Goal: Information Seeking & Learning: Learn about a topic

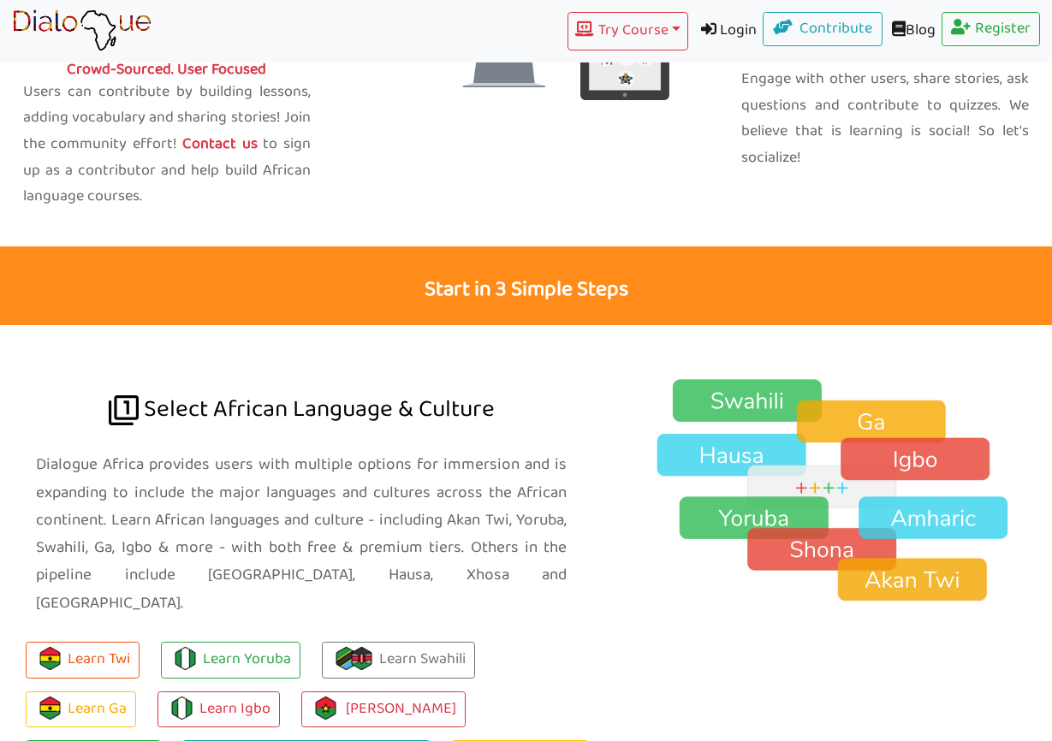
scroll to position [922, 0]
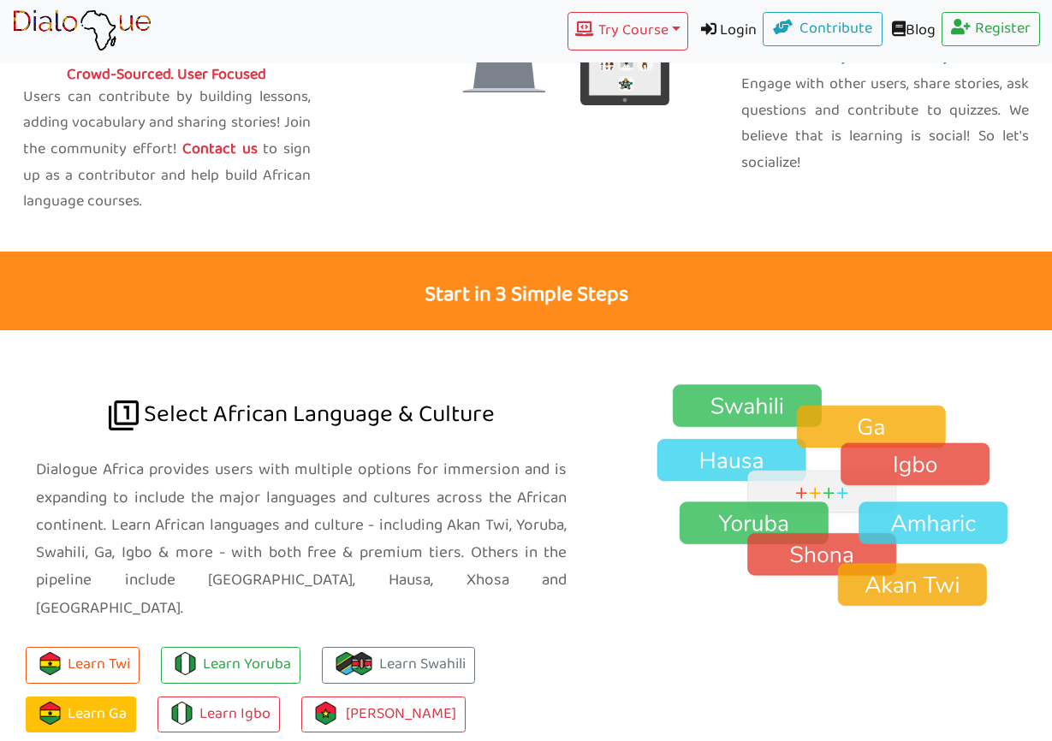
click at [77, 696] on link "Learn Ga" at bounding box center [81, 714] width 110 height 37
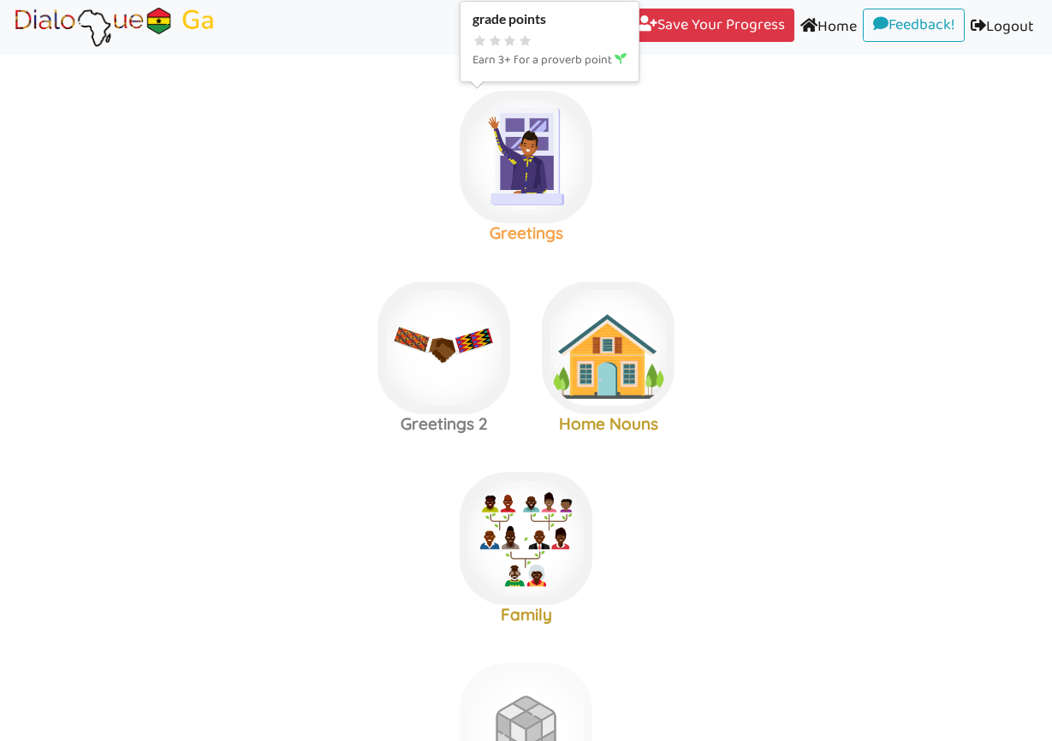
click at [507, 169] on img at bounding box center [525, 157] width 133 height 133
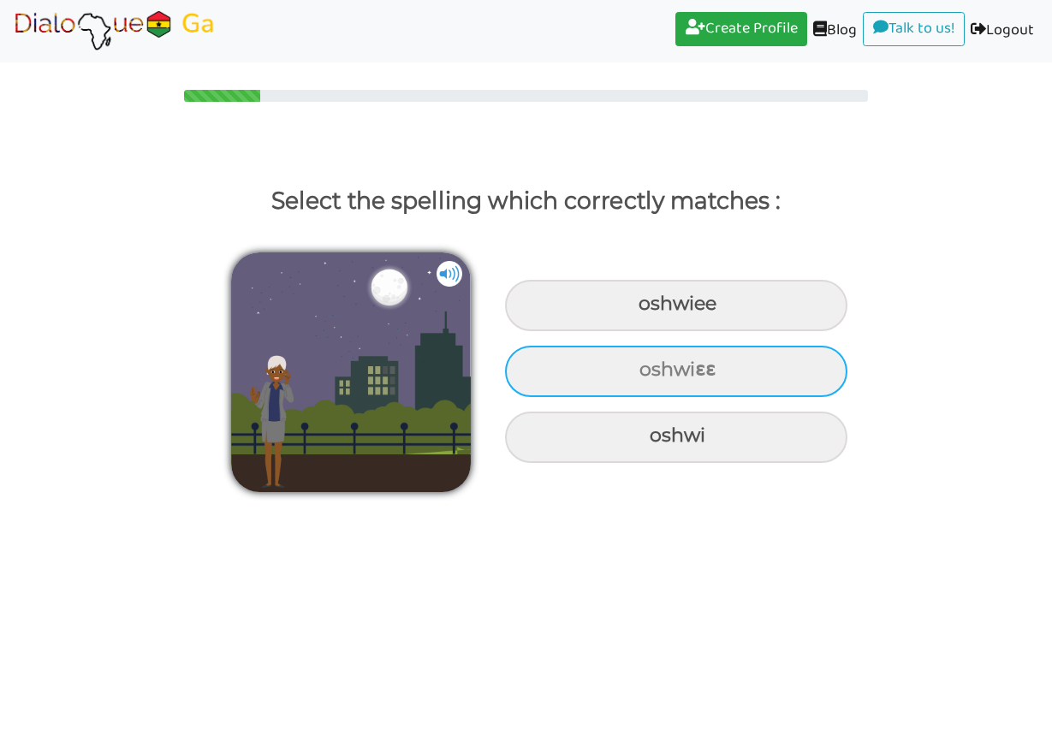
click at [643, 331] on div "oshwiɛɛ" at bounding box center [676, 305] width 342 height 51
click at [643, 310] on input "oshwiɛɛ" at bounding box center [640, 304] width 11 height 11
radio input "true"
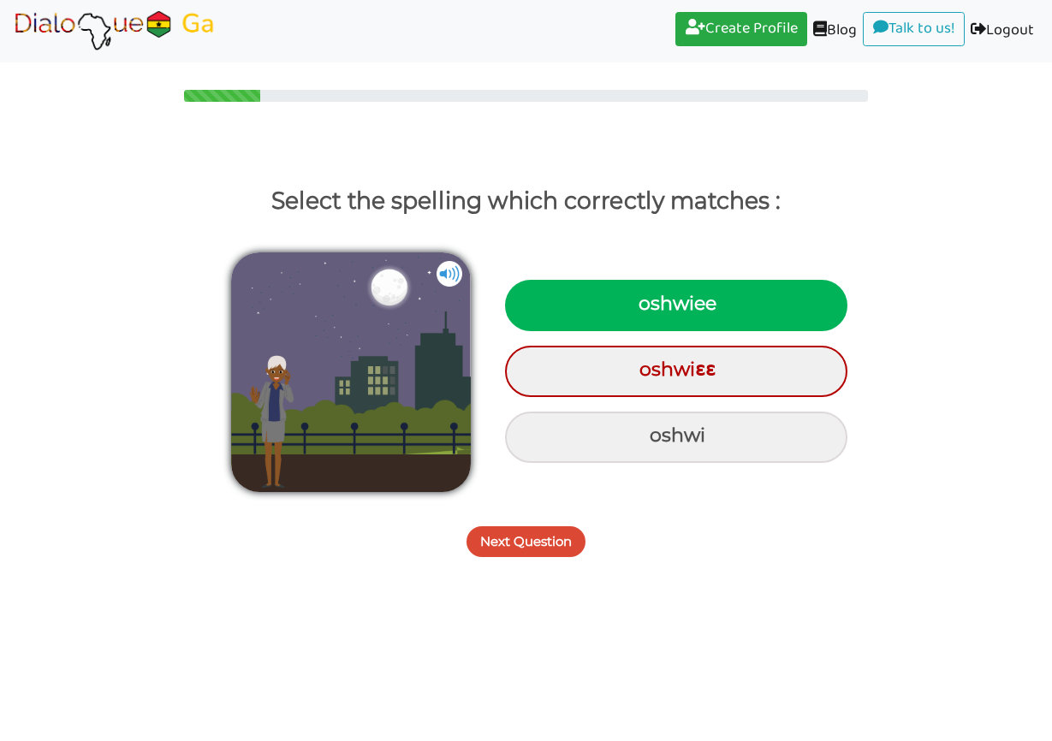
click at [556, 547] on button "Next Question" at bounding box center [525, 541] width 119 height 31
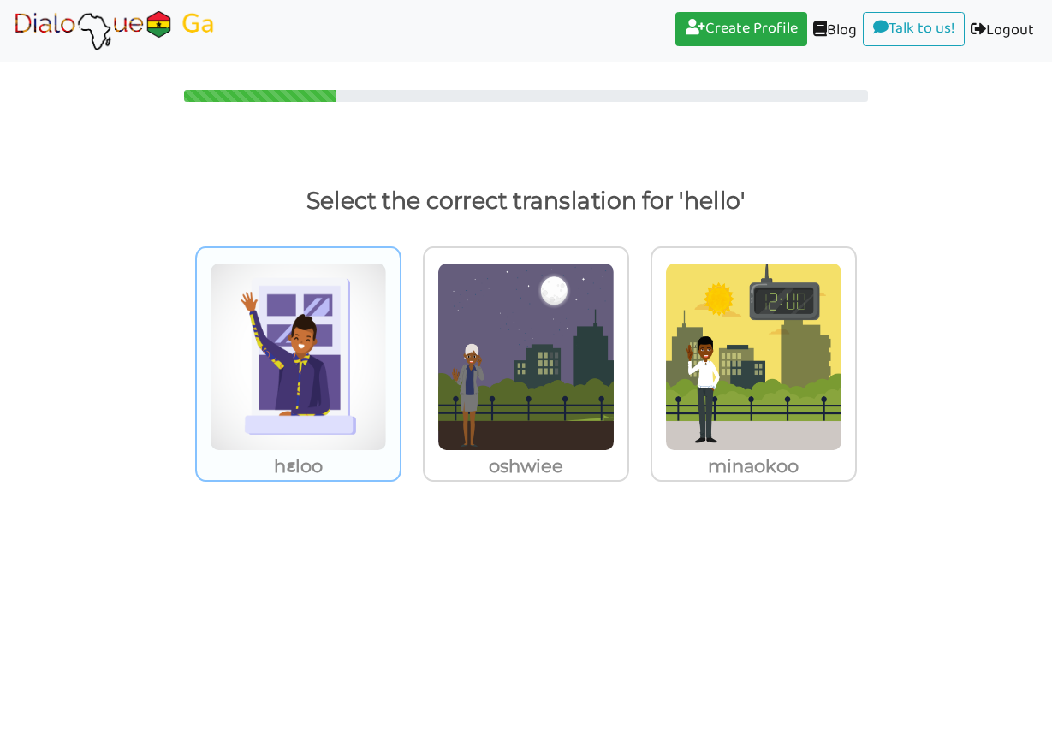
click at [367, 434] on img at bounding box center [298, 357] width 177 height 188
click at [400, 353] on input "hɛloo" at bounding box center [406, 346] width 13 height 13
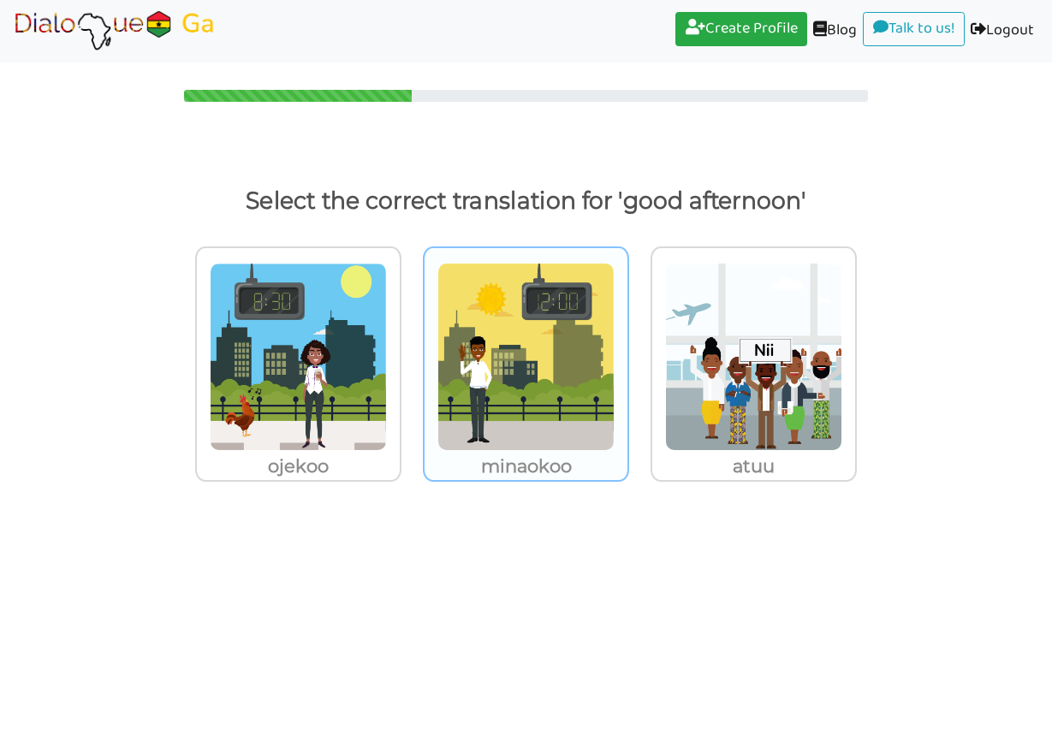
click at [387, 415] on img at bounding box center [298, 357] width 177 height 188
click at [412, 353] on input "minaokoo" at bounding box center [406, 346] width 13 height 13
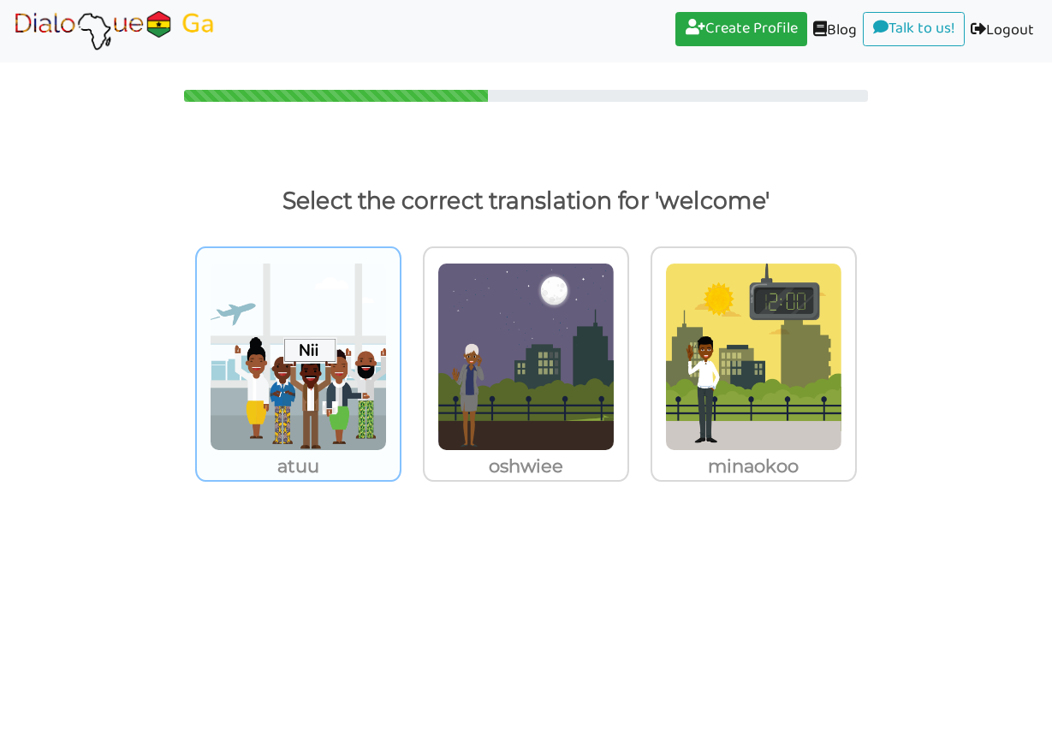
click at [268, 413] on img at bounding box center [298, 357] width 177 height 188
click at [400, 353] on input "atuu" at bounding box center [406, 346] width 13 height 13
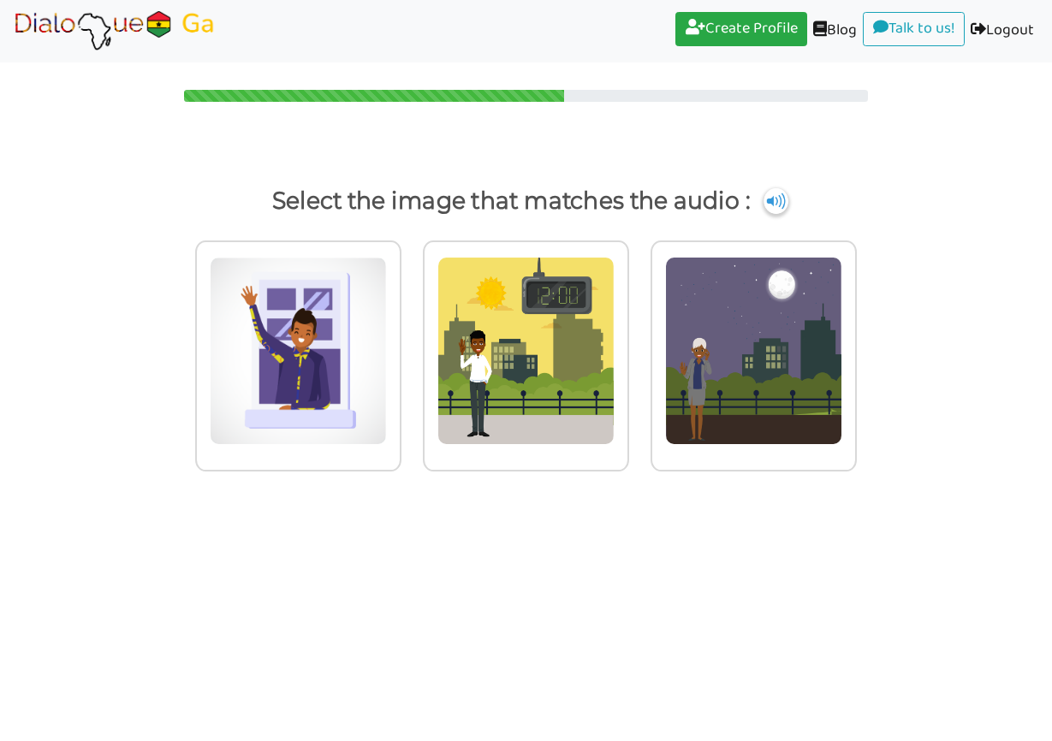
click at [268, 413] on img at bounding box center [298, 351] width 177 height 188
click at [400, 347] on input "radio" at bounding box center [406, 340] width 13 height 13
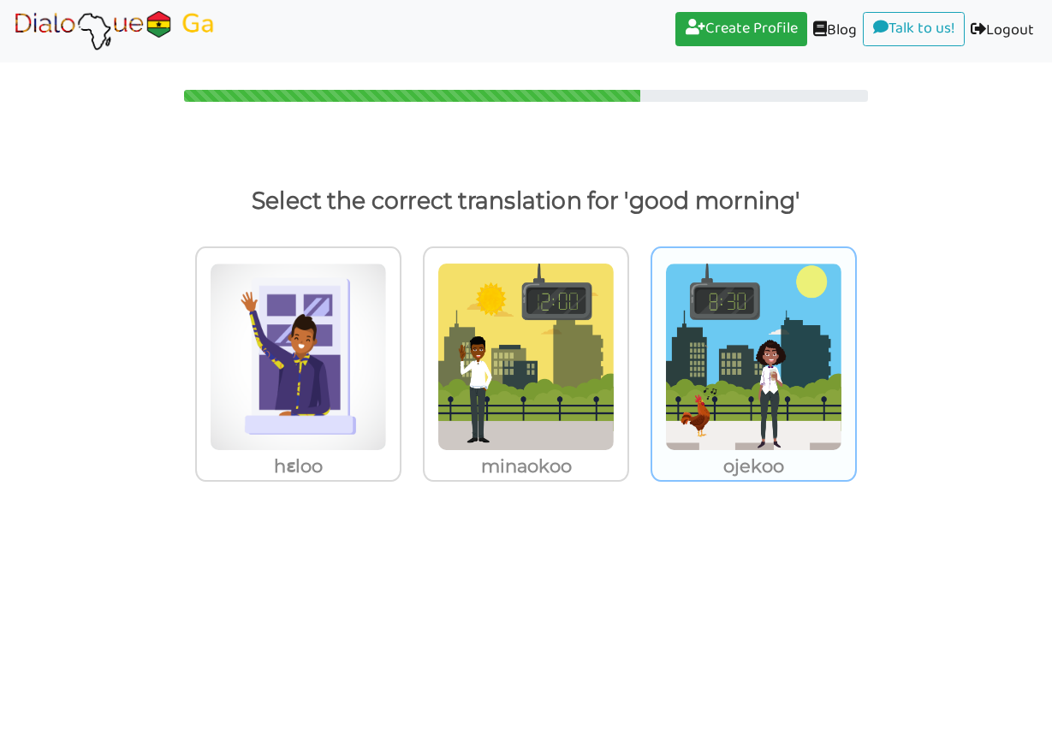
click at [400, 470] on p "ojekoo" at bounding box center [298, 466] width 203 height 31
click at [412, 353] on input "ojekoo" at bounding box center [406, 346] width 13 height 13
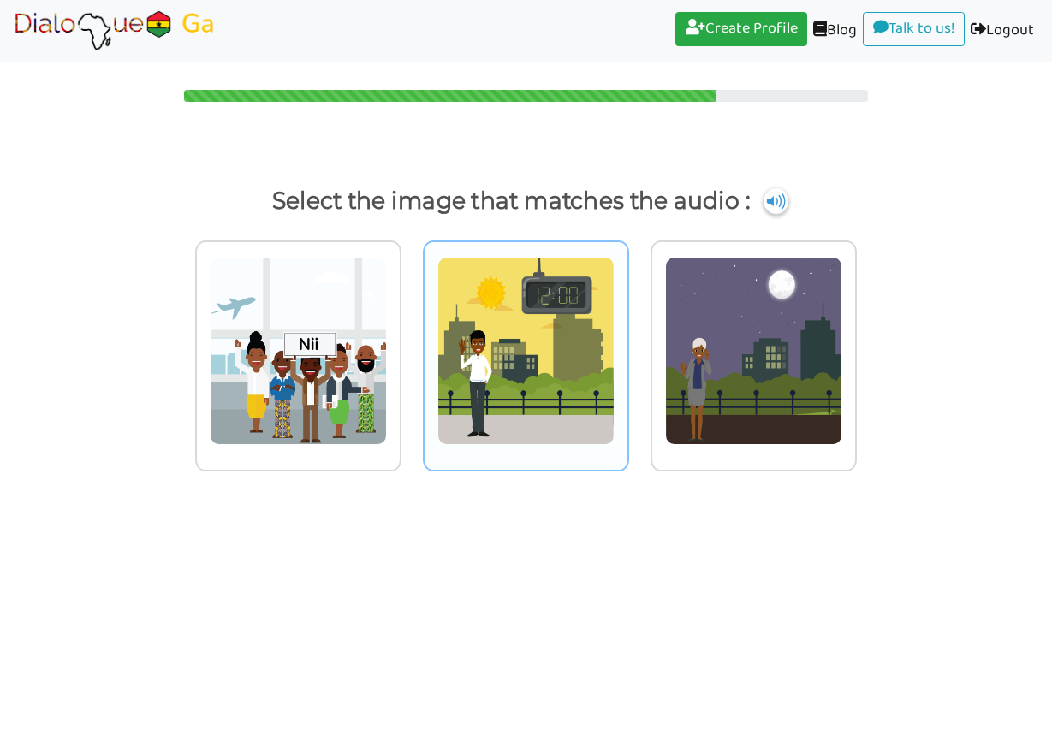
click at [387, 420] on img at bounding box center [298, 351] width 177 height 188
click at [412, 347] on input "radio" at bounding box center [406, 340] width 13 height 13
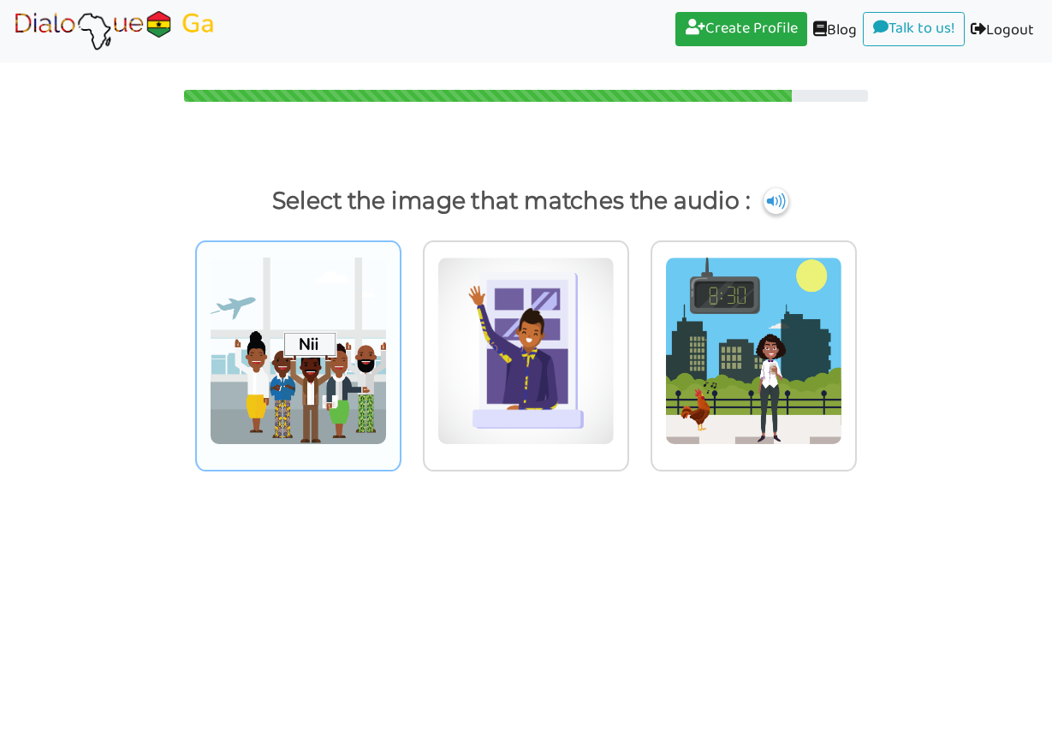
click at [307, 397] on img at bounding box center [298, 351] width 177 height 188
click at [400, 347] on input "radio" at bounding box center [406, 340] width 13 height 13
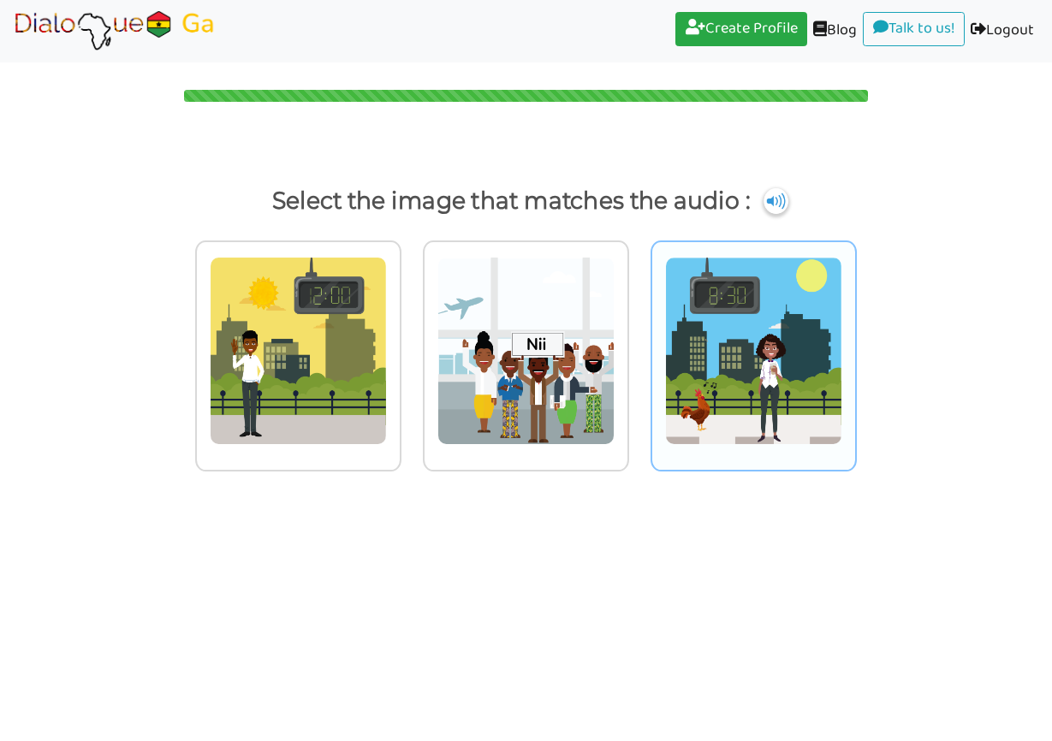
click at [387, 406] on img at bounding box center [298, 351] width 177 height 188
click at [412, 347] on input "radio" at bounding box center [406, 340] width 13 height 13
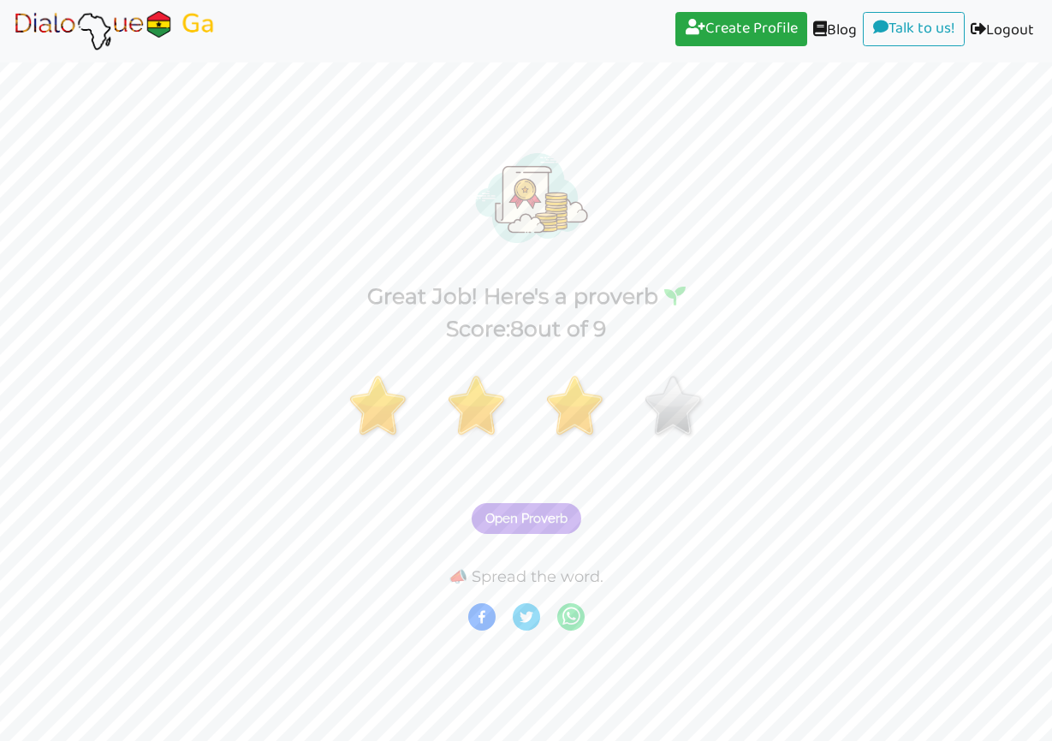
click at [519, 511] on span "Open Proverb" at bounding box center [526, 518] width 82 height 15
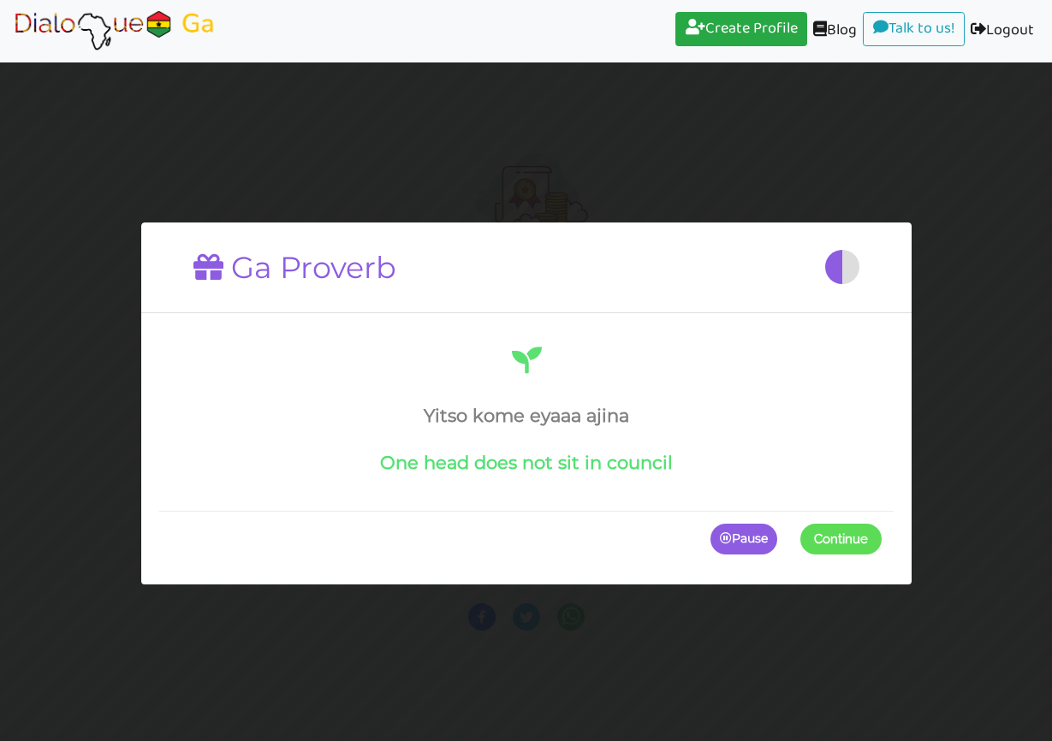
click at [881, 540] on span at bounding box center [881, 539] width 0 height 31
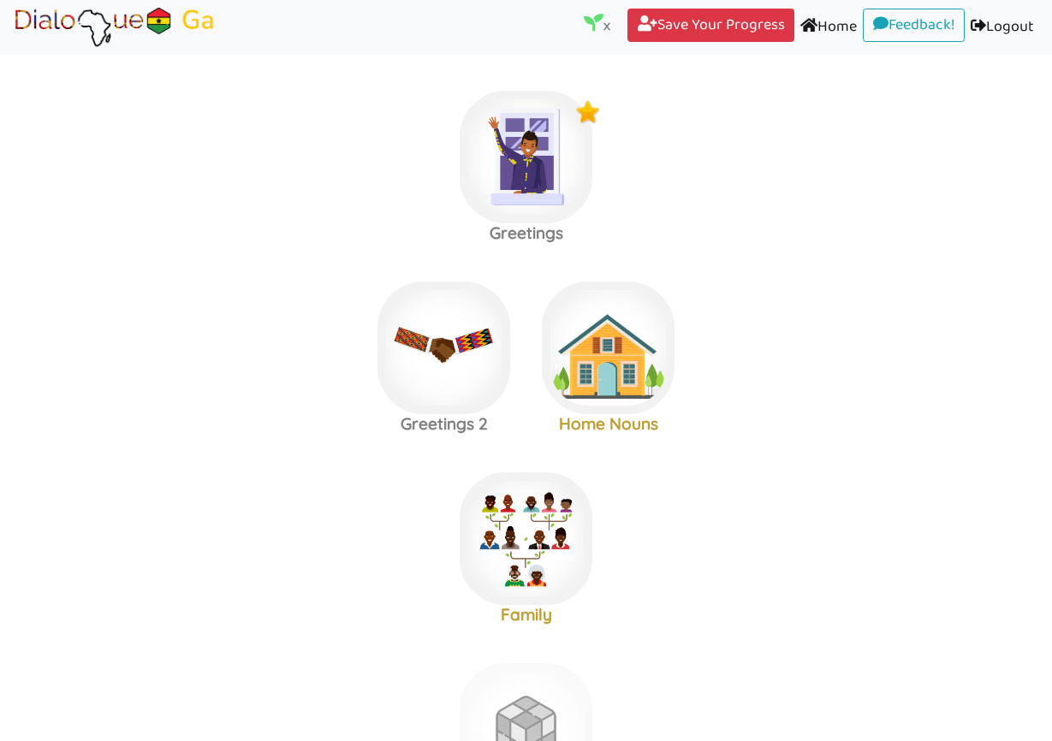
scroll to position [14, 0]
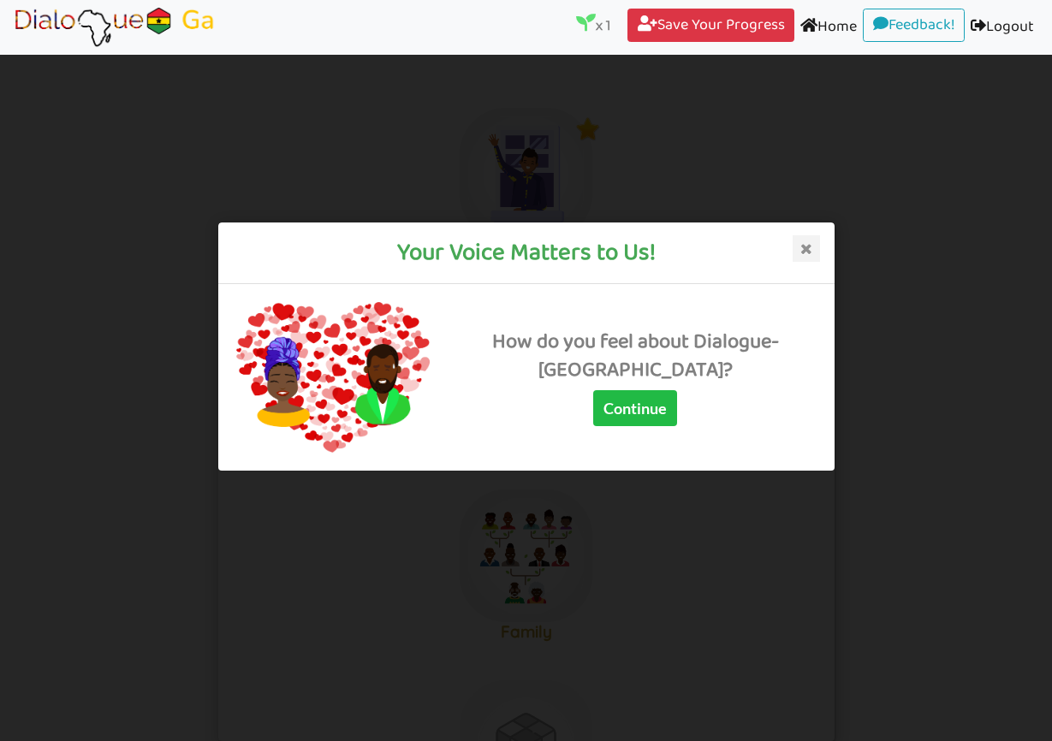
click at [819, 246] on div "Your Voice Matters to Us!" at bounding box center [526, 253] width 616 height 62
click at [796, 247] on icon at bounding box center [805, 248] width 27 height 27
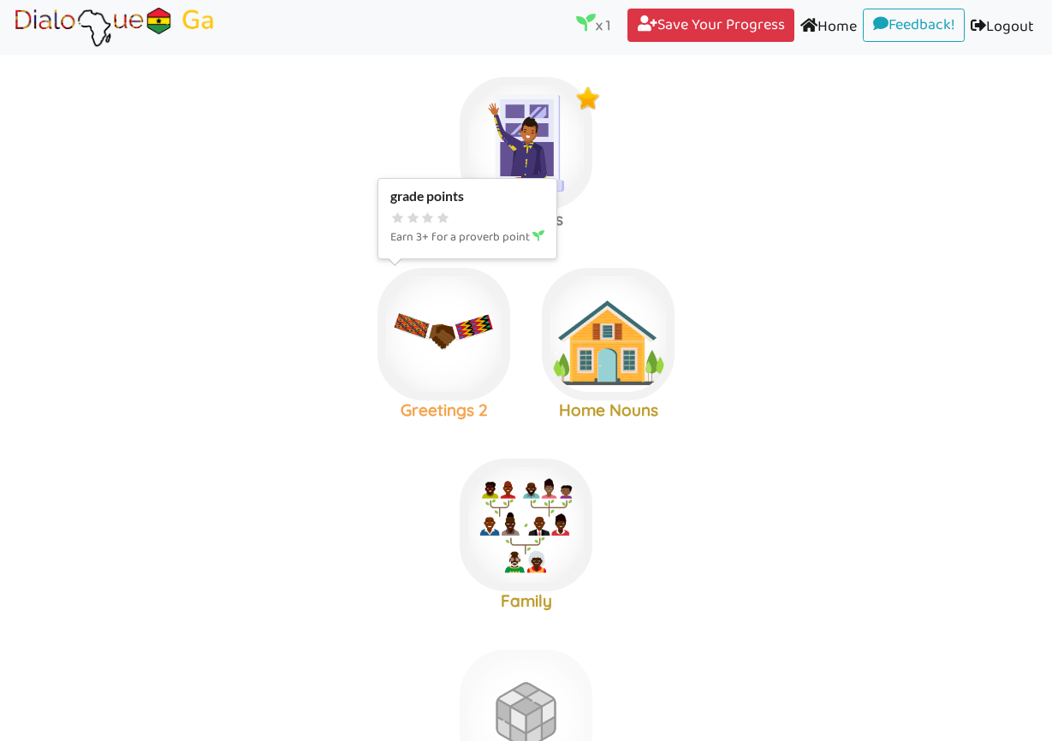
click at [459, 210] on img at bounding box center [525, 143] width 133 height 133
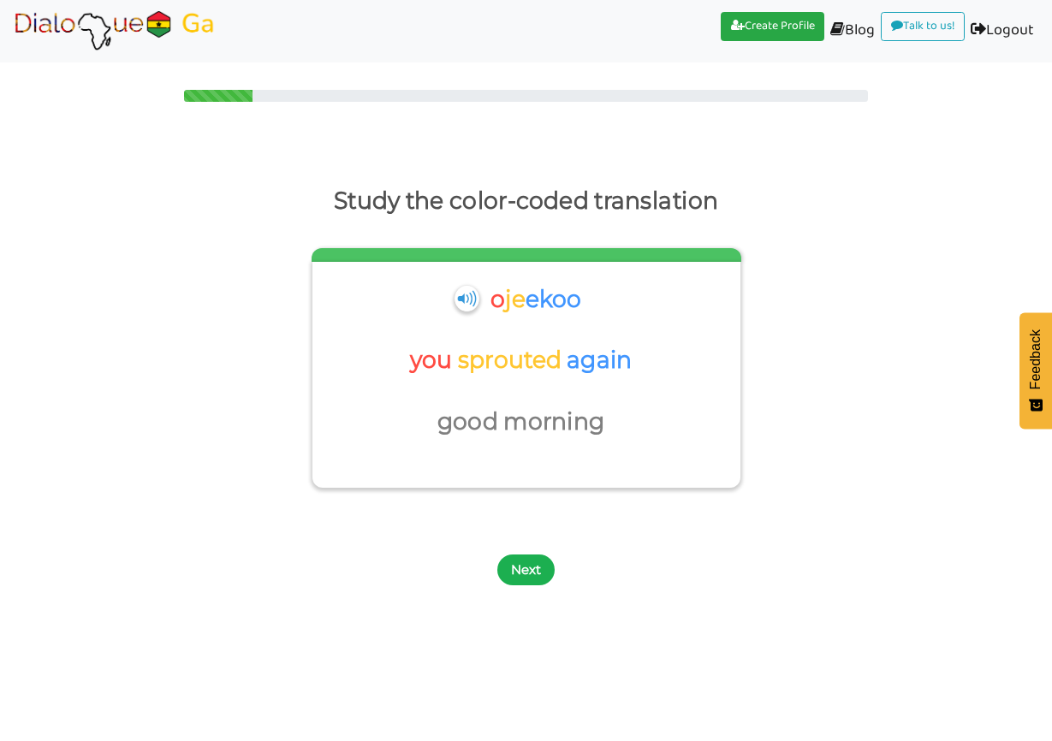
click at [533, 566] on button "Next" at bounding box center [525, 569] width 57 height 31
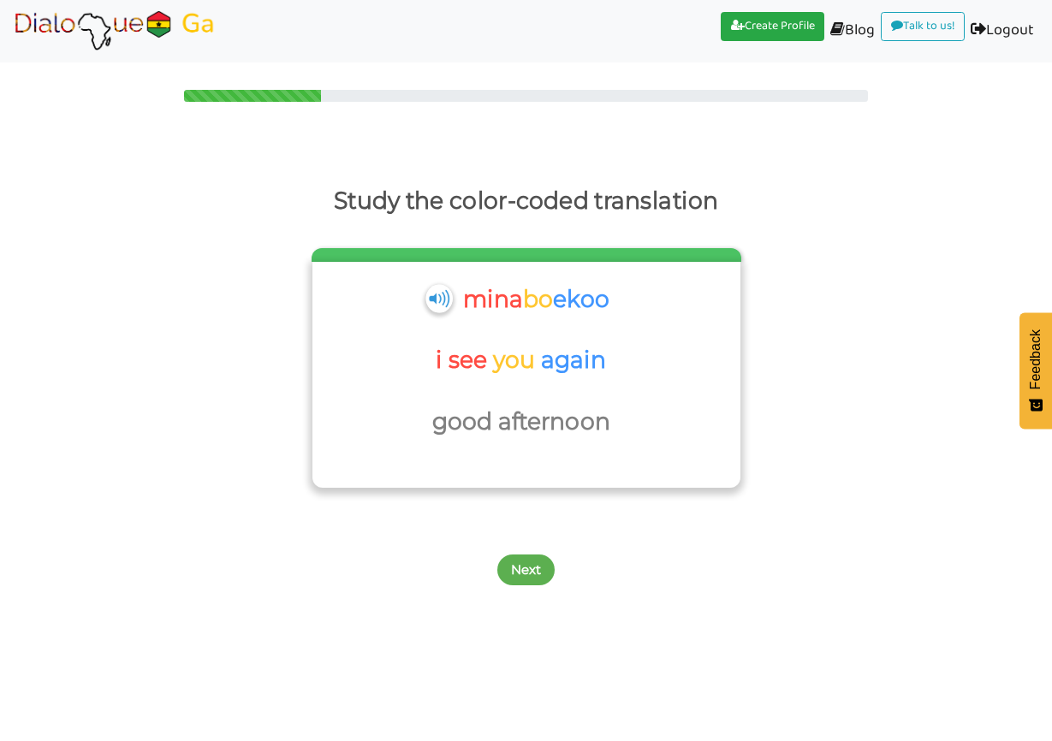
click at [430, 300] on img at bounding box center [439, 298] width 27 height 28
click at [524, 560] on button "Next" at bounding box center [525, 569] width 57 height 31
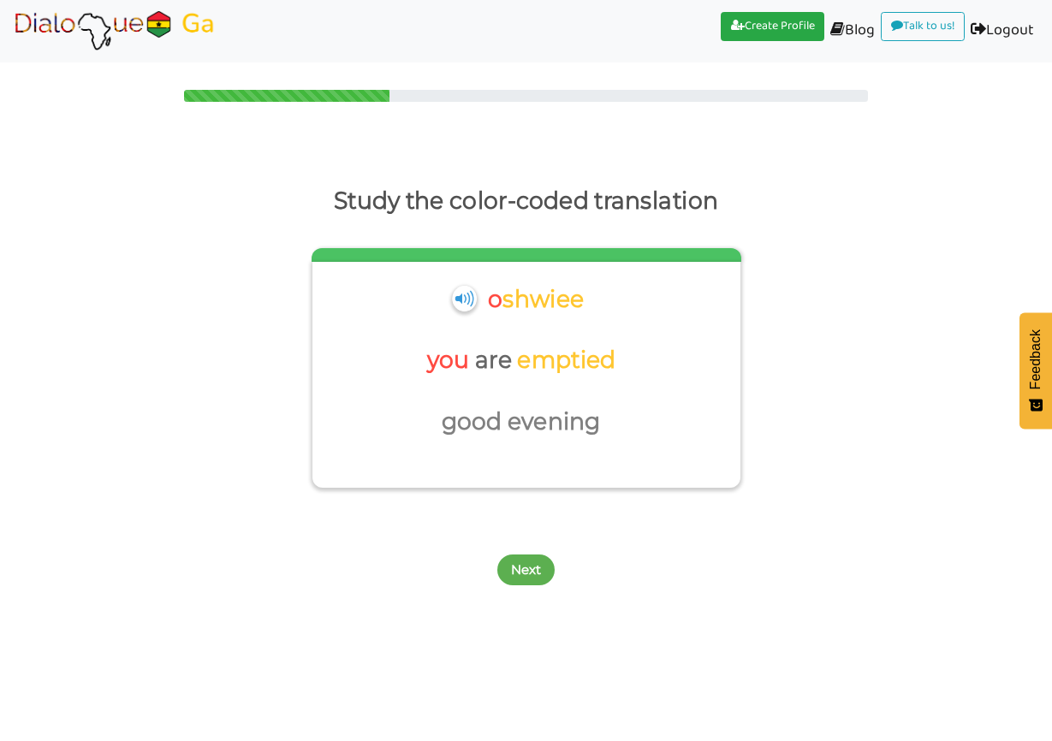
click at [524, 560] on button "Next" at bounding box center [525, 569] width 57 height 31
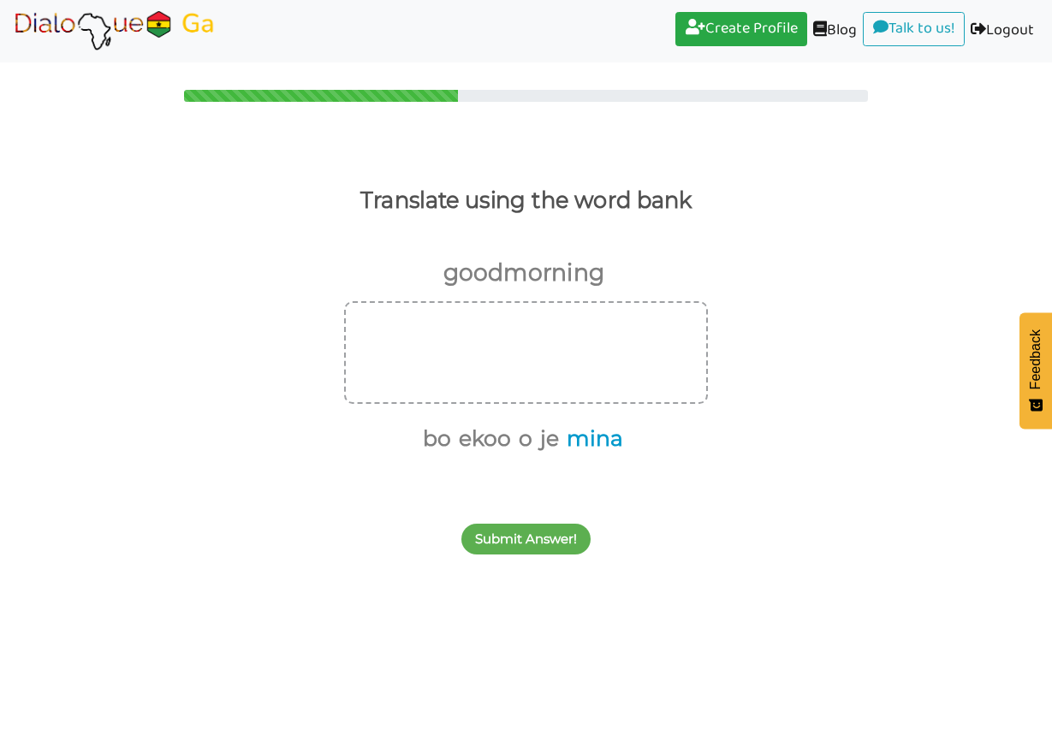
click at [582, 442] on button "mina" at bounding box center [591, 439] width 62 height 33
click at [459, 438] on button "bo" at bounding box center [465, 439] width 34 height 33
click at [559, 444] on button "je" at bounding box center [560, 439] width 25 height 33
click at [509, 447] on button "ekoo" at bounding box center [509, 439] width 58 height 33
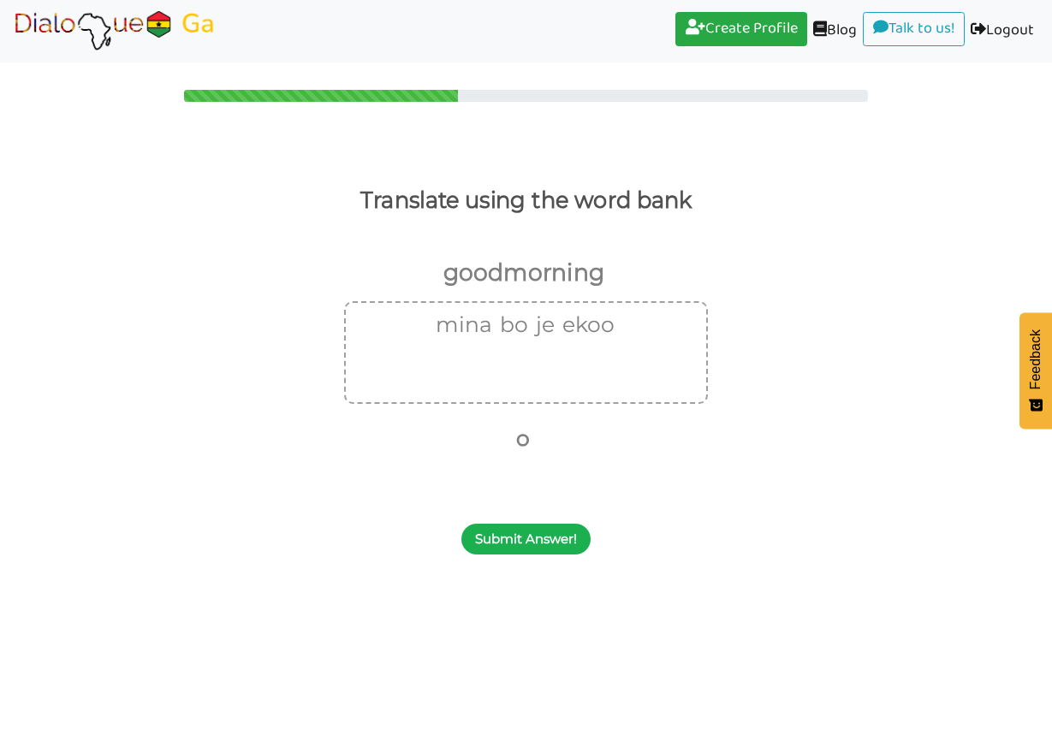
click at [519, 526] on button "Submit Answer!" at bounding box center [525, 539] width 129 height 31
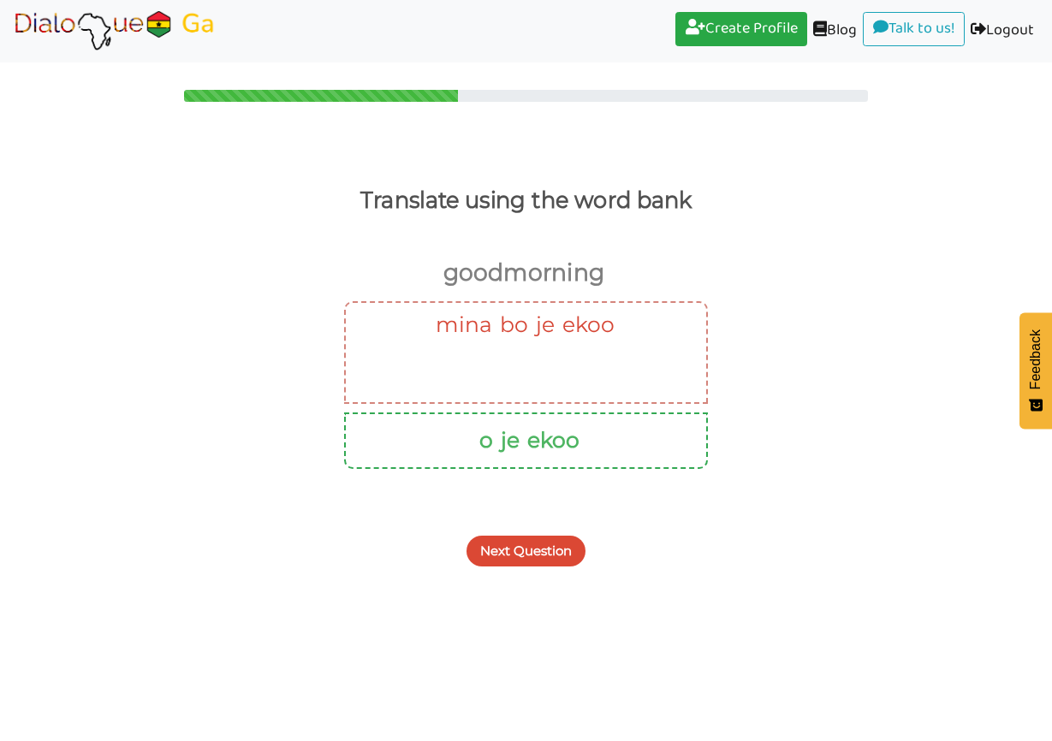
click at [513, 558] on button "Next Question" at bounding box center [525, 551] width 119 height 31
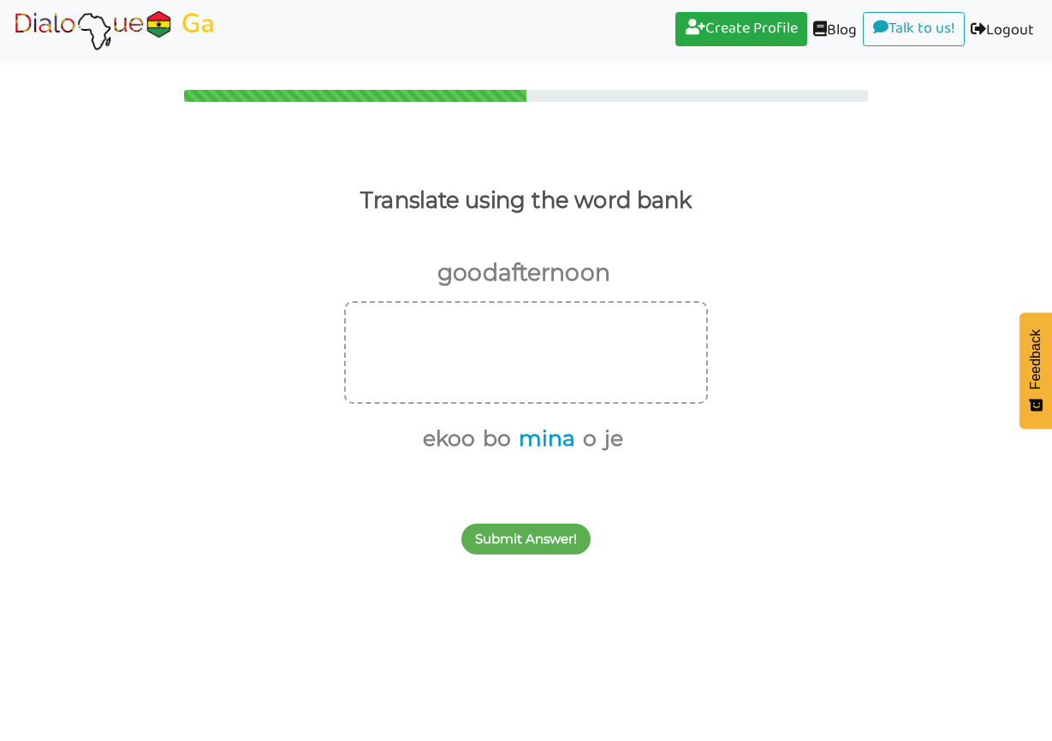
click at [554, 447] on button "mina" at bounding box center [544, 439] width 62 height 33
click at [520, 438] on button "bo" at bounding box center [525, 439] width 34 height 33
click at [490, 435] on button "ekoo" at bounding box center [495, 439] width 58 height 33
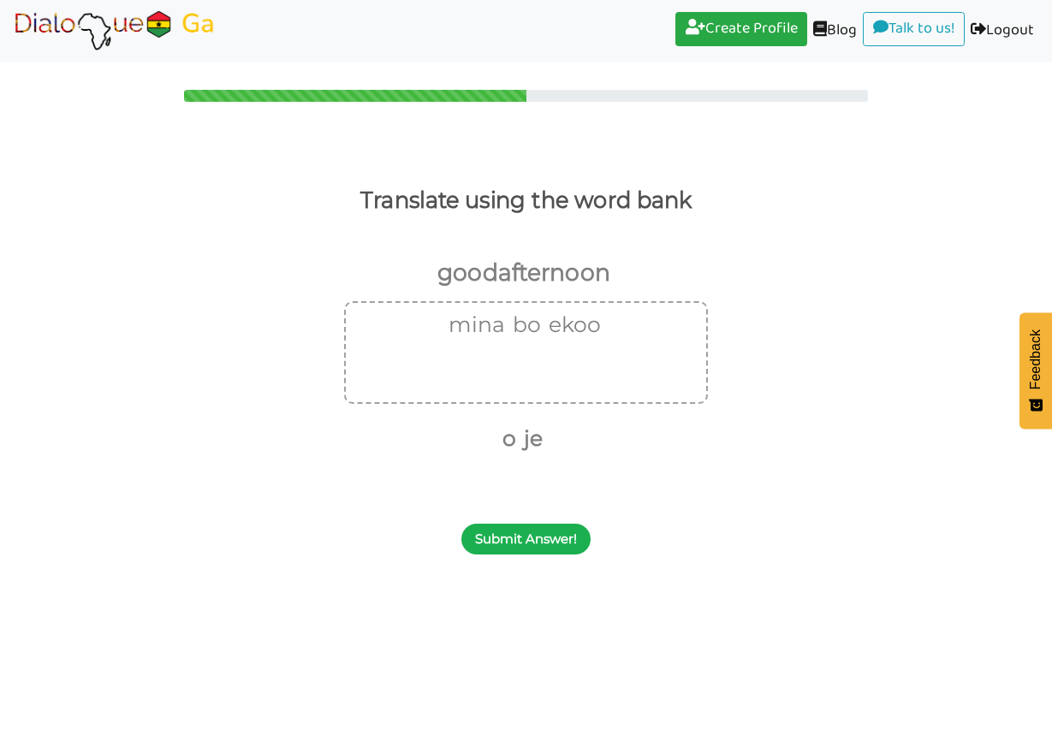
click at [548, 533] on button "Submit Answer!" at bounding box center [525, 539] width 129 height 31
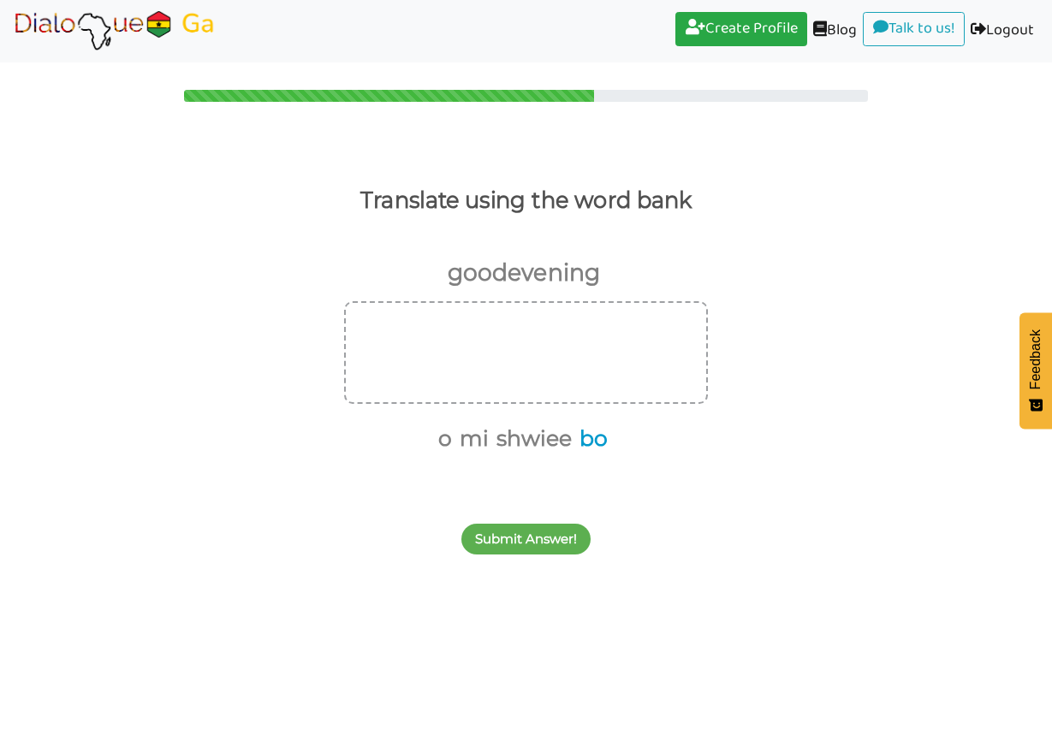
click at [605, 442] on button "bo" at bounding box center [590, 439] width 34 height 33
click at [560, 439] on button "shwiee" at bounding box center [548, 439] width 81 height 33
click at [508, 439] on button "o" at bounding box center [501, 439] width 20 height 33
click at [486, 528] on button "Submit Answer!" at bounding box center [525, 539] width 129 height 31
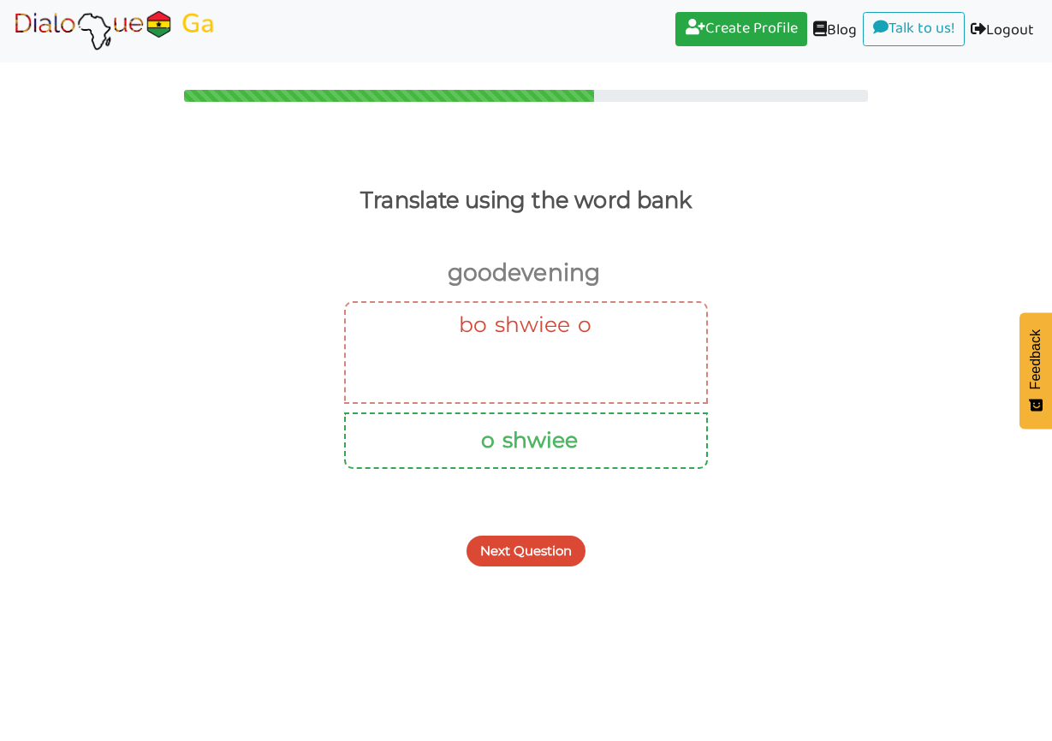
click at [486, 528] on div "Next Question" at bounding box center [526, 541] width 1052 height 68
click at [506, 557] on button "Next Question" at bounding box center [525, 551] width 119 height 31
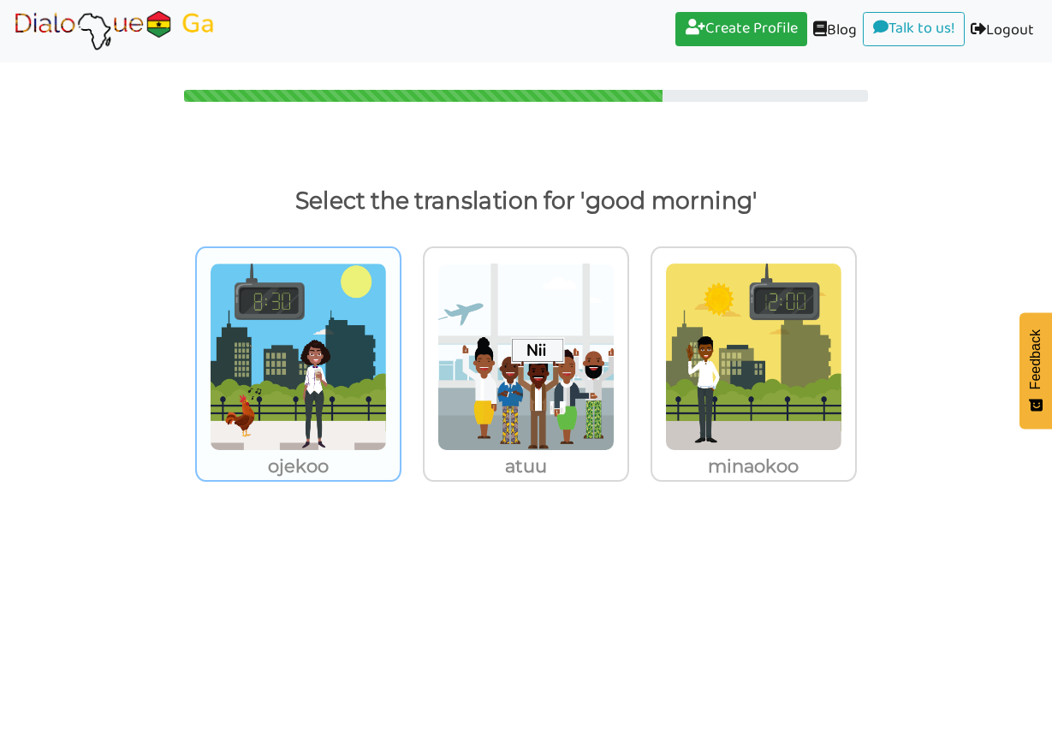
click at [352, 465] on p "ojekoo" at bounding box center [298, 466] width 203 height 31
click at [400, 353] on input "ojekoo" at bounding box center [406, 346] width 13 height 13
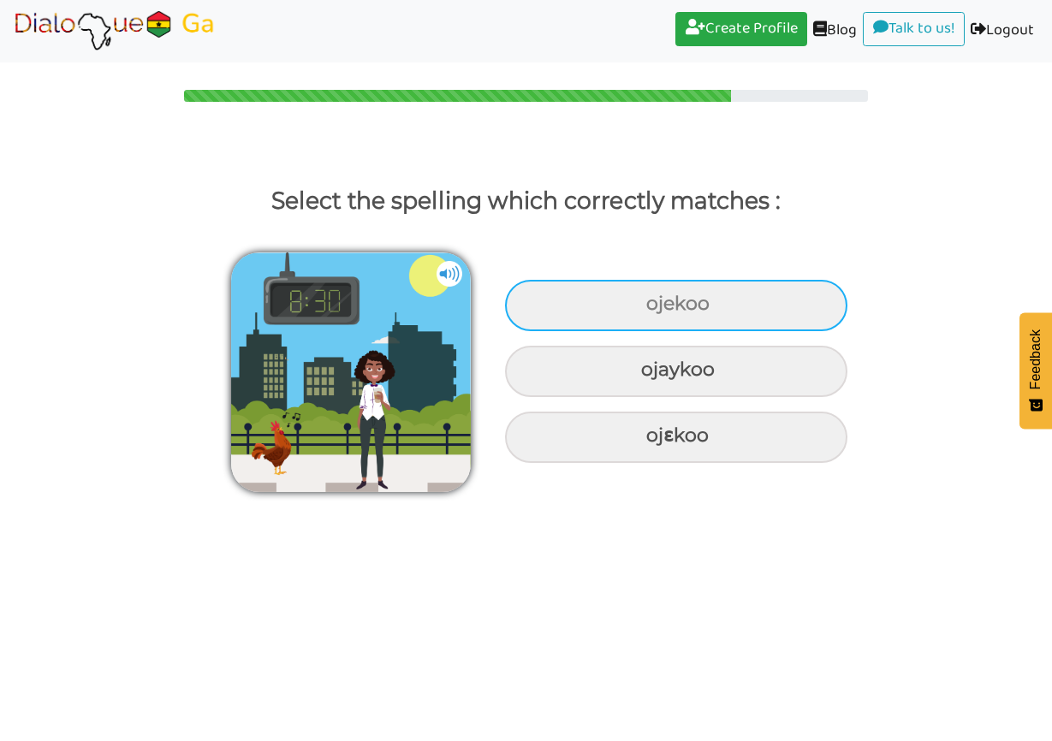
click at [627, 313] on div "ojekoo" at bounding box center [676, 305] width 342 height 51
click at [643, 310] on input "ojekoo" at bounding box center [648, 304] width 11 height 11
radio input "true"
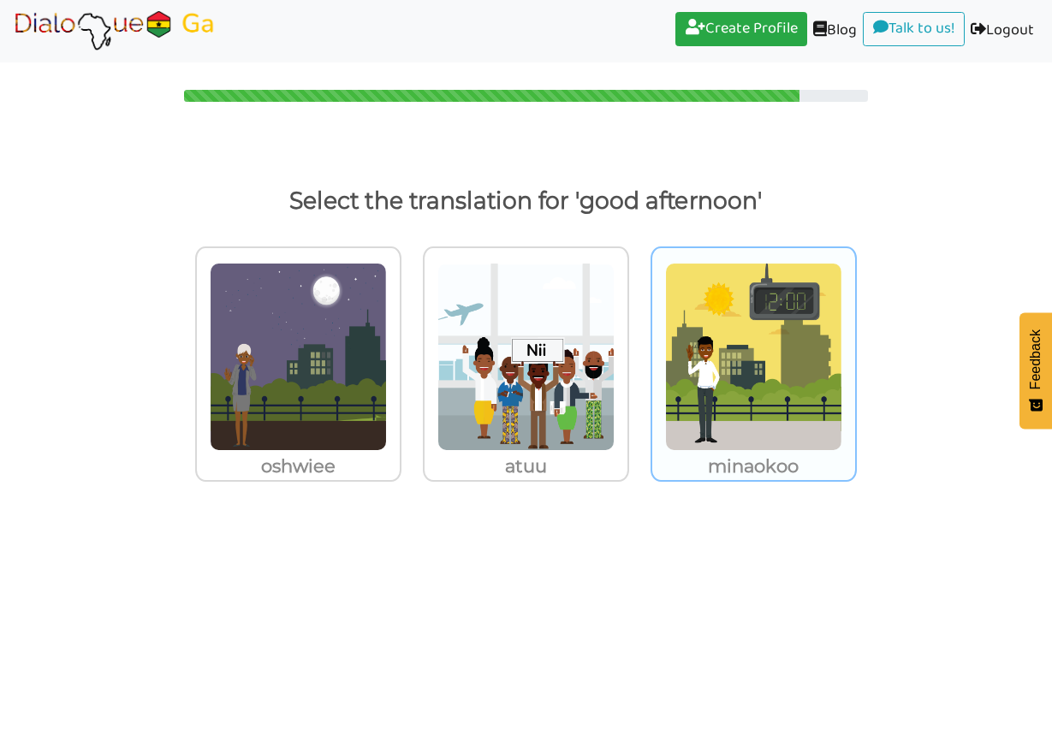
click at [387, 301] on img at bounding box center [298, 357] width 177 height 188
click at [412, 340] on input "minaokoo" at bounding box center [406, 346] width 13 height 13
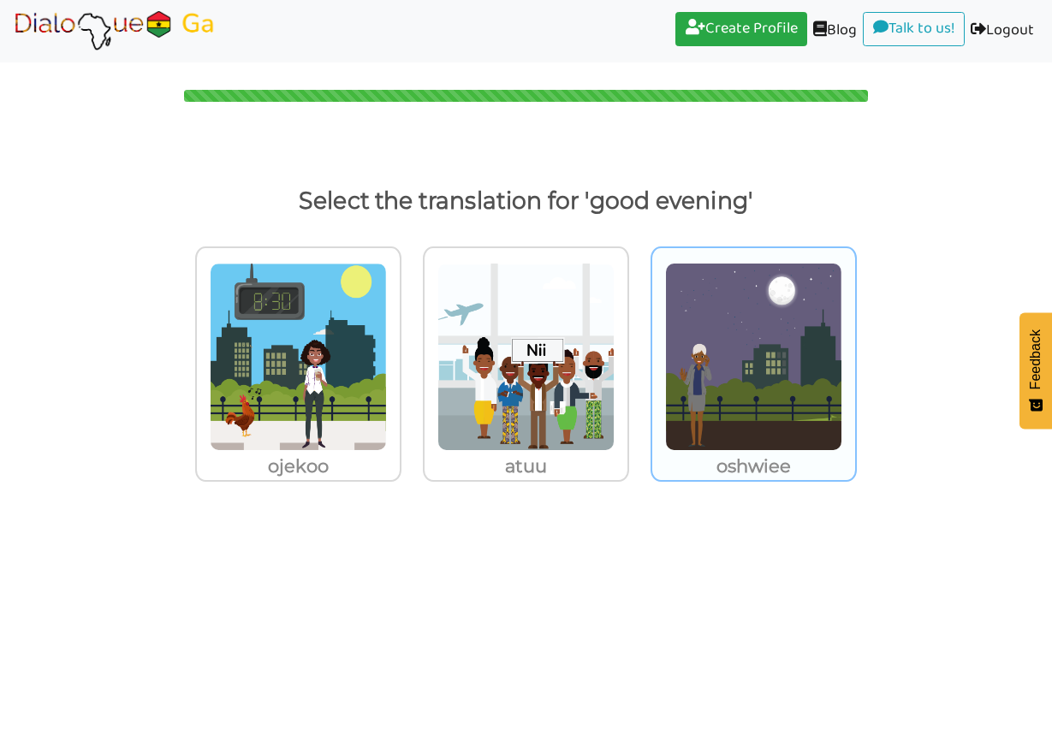
click at [387, 442] on img at bounding box center [298, 357] width 177 height 188
click at [412, 353] on input "oshwiee" at bounding box center [406, 346] width 13 height 13
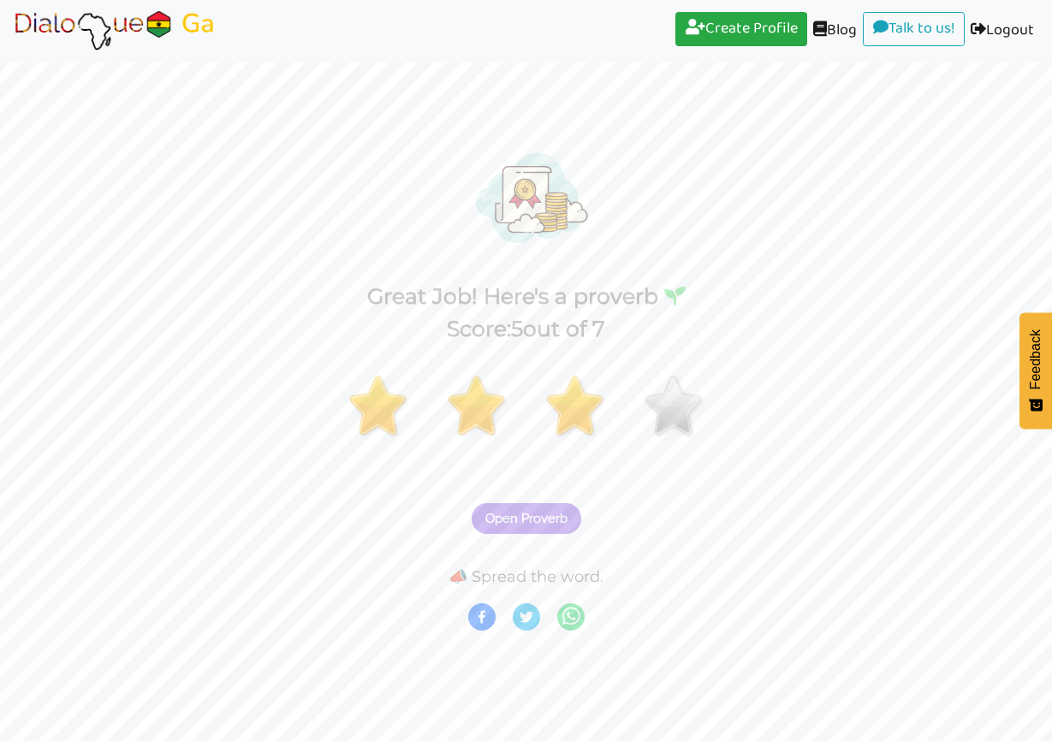
click at [506, 517] on span "Open Proverb" at bounding box center [526, 518] width 82 height 15
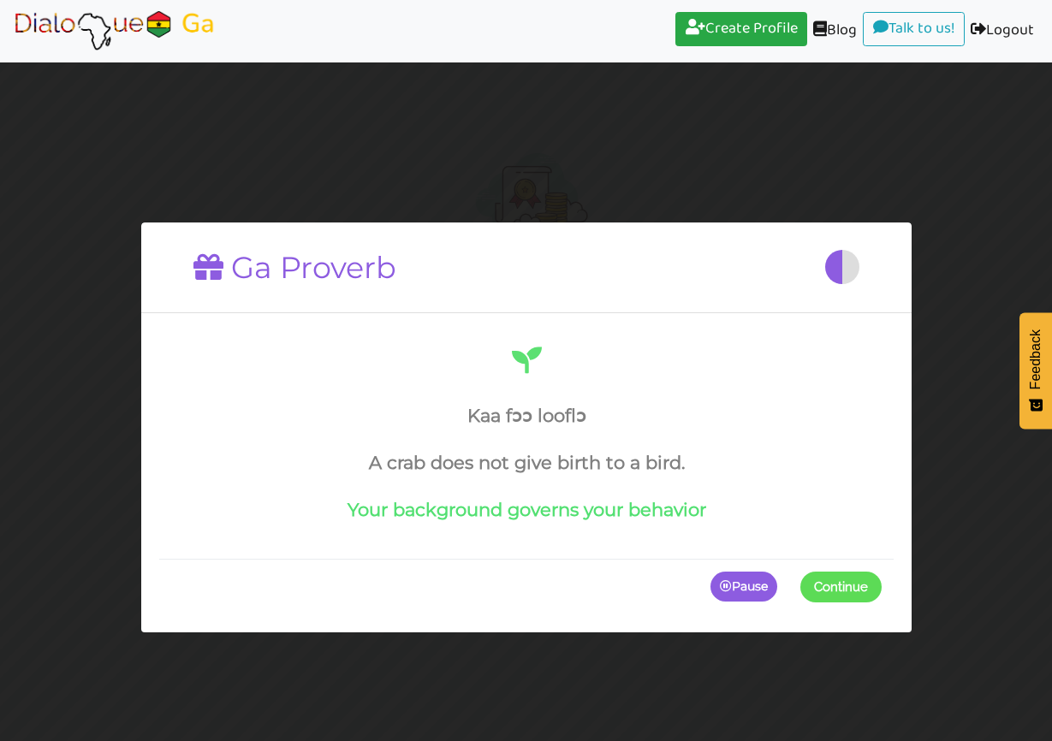
click at [506, 517] on h4 "Your background governs your behavior" at bounding box center [526, 509] width 710 height 21
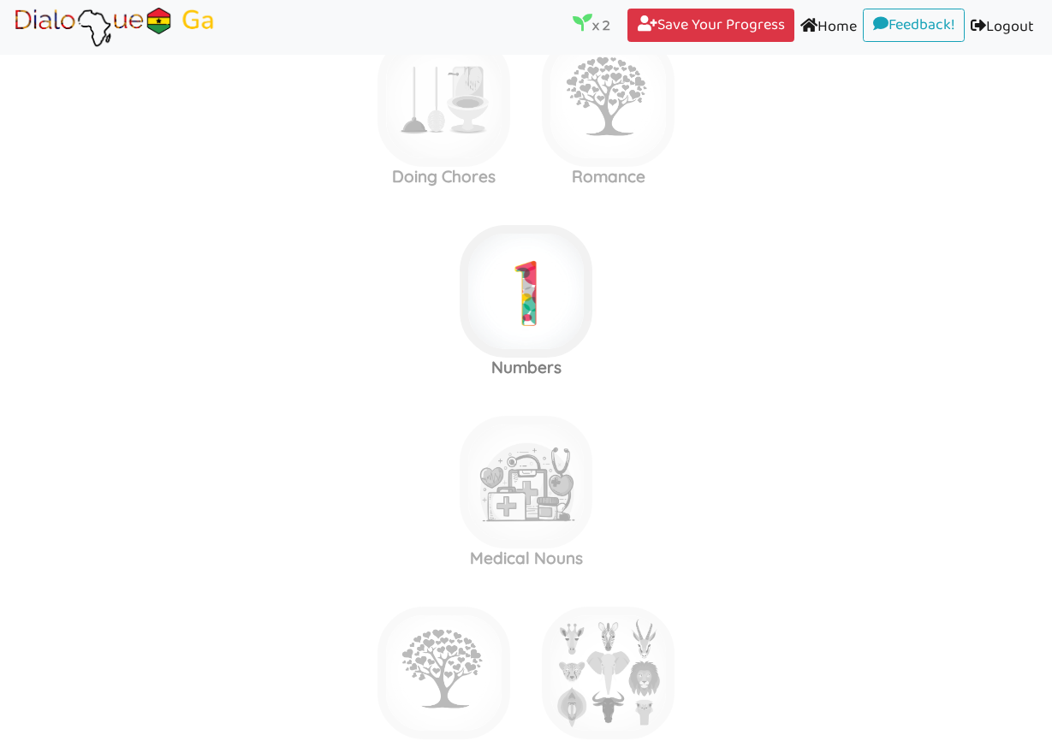
scroll to position [418, 0]
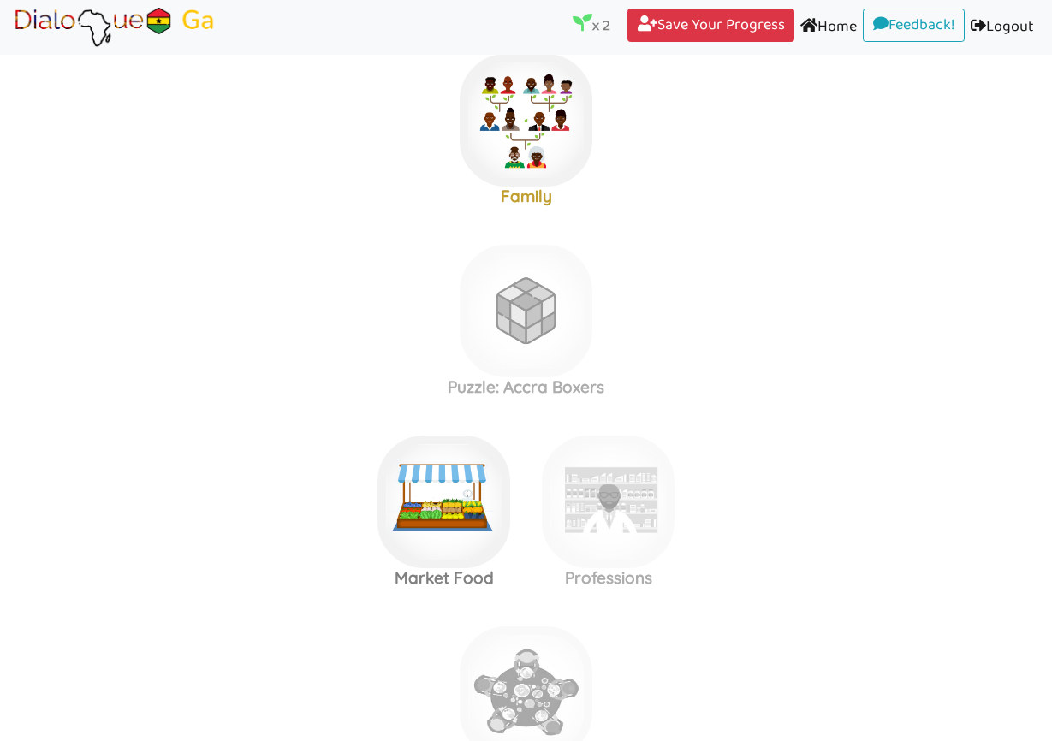
click at [12, 49] on area at bounding box center [12, 49] width 0 height 0
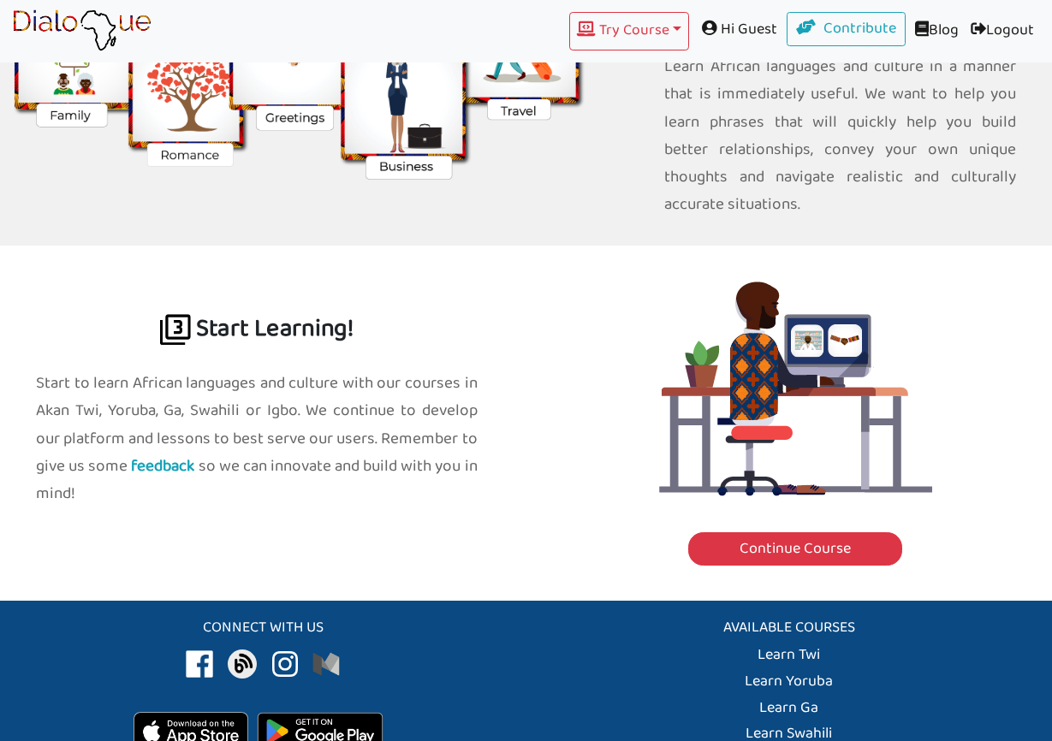
scroll to position [1852, 0]
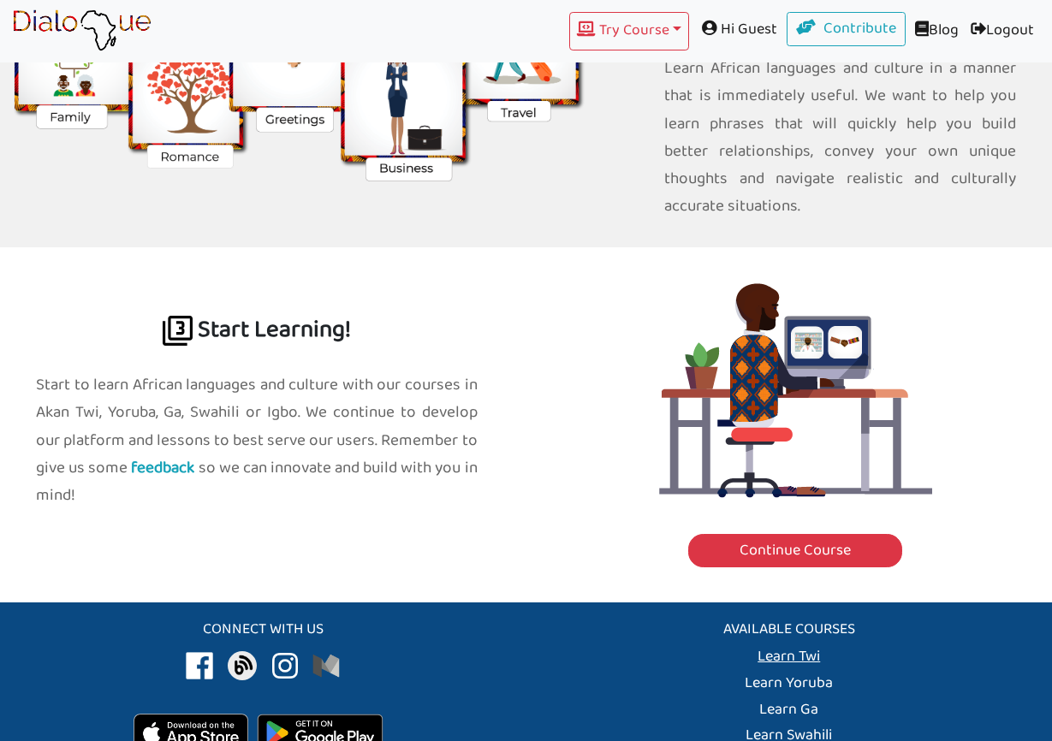
click at [791, 643] on link "Learn Twi" at bounding box center [788, 656] width 62 height 27
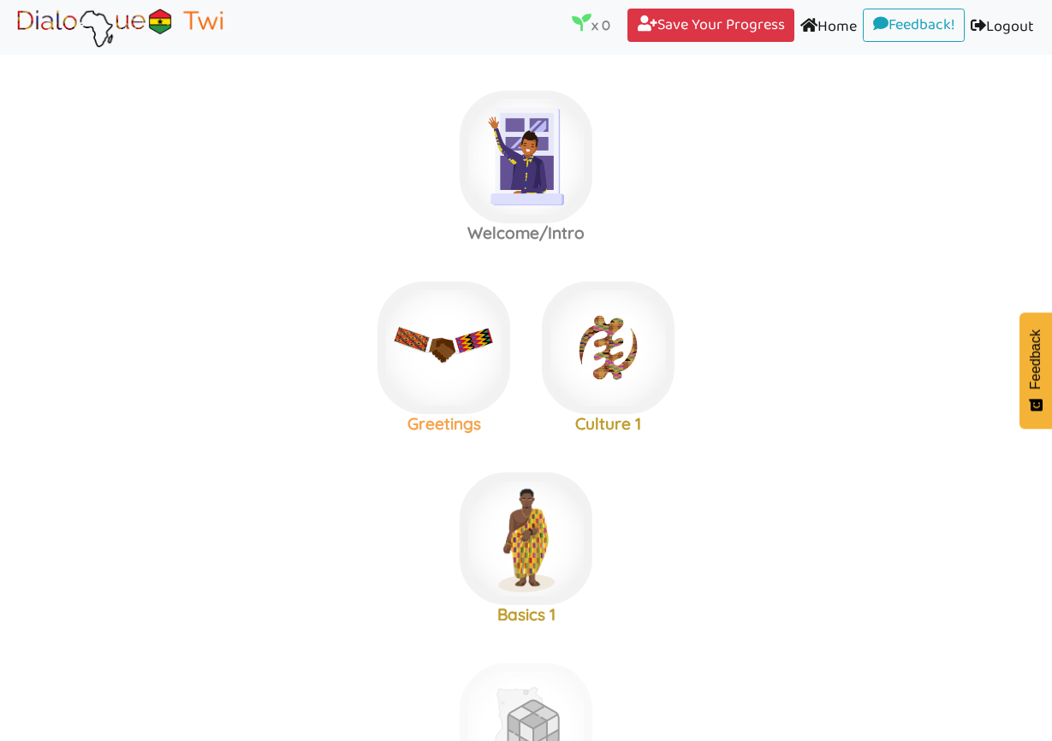
scroll to position [15, 0]
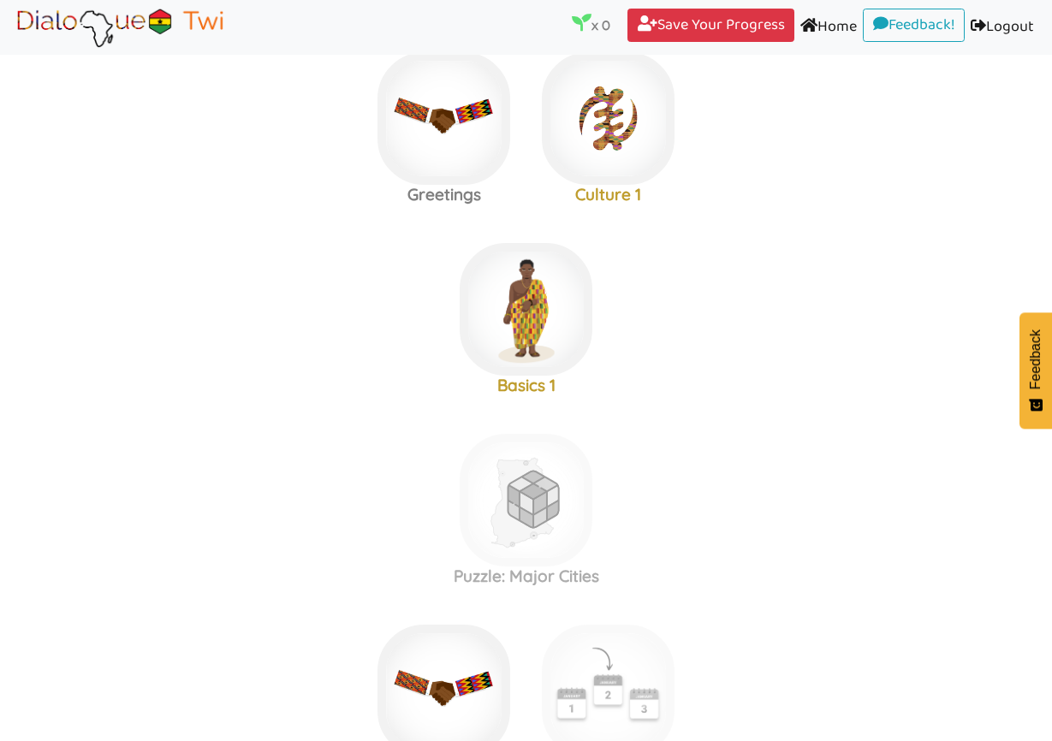
scroll to position [241, 0]
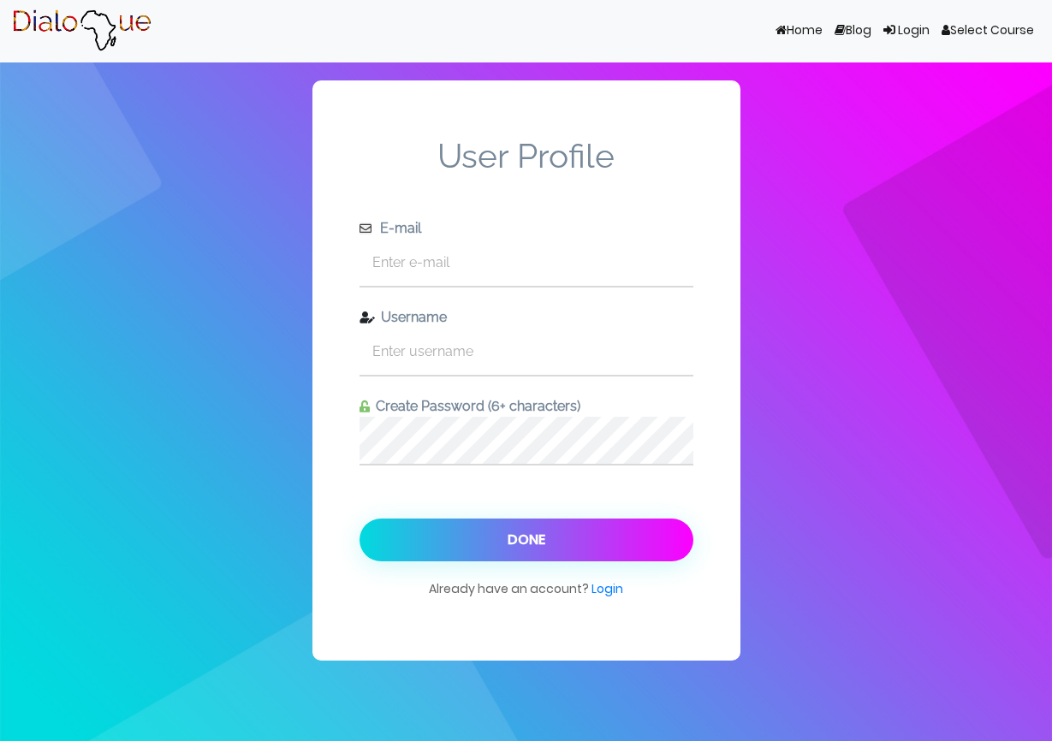
click at [289, 371] on div "User Profile E-mail Username Create Password (6+ characters) Done Already have …" at bounding box center [526, 370] width 1052 height 741
click at [407, 266] on input "text" at bounding box center [526, 262] width 334 height 47
click at [606, 585] on link "Login" at bounding box center [607, 588] width 32 height 17
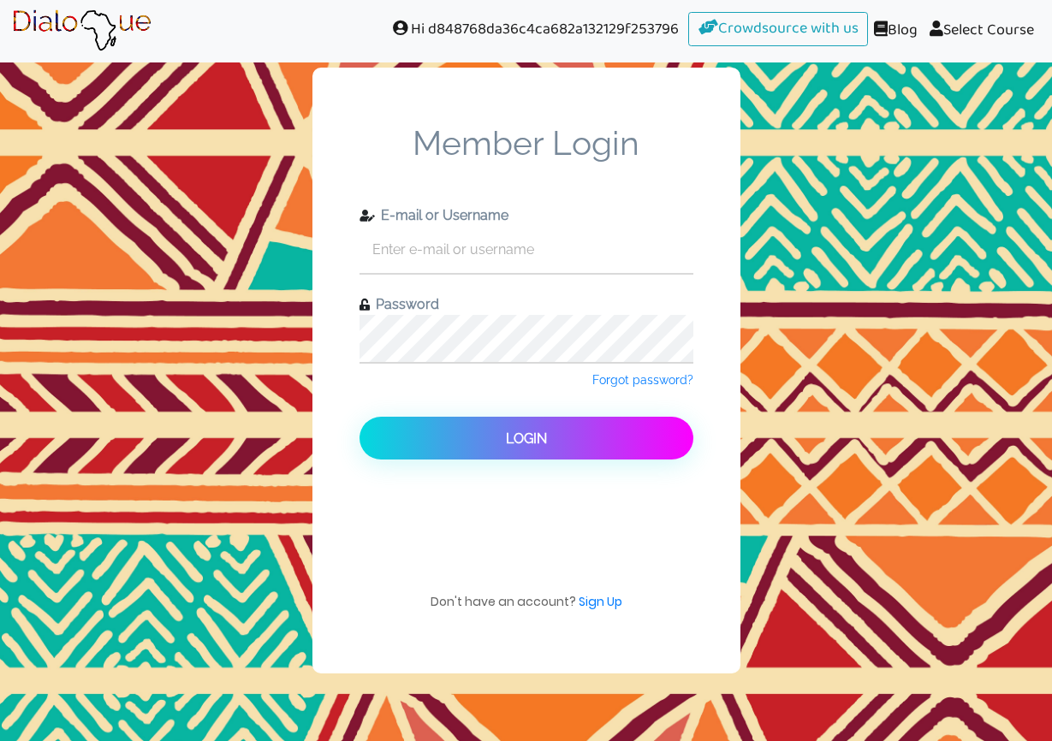
click at [391, 237] on input "text" at bounding box center [526, 249] width 334 height 47
click at [484, 238] on input "text" at bounding box center [526, 249] width 334 height 47
type input "bea"
click at [636, 387] on link "Forgot password?" at bounding box center [642, 379] width 101 height 17
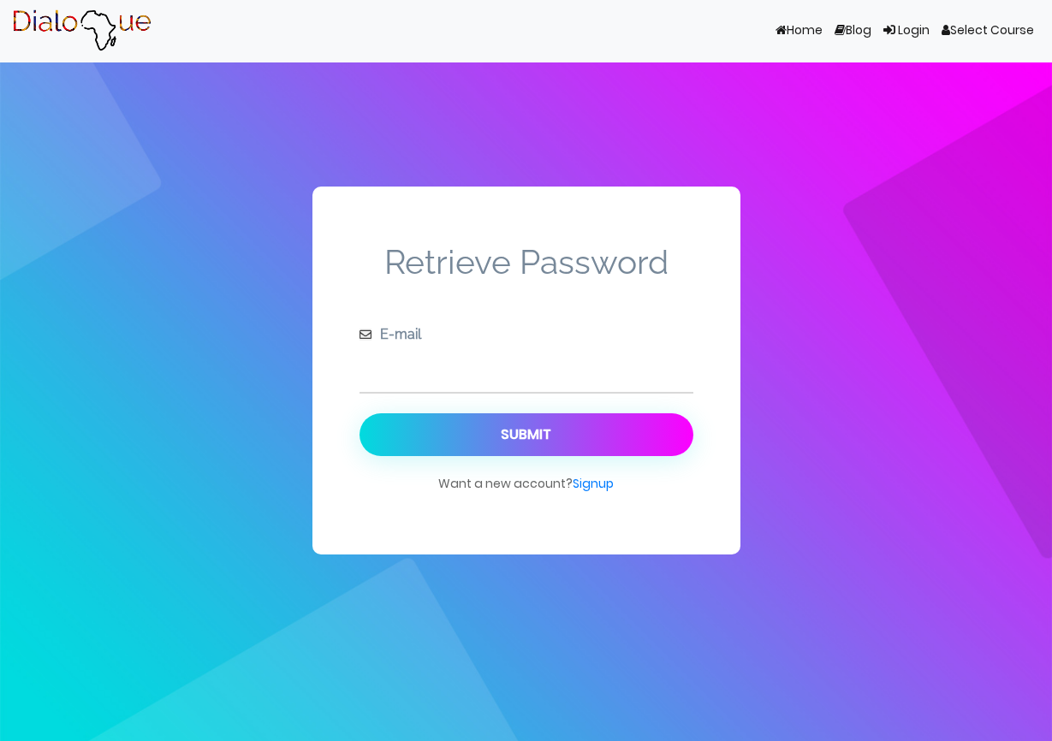
click at [385, 369] on input "text" at bounding box center [526, 368] width 334 height 47
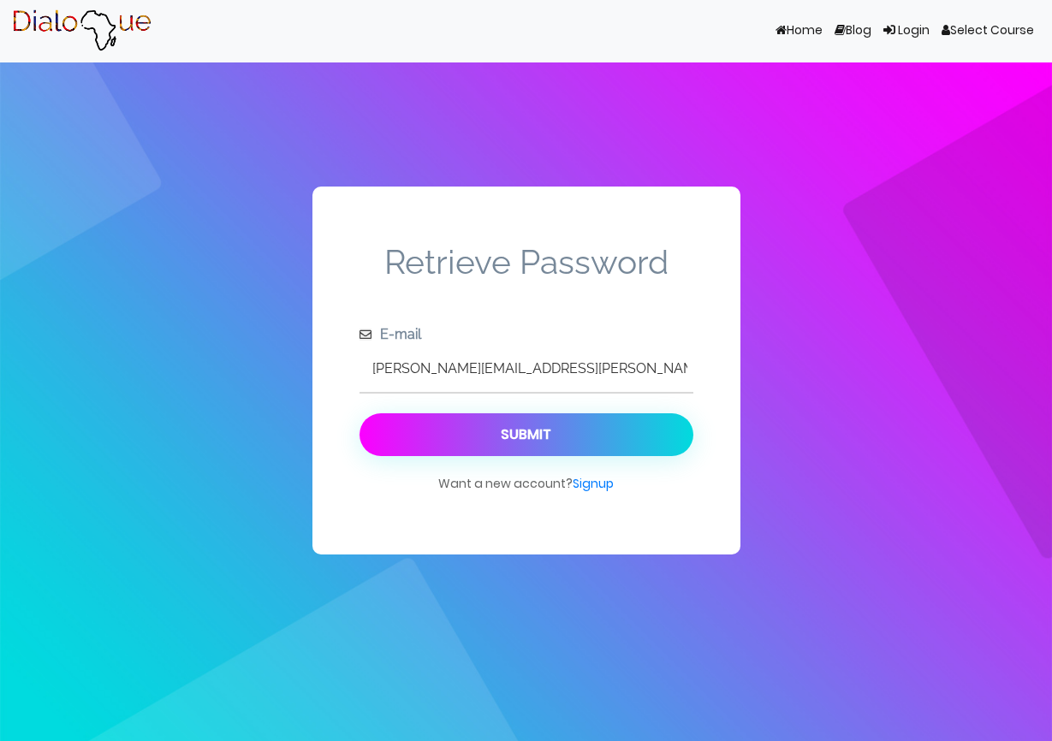
type input "beatrice.walther@bluewin.ch"
click at [519, 434] on div "Submit" at bounding box center [526, 434] width 50 height 16
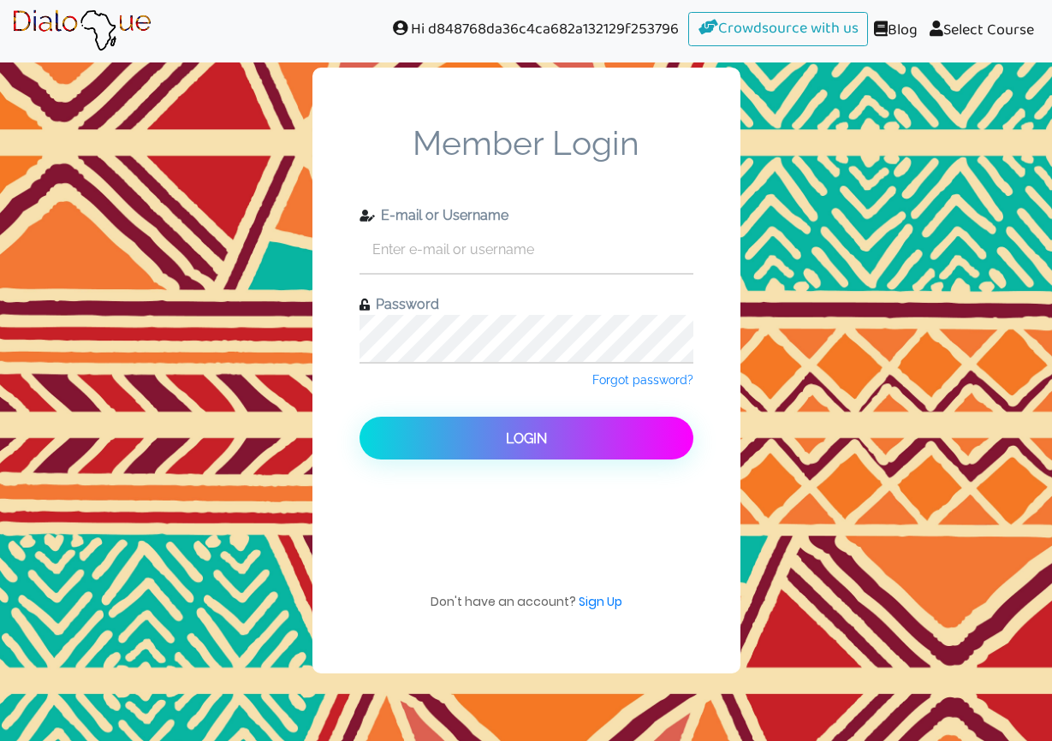
click at [255, 428] on div "Member Login E-mail or Username Password Forgot password? Login Don't have an a…" at bounding box center [526, 370] width 1052 height 741
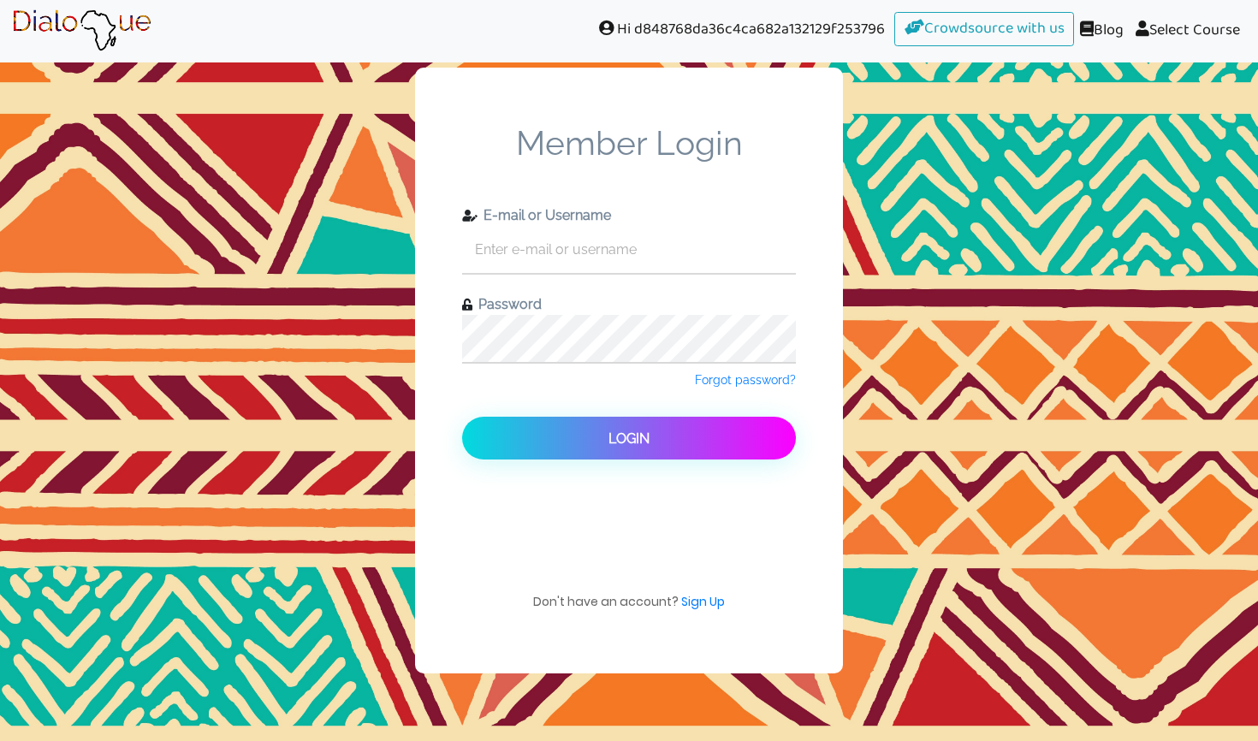
click at [668, 28] on span "Hi d848768da36c4ca682a132129f253796" at bounding box center [740, 29] width 309 height 35
click at [731, 26] on span "Hi d848768da36c4ca682a132129f253796" at bounding box center [740, 29] width 309 height 35
click at [599, 23] on span at bounding box center [608, 27] width 19 height 15
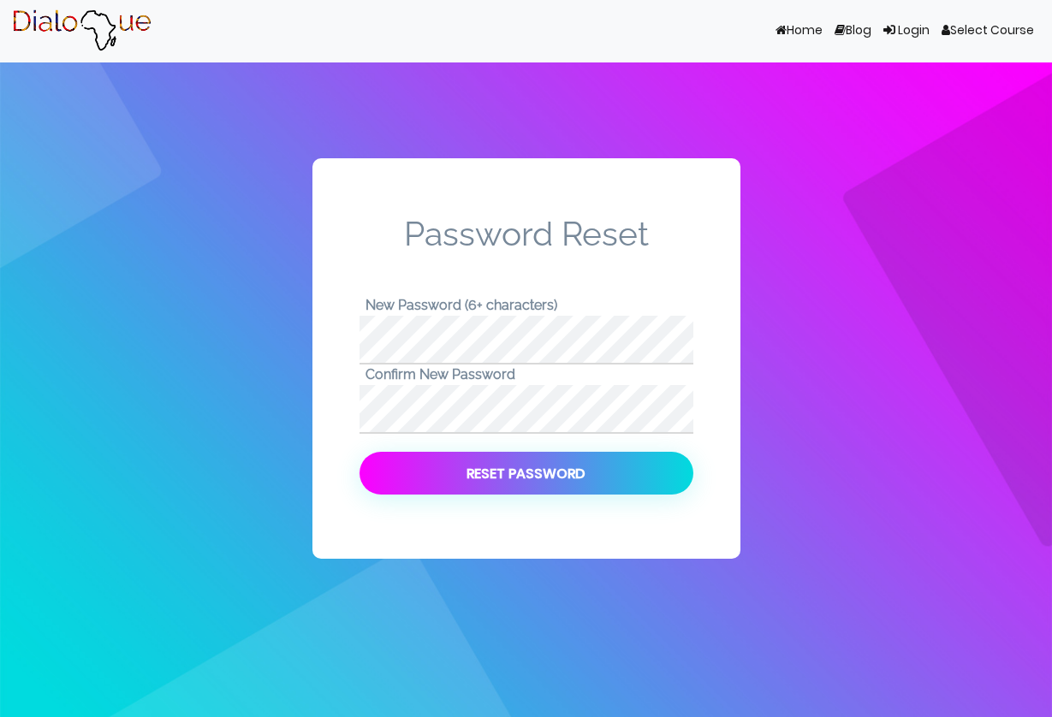
click at [468, 477] on button "Reset Password" at bounding box center [526, 473] width 334 height 43
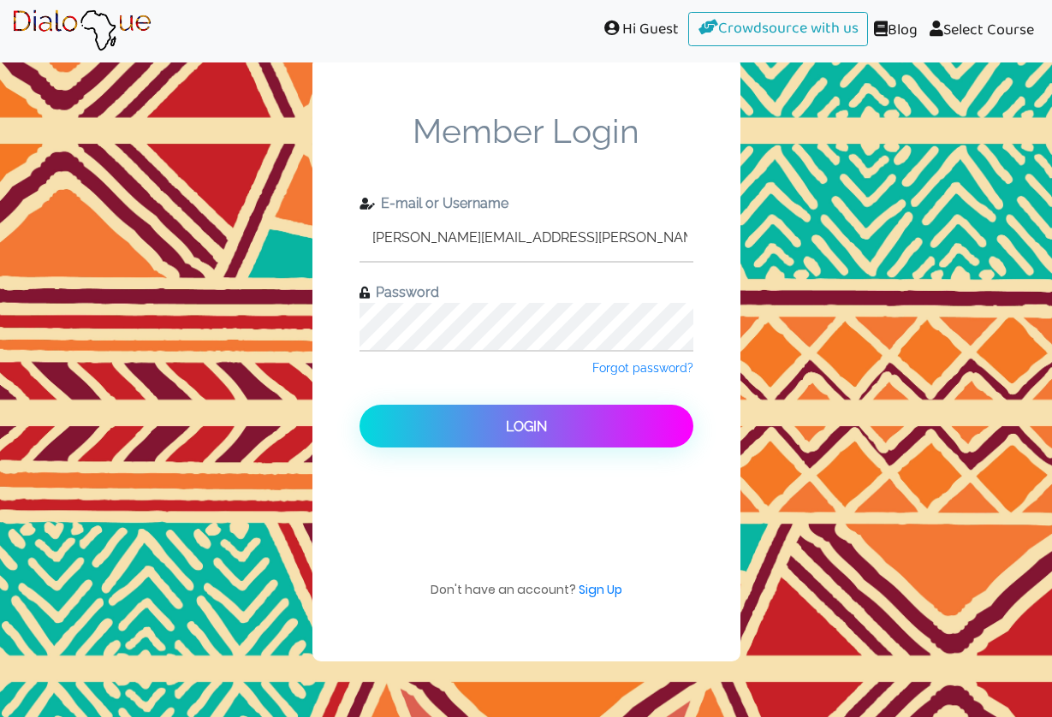
click at [525, 426] on button "Login" at bounding box center [526, 426] width 334 height 43
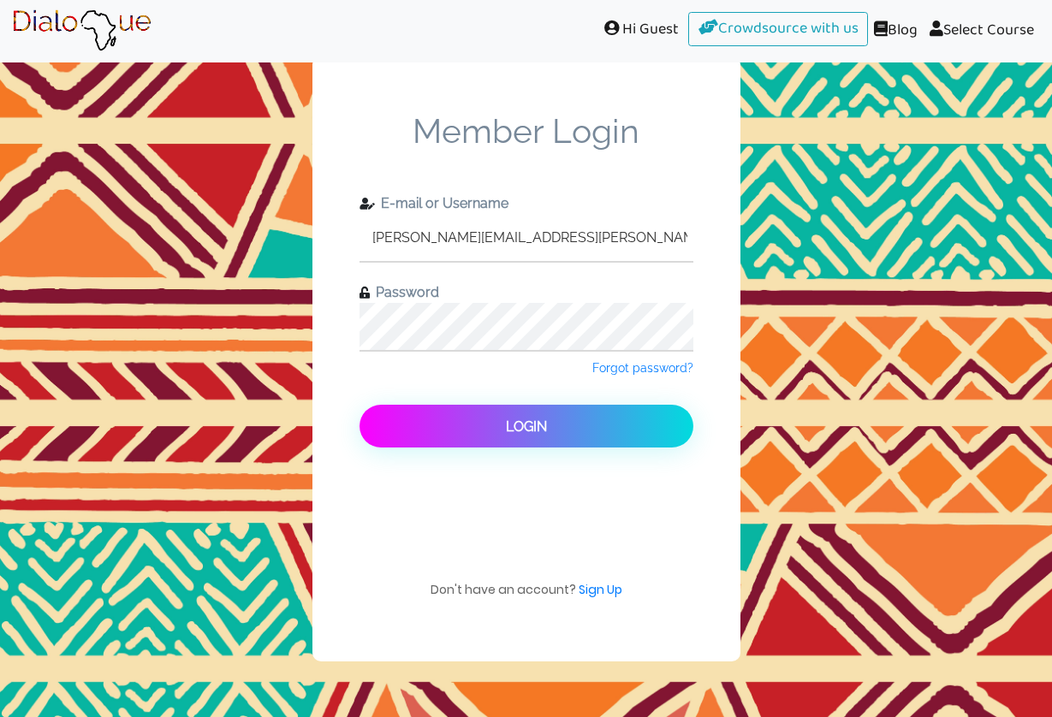
click at [514, 425] on span "Login" at bounding box center [526, 426] width 41 height 16
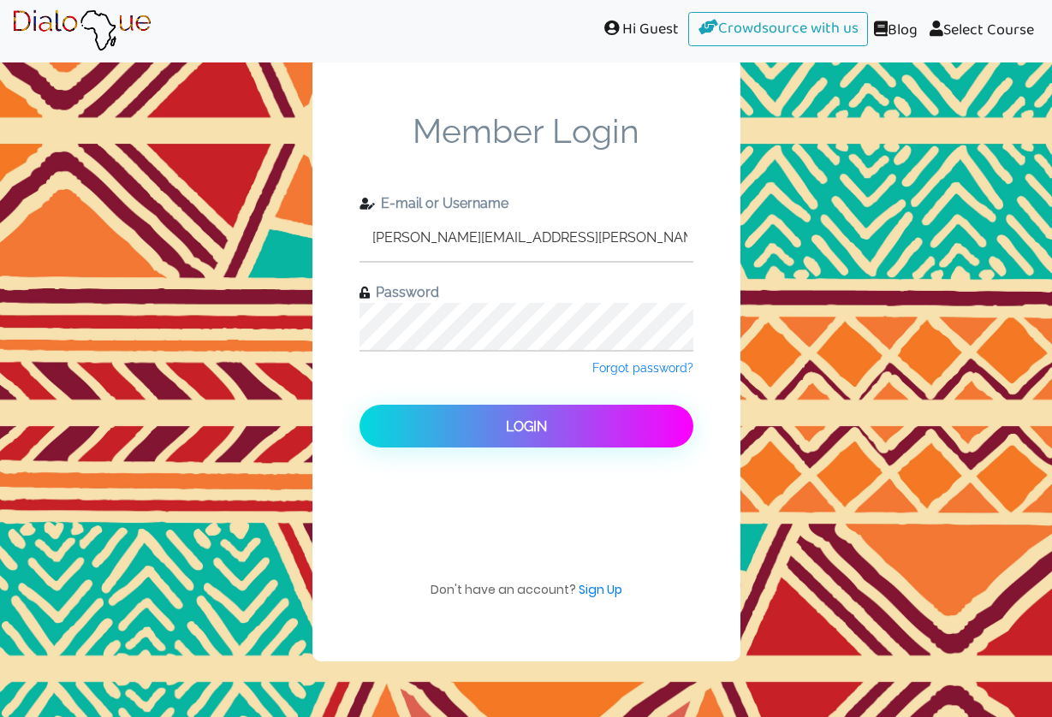
click at [598, 226] on input "[PERSON_NAME][EMAIL_ADDRESS][PERSON_NAME][DOMAIN_NAME]" at bounding box center [526, 237] width 334 height 47
click at [672, 238] on input "[PERSON_NAME][EMAIL_ADDRESS][PERSON_NAME][DOMAIN_NAME]" at bounding box center [526, 237] width 334 height 47
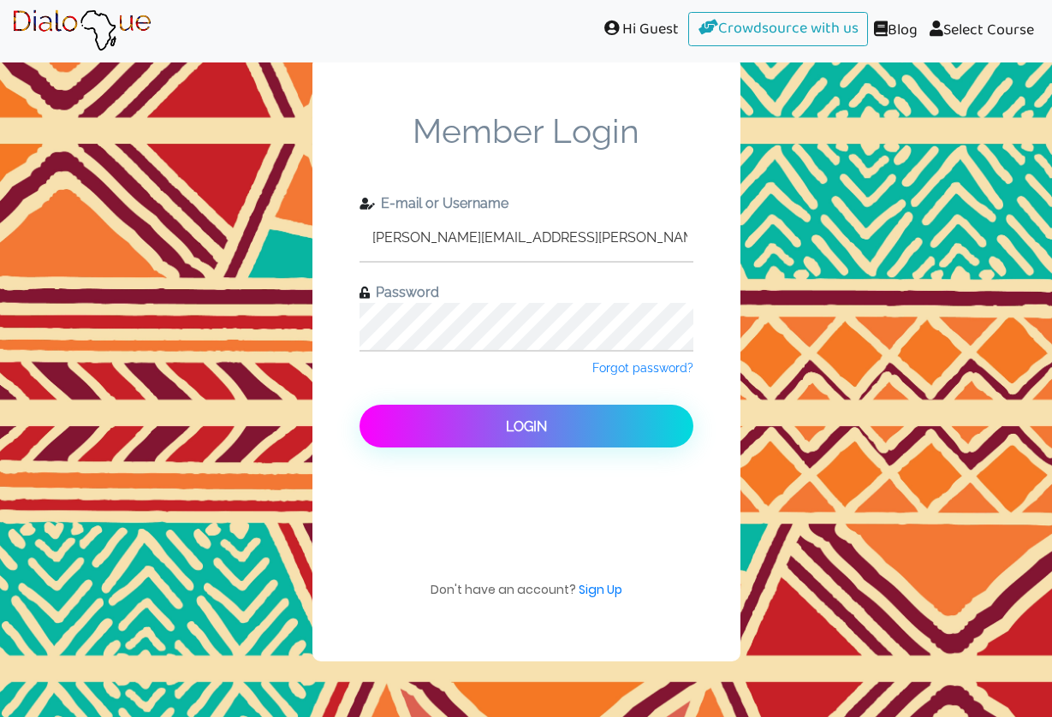
click at [561, 412] on button "Login" at bounding box center [526, 426] width 334 height 43
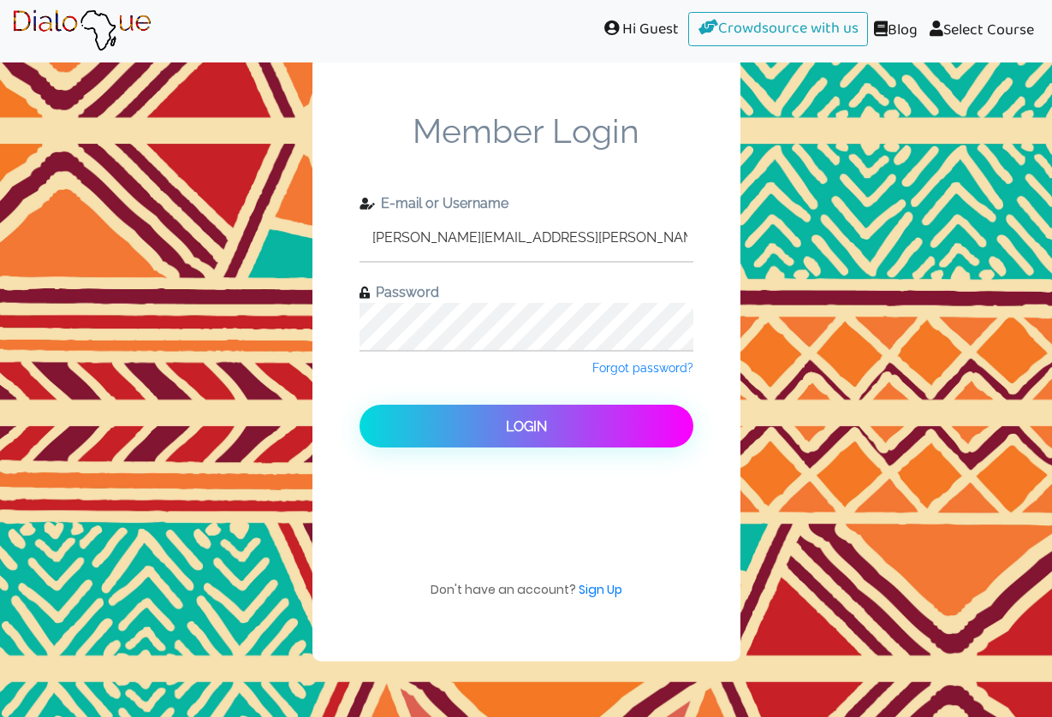
click at [559, 231] on input "[PERSON_NAME][EMAIL_ADDRESS][PERSON_NAME][DOMAIN_NAME]" at bounding box center [526, 237] width 334 height 47
drag, startPoint x: 559, startPoint y: 231, endPoint x: 264, endPoint y: 223, distance: 294.4
click at [264, 225] on div "Member Login E-mail or Username [PERSON_NAME][EMAIL_ADDRESS][PERSON_NAME][DOMAI…" at bounding box center [526, 358] width 1052 height 717
type input "[PERSON_NAME][EMAIL_ADDRESS][PERSON_NAME][DOMAIN_NAME]"
click at [496, 497] on div "Don't have an account? Sign Up" at bounding box center [526, 532] width 334 height 168
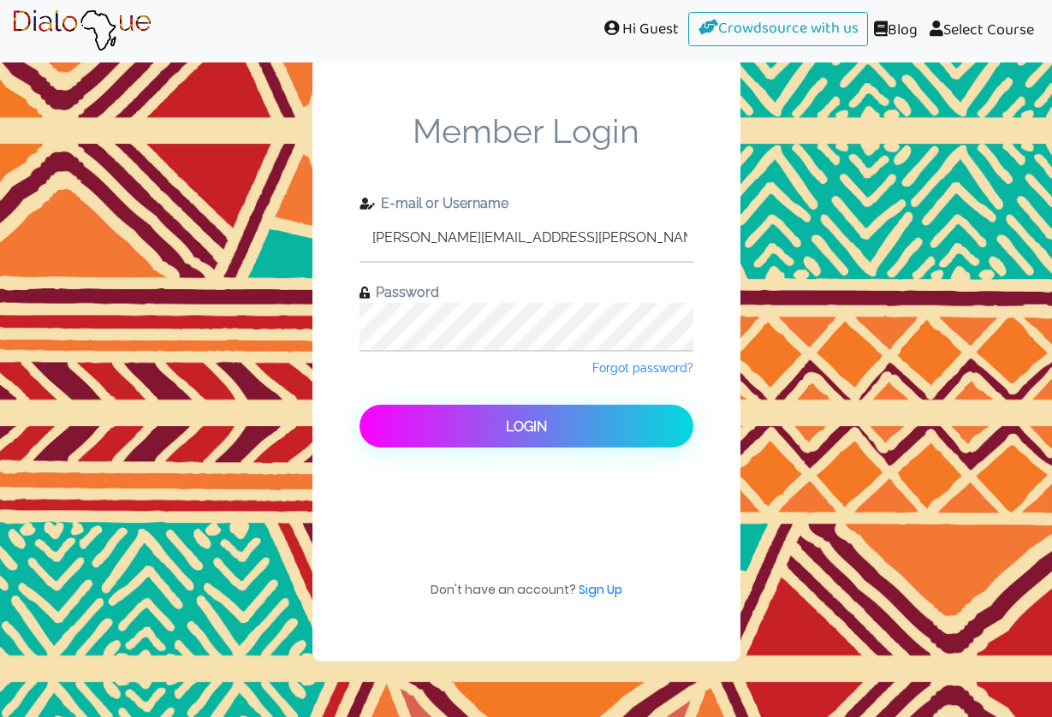
click at [521, 435] on button "Login" at bounding box center [526, 426] width 334 height 43
click at [519, 424] on span "Login" at bounding box center [526, 426] width 41 height 16
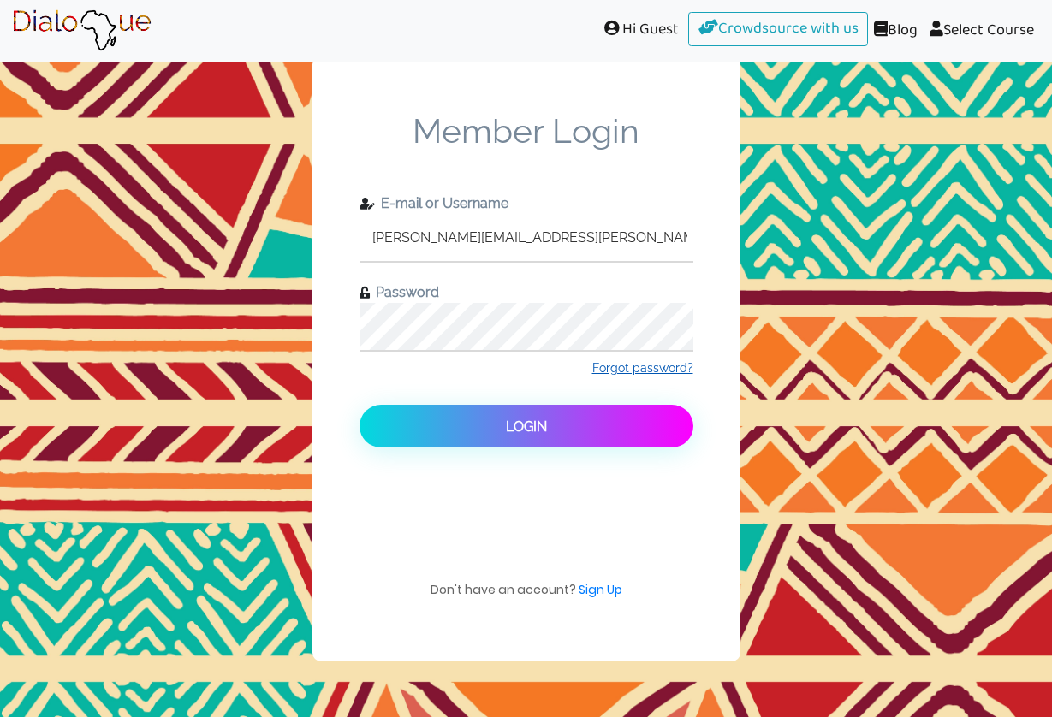
click at [631, 372] on span "Forgot password?" at bounding box center [642, 368] width 101 height 14
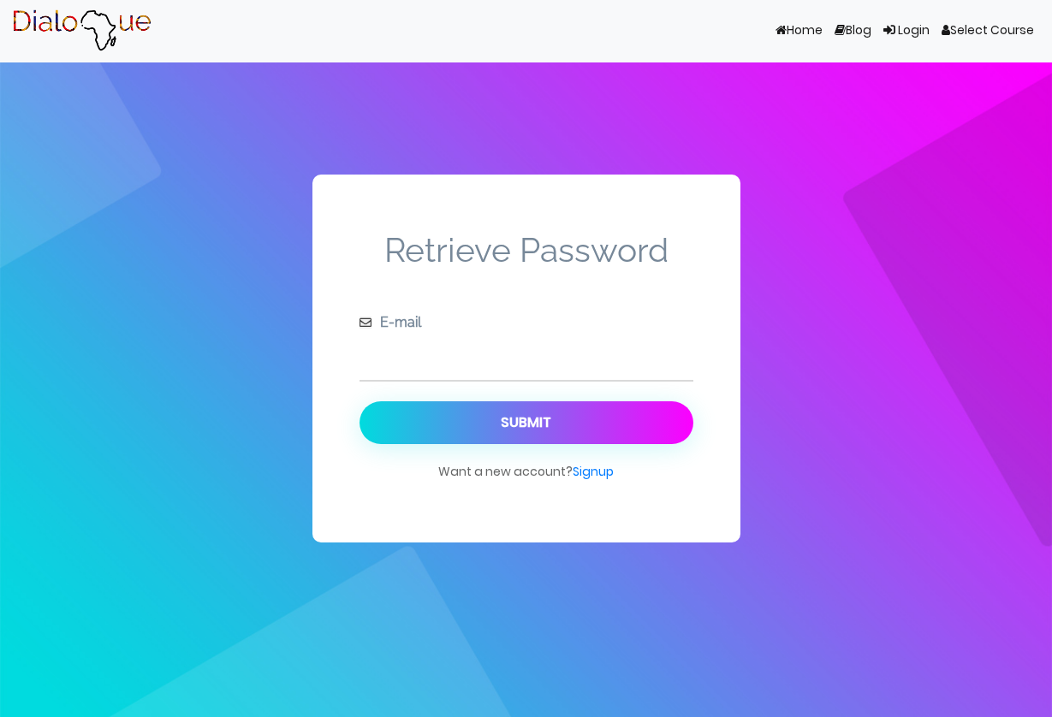
click at [412, 359] on input "text" at bounding box center [526, 356] width 334 height 47
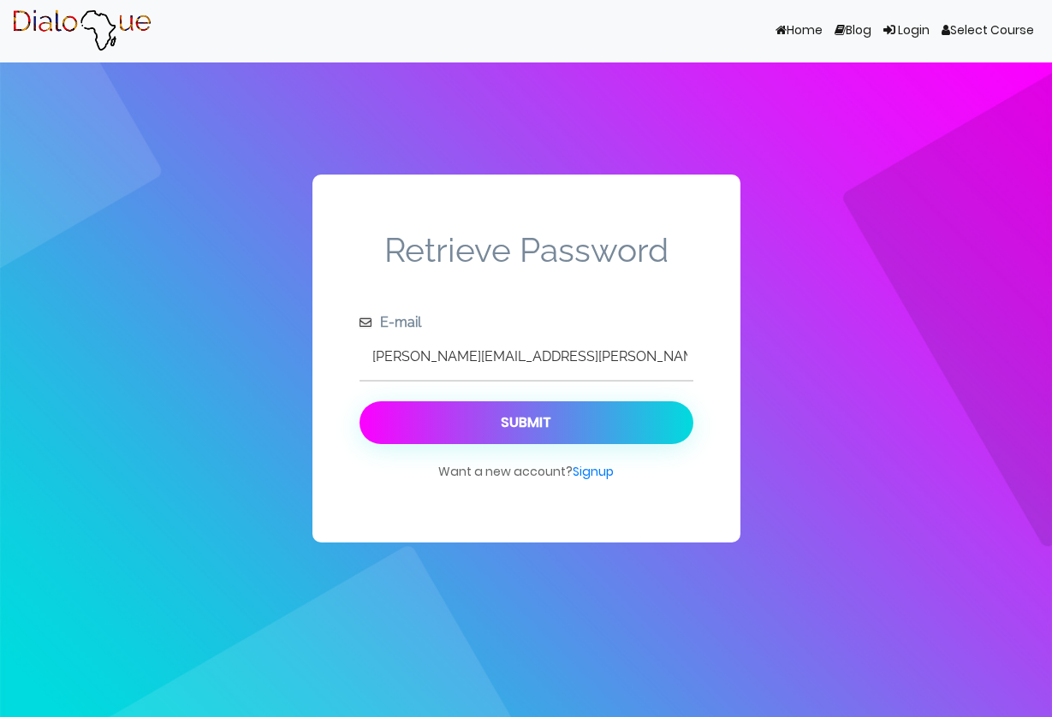
type input "[PERSON_NAME][EMAIL_ADDRESS][PERSON_NAME][DOMAIN_NAME]"
click at [510, 421] on div "Submit" at bounding box center [526, 422] width 50 height 16
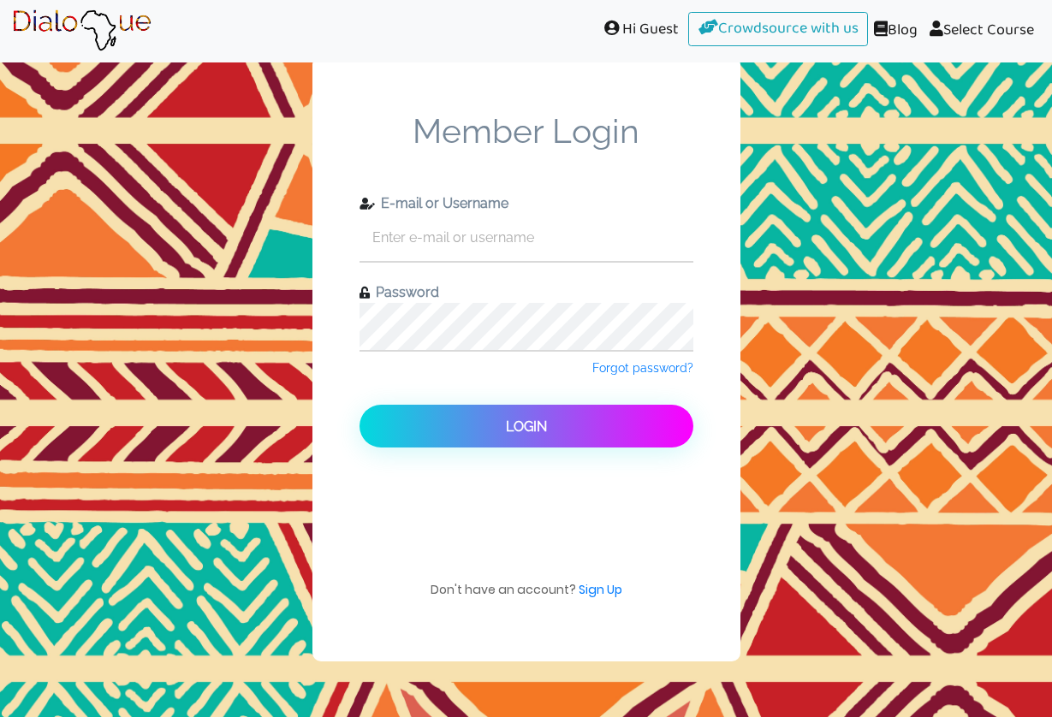
click at [408, 537] on div "Don't have an account? Sign Up" at bounding box center [526, 532] width 334 height 168
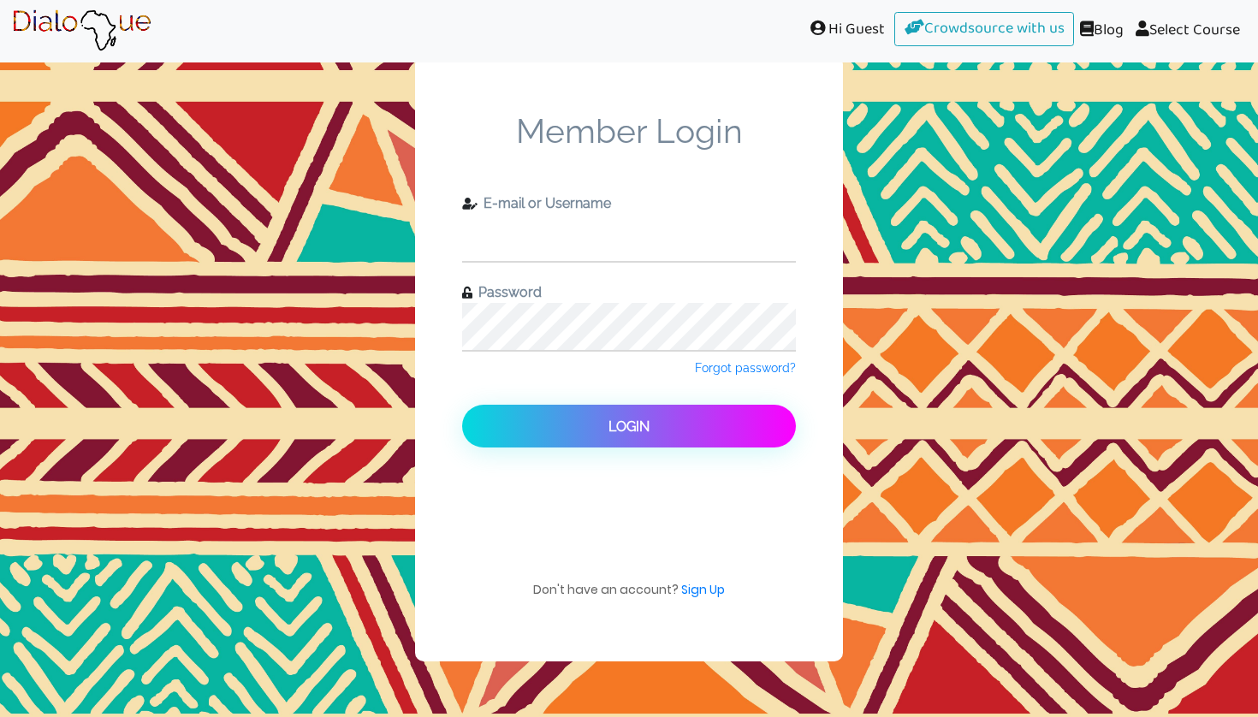
click at [547, 234] on input "text" at bounding box center [629, 237] width 334 height 47
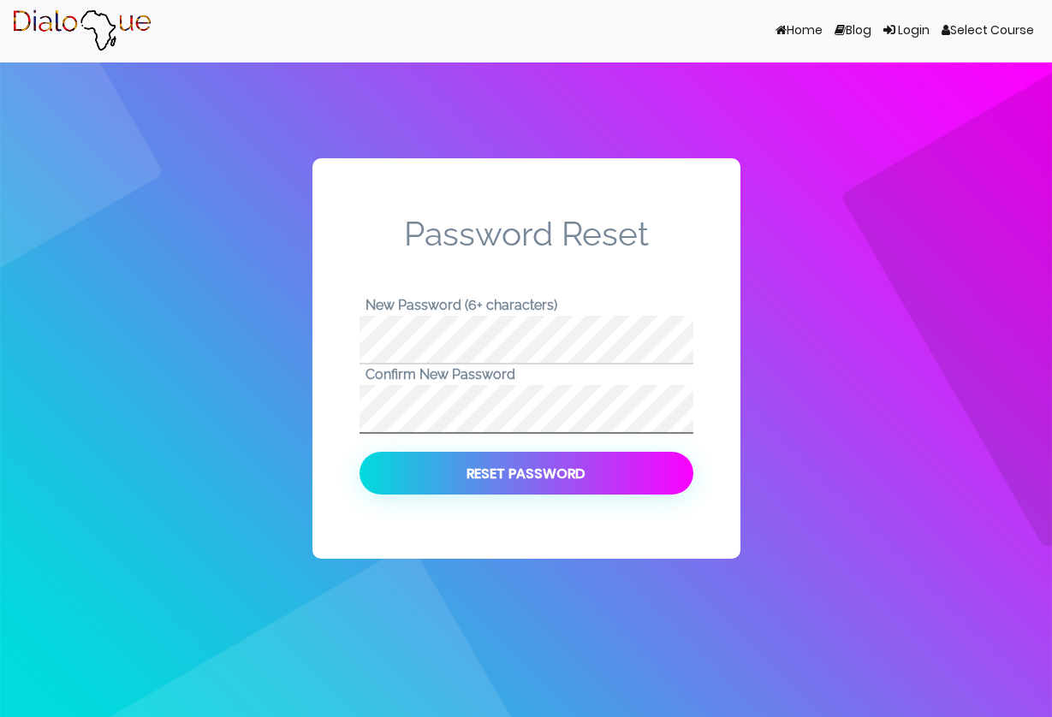
click at [339, 400] on div "Password Reset New Password (6+ characters) Confirm New Password Reset Password" at bounding box center [526, 358] width 428 height 401
click at [369, 531] on div "Password Reset New Password (6+ characters) Confirm New Password Reset Password" at bounding box center [526, 358] width 428 height 401
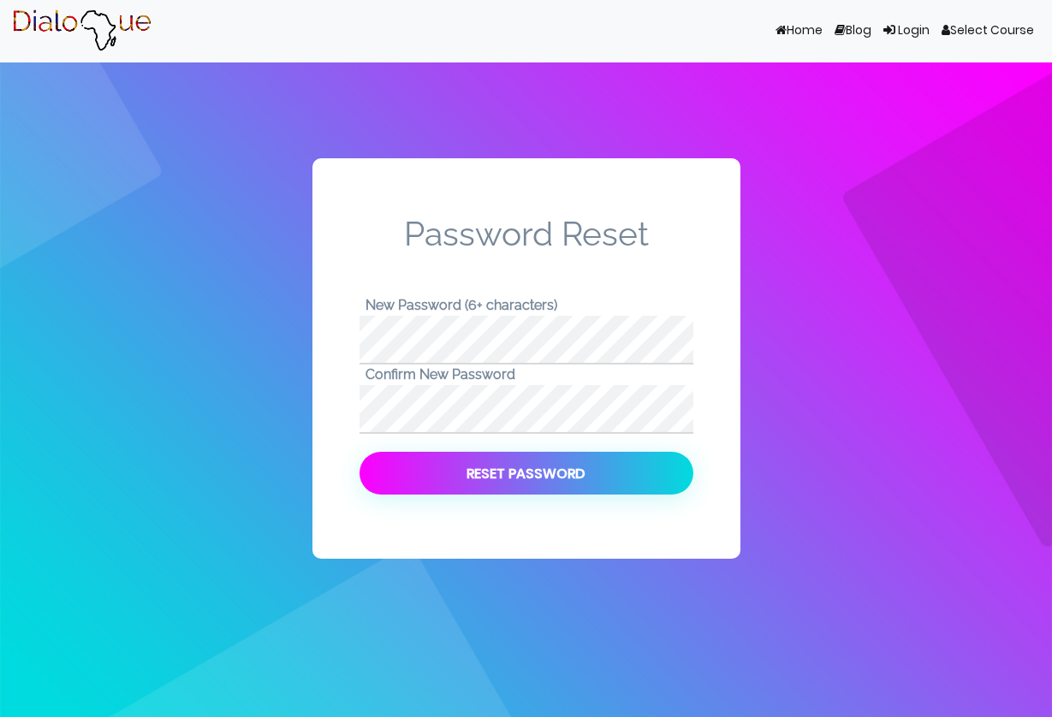
click at [507, 476] on button "Reset Password" at bounding box center [526, 473] width 334 height 43
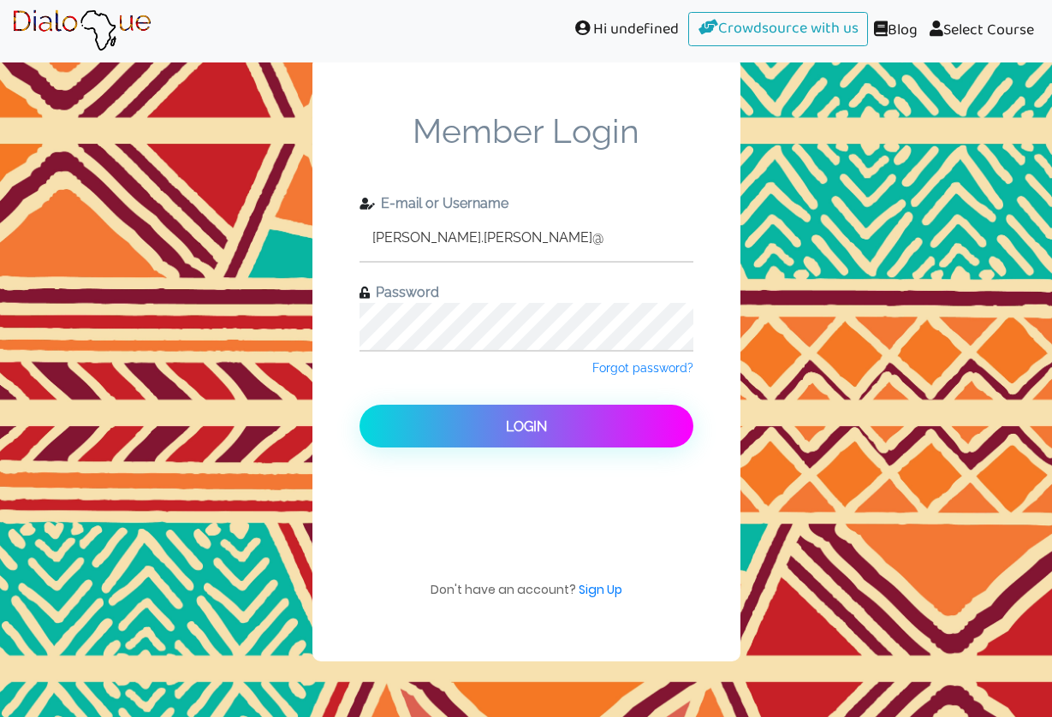
type input "[PERSON_NAME][EMAIL_ADDRESS][PERSON_NAME][DOMAIN_NAME]"
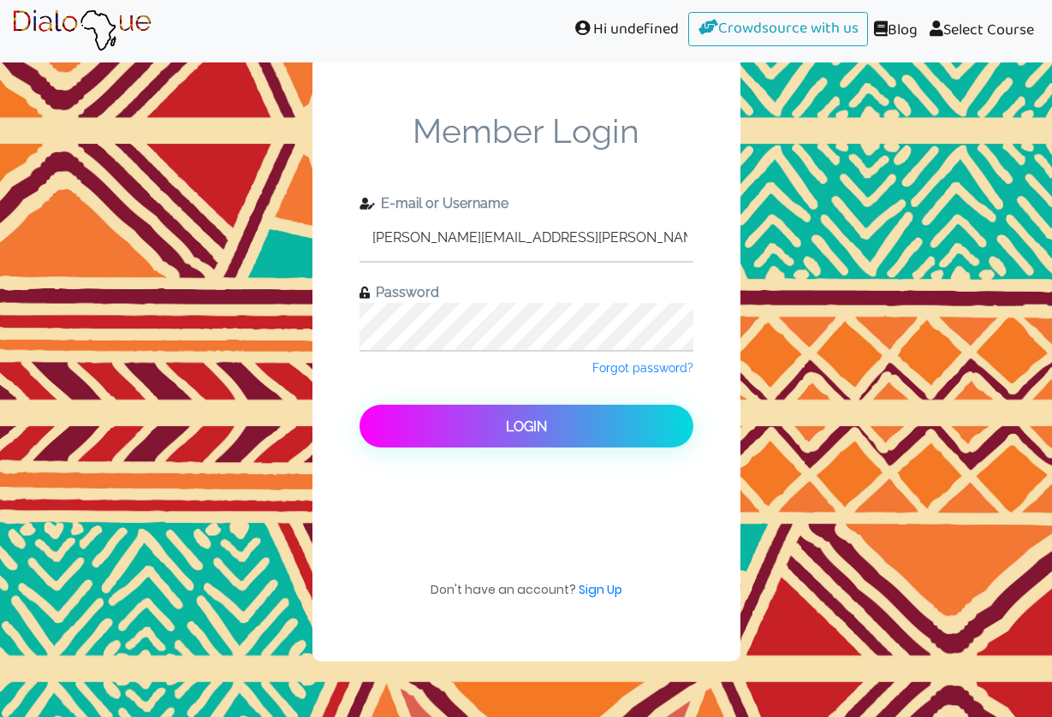
click at [574, 414] on button "Login" at bounding box center [526, 426] width 334 height 43
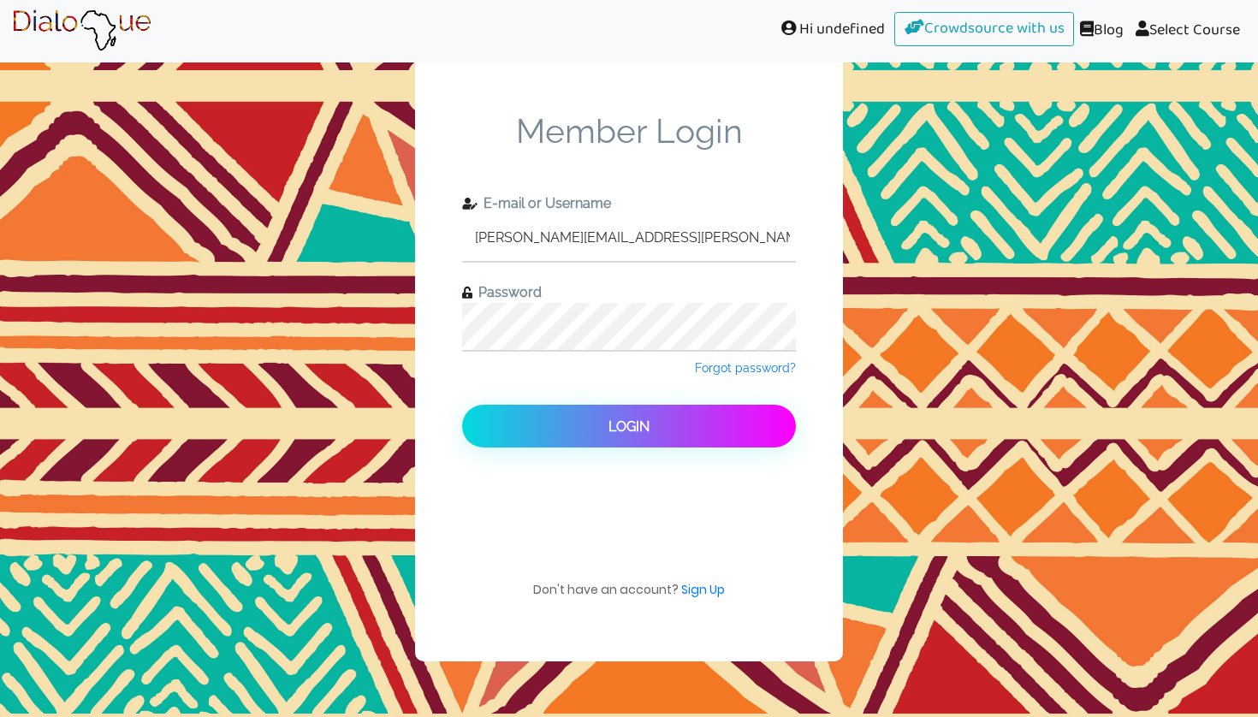
click at [808, 38] on span "Hi undefined" at bounding box center [831, 29] width 127 height 35
click at [97, 27] on img at bounding box center [81, 30] width 139 height 43
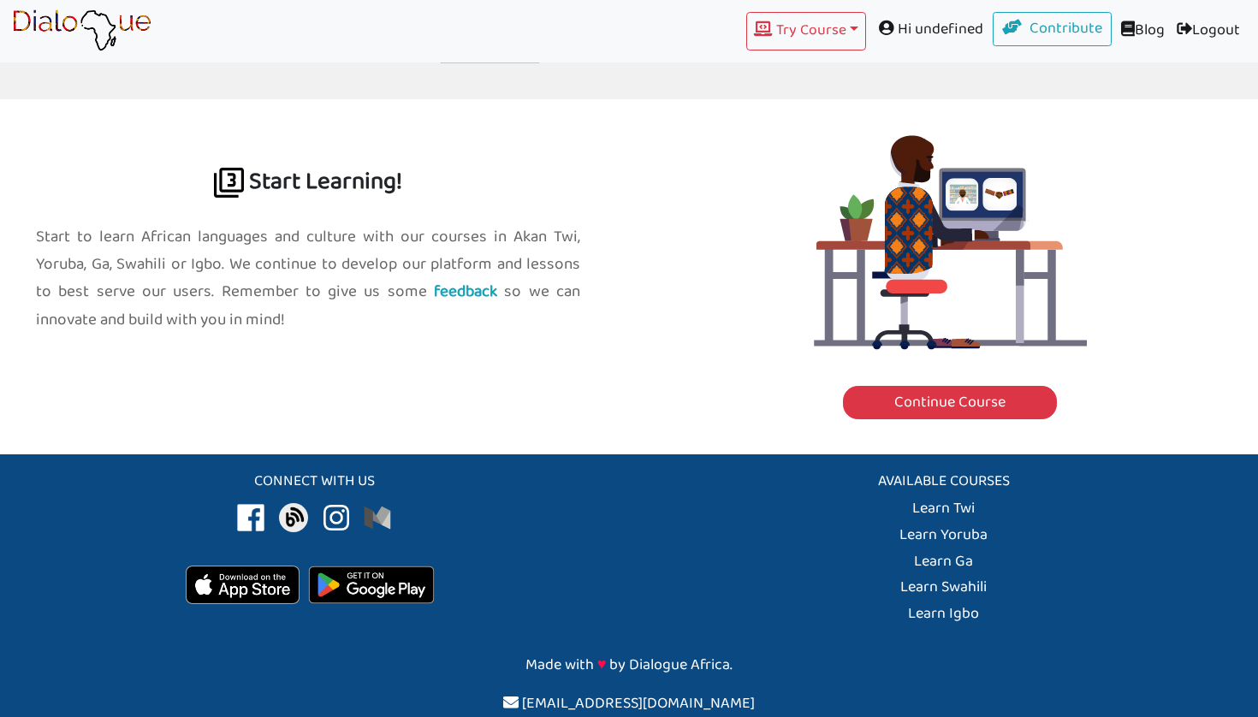
scroll to position [1897, 0]
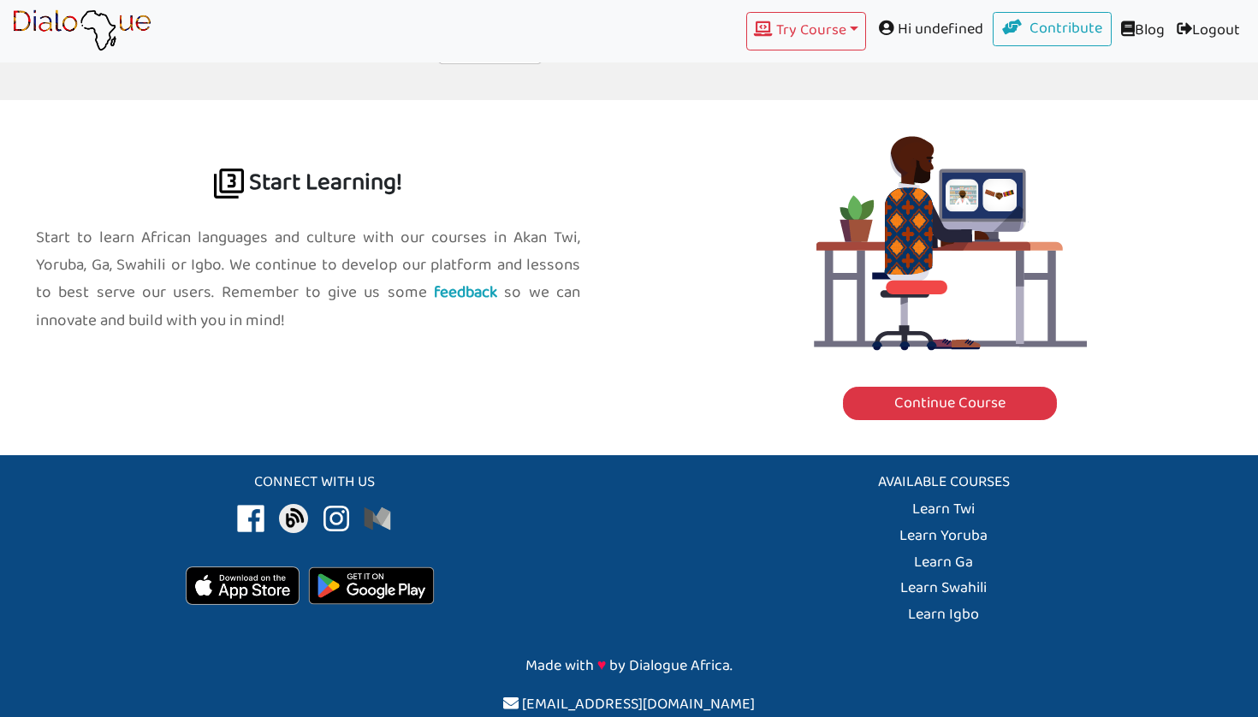
click at [1051, 33] on link "Logout (current)" at bounding box center [1208, 31] width 75 height 39
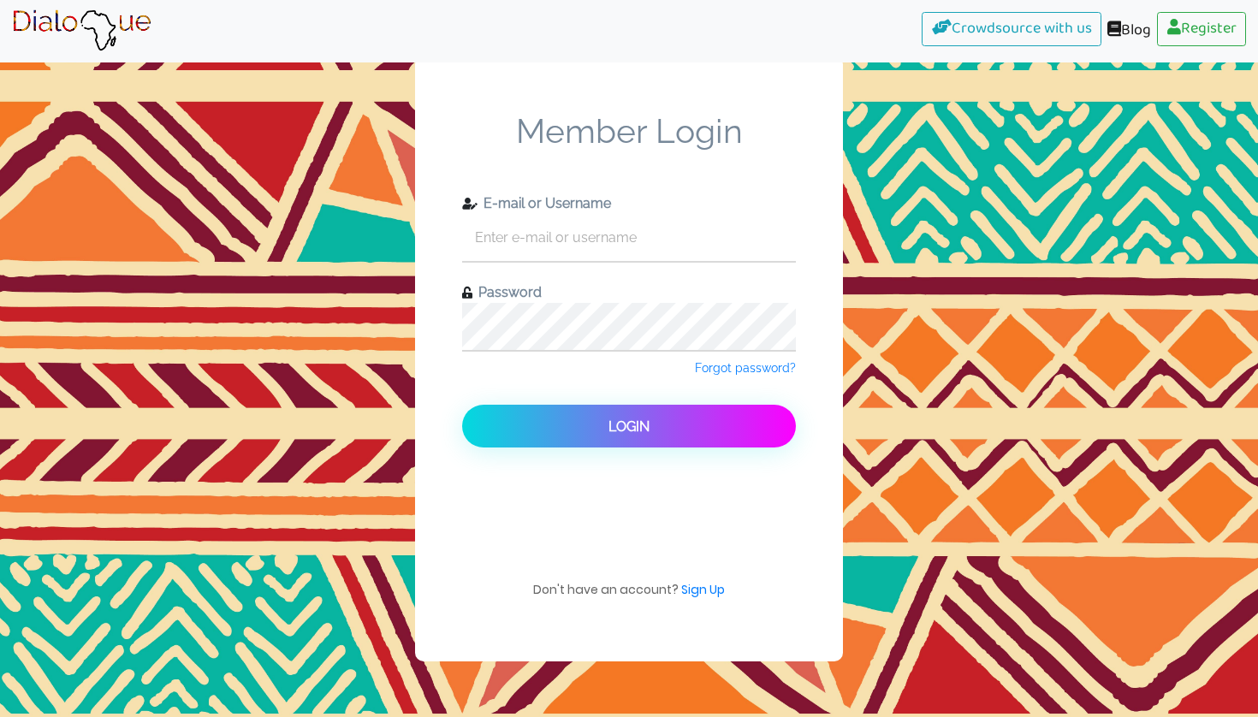
click at [1051, 33] on link "Register" at bounding box center [1201, 29] width 89 height 34
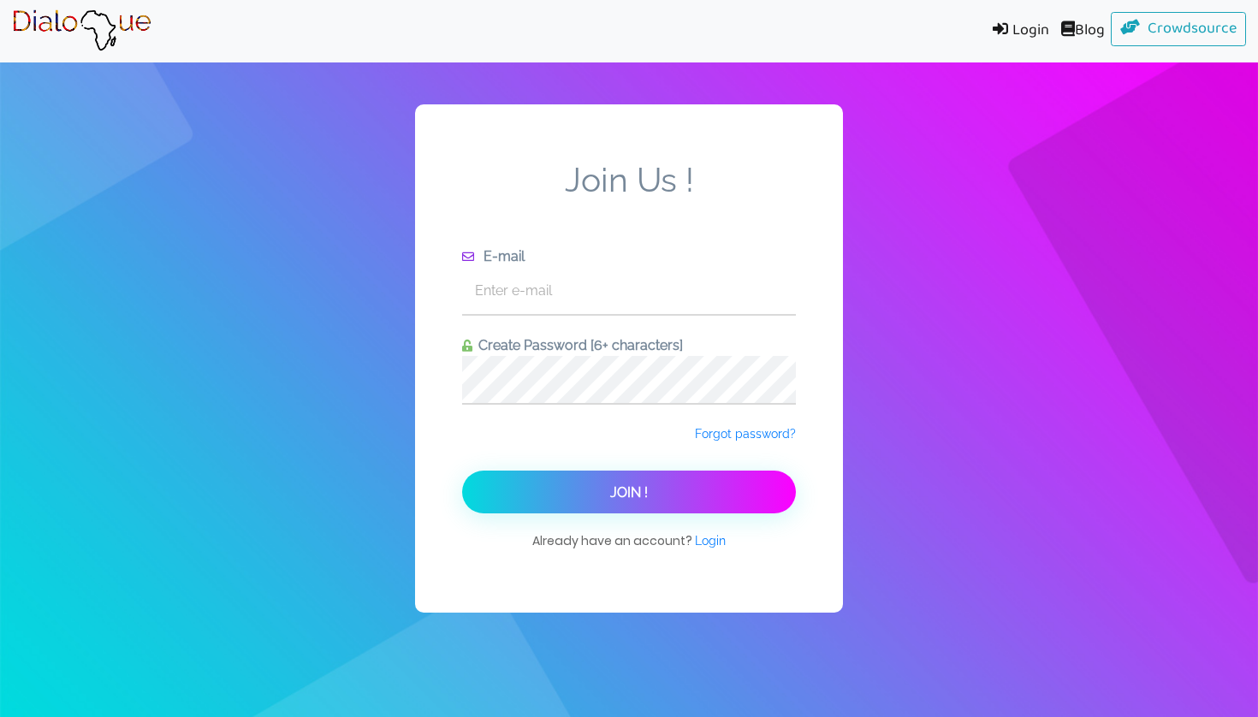
click at [895, 131] on div "Join Us ! E-mail Create Password [6+ characters] Forgot password? Join ! Alread…" at bounding box center [629, 358] width 1258 height 717
click at [570, 285] on input "text" at bounding box center [629, 290] width 334 height 47
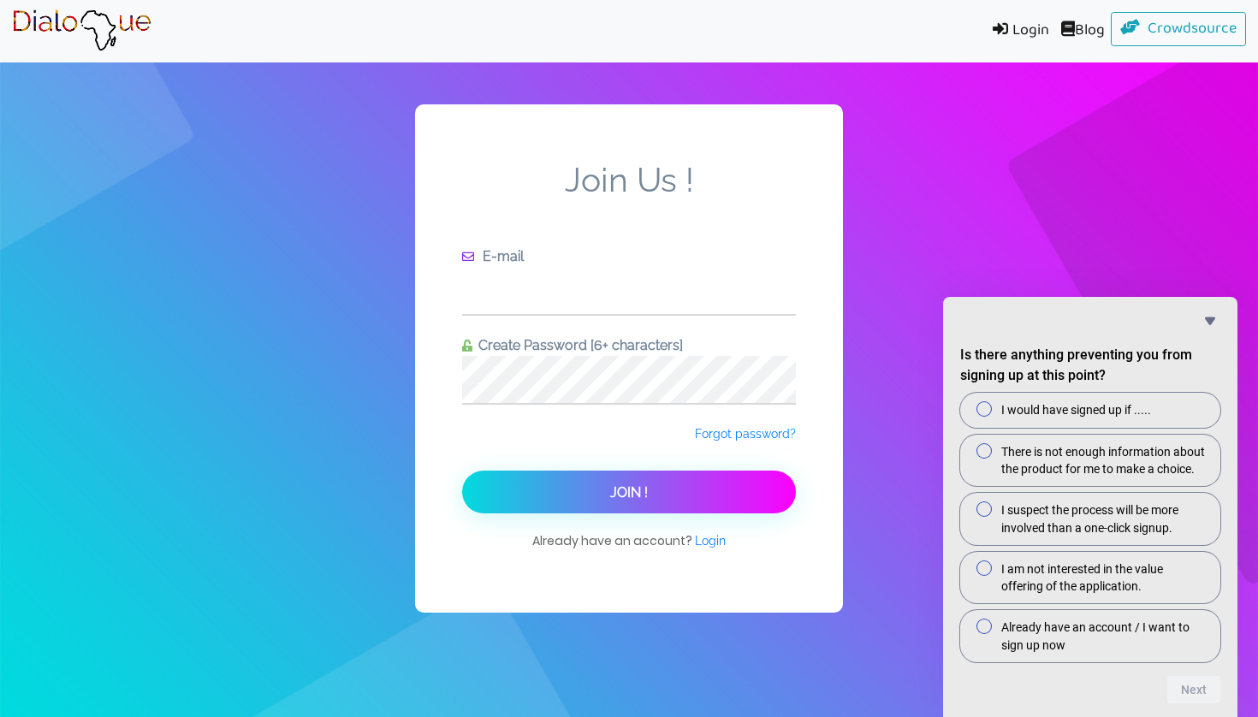
click at [560, 293] on input "text" at bounding box center [629, 290] width 334 height 47
click at [520, 446] on div "Forgot password?" at bounding box center [629, 447] width 334 height 47
click at [554, 288] on input "text" at bounding box center [629, 290] width 334 height 47
paste input "tridom.gh@gmail.com"
type input "tridom.gh@gmail.com"
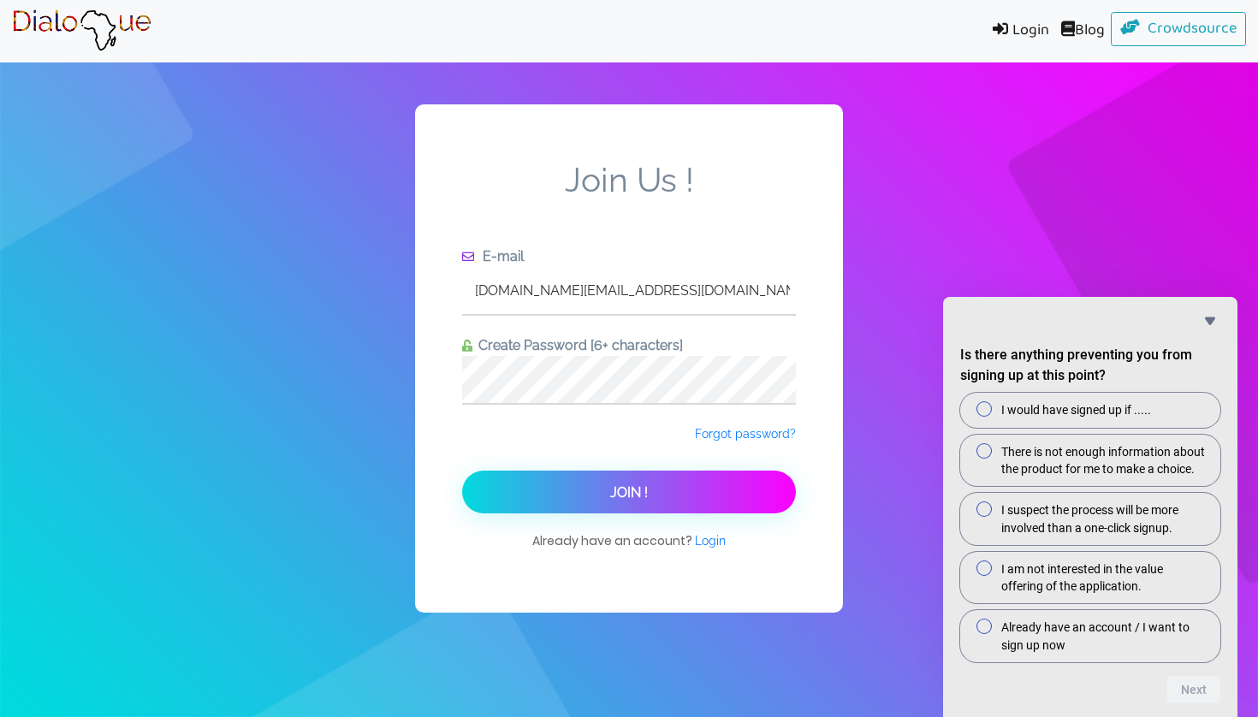
click at [631, 418] on form "Join Us ! E-mail tridom.gh@gmail.com Create Password [6+ characters] Forgot pas…" at bounding box center [629, 337] width 334 height 354
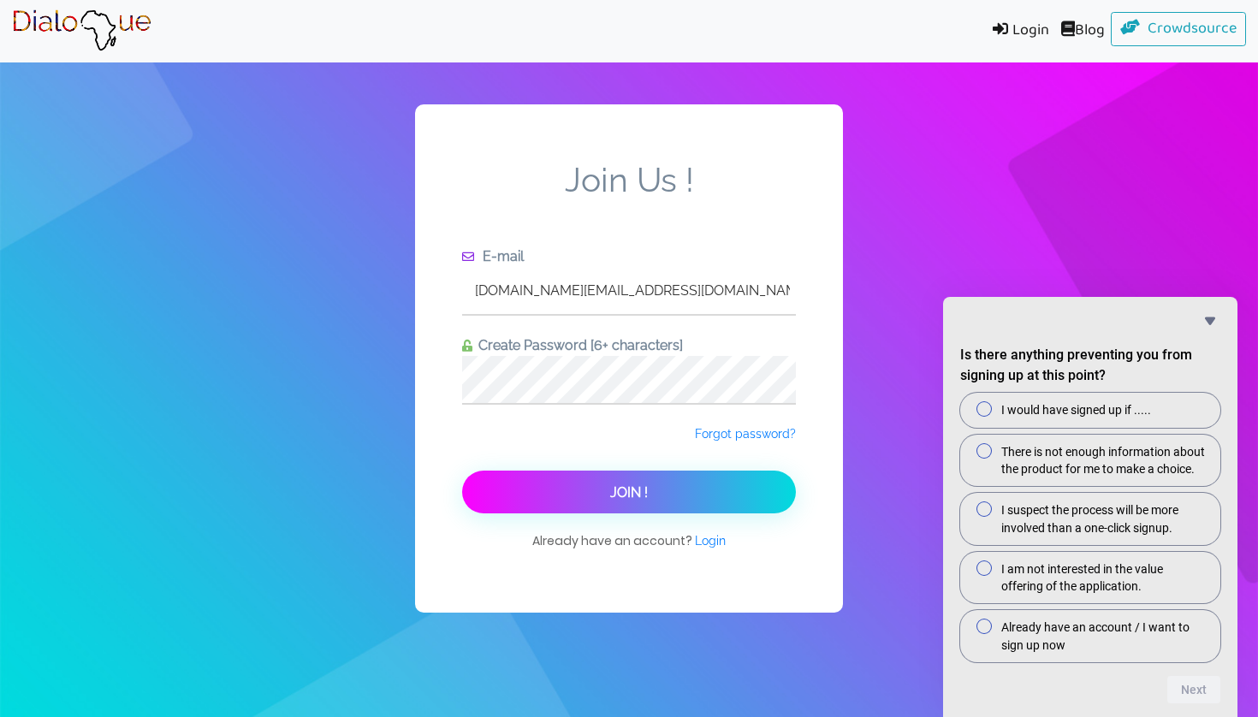
click at [619, 503] on button "Join !" at bounding box center [629, 492] width 334 height 43
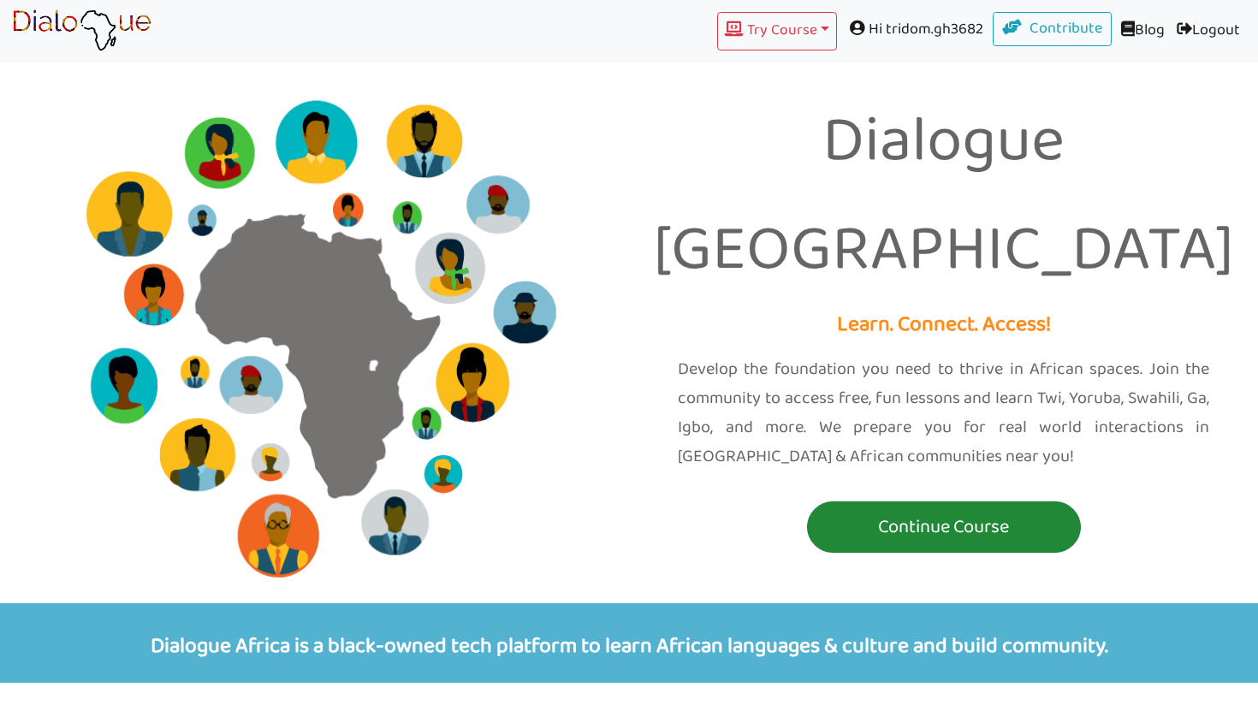
click at [1010, 512] on p "Continue Course" at bounding box center [943, 528] width 265 height 32
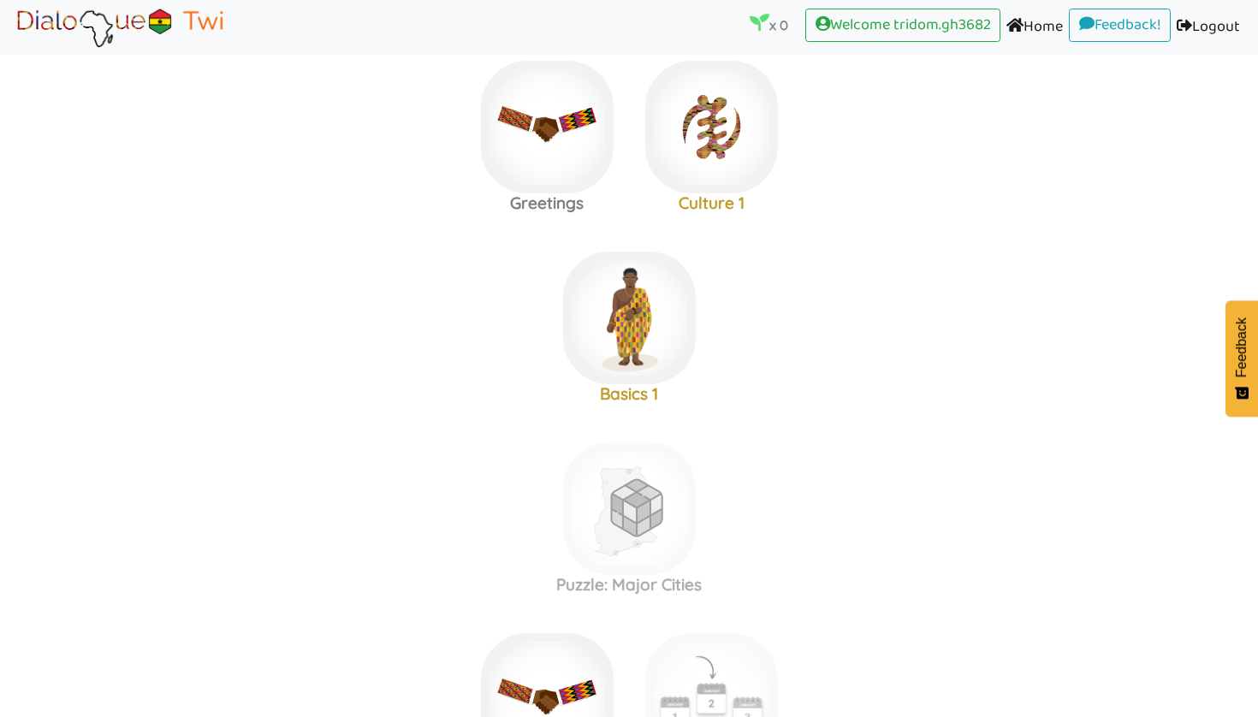
scroll to position [210, 0]
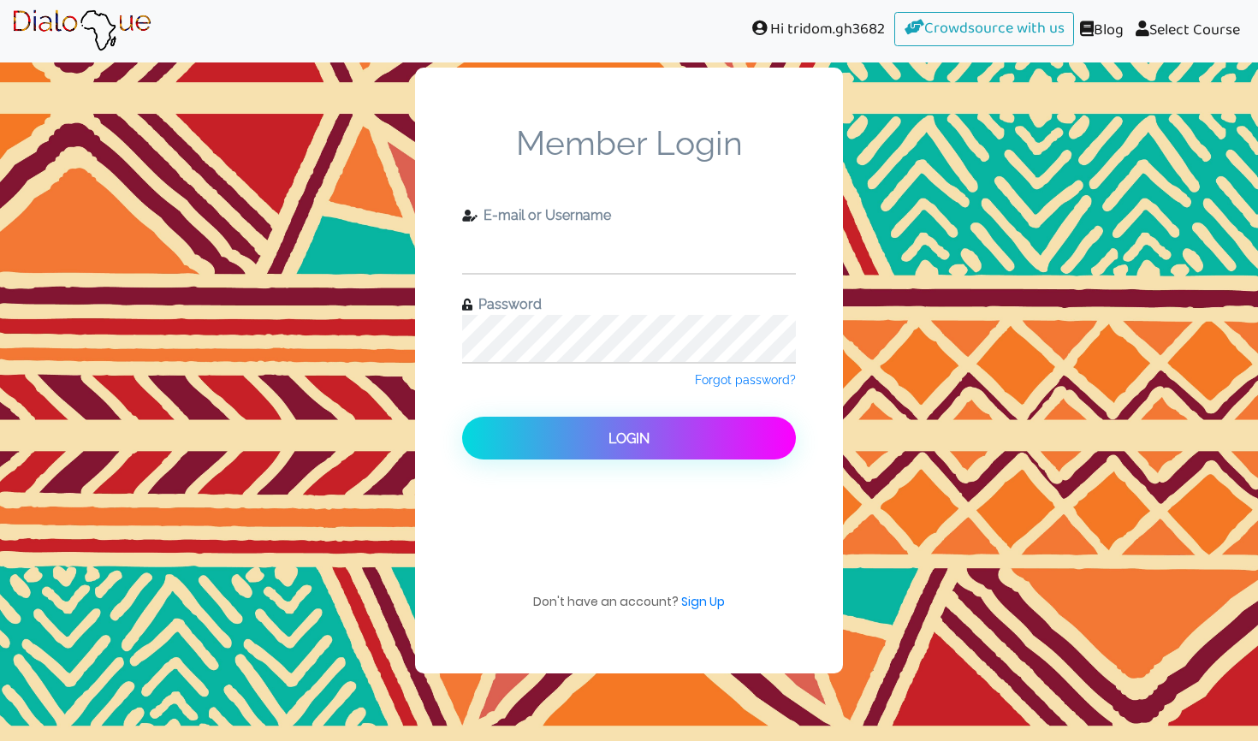
type input "tridom.gh@gmail.com"
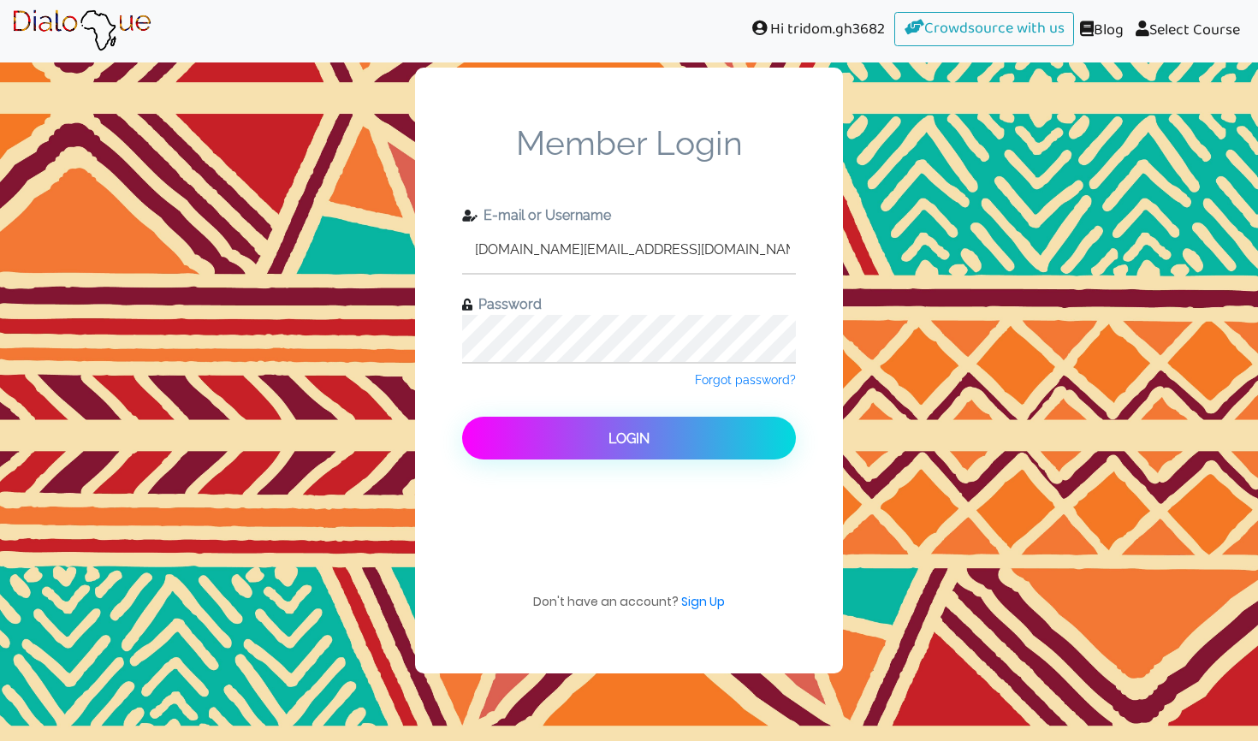
click at [587, 431] on button "Login" at bounding box center [629, 438] width 334 height 43
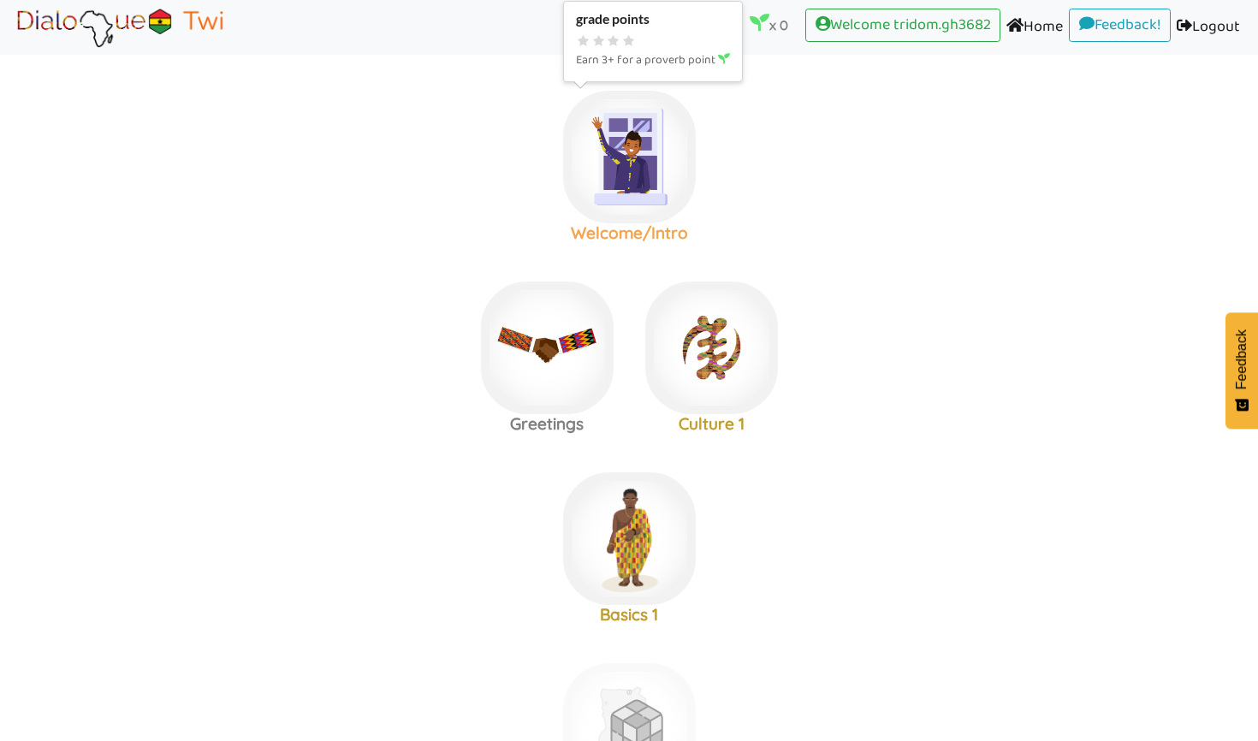
click at [603, 193] on img at bounding box center [629, 157] width 133 height 133
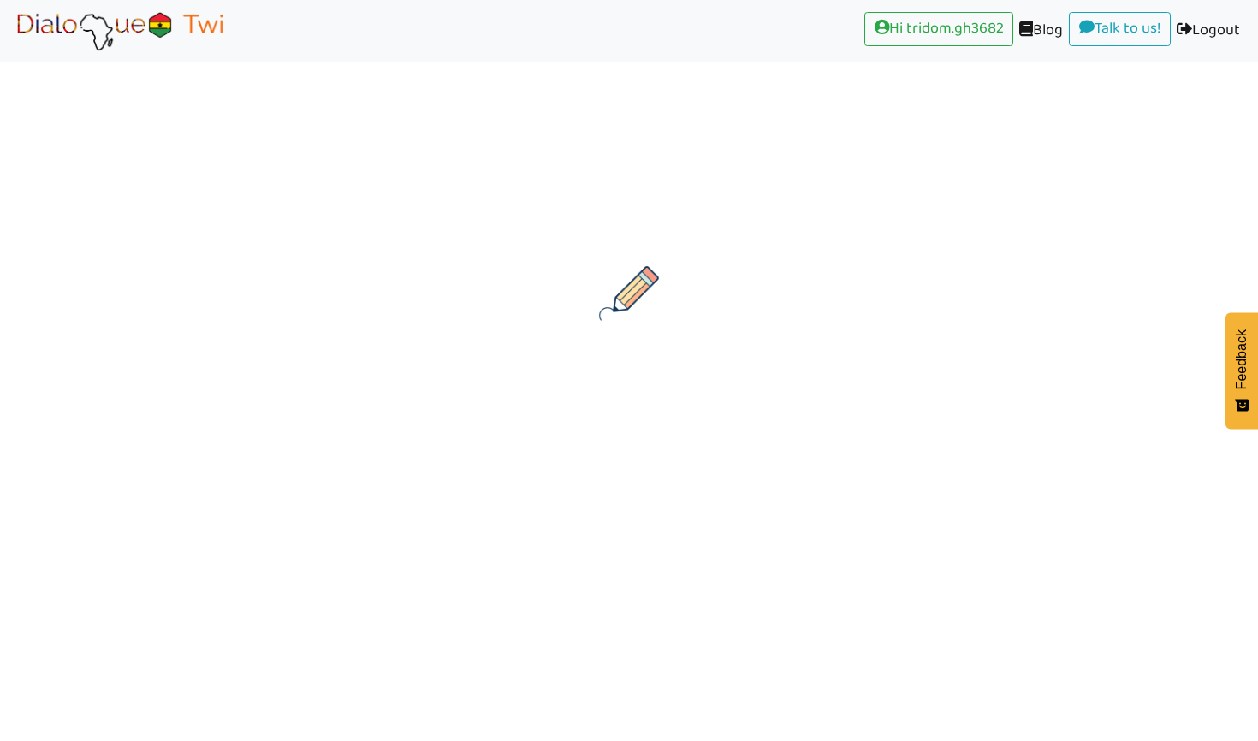
click at [604, 199] on div at bounding box center [629, 199] width 1258 height 291
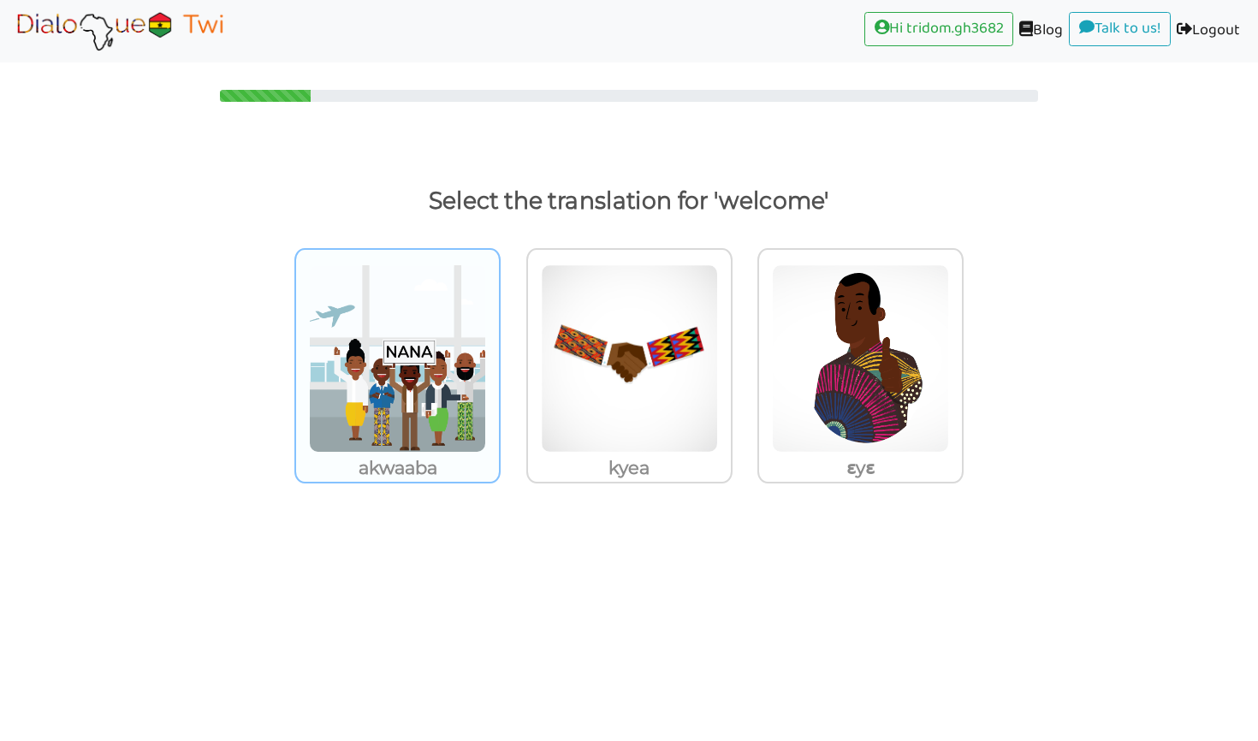
click at [406, 406] on img at bounding box center [397, 358] width 177 height 188
click at [499, 354] on input "akwaaba" at bounding box center [505, 347] width 13 height 13
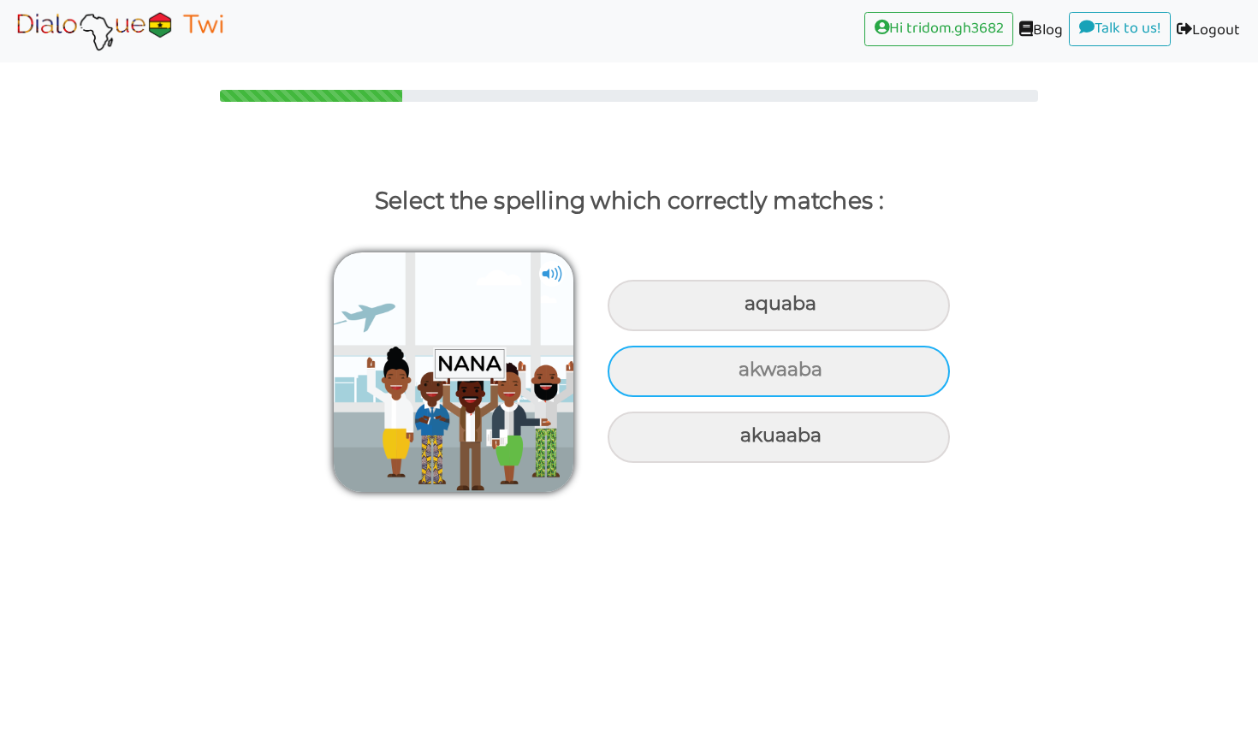
click at [698, 331] on div "akwaaba" at bounding box center [779, 305] width 342 height 51
click at [741, 310] on input "akwaaba" at bounding box center [746, 304] width 11 height 11
radio input "true"
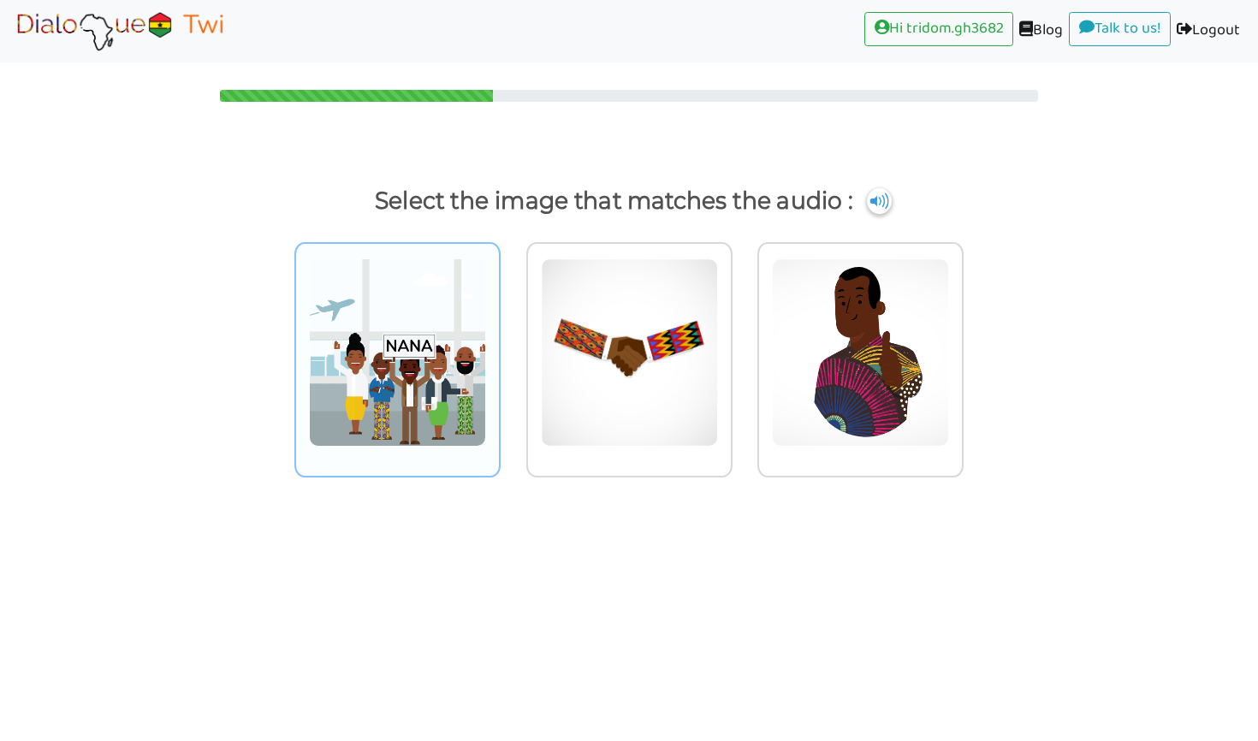
click at [438, 347] on img at bounding box center [397, 352] width 177 height 188
click at [499, 347] on input "radio" at bounding box center [505, 341] width 13 height 13
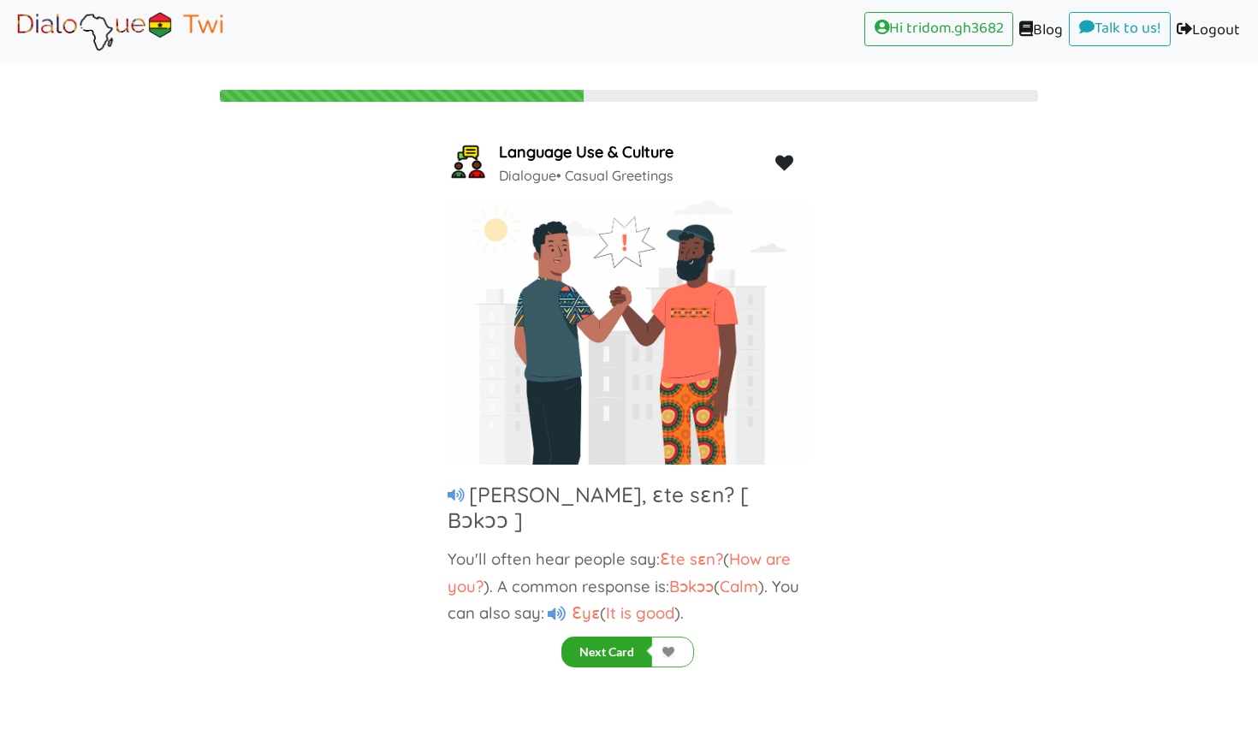
click at [591, 664] on button "Next Card" at bounding box center [606, 652] width 91 height 31
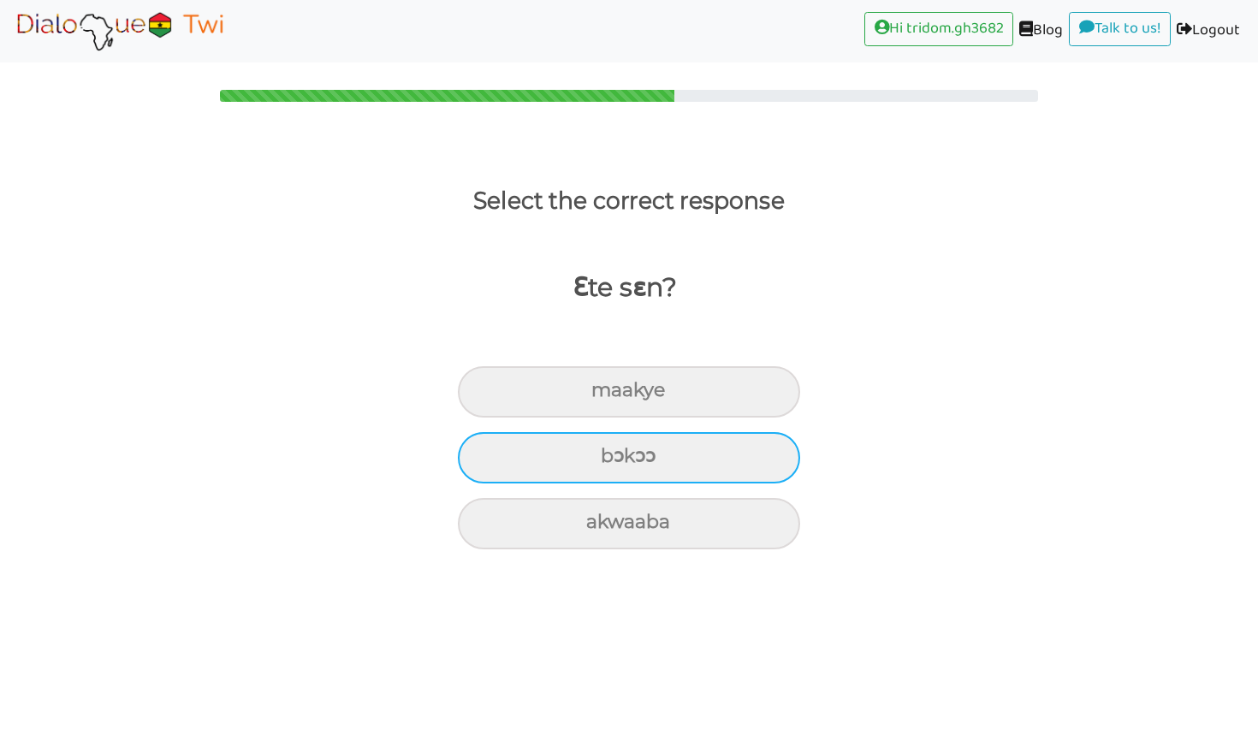
click at [664, 418] on div "bɔkɔɔ" at bounding box center [629, 391] width 342 height 51
click at [604, 396] on input "bɔkɔɔ" at bounding box center [598, 390] width 11 height 11
radio input "true"
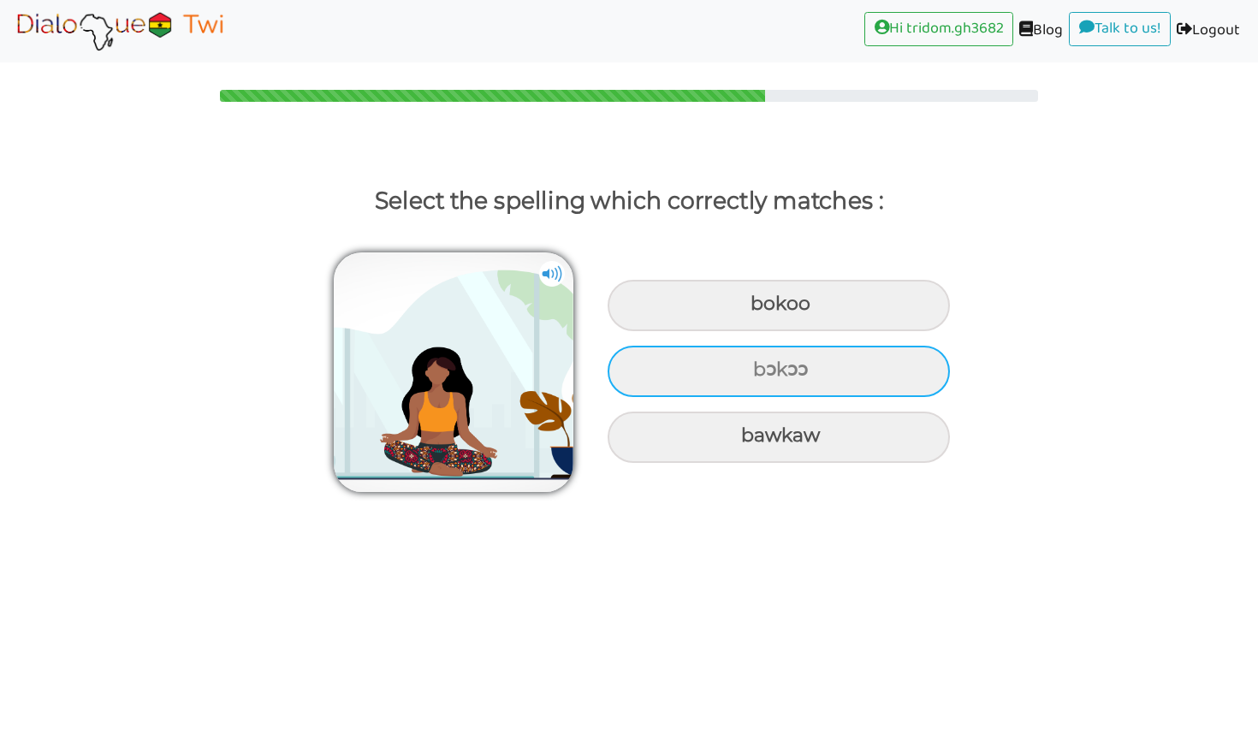
click at [730, 331] on div "bɔkɔɔ" at bounding box center [779, 305] width 342 height 51
click at [747, 310] on input "bɔkɔɔ" at bounding box center [752, 304] width 11 height 11
radio input "true"
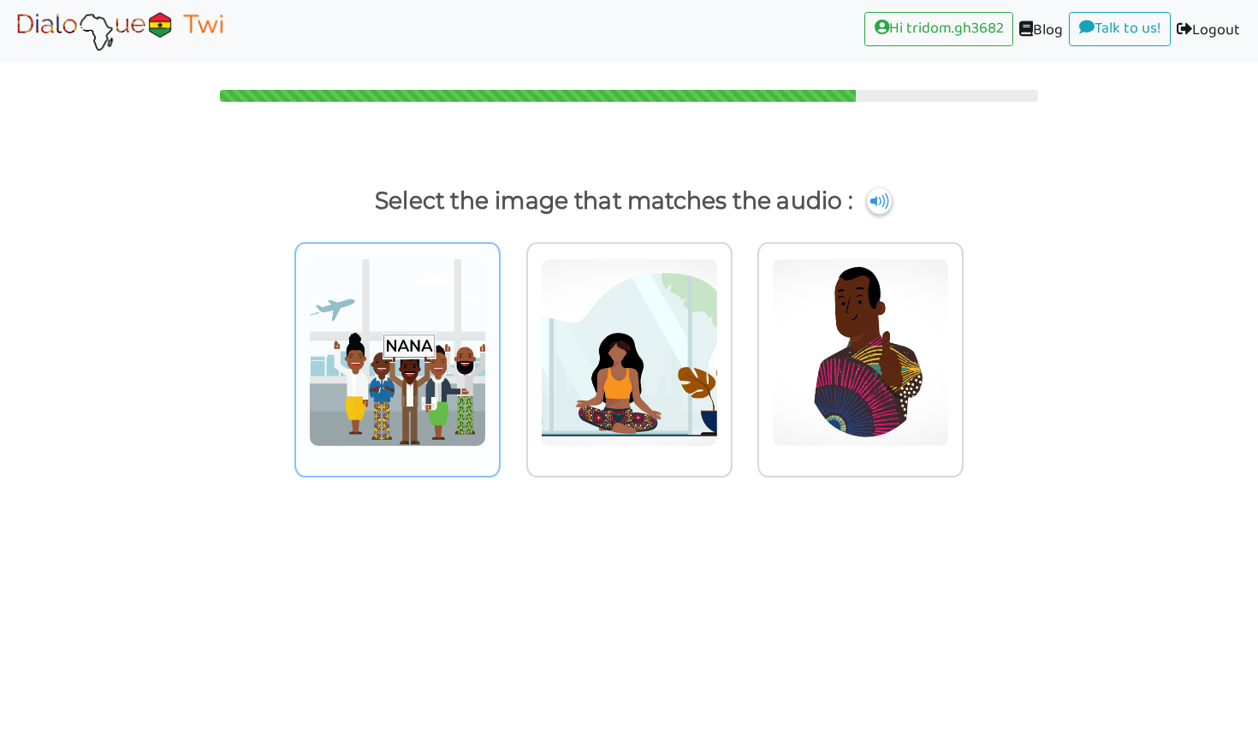
click at [428, 399] on img at bounding box center [397, 352] width 177 height 188
click at [499, 348] on input "radio" at bounding box center [505, 341] width 13 height 13
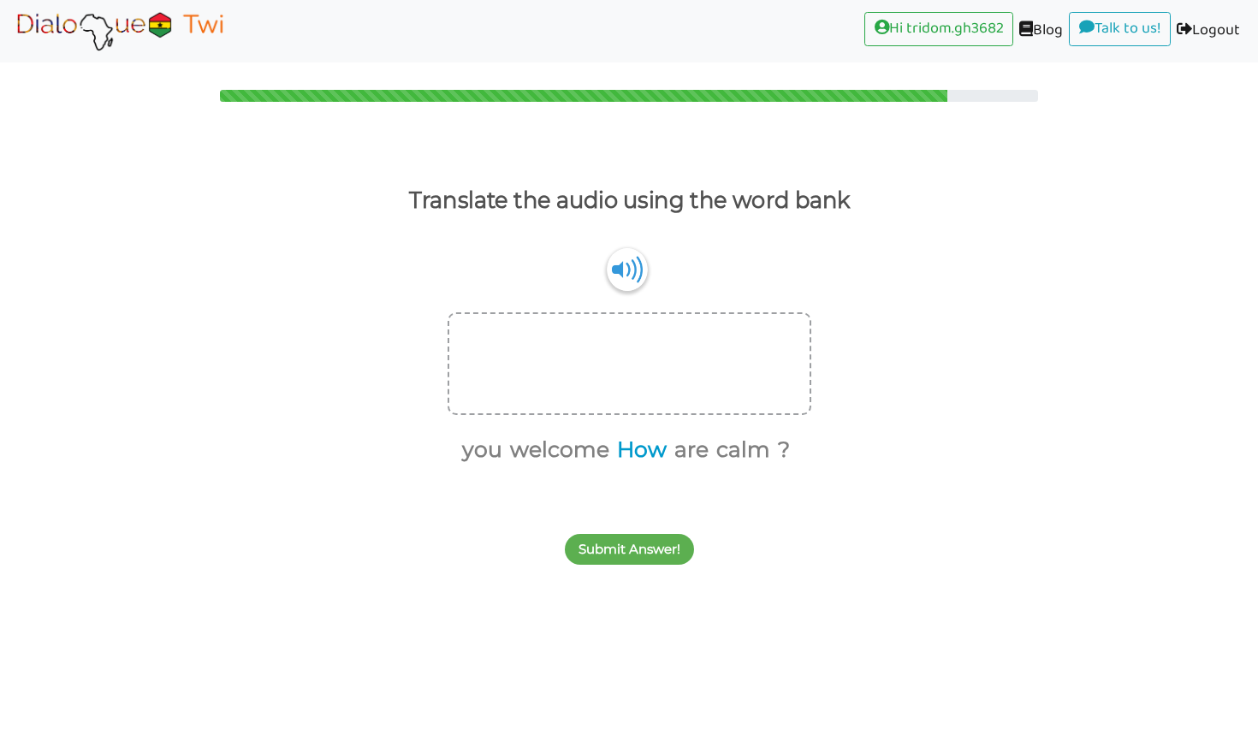
click at [642, 456] on button "How" at bounding box center [639, 450] width 56 height 33
click at [662, 453] on button "are" at bounding box center [659, 450] width 40 height 33
click at [544, 455] on button "you" at bounding box center [529, 450] width 46 height 33
click at [711, 453] on button "?" at bounding box center [707, 450] width 18 height 33
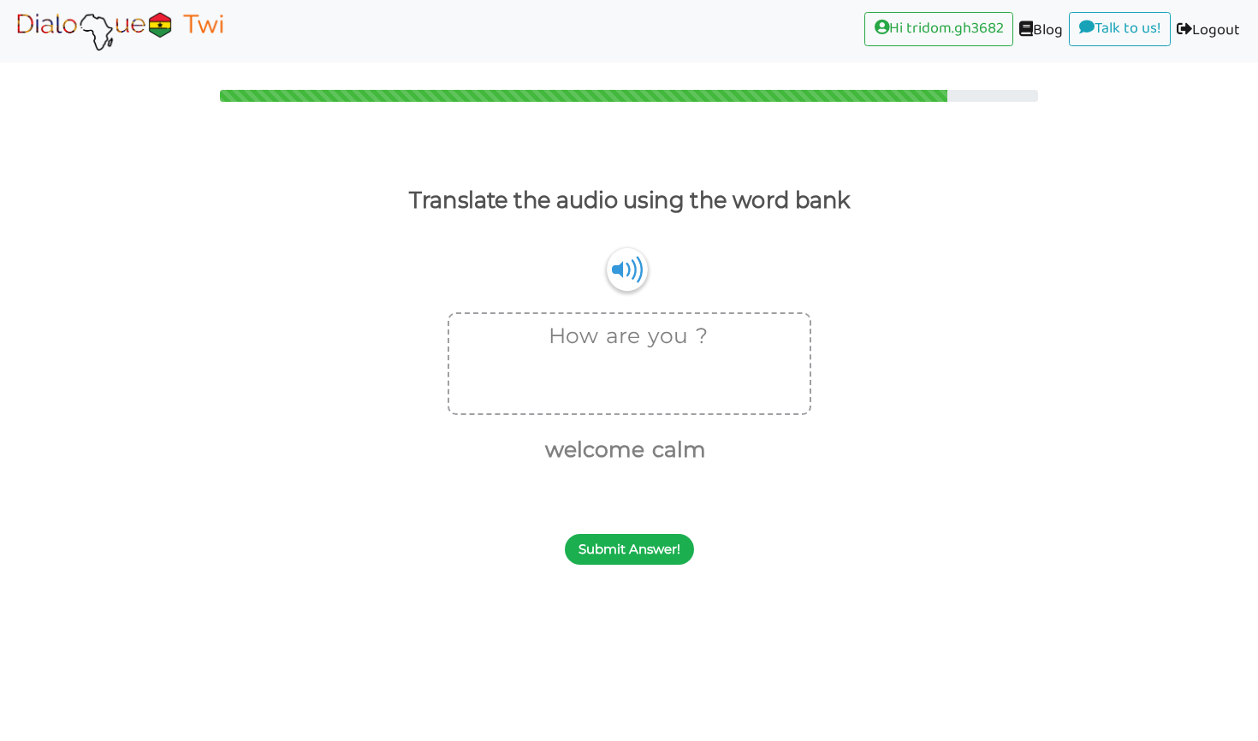
click at [608, 554] on button "Submit Answer!" at bounding box center [629, 549] width 129 height 31
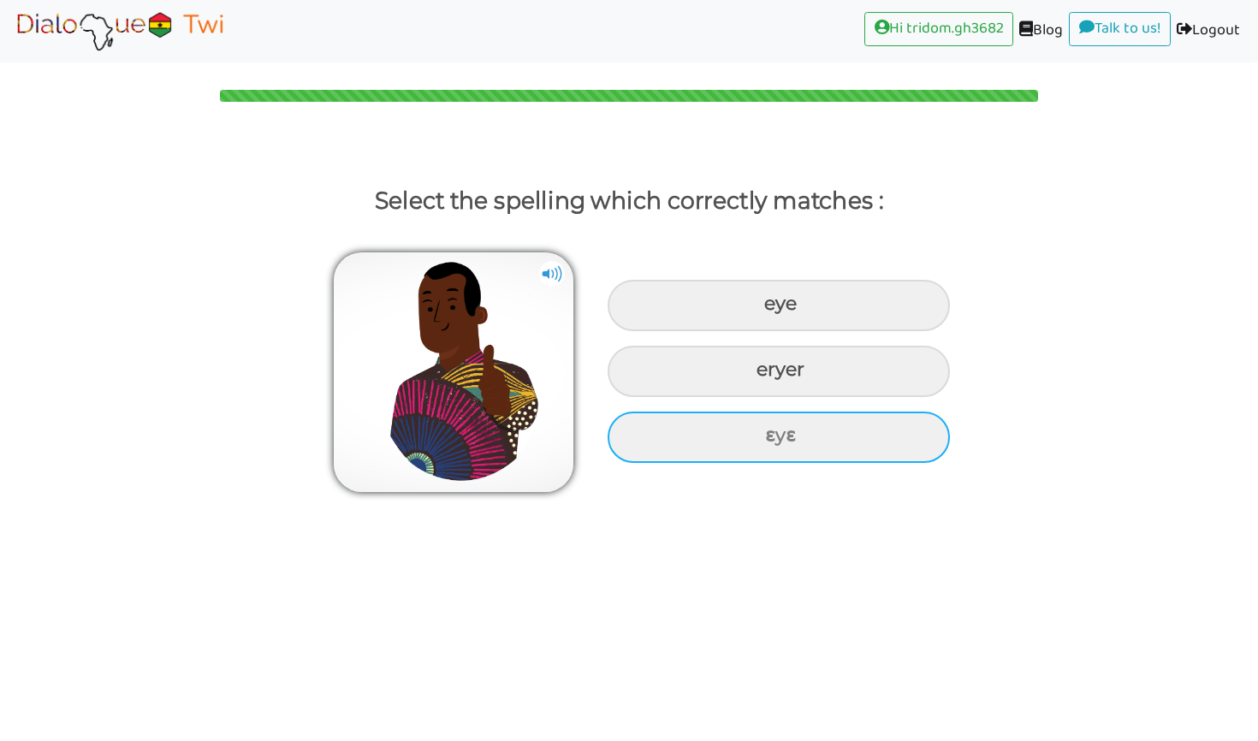
click at [838, 331] on div "ɛyɛ" at bounding box center [779, 305] width 342 height 51
click at [772, 310] on input "ɛyɛ" at bounding box center [766, 304] width 11 height 11
radio input "true"
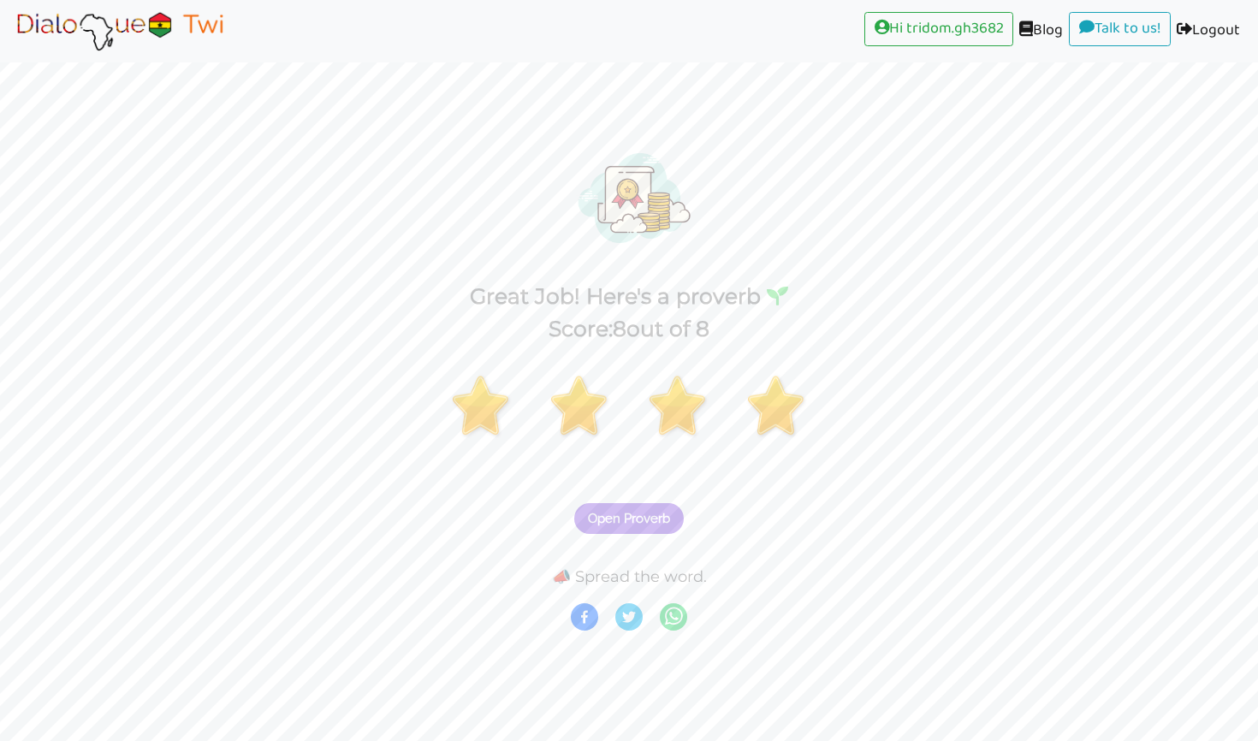
click at [649, 525] on button "Open Proverb" at bounding box center [629, 518] width 110 height 31
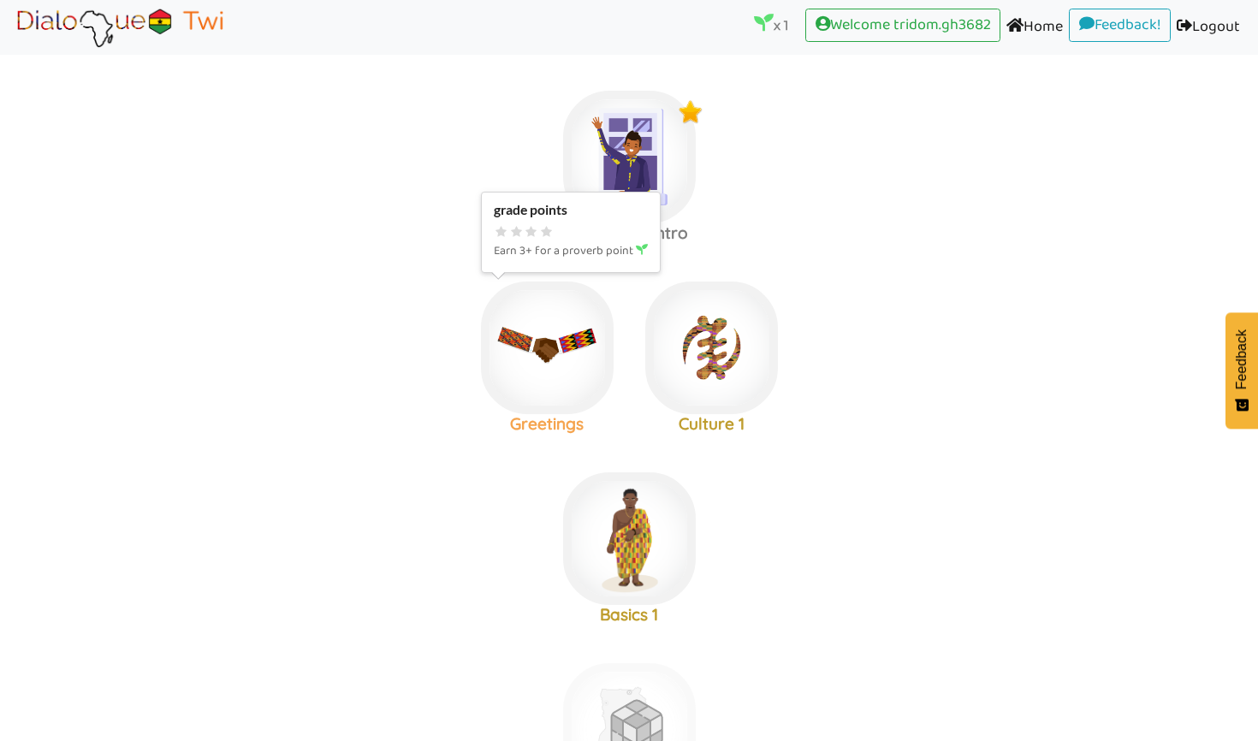
click at [563, 223] on img at bounding box center [629, 157] width 133 height 133
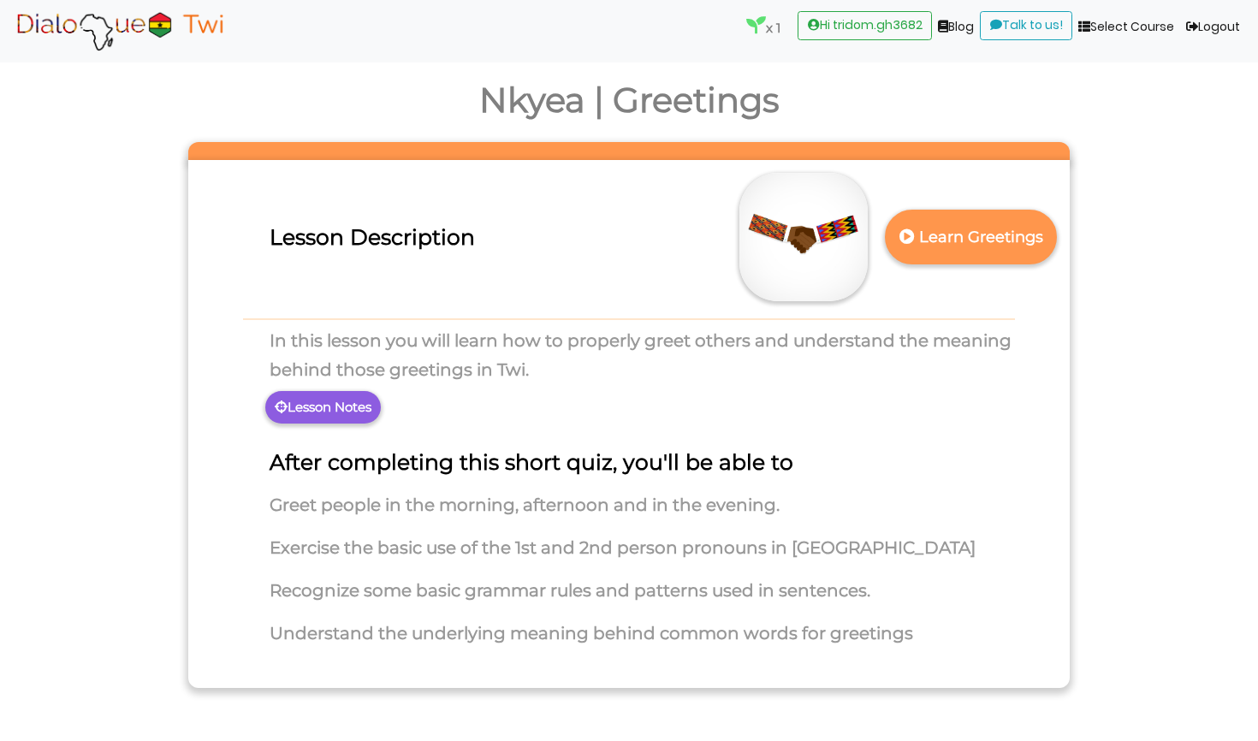
click at [1073, 323] on section "Ma Yensua Nkyea Learn Greetings Lesson Description In this lesson you will lear…" at bounding box center [629, 423] width 1006 height 563
click at [791, 149] on div at bounding box center [628, 151] width 881 height 18
click at [893, 99] on h2 "Nkyea | Greetings" at bounding box center [629, 100] width 1258 height 41
click at [56, 247] on div "x 1 (current) Hi tridom.gh3682 (current) Blog (current) Talk to us! (current) S…" at bounding box center [629, 352] width 1258 height 705
click at [952, 246] on p "Learn Greetings" at bounding box center [971, 237] width 151 height 42
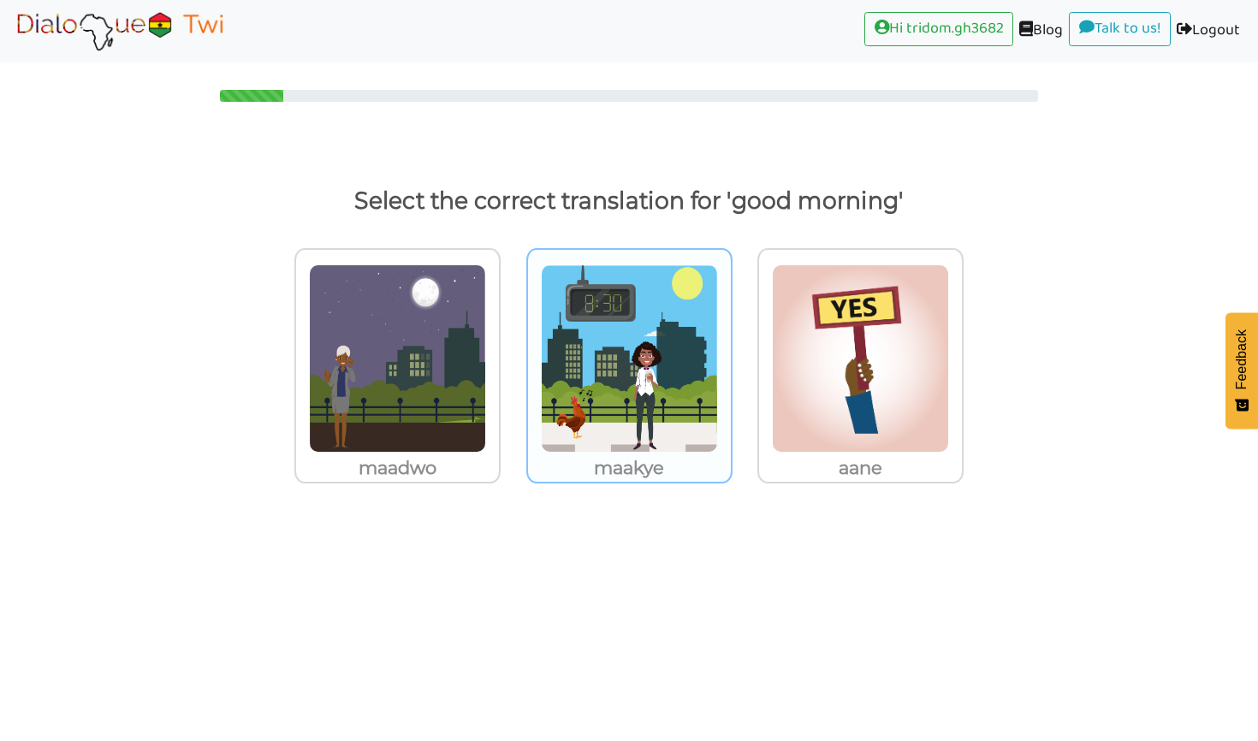
click at [486, 438] on img at bounding box center [397, 358] width 177 height 188
click at [512, 354] on input "maakye" at bounding box center [505, 347] width 13 height 13
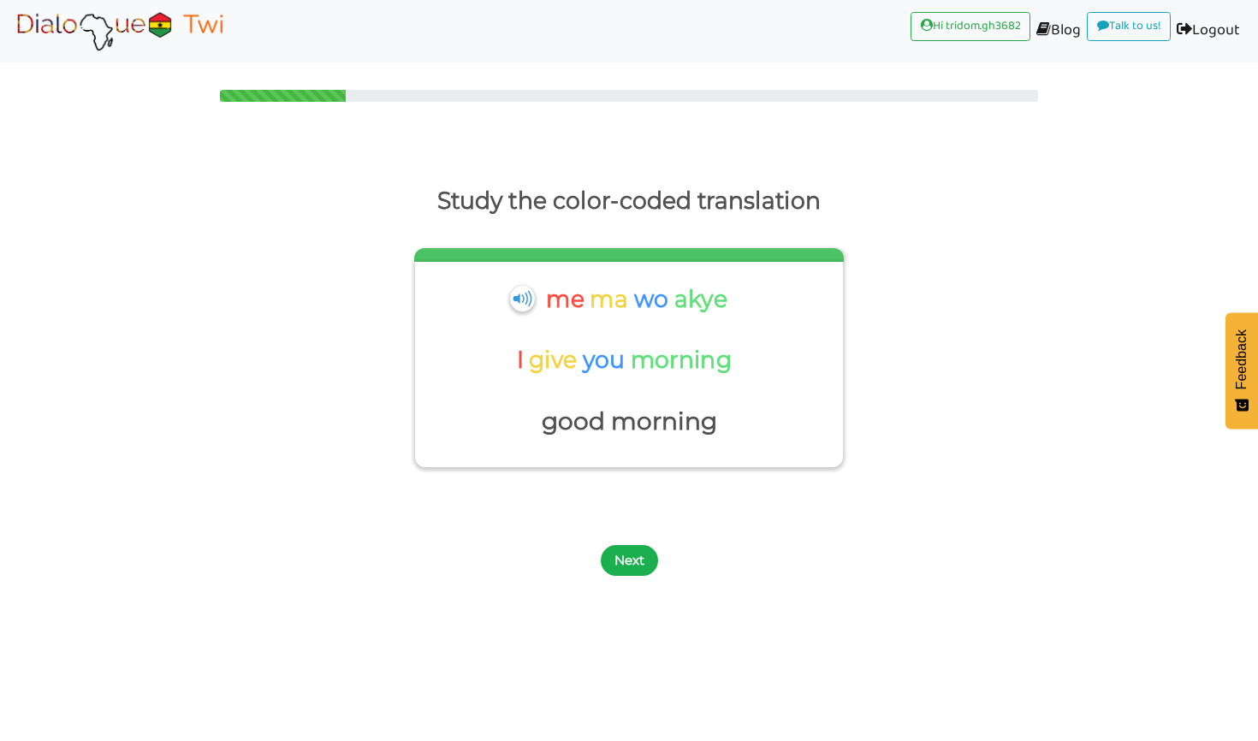
click at [627, 554] on button "Next" at bounding box center [629, 560] width 57 height 31
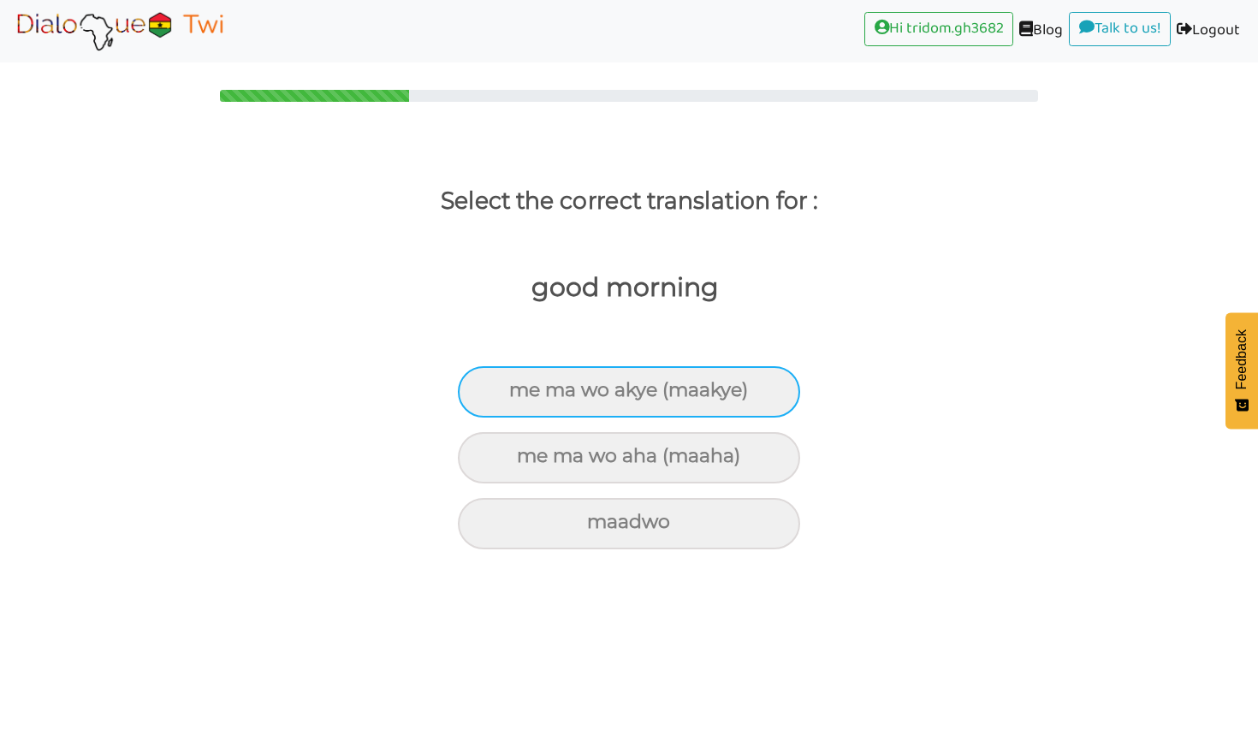
click at [628, 395] on div "me ma wo akye (maakye)" at bounding box center [629, 391] width 342 height 51
click at [522, 395] on input "me ma wo akye (maakye)" at bounding box center [516, 390] width 11 height 11
radio input "true"
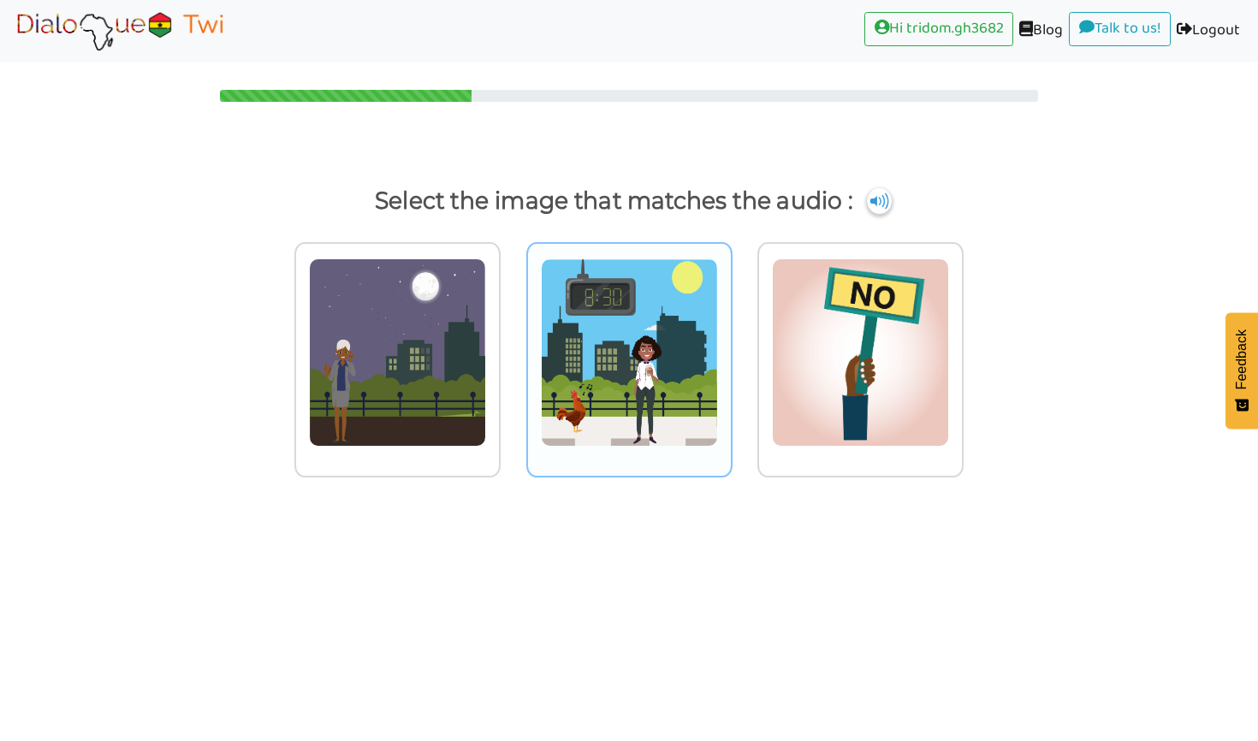
click at [486, 394] on img at bounding box center [397, 352] width 177 height 188
click at [512, 348] on input "radio" at bounding box center [505, 341] width 13 height 13
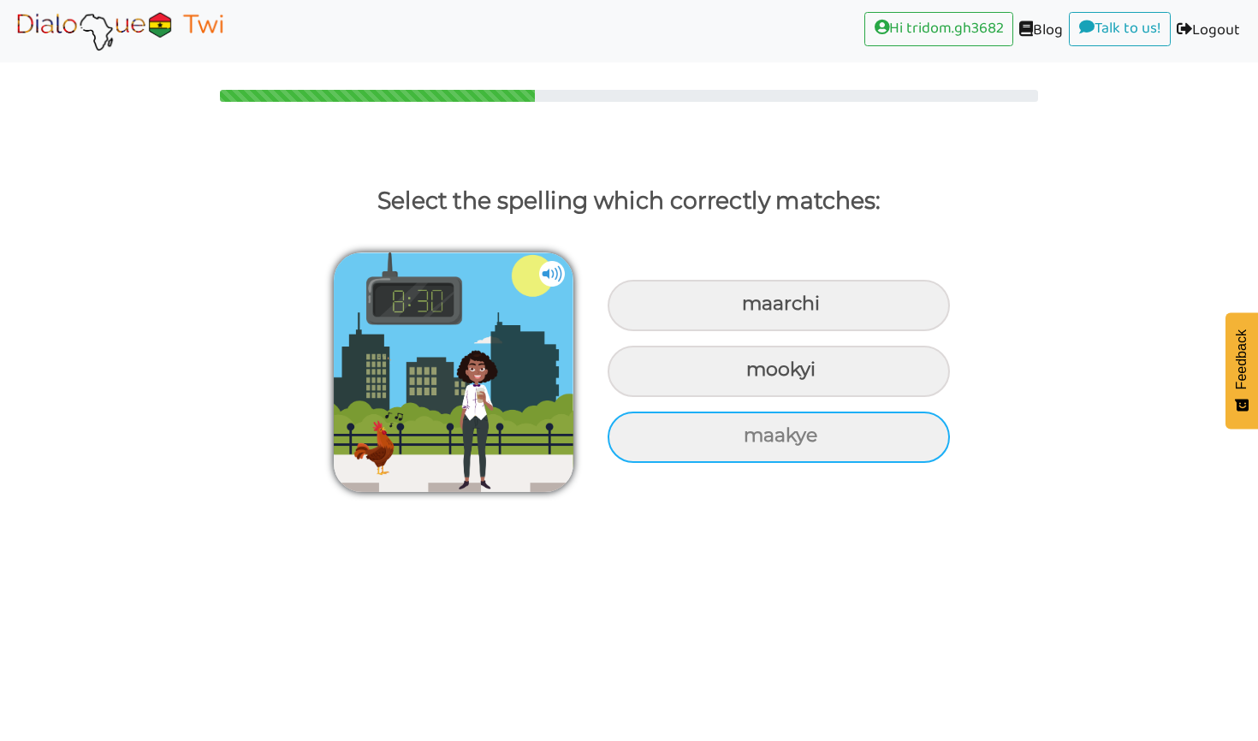
click at [702, 331] on div "maakye" at bounding box center [779, 305] width 342 height 51
click at [738, 310] on input "maakye" at bounding box center [743, 304] width 11 height 11
radio input "true"
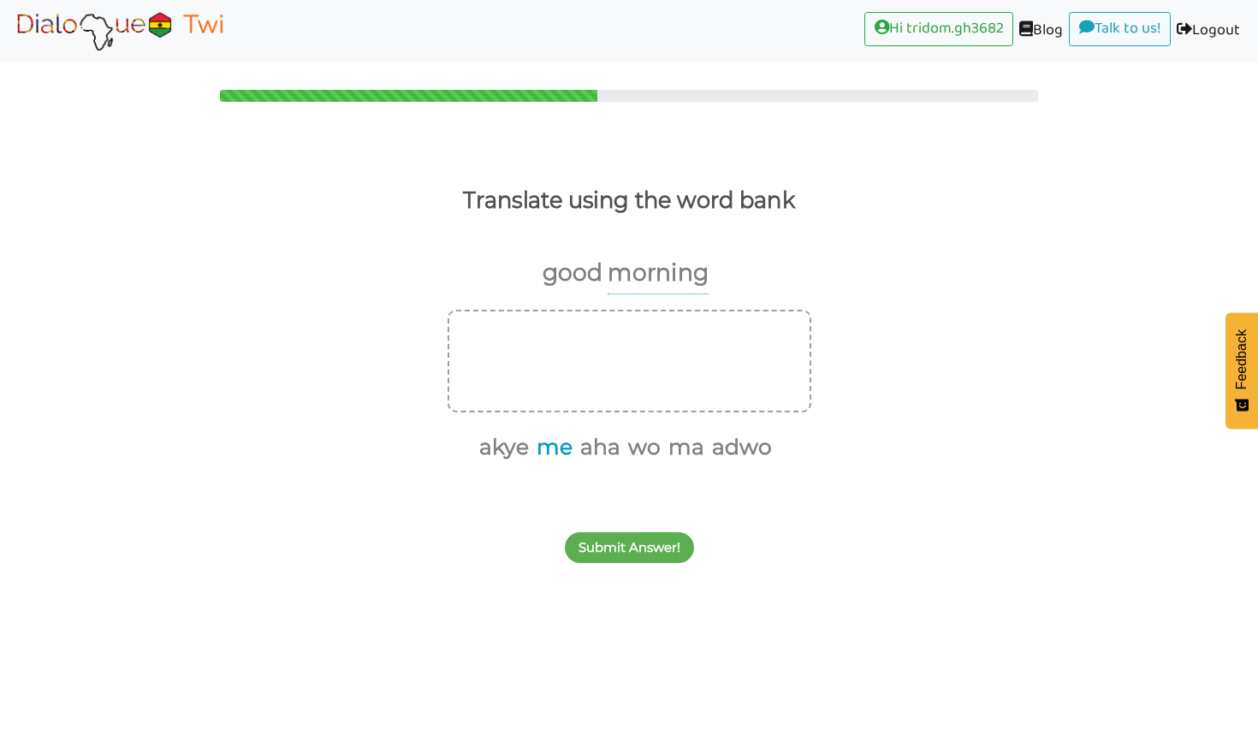
click at [542, 450] on button "me" at bounding box center [552, 447] width 42 height 33
click at [663, 455] on button "ma" at bounding box center [662, 447] width 42 height 33
click at [642, 452] on button "wo" at bounding box center [641, 447] width 39 height 33
click at [562, 448] on button "akye" at bounding box center [565, 447] width 56 height 33
click at [637, 534] on button "Submit Answer!" at bounding box center [629, 547] width 129 height 31
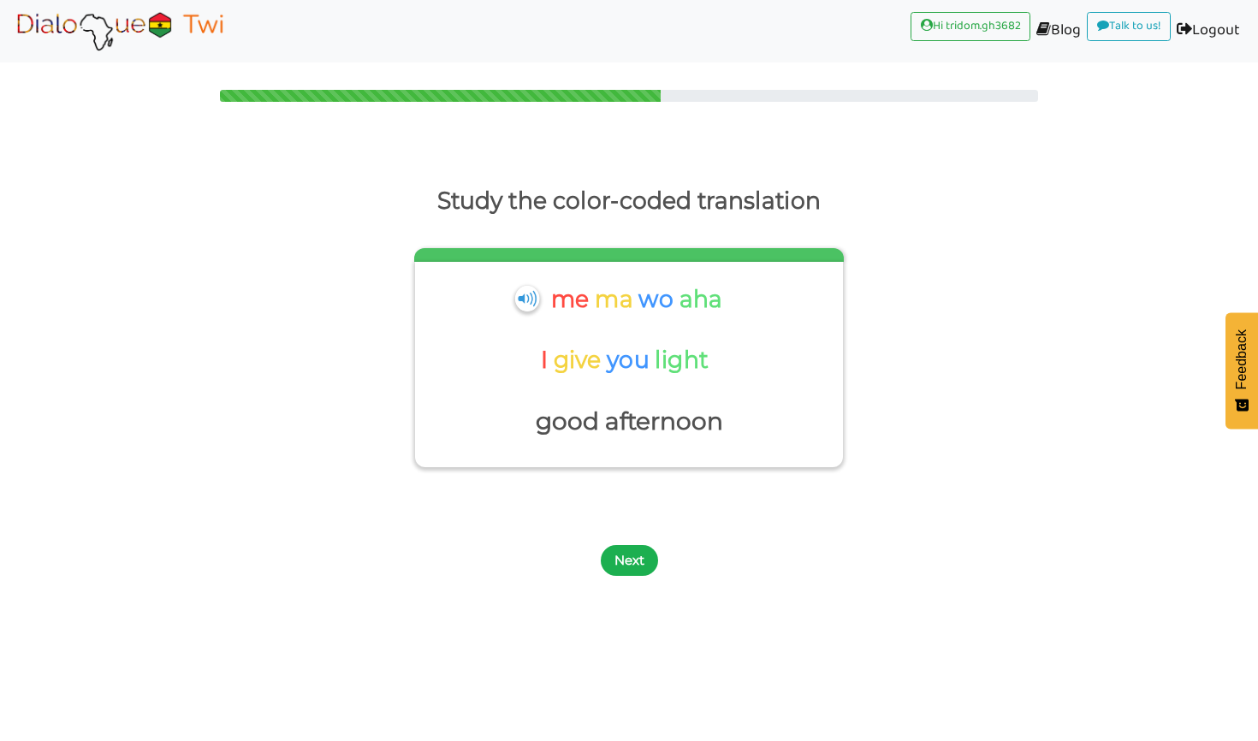
click at [623, 560] on button "Next" at bounding box center [629, 560] width 57 height 31
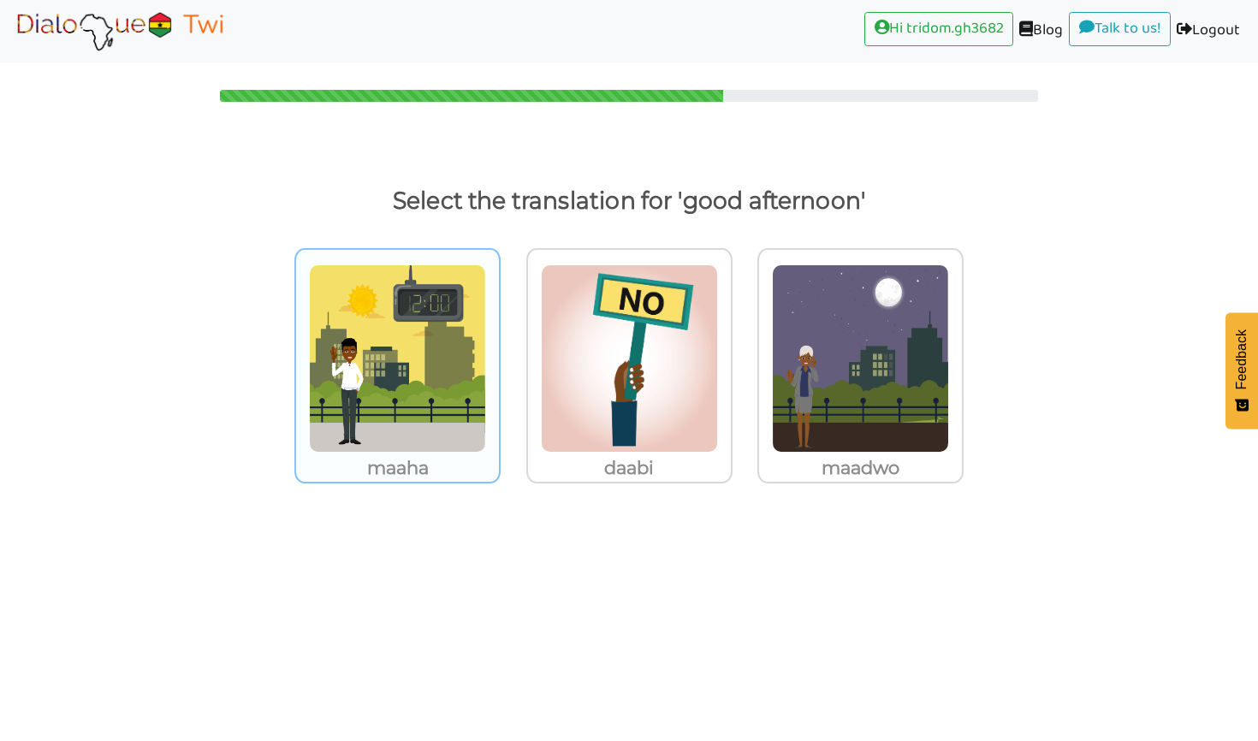
click at [418, 419] on img at bounding box center [397, 358] width 177 height 188
click at [499, 354] on input "maaha" at bounding box center [505, 347] width 13 height 13
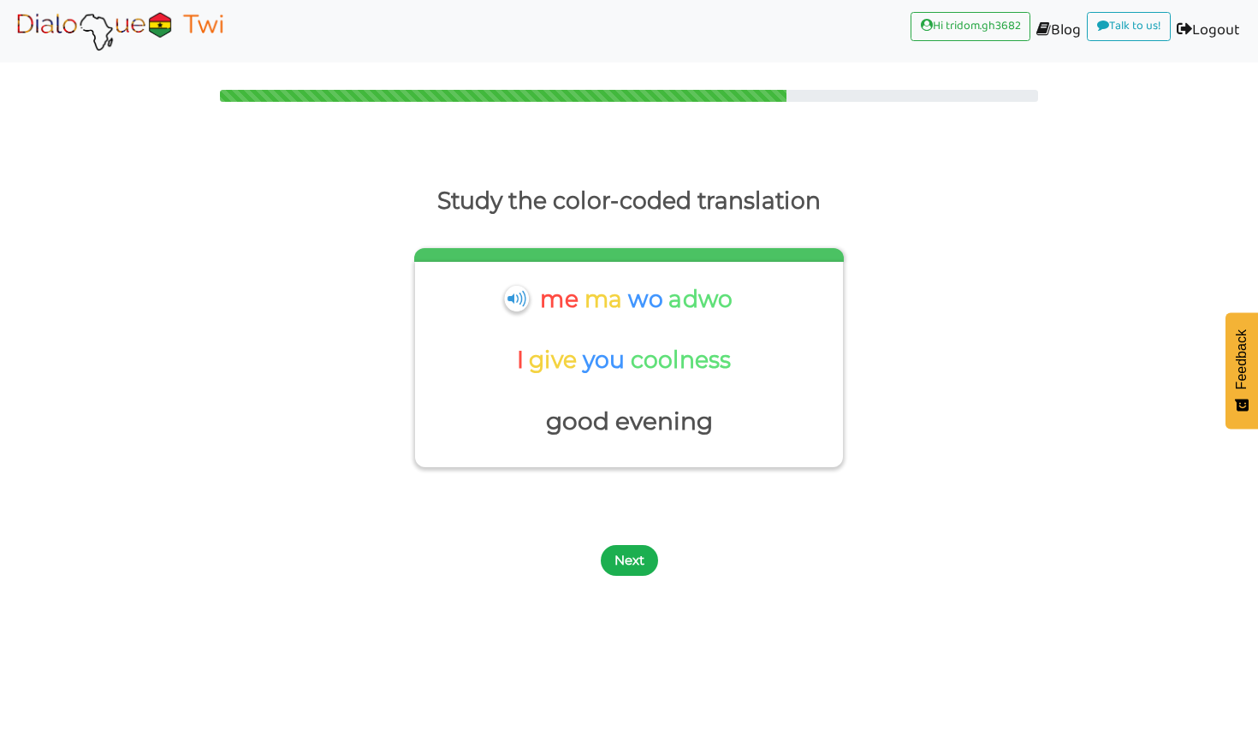
click at [616, 551] on button "Next" at bounding box center [629, 560] width 57 height 31
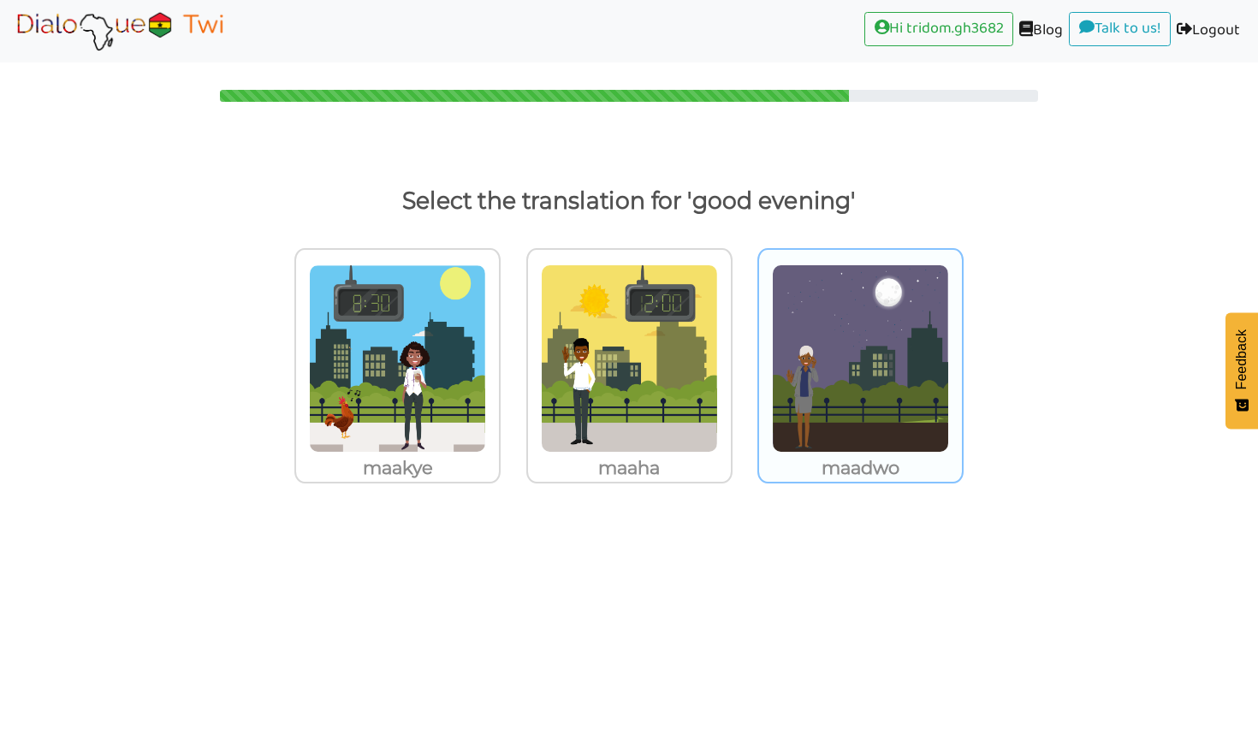
click at [486, 388] on img at bounding box center [397, 358] width 177 height 188
click at [512, 354] on input "maadwo" at bounding box center [505, 347] width 13 height 13
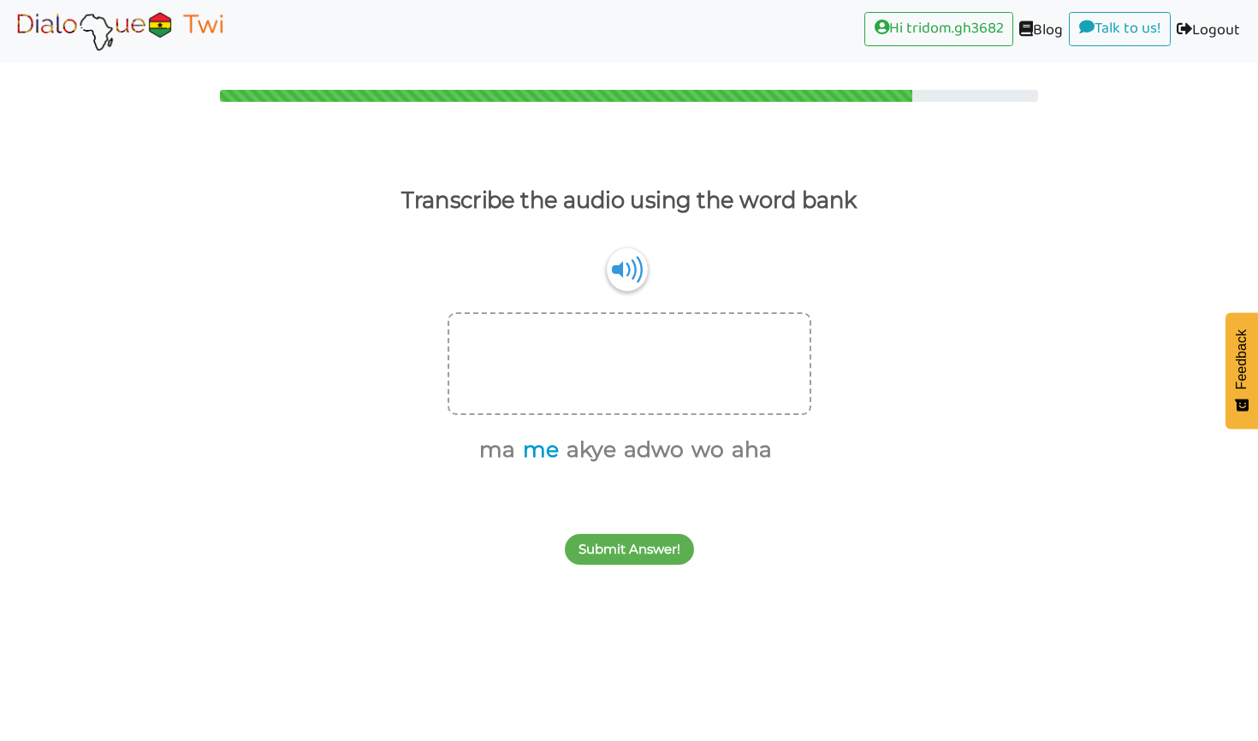
click at [532, 461] on button "me" at bounding box center [538, 450] width 42 height 33
click at [519, 458] on button "ma" at bounding box center [516, 450] width 42 height 33
click at [653, 452] on button "wo" at bounding box center [661, 450] width 39 height 33
click at [568, 461] on button "akye" at bounding box center [565, 450] width 56 height 33
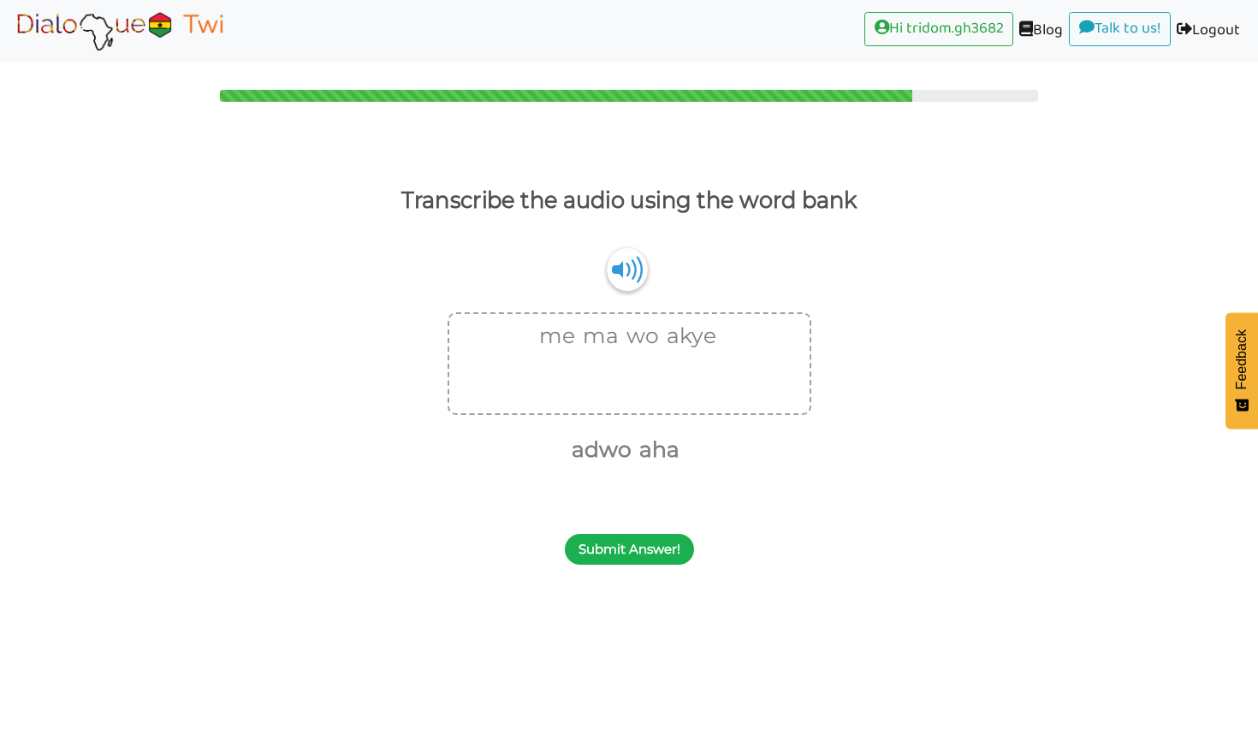
click at [633, 542] on button "Submit Answer!" at bounding box center [629, 549] width 129 height 31
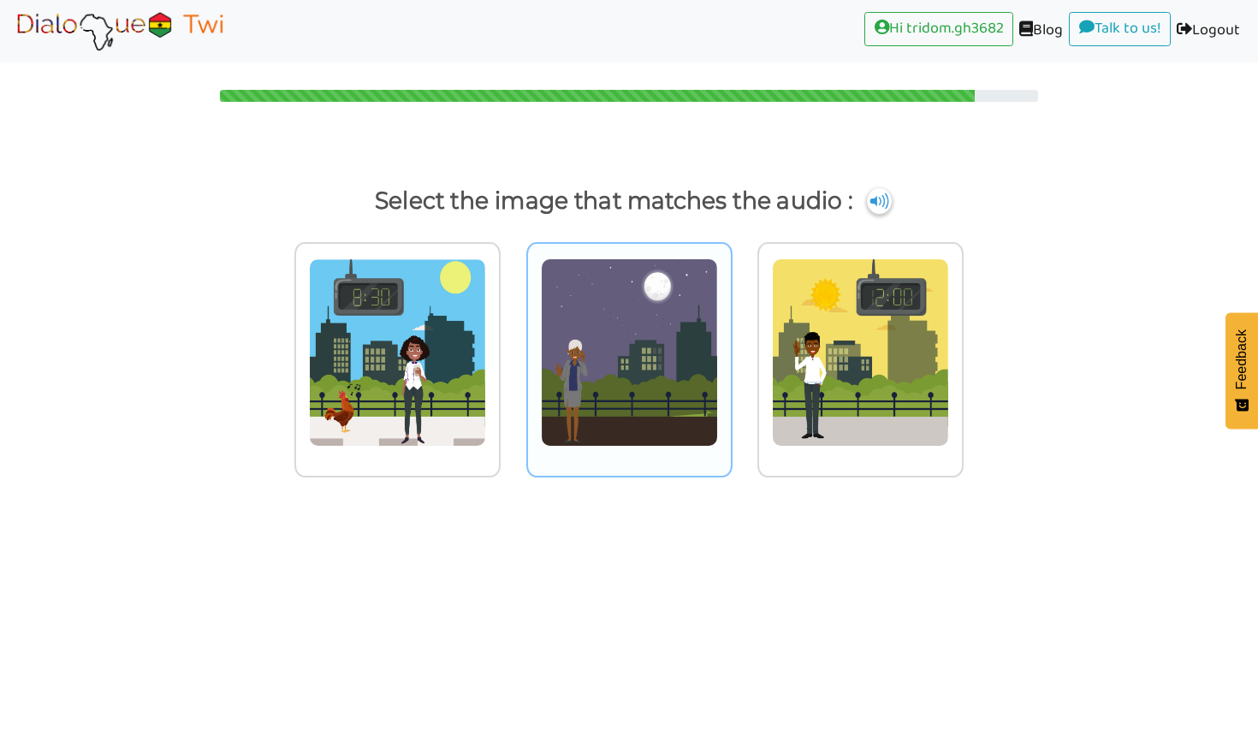
click at [486, 404] on img at bounding box center [397, 352] width 177 height 188
click at [512, 348] on input "radio" at bounding box center [505, 341] width 13 height 13
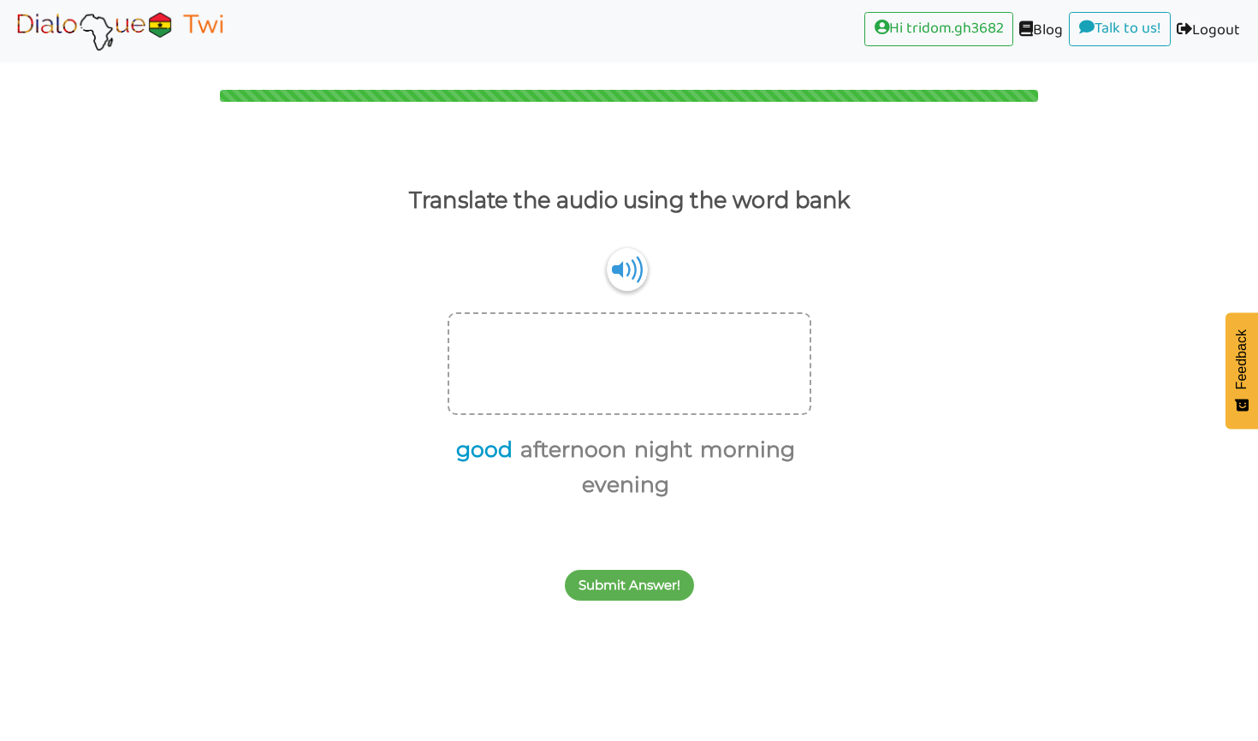
click at [513, 453] on button "good" at bounding box center [481, 450] width 62 height 33
click at [696, 454] on button "morning" at bounding box center [712, 450] width 101 height 33
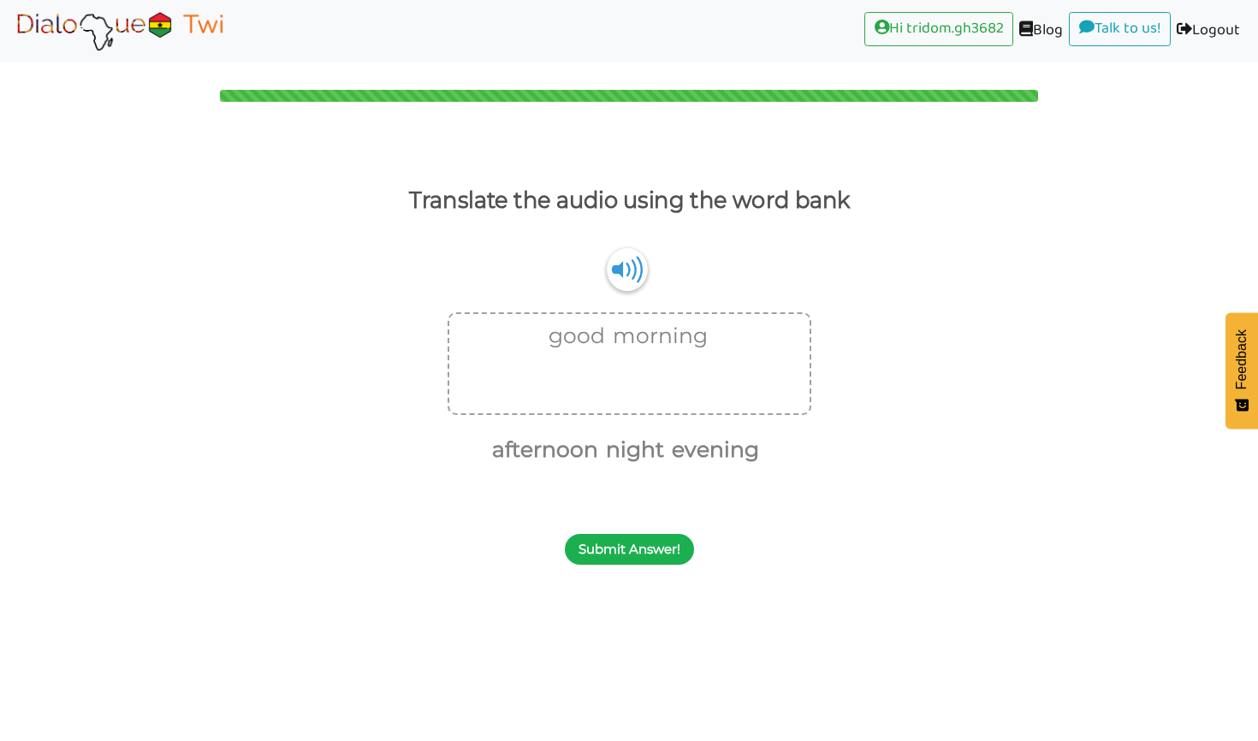
click at [627, 558] on button "Submit Answer!" at bounding box center [629, 549] width 129 height 31
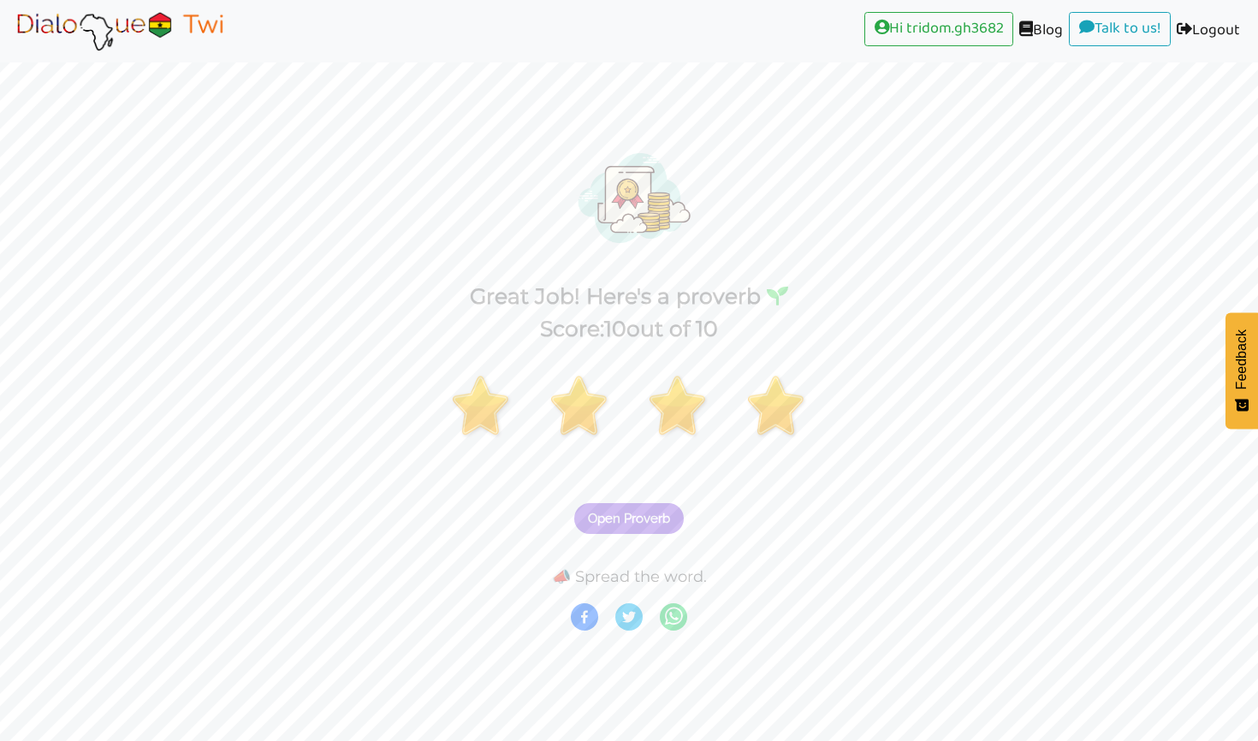
click at [615, 519] on span "Open Proverb" at bounding box center [629, 518] width 82 height 15
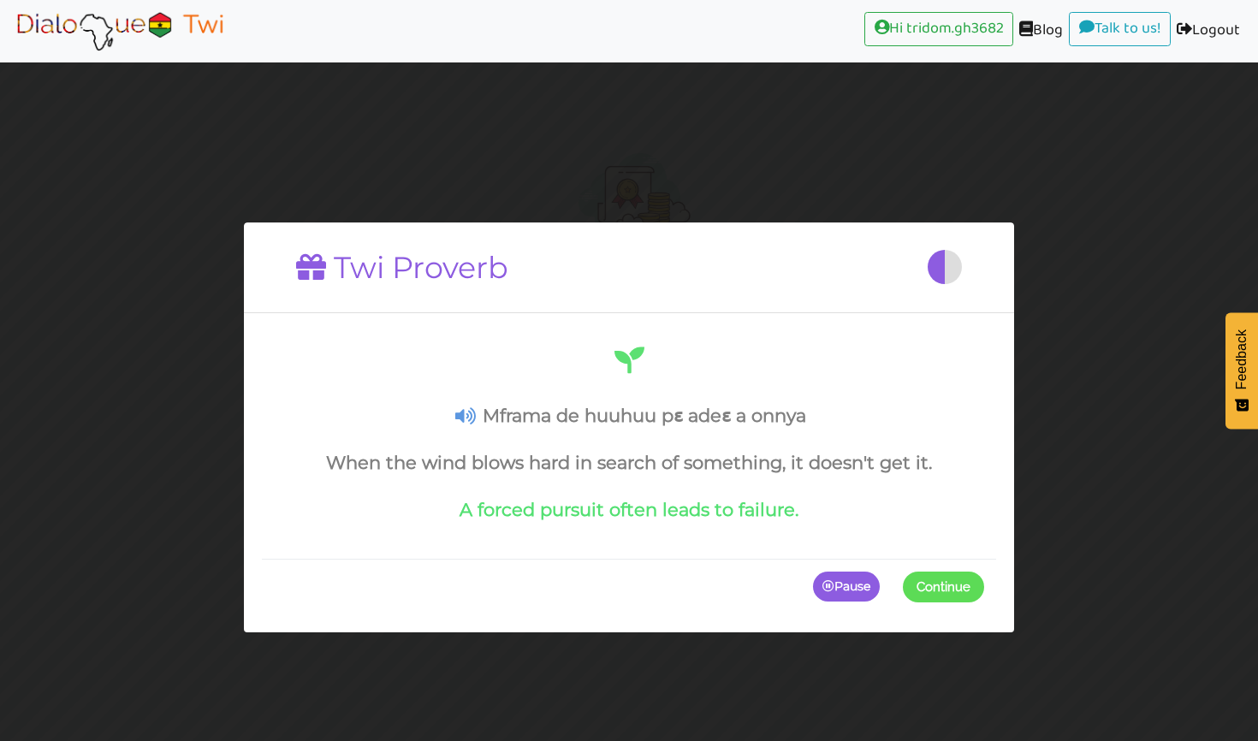
click at [455, 420] on icon at bounding box center [465, 416] width 21 height 18
click at [459, 412] on icon at bounding box center [465, 416] width 21 height 18
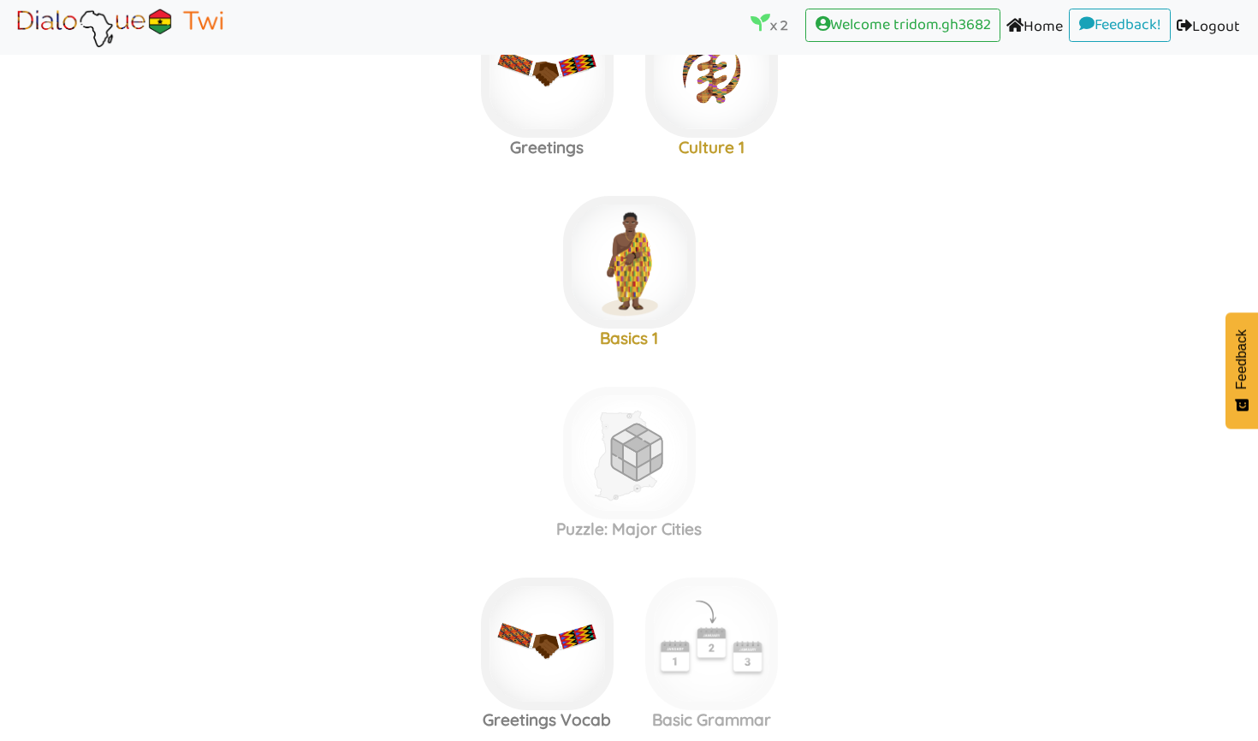
scroll to position [161, 0]
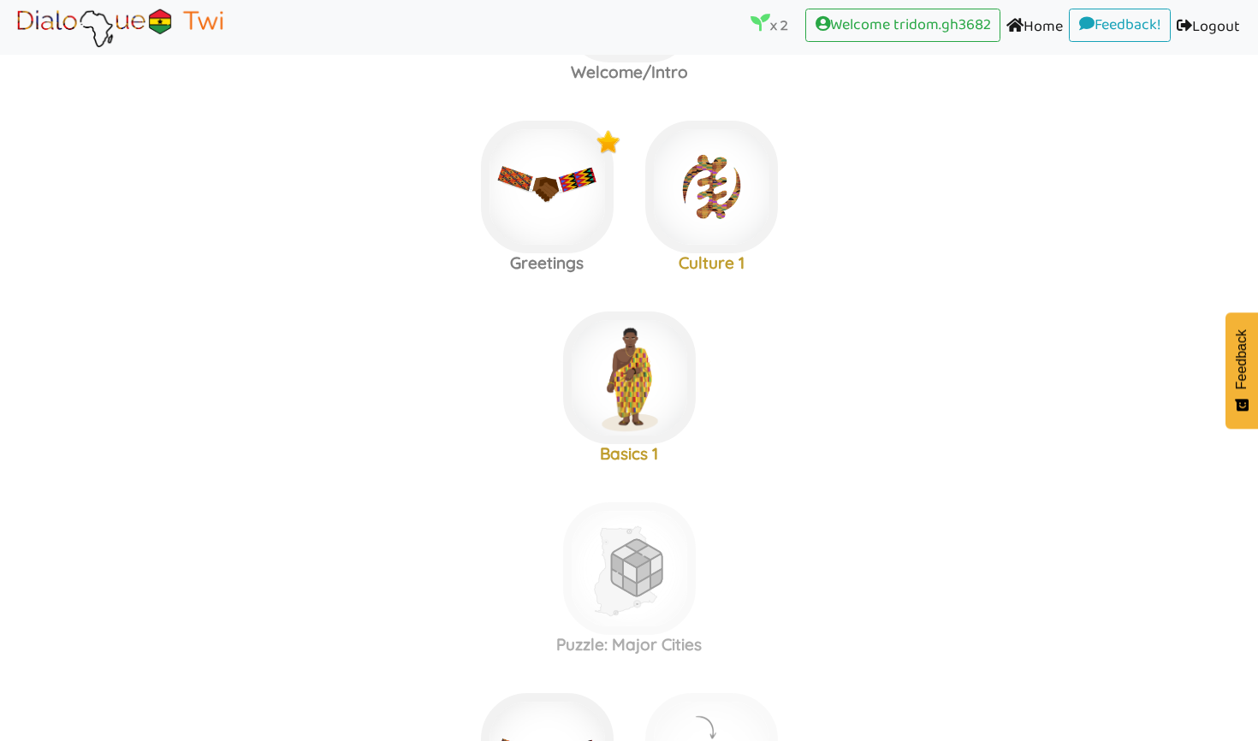
click at [12, 49] on area at bounding box center [12, 49] width 0 height 0
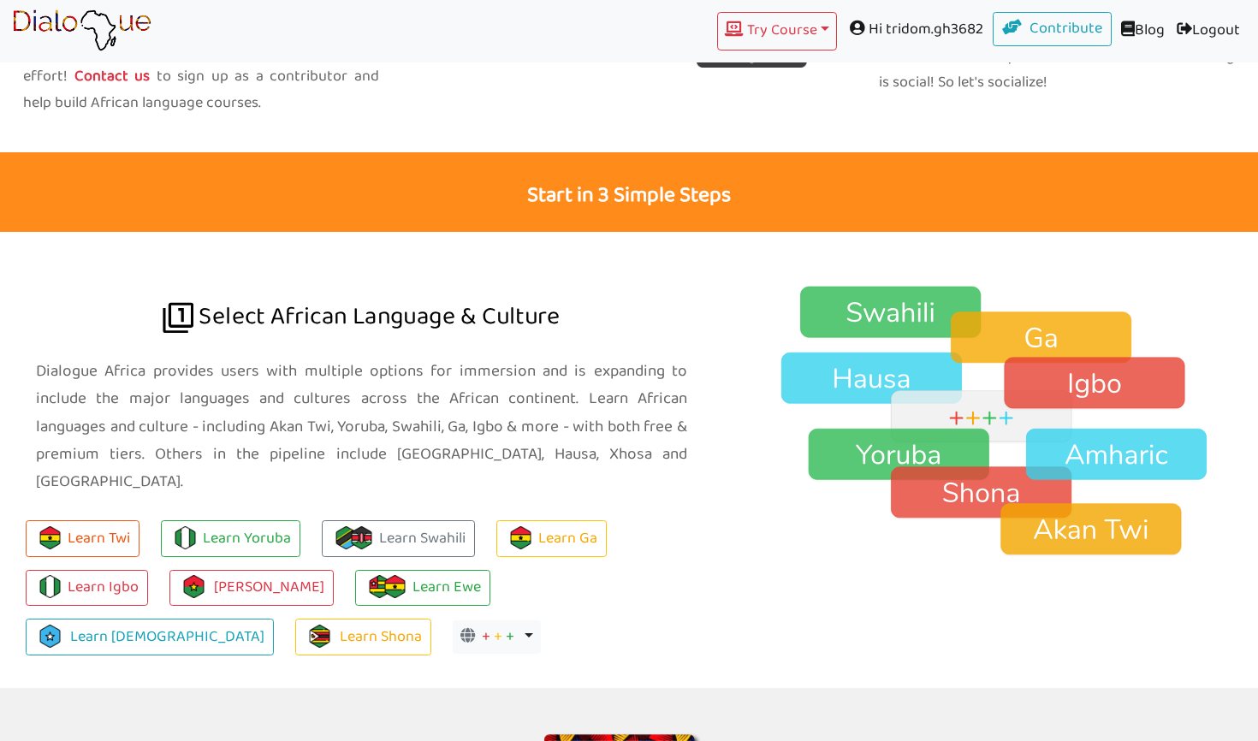
scroll to position [1004, 0]
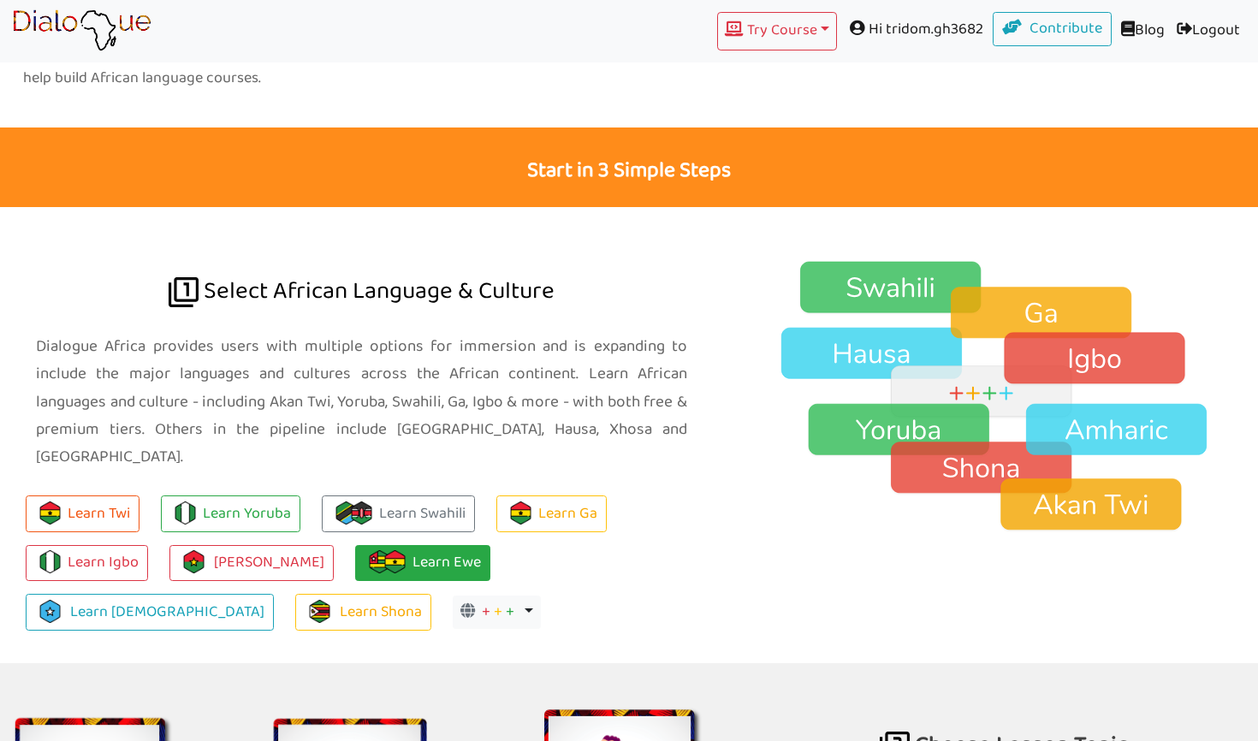
click at [389, 545] on link "Learn Ewe" at bounding box center [422, 563] width 135 height 37
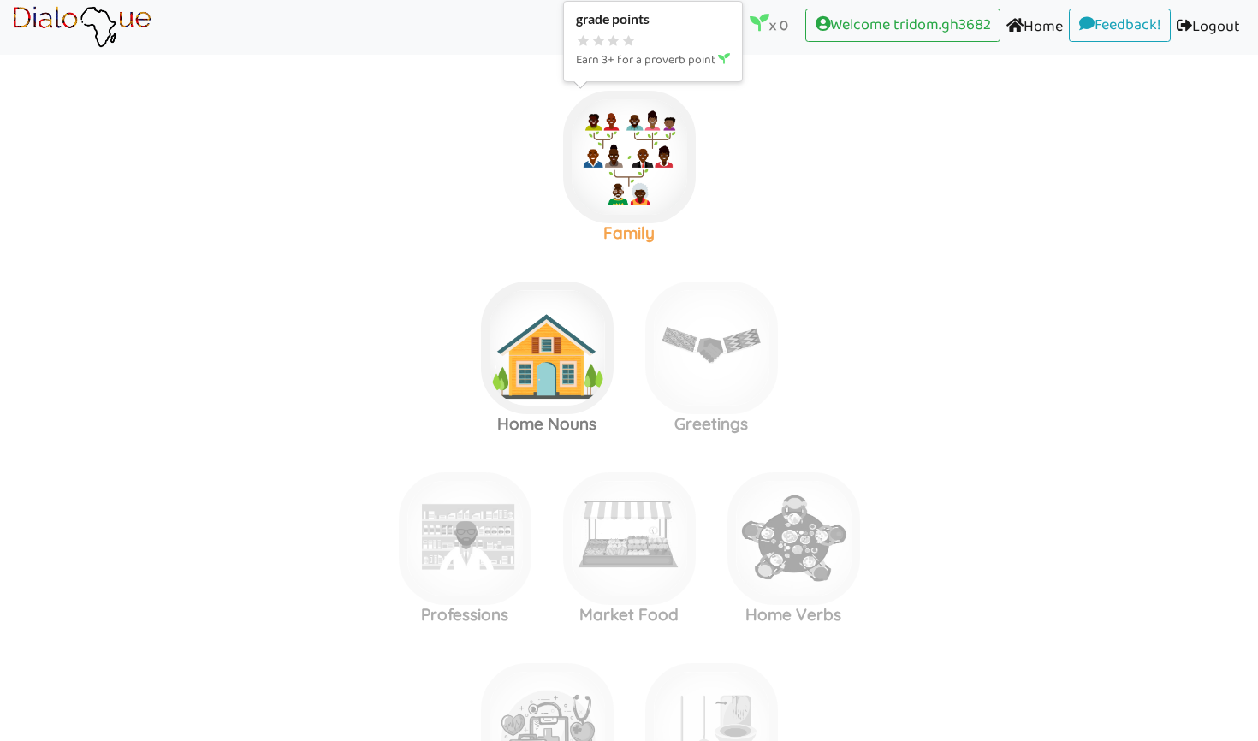
click at [644, 182] on img at bounding box center [629, 157] width 133 height 133
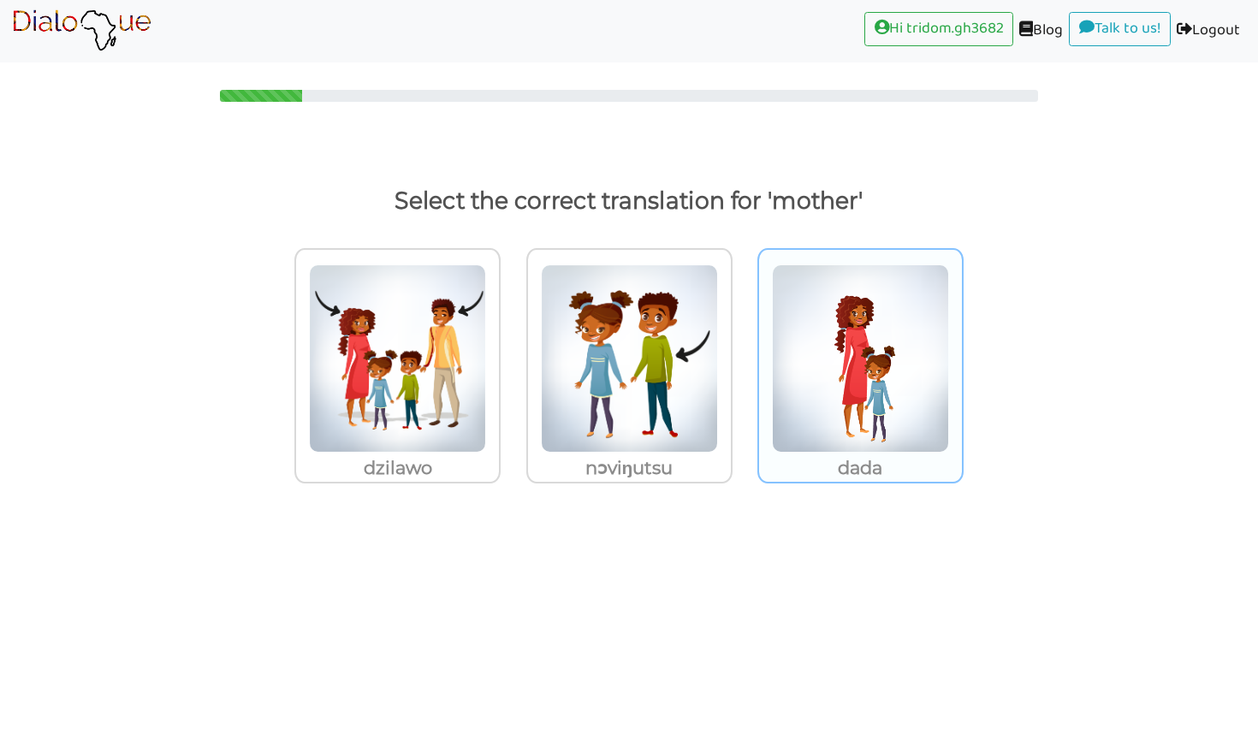
click at [486, 329] on img at bounding box center [397, 358] width 177 height 188
click at [512, 341] on input "dada" at bounding box center [505, 347] width 13 height 13
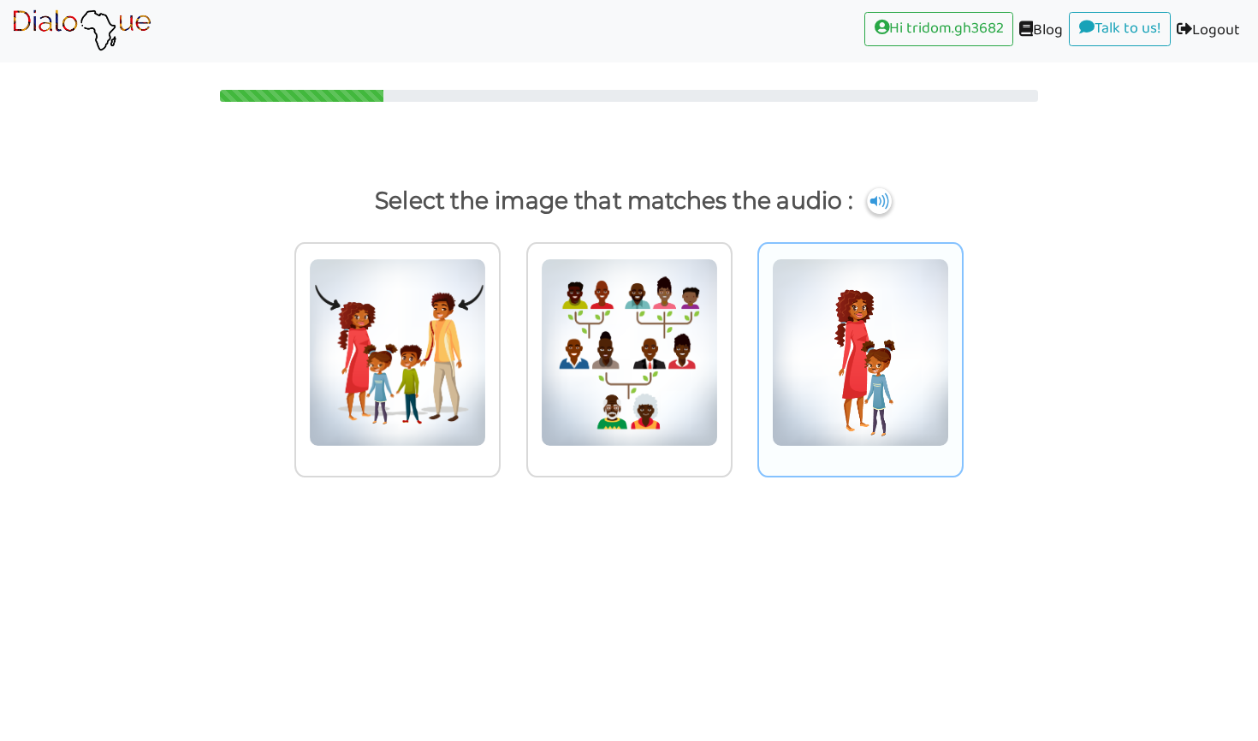
click at [486, 381] on img at bounding box center [397, 352] width 177 height 188
click at [512, 348] on input "radio" at bounding box center [505, 341] width 13 height 13
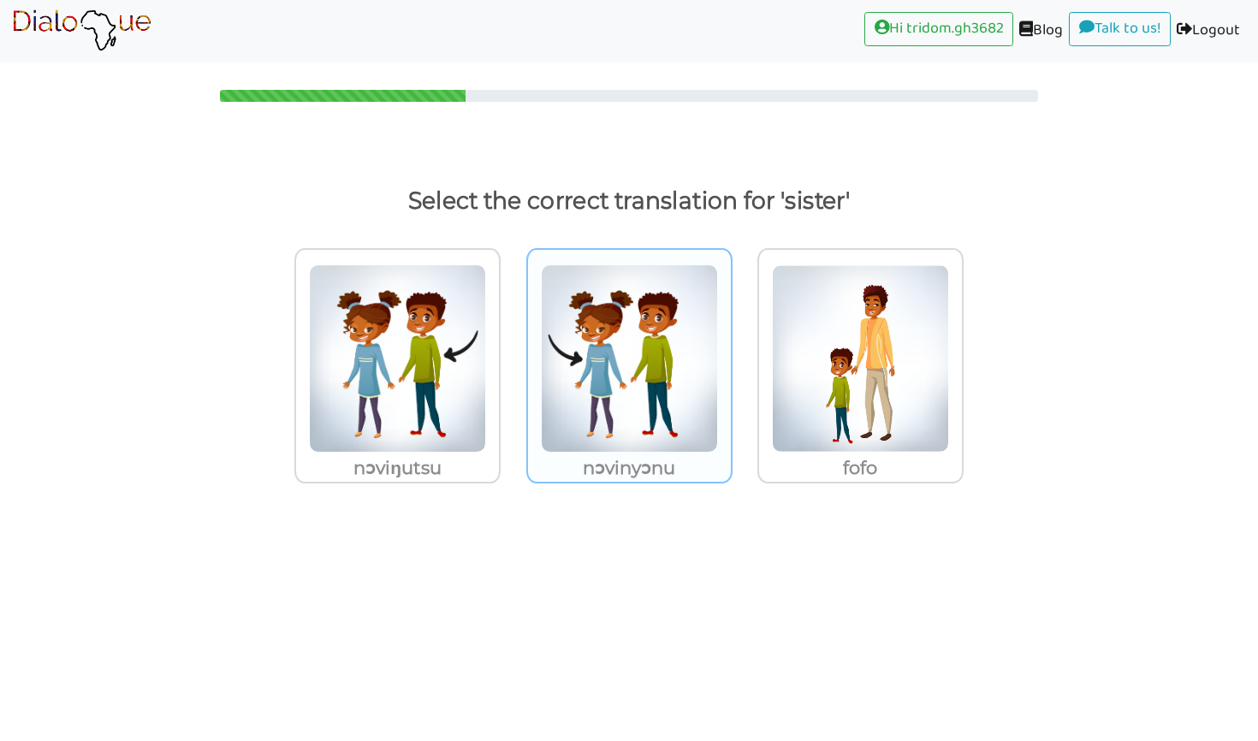
click at [499, 479] on p "nɔvinyɔnu" at bounding box center [397, 468] width 203 height 31
click at [512, 354] on input "nɔvinyɔnu" at bounding box center [505, 347] width 13 height 13
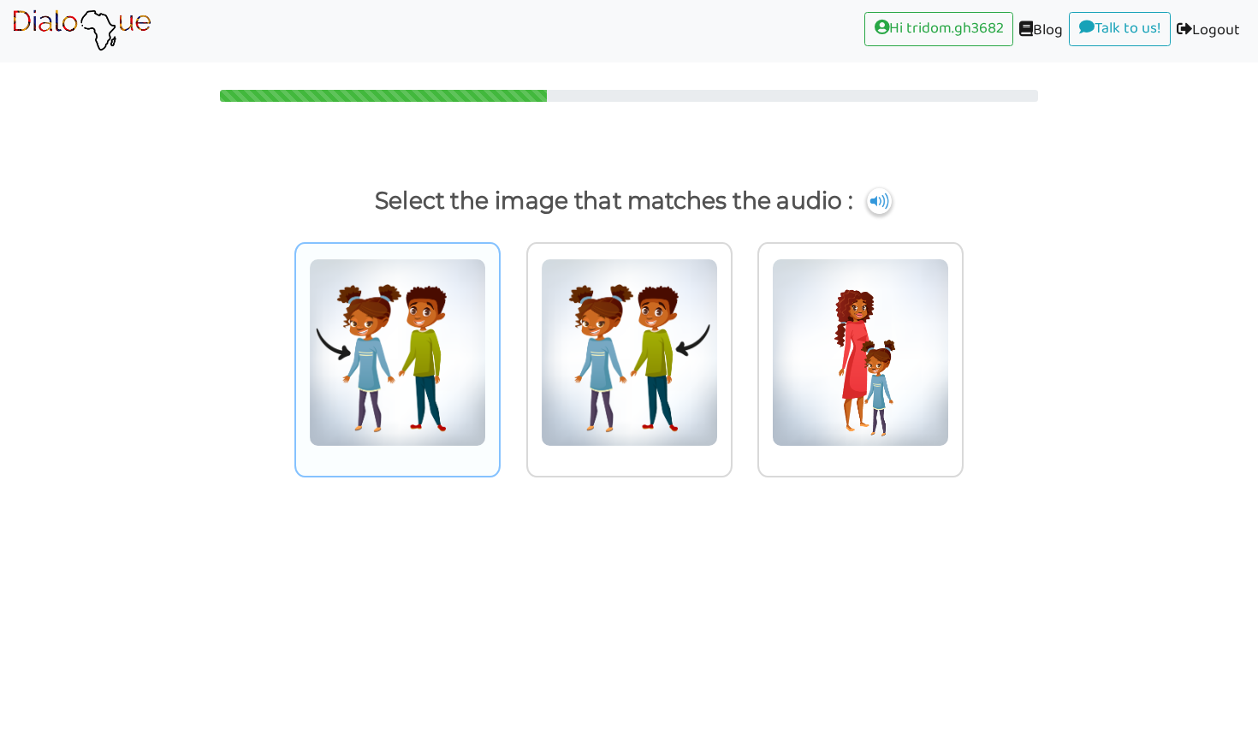
click at [301, 431] on div at bounding box center [397, 359] width 206 height 235
click at [499, 348] on input "radio" at bounding box center [505, 341] width 13 height 13
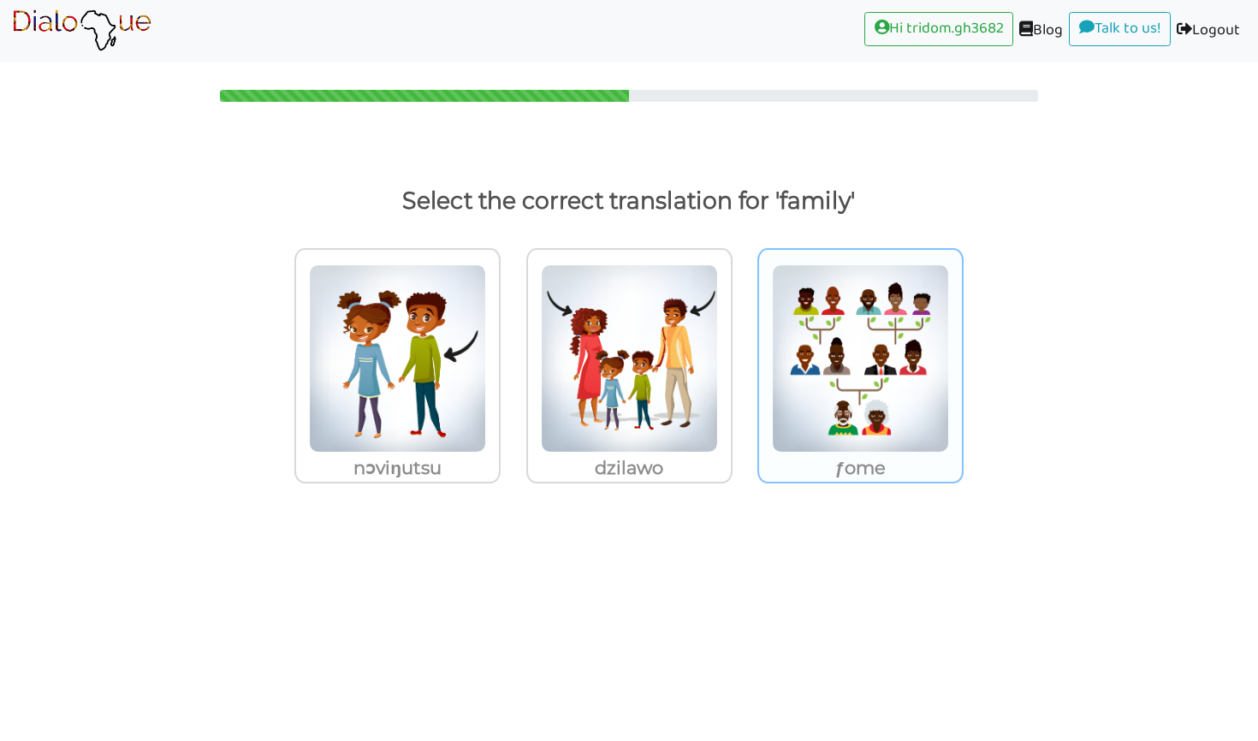
click at [486, 440] on img at bounding box center [397, 358] width 177 height 188
click at [512, 354] on input "ƒome" at bounding box center [505, 347] width 13 height 13
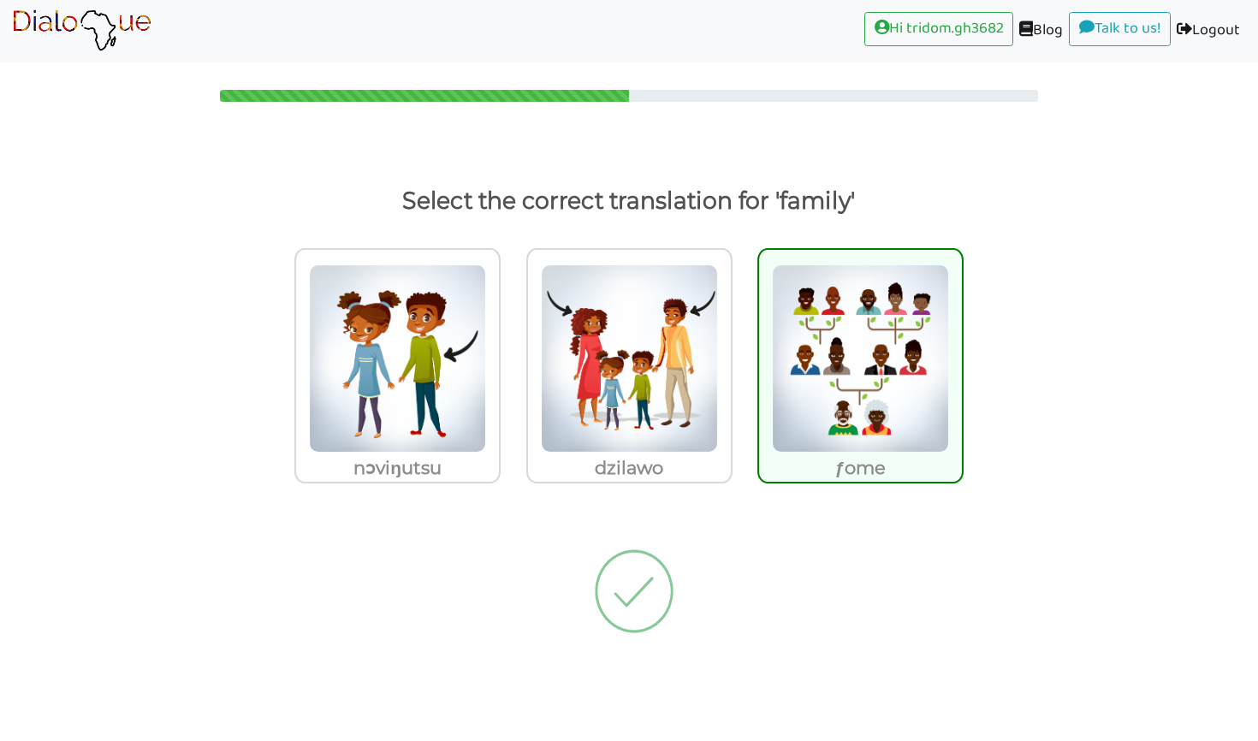
click at [858, 440] on img at bounding box center [860, 358] width 177 height 188
click at [962, 354] on input "ƒome" at bounding box center [968, 347] width 13 height 13
radio input "true"
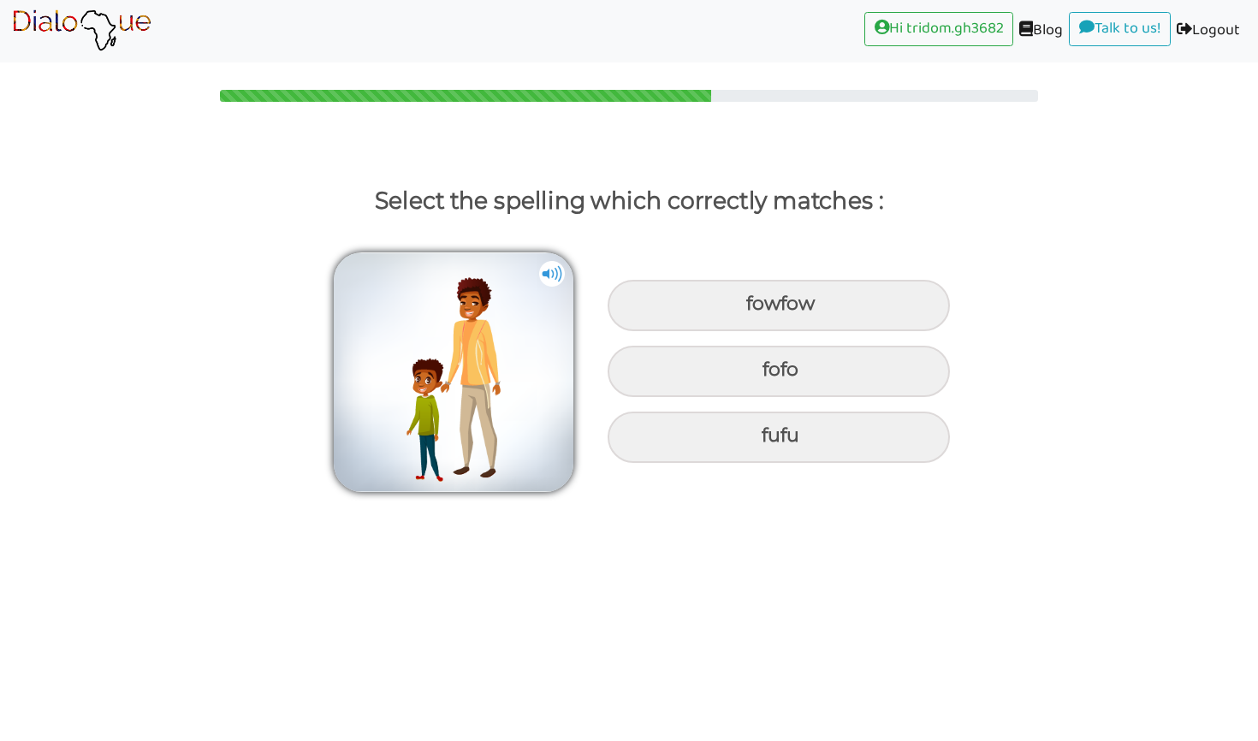
click at [555, 273] on img at bounding box center [552, 274] width 26 height 26
click at [671, 331] on div "fofo" at bounding box center [779, 305] width 342 height 51
click at [743, 310] on input "fofo" at bounding box center [748, 304] width 11 height 11
radio input "true"
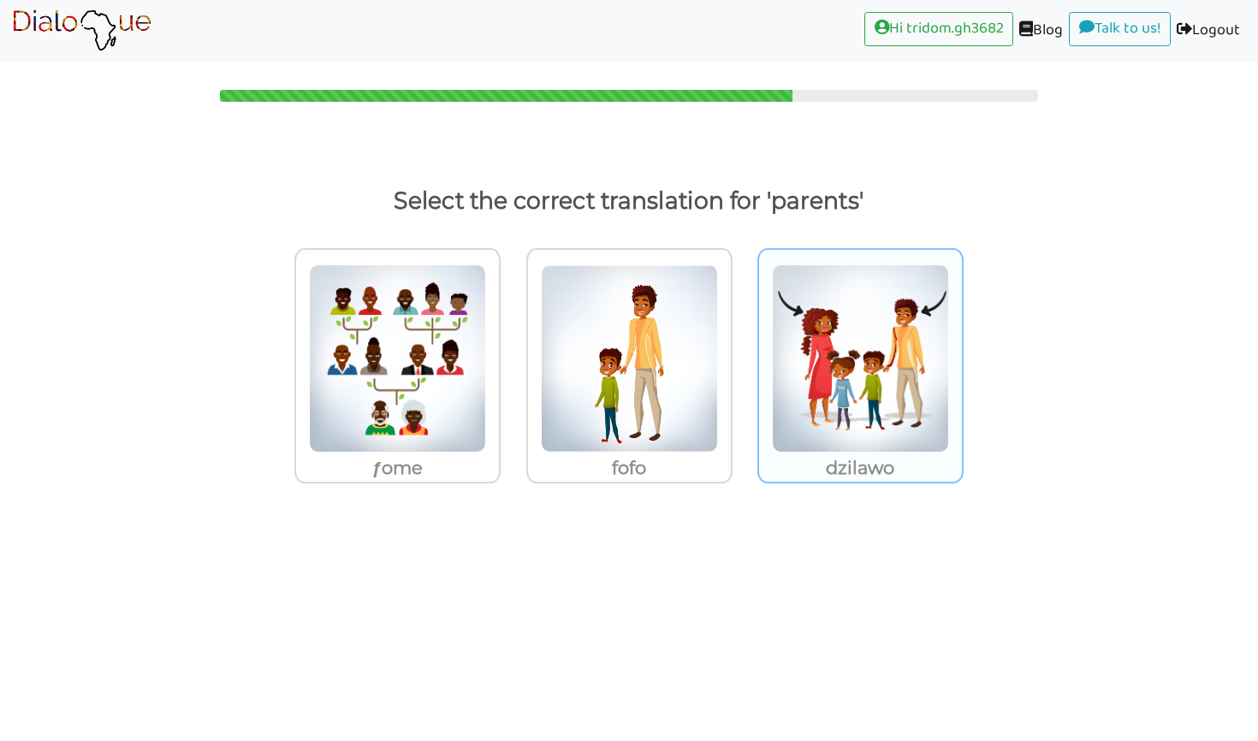
click at [486, 394] on img at bounding box center [397, 358] width 177 height 188
click at [512, 354] on input "dzilawo" at bounding box center [505, 347] width 13 height 13
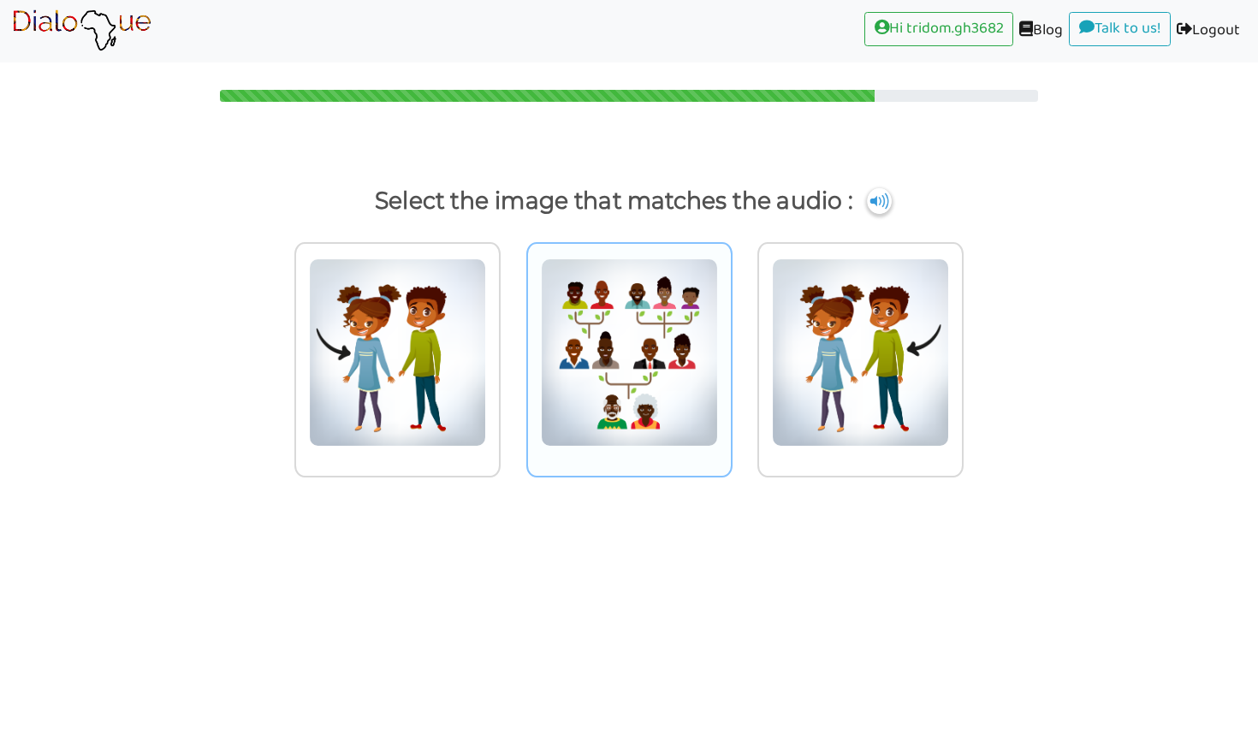
click at [501, 448] on div at bounding box center [397, 359] width 206 height 235
click at [512, 348] on input "radio" at bounding box center [505, 341] width 13 height 13
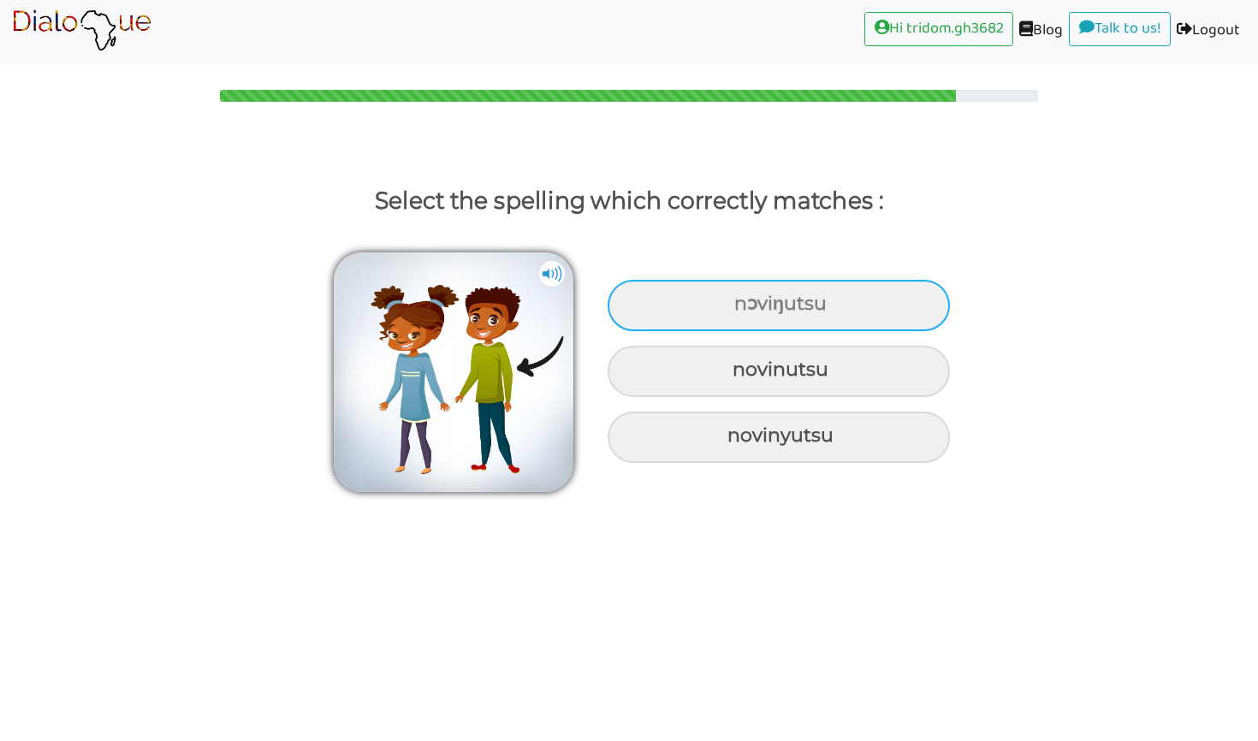
click at [670, 305] on div "nɔviŋutsu" at bounding box center [779, 305] width 342 height 51
click at [731, 305] on input "nɔviŋutsu" at bounding box center [736, 304] width 11 height 11
radio input "true"
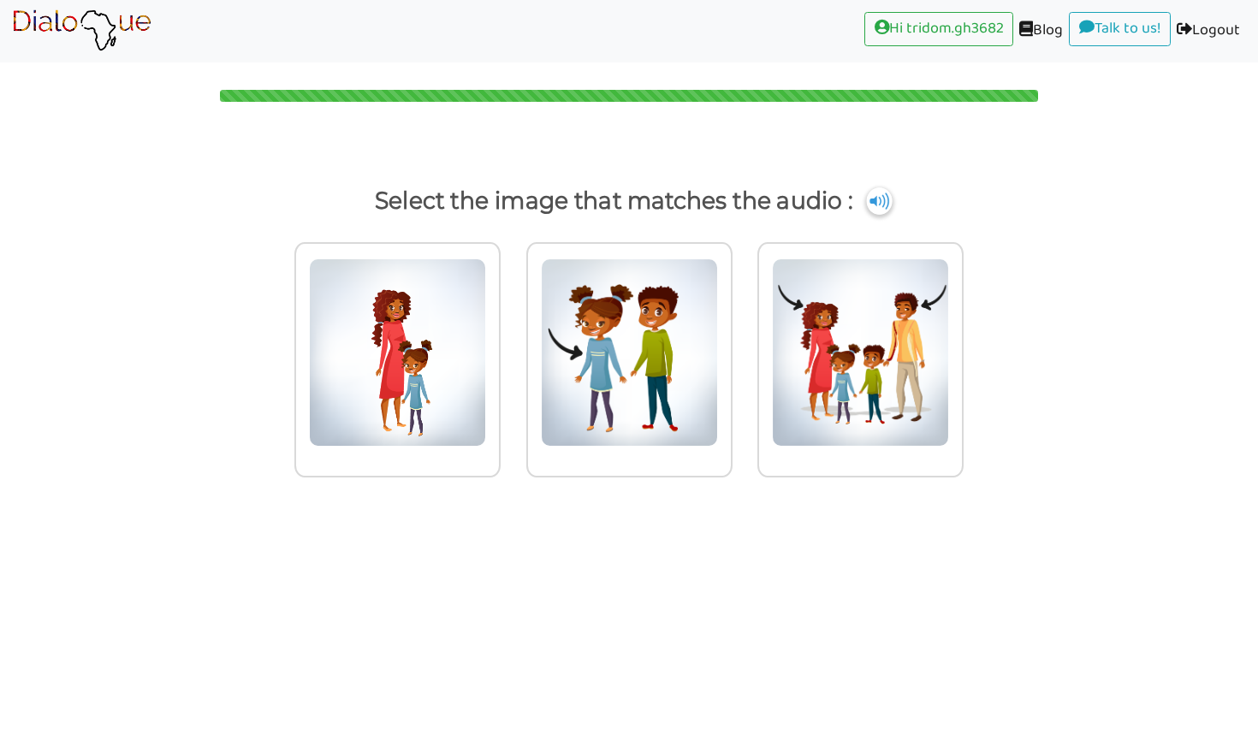
click at [892, 209] on img at bounding box center [879, 200] width 26 height 27
click at [501, 473] on div at bounding box center [397, 359] width 206 height 235
click at [512, 348] on input "radio" at bounding box center [505, 341] width 13 height 13
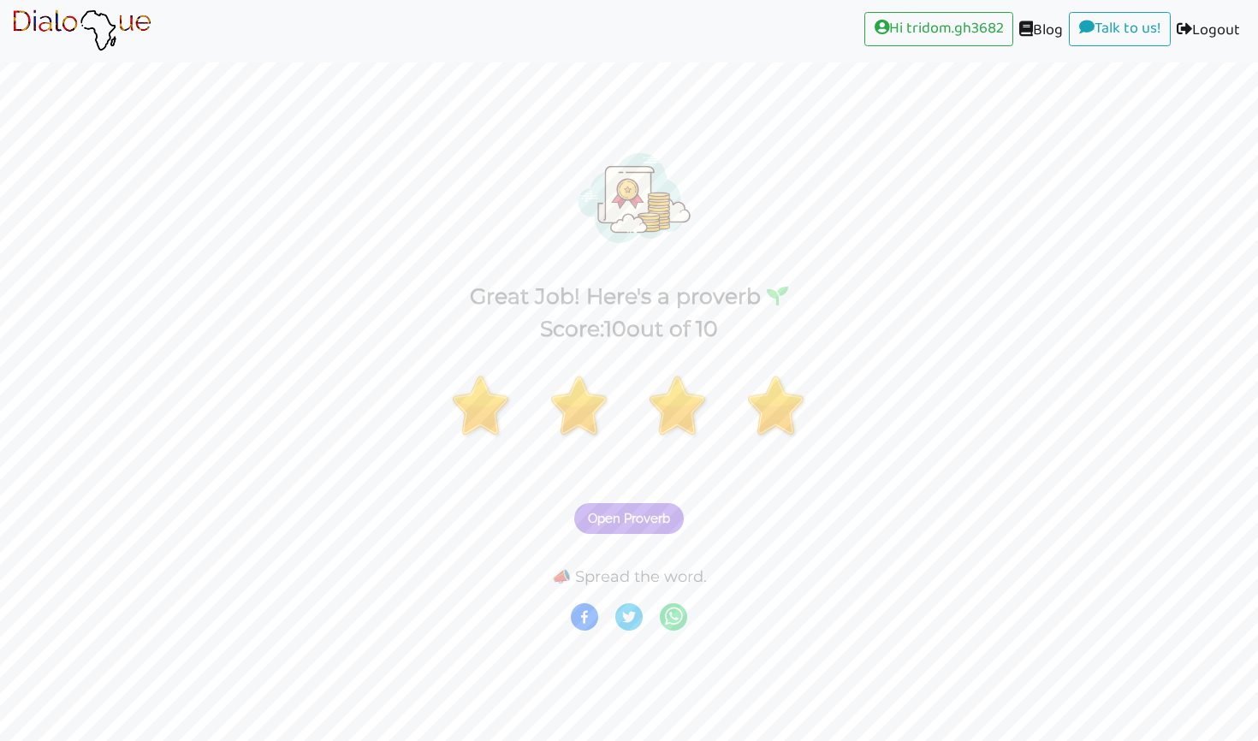
click at [651, 517] on span "Open Proverb" at bounding box center [629, 518] width 82 height 15
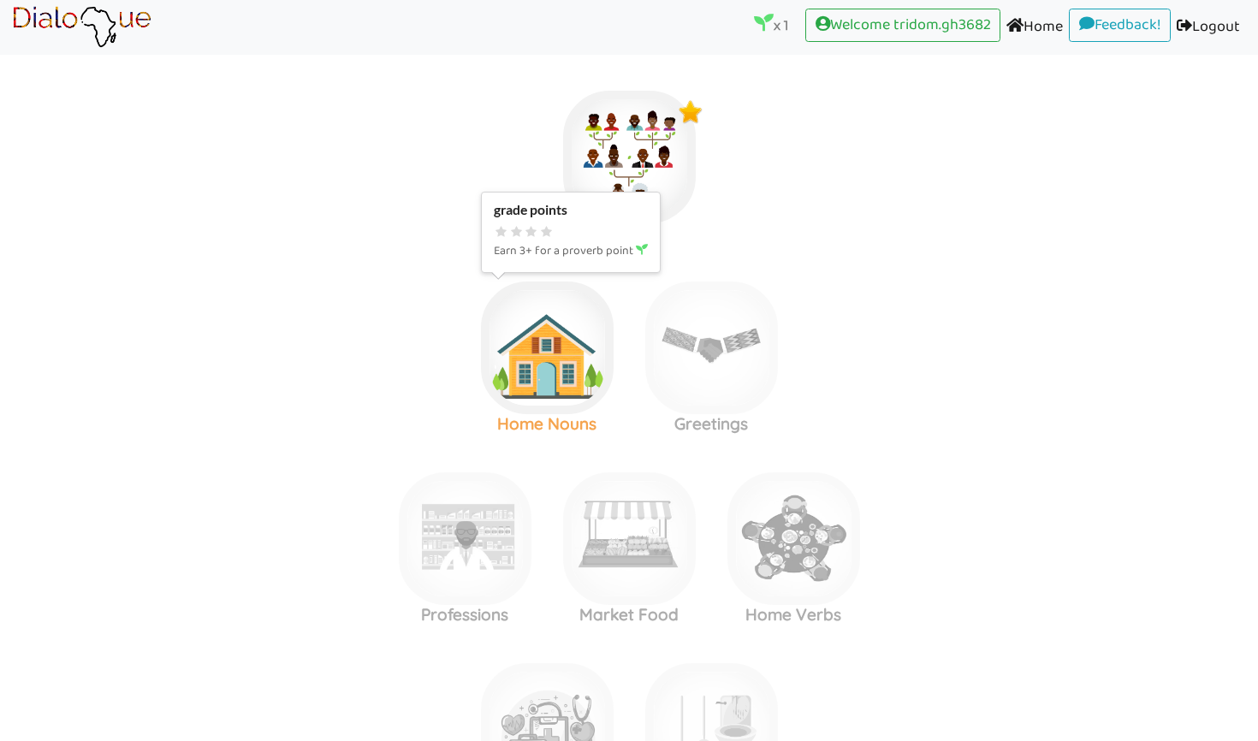
click at [563, 223] on img at bounding box center [629, 157] width 133 height 133
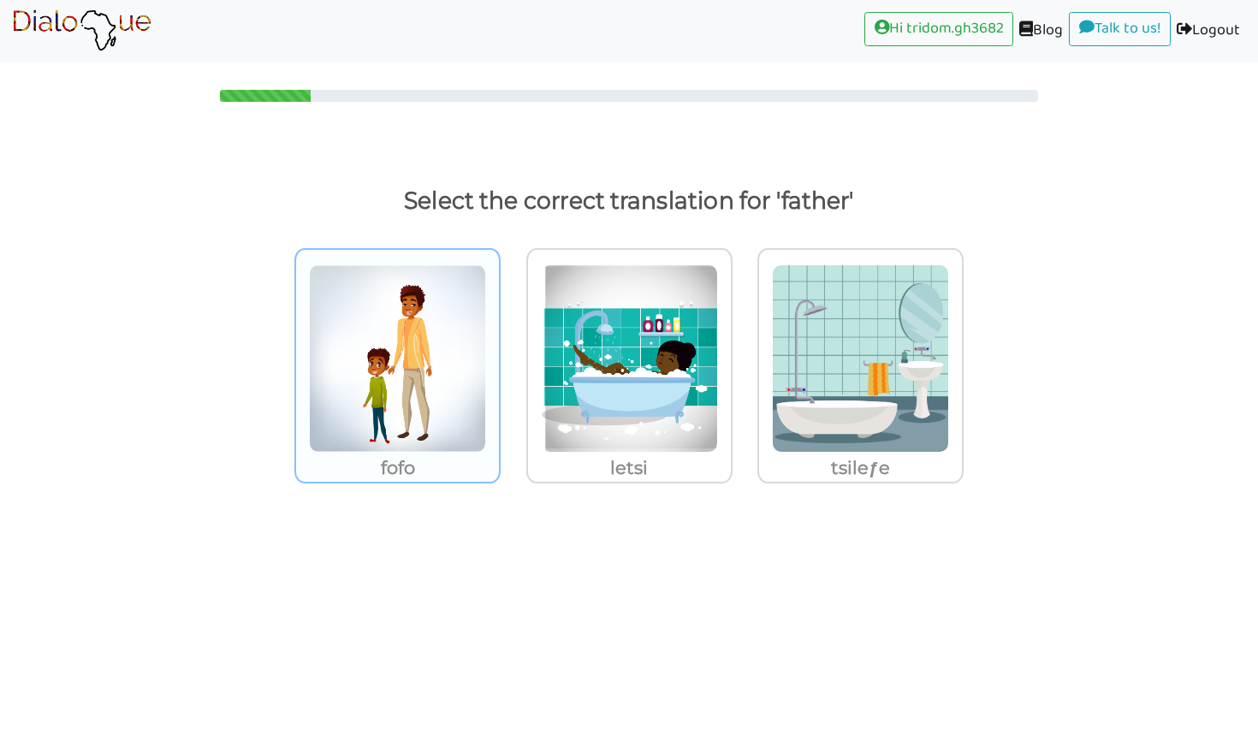
click at [427, 386] on img at bounding box center [397, 358] width 177 height 188
click at [499, 354] on input "fofo" at bounding box center [505, 347] width 13 height 13
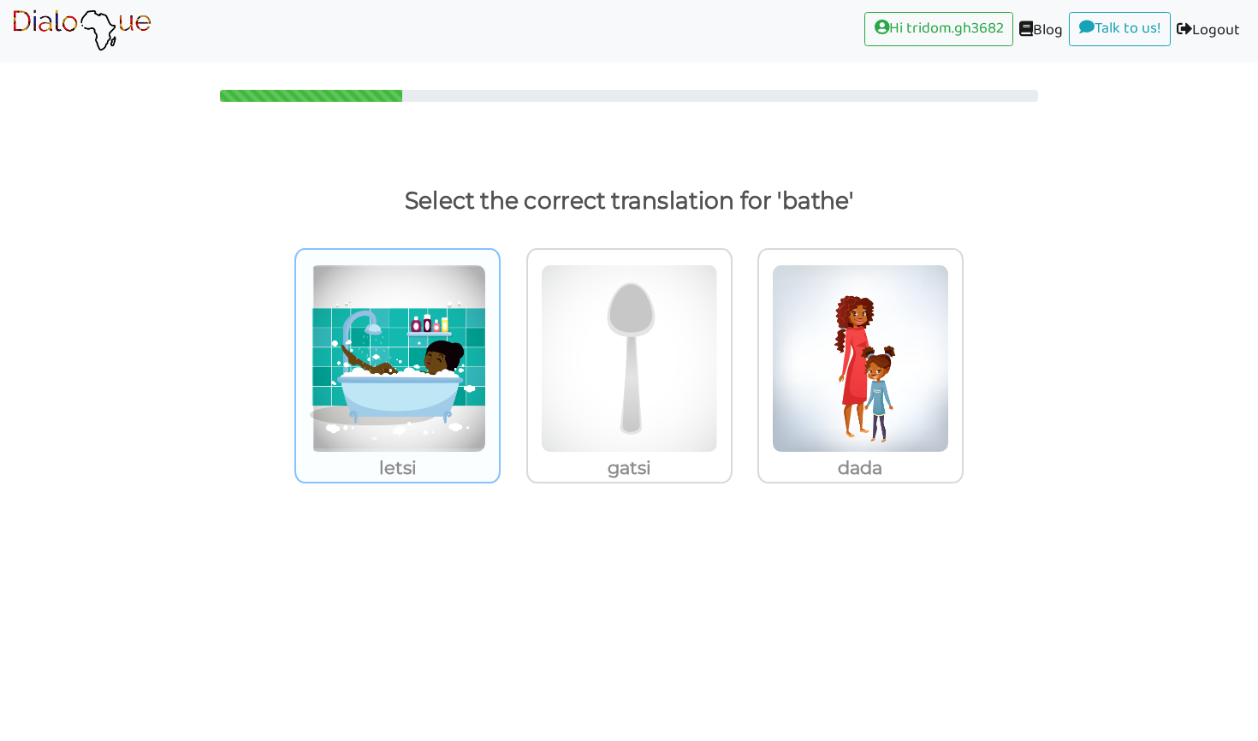
click at [374, 396] on img at bounding box center [397, 358] width 177 height 188
click at [499, 354] on input "letsi" at bounding box center [505, 347] width 13 height 13
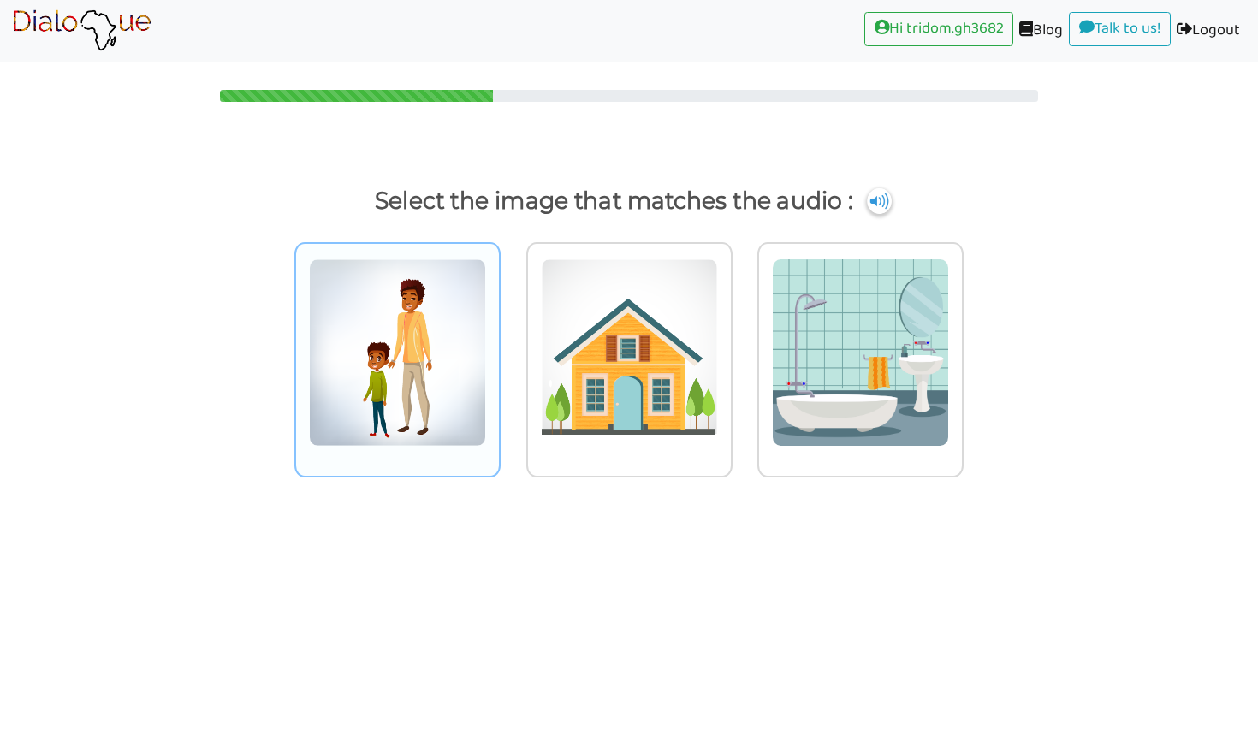
click at [383, 376] on img at bounding box center [397, 352] width 177 height 188
click at [499, 348] on input "radio" at bounding box center [505, 341] width 13 height 13
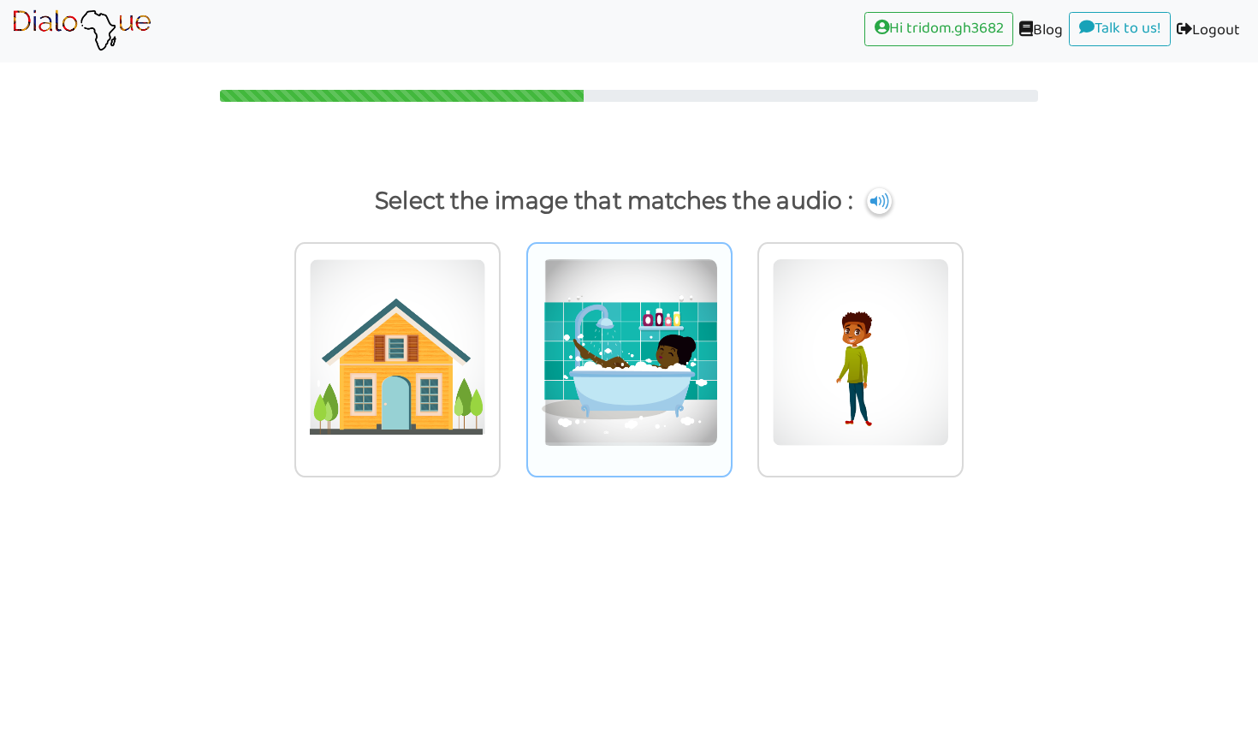
click at [486, 347] on img at bounding box center [397, 352] width 177 height 188
click at [512, 347] on input "radio" at bounding box center [505, 341] width 13 height 13
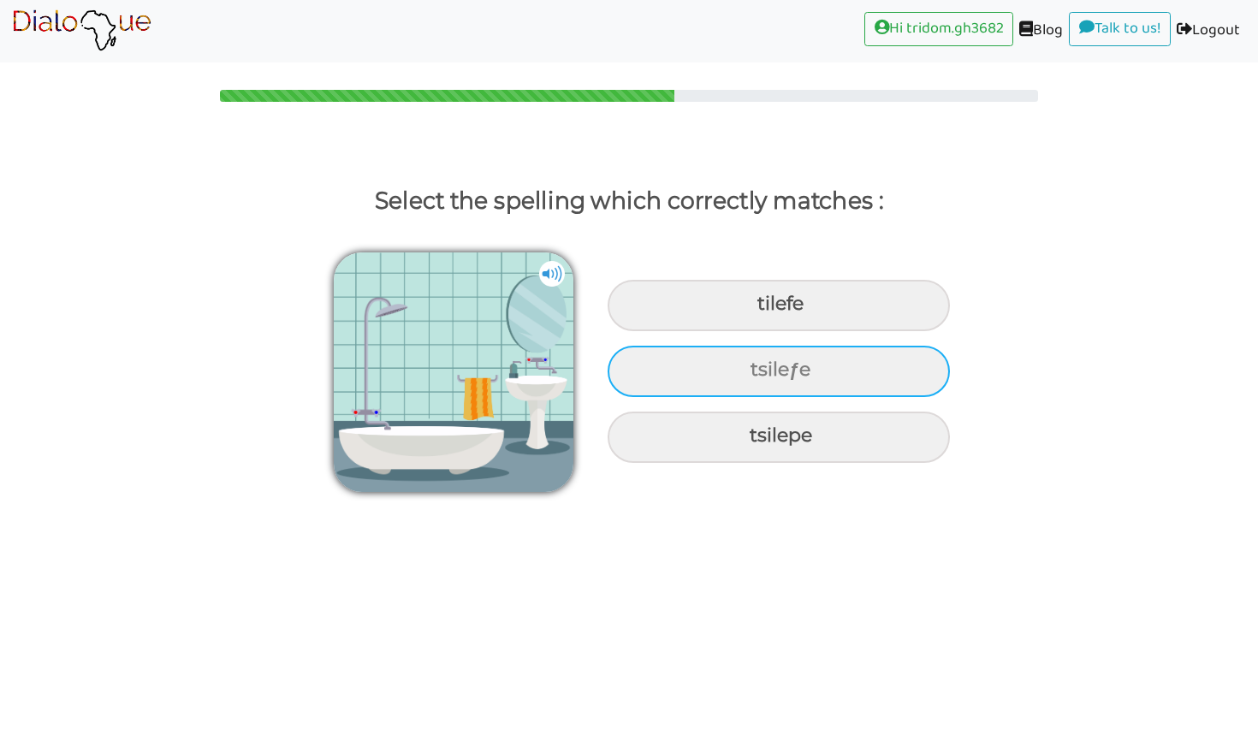
click at [703, 331] on div "tsileƒe" at bounding box center [779, 305] width 342 height 51
click at [754, 310] on input "tsileƒe" at bounding box center [759, 304] width 11 height 11
radio input "true"
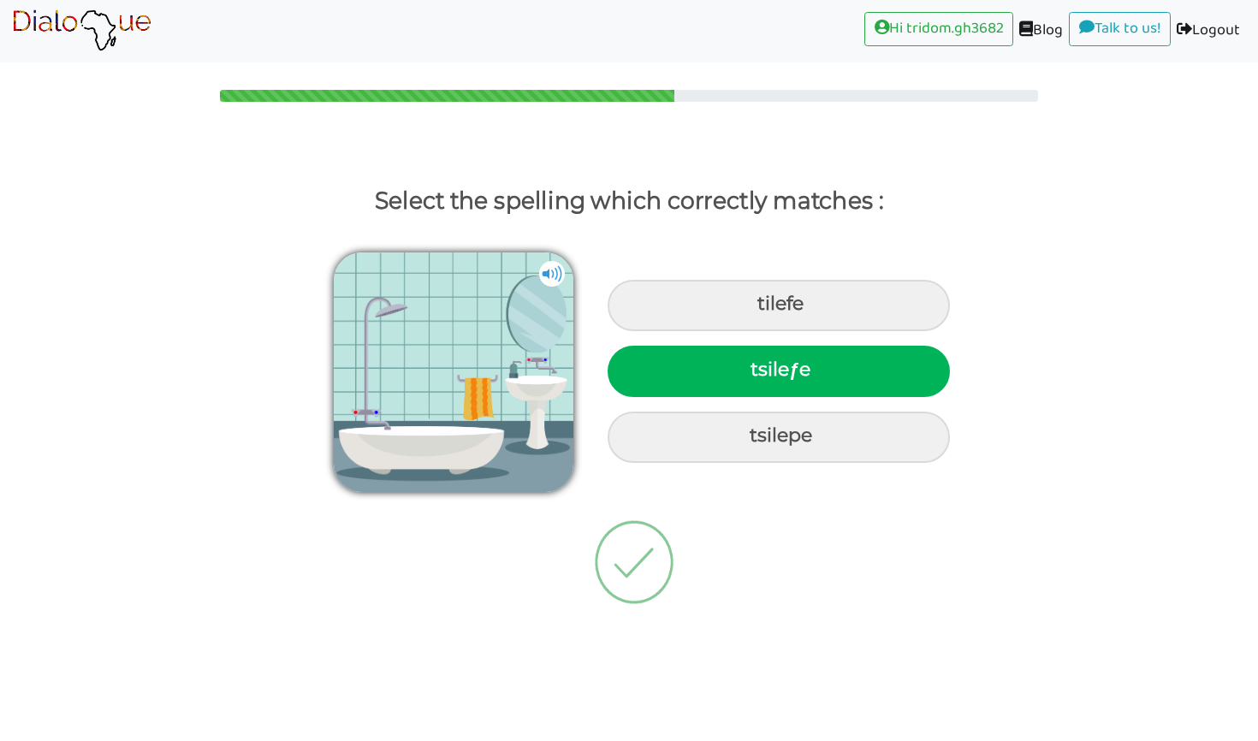
click at [703, 381] on div "tsileƒe" at bounding box center [779, 371] width 342 height 51
click at [747, 376] on input "tsileƒe" at bounding box center [752, 370] width 11 height 11
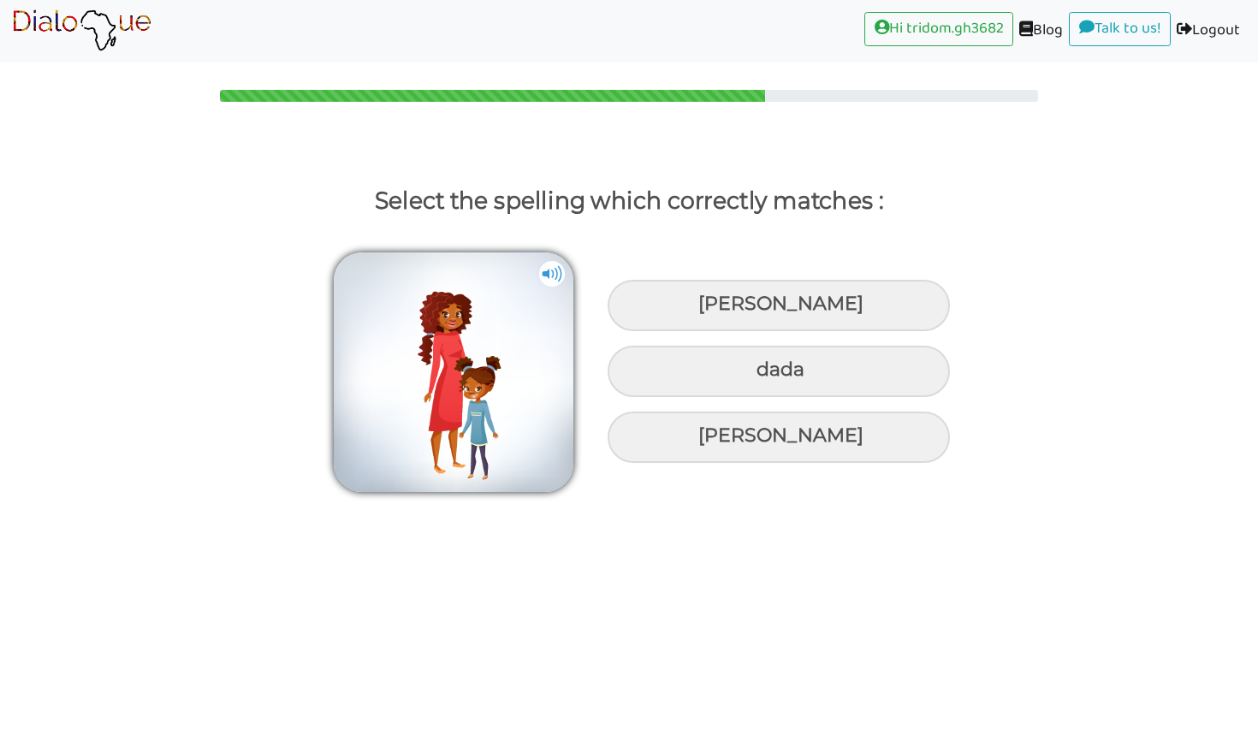
click at [703, 331] on div "dada" at bounding box center [779, 305] width 342 height 51
click at [703, 310] on input "dada" at bounding box center [700, 304] width 11 height 11
radio input "true"
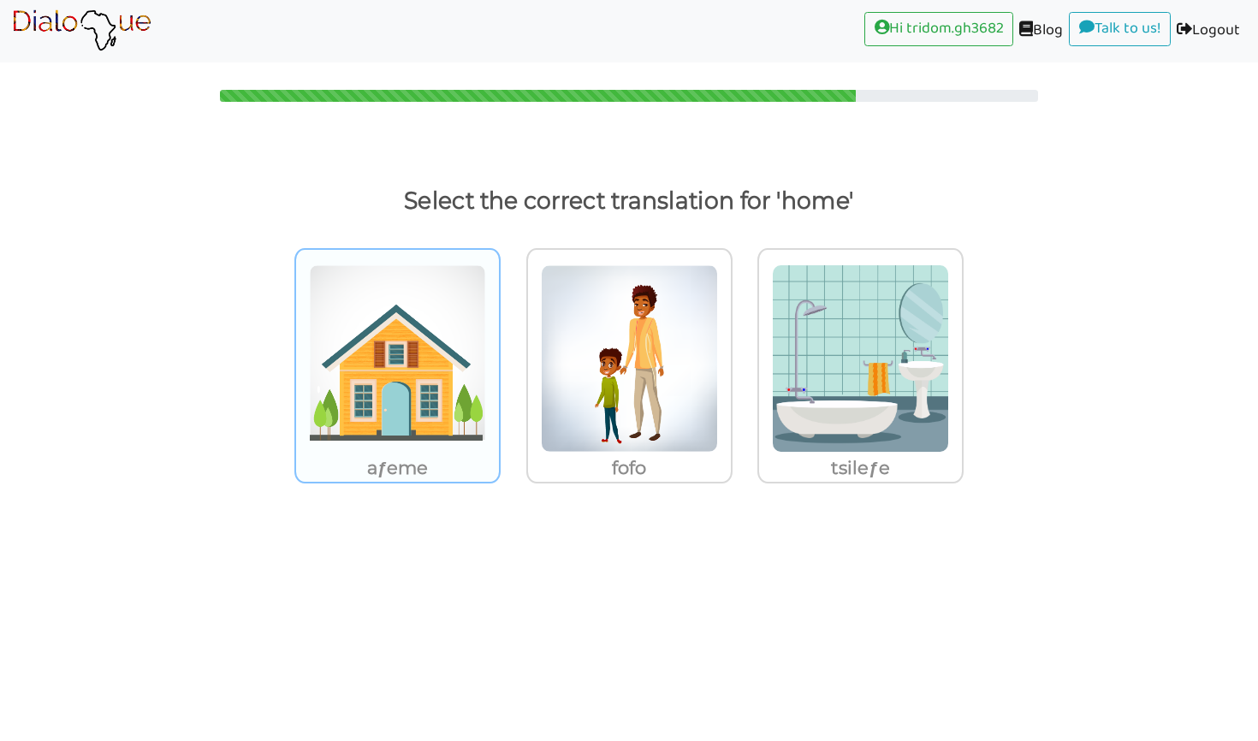
click at [428, 424] on img at bounding box center [397, 358] width 177 height 188
click at [499, 354] on input "aƒeme" at bounding box center [505, 347] width 13 height 13
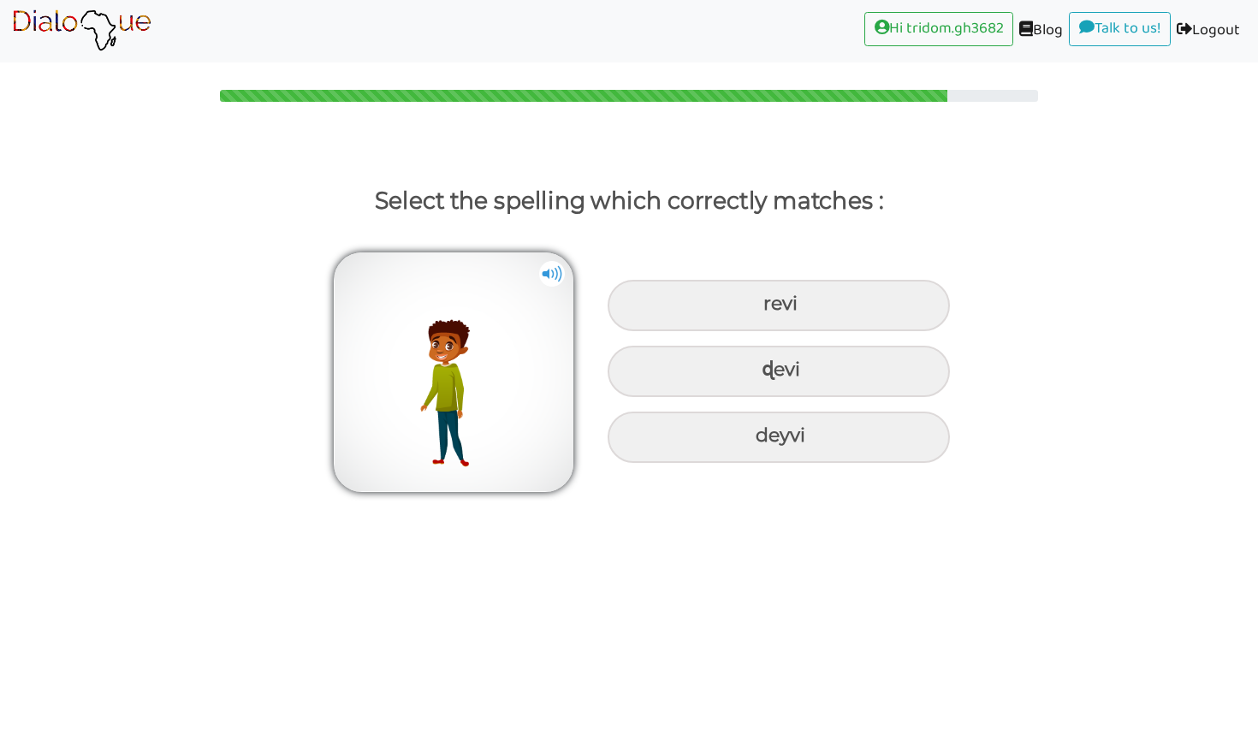
click at [376, 323] on img at bounding box center [454, 372] width 240 height 240
click at [537, 274] on img at bounding box center [454, 372] width 240 height 240
click at [540, 274] on label at bounding box center [448, 372] width 299 height 240
click at [549, 274] on img at bounding box center [552, 274] width 26 height 26
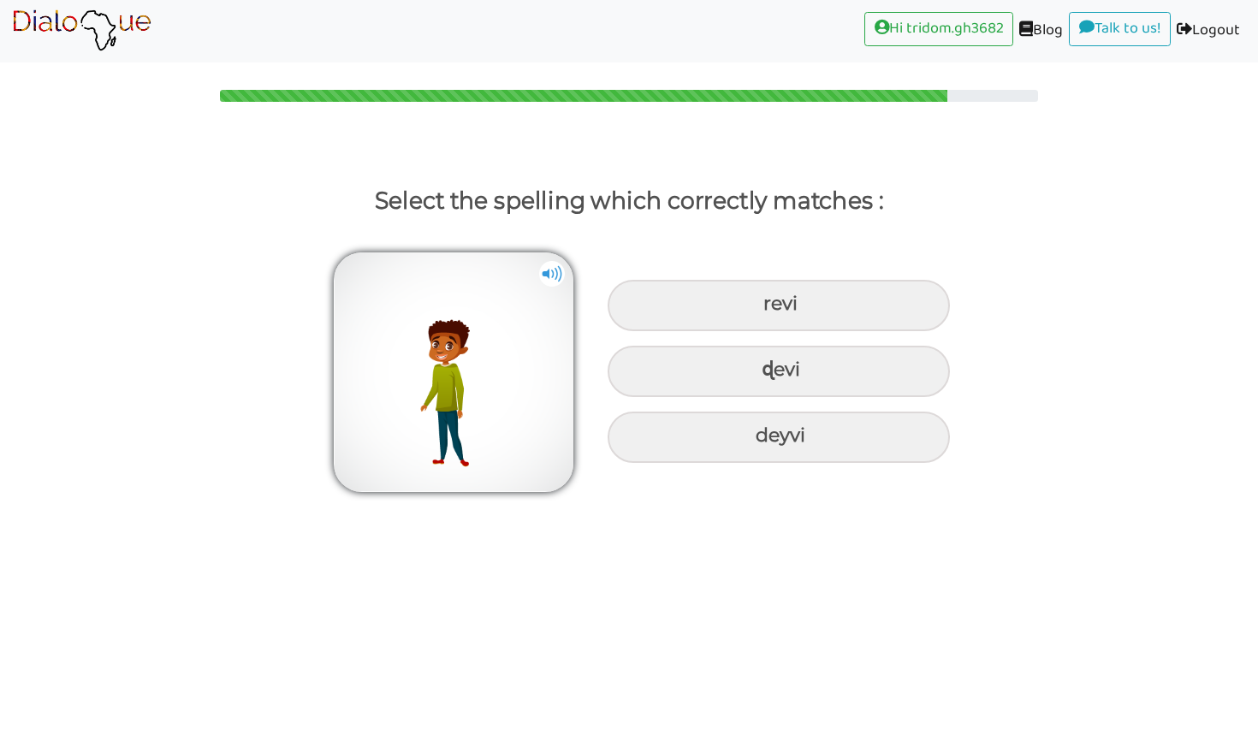
click at [551, 261] on img at bounding box center [552, 274] width 26 height 26
click at [775, 331] on div "ɖevi" at bounding box center [779, 305] width 342 height 51
click at [771, 310] on input "ɖevi" at bounding box center [765, 304] width 11 height 11
radio input "true"
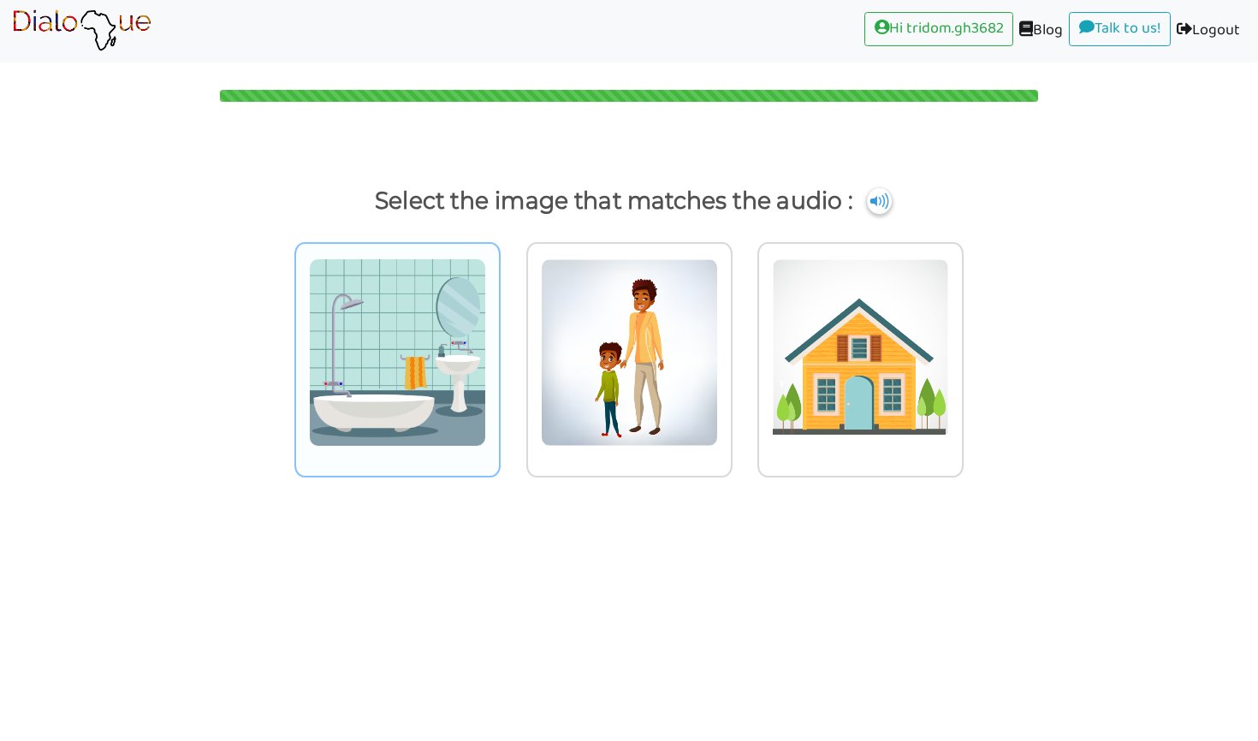
click at [359, 411] on img at bounding box center [397, 352] width 177 height 188
click at [499, 348] on input "radio" at bounding box center [505, 341] width 13 height 13
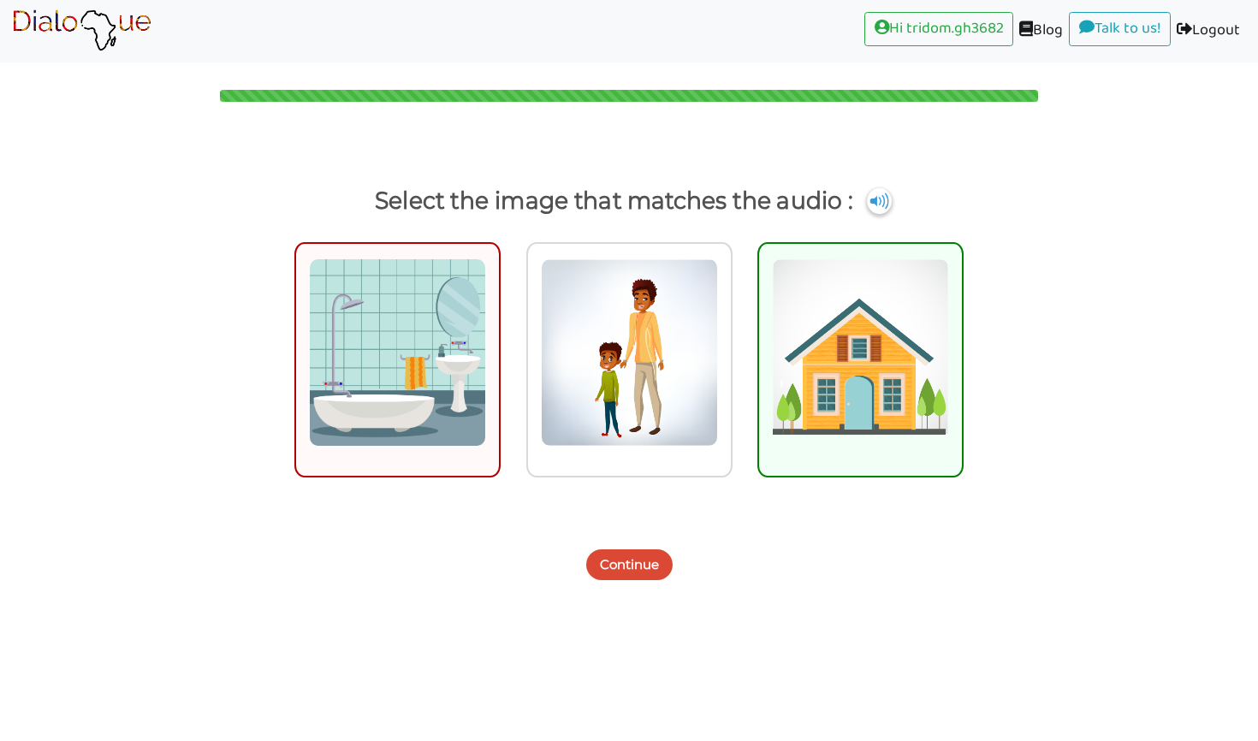
click at [625, 563] on button "Continue" at bounding box center [629, 564] width 86 height 31
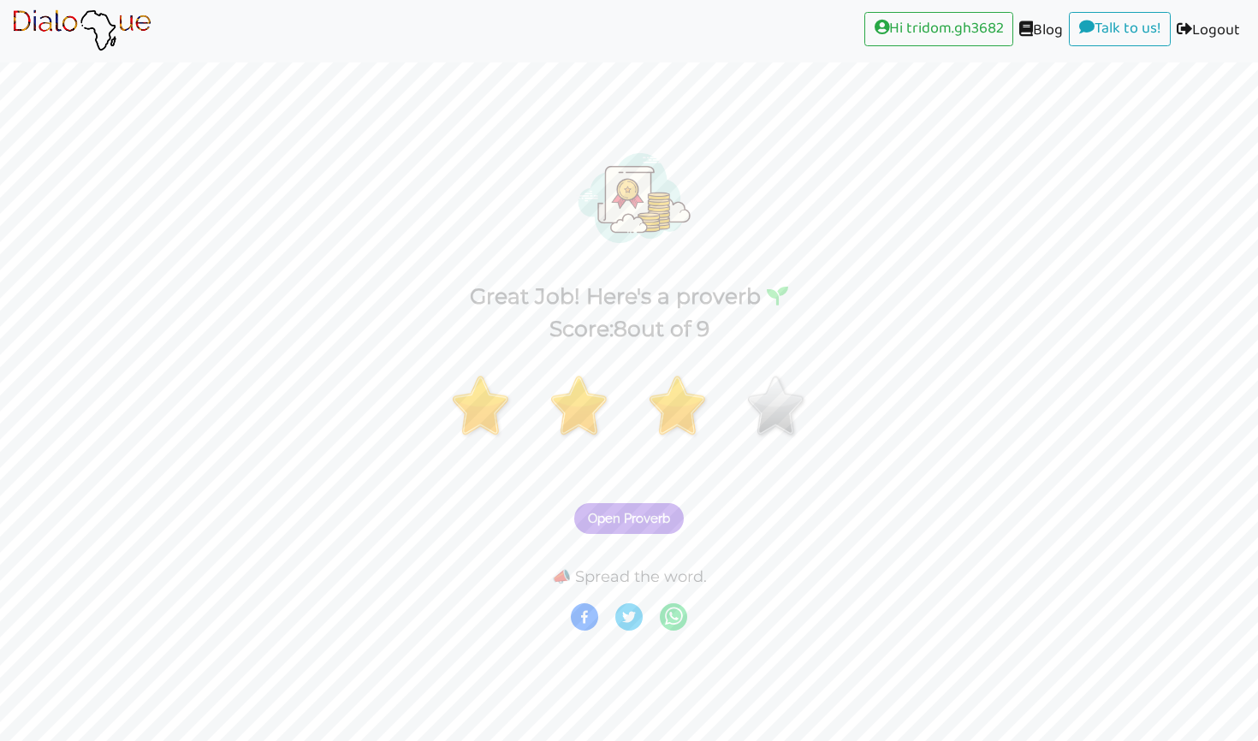
click at [621, 514] on span "Open Proverb" at bounding box center [629, 518] width 82 height 15
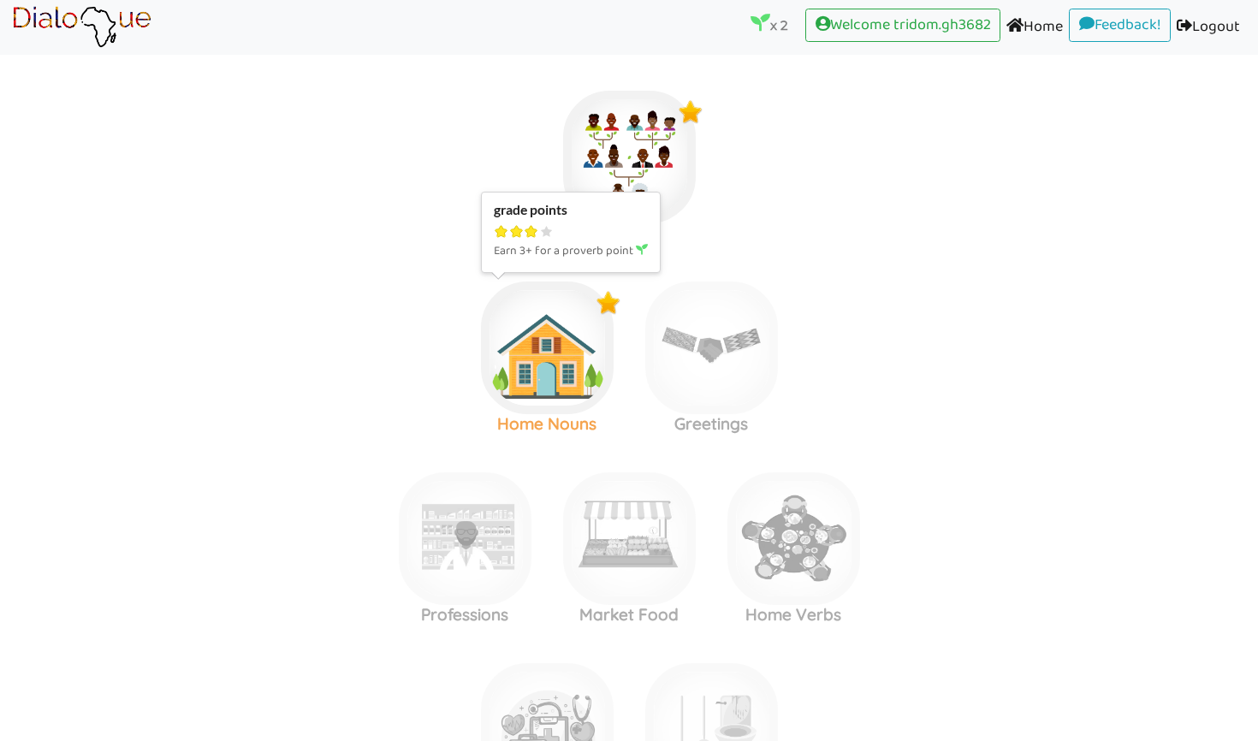
click at [563, 223] on img at bounding box center [629, 157] width 133 height 133
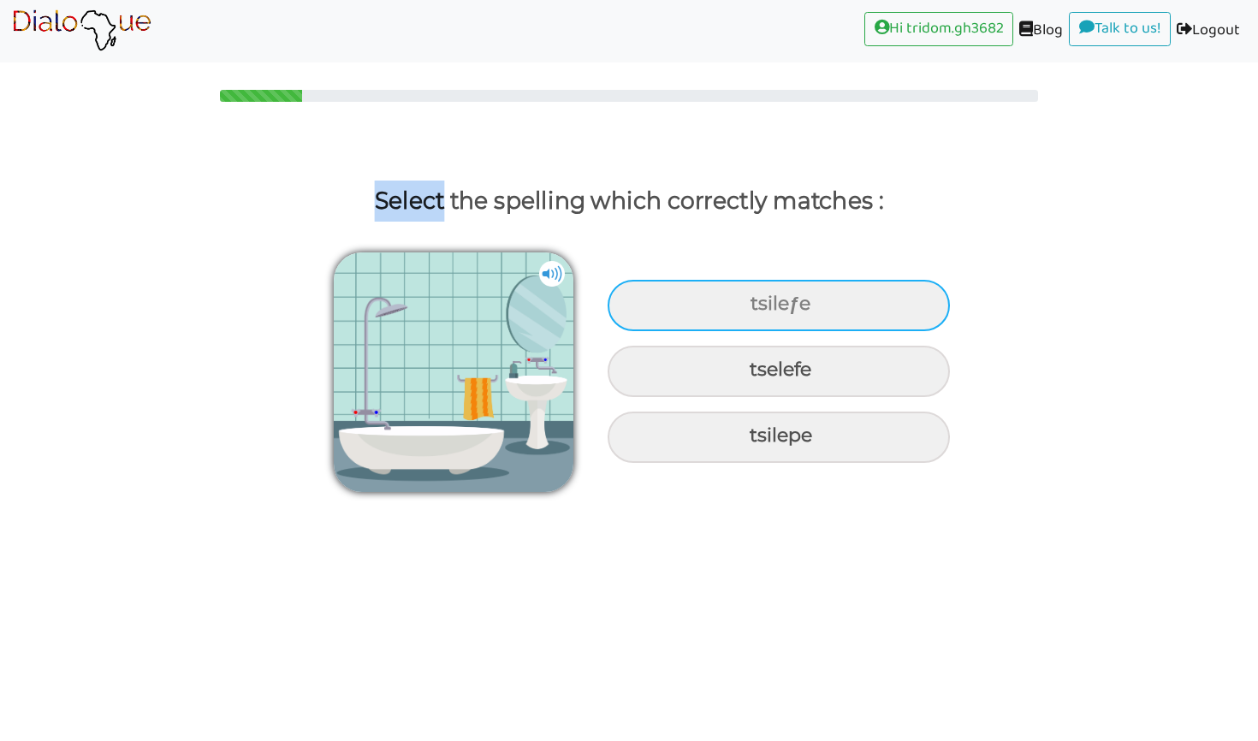
click at [698, 312] on div "tsileƒe" at bounding box center [779, 305] width 342 height 51
click at [747, 310] on input "tsileƒe" at bounding box center [752, 304] width 11 height 11
radio input "true"
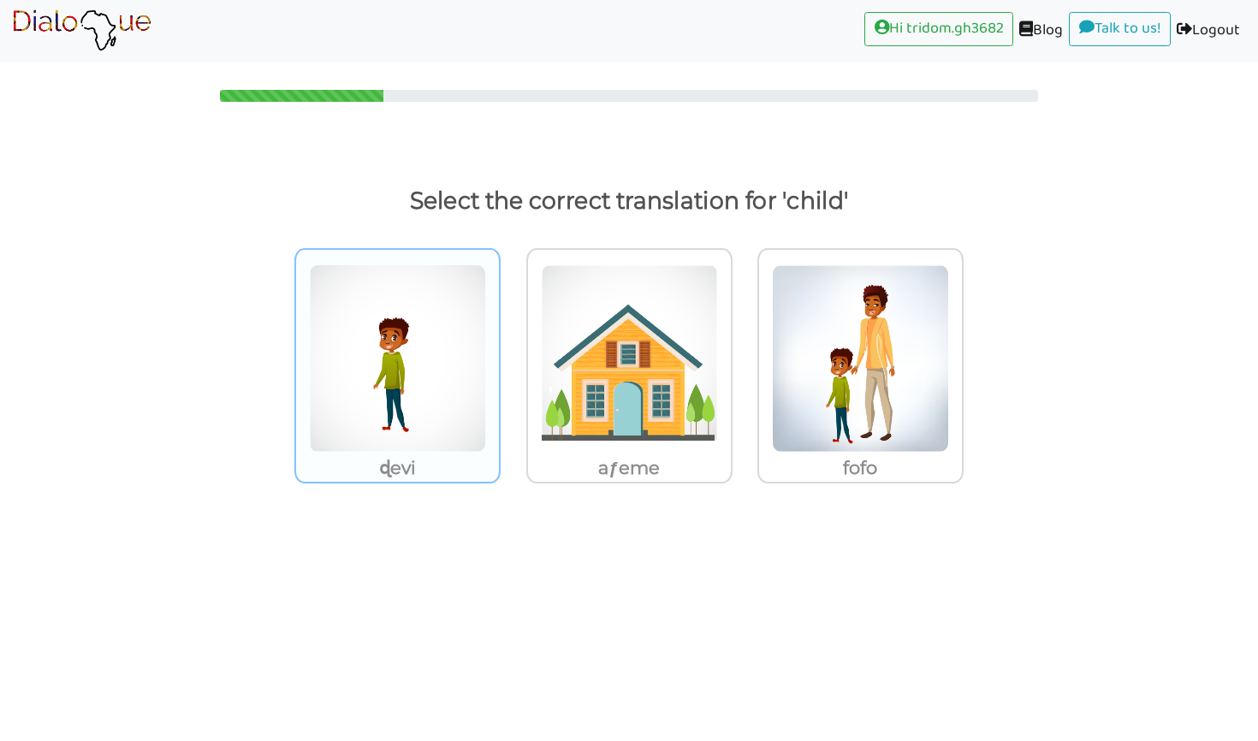
click at [450, 401] on img at bounding box center [397, 358] width 177 height 188
click at [499, 354] on input "ɖevi" at bounding box center [505, 347] width 13 height 13
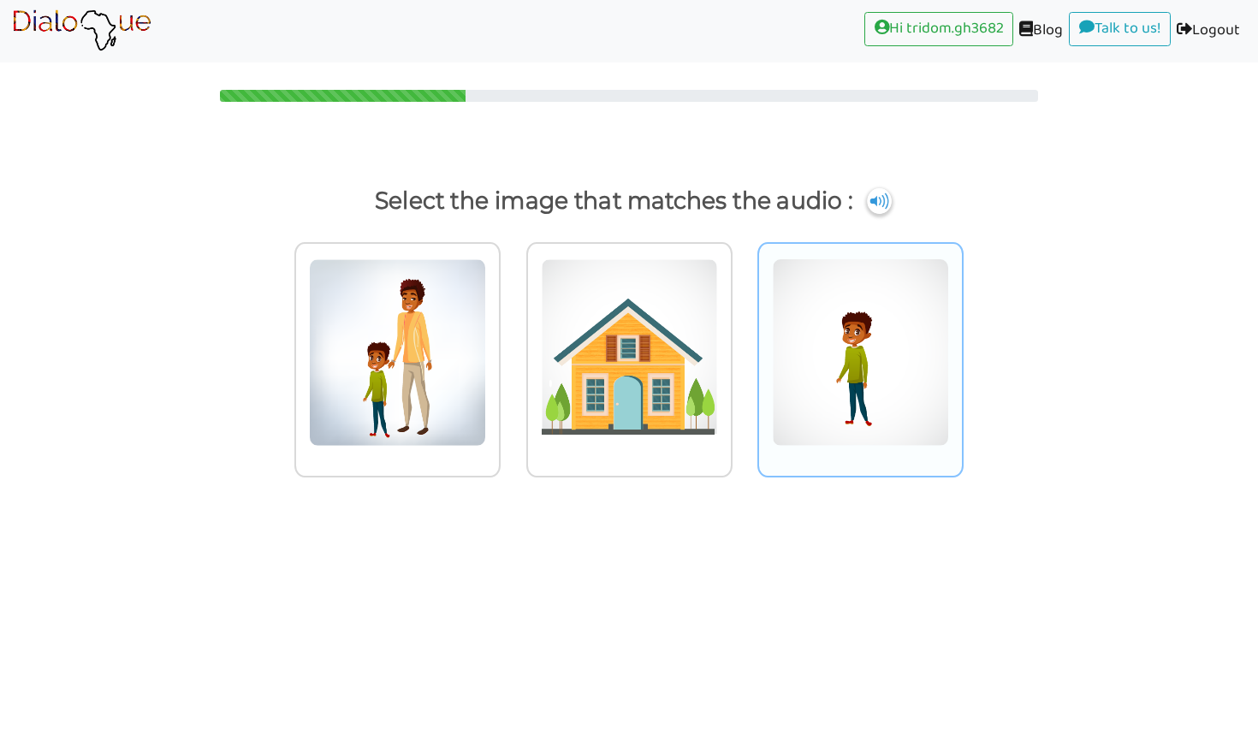
click at [486, 402] on img at bounding box center [397, 352] width 177 height 188
click at [512, 348] on input "radio" at bounding box center [505, 341] width 13 height 13
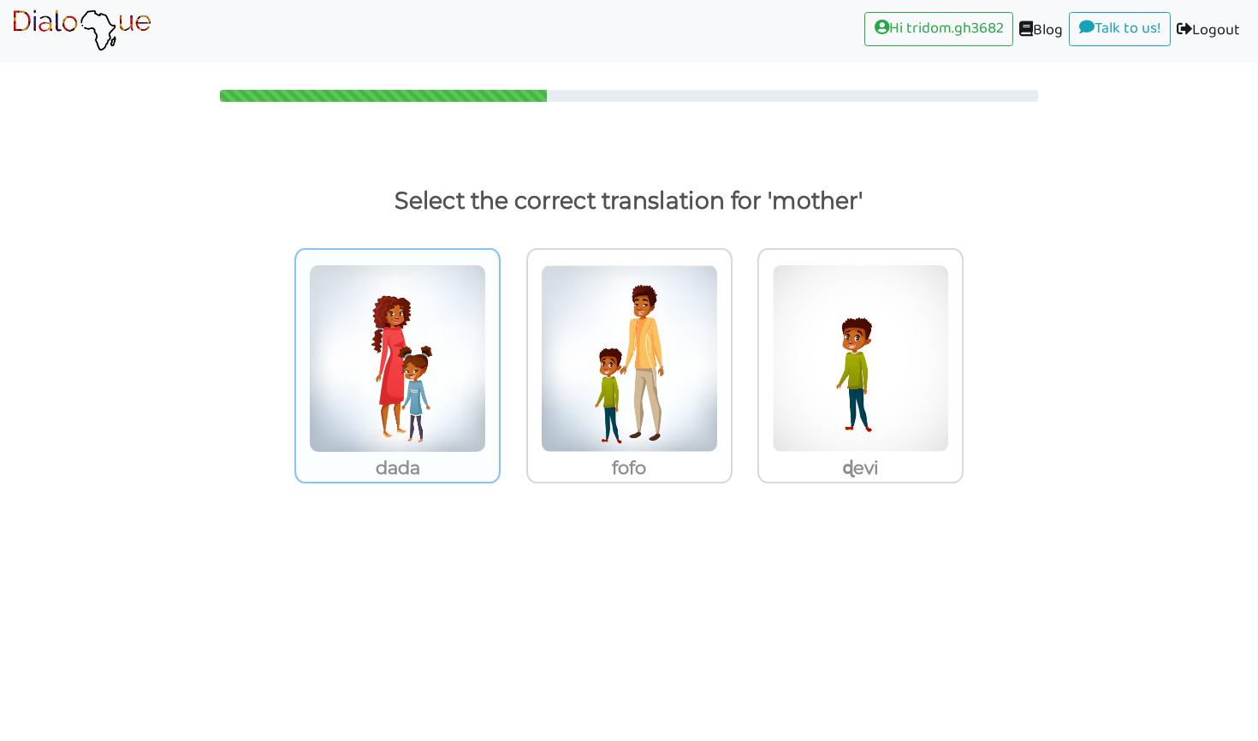
click at [390, 440] on img at bounding box center [397, 358] width 177 height 188
click at [499, 354] on input "dada" at bounding box center [505, 347] width 13 height 13
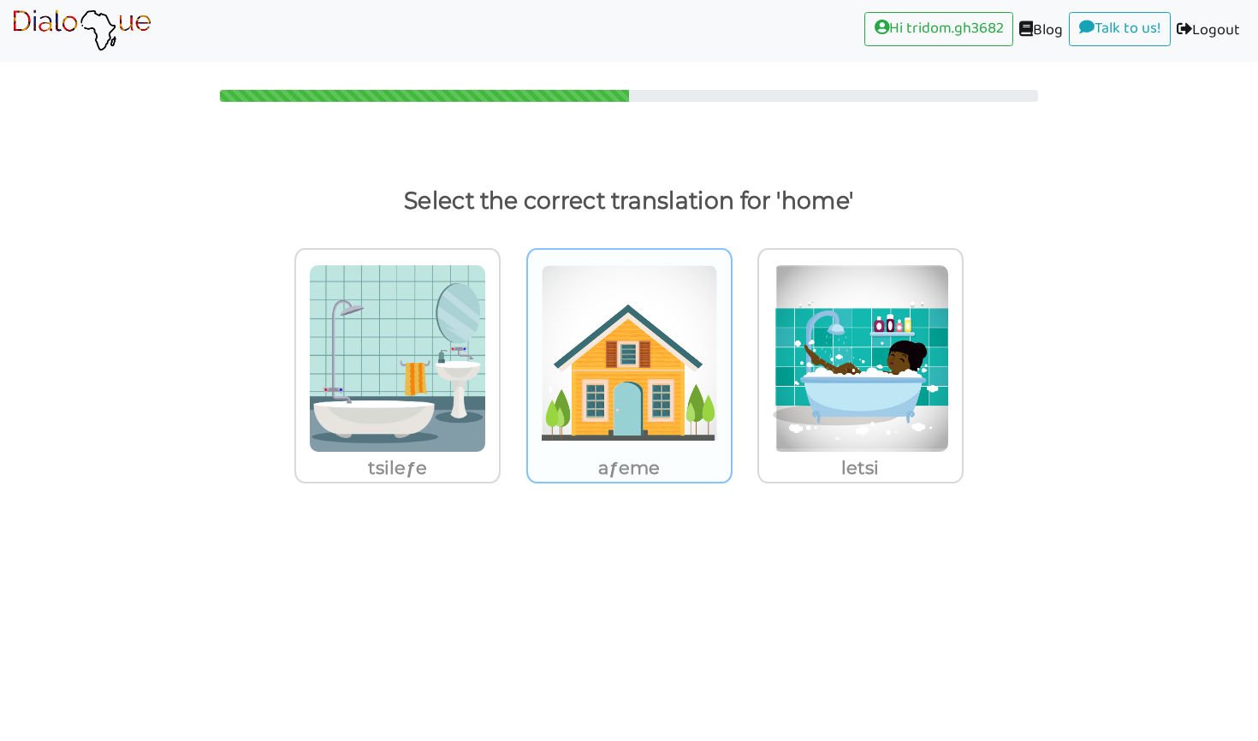
click at [499, 457] on p "aƒeme" at bounding box center [397, 468] width 203 height 31
click at [512, 354] on input "aƒeme" at bounding box center [505, 347] width 13 height 13
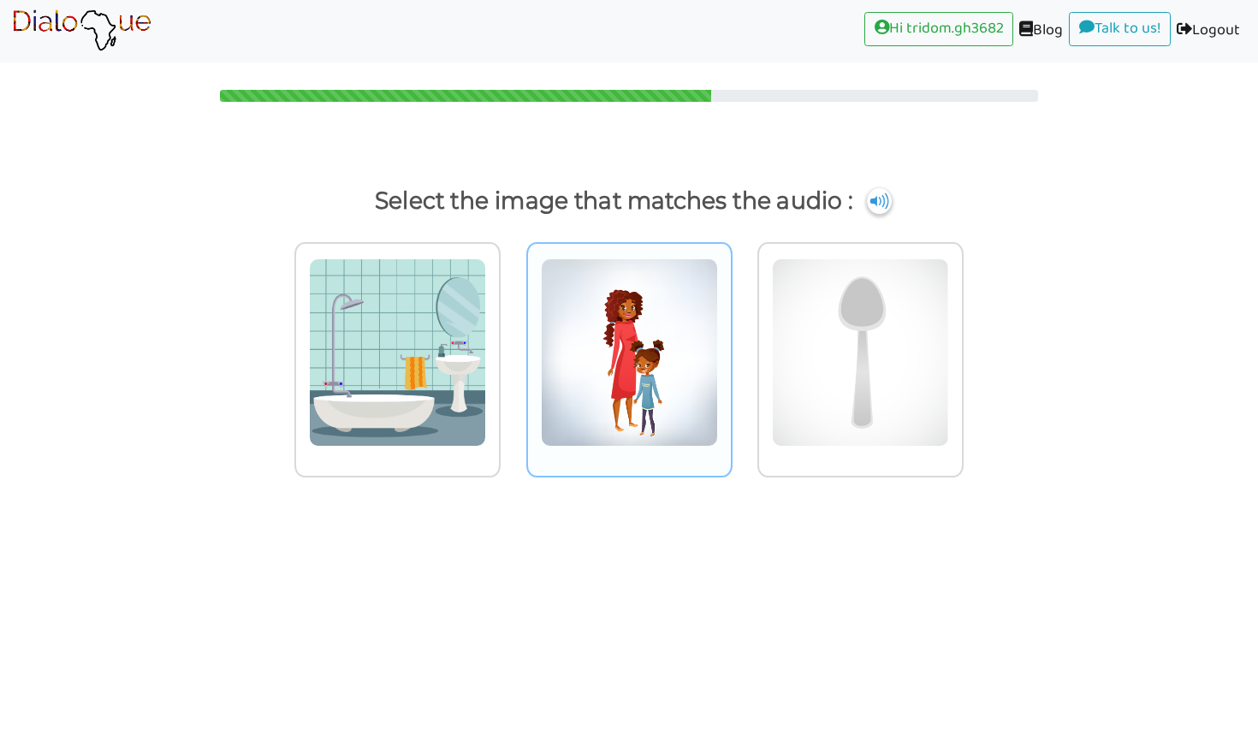
click at [486, 398] on img at bounding box center [397, 352] width 177 height 188
click at [512, 348] on input "radio" at bounding box center [505, 341] width 13 height 13
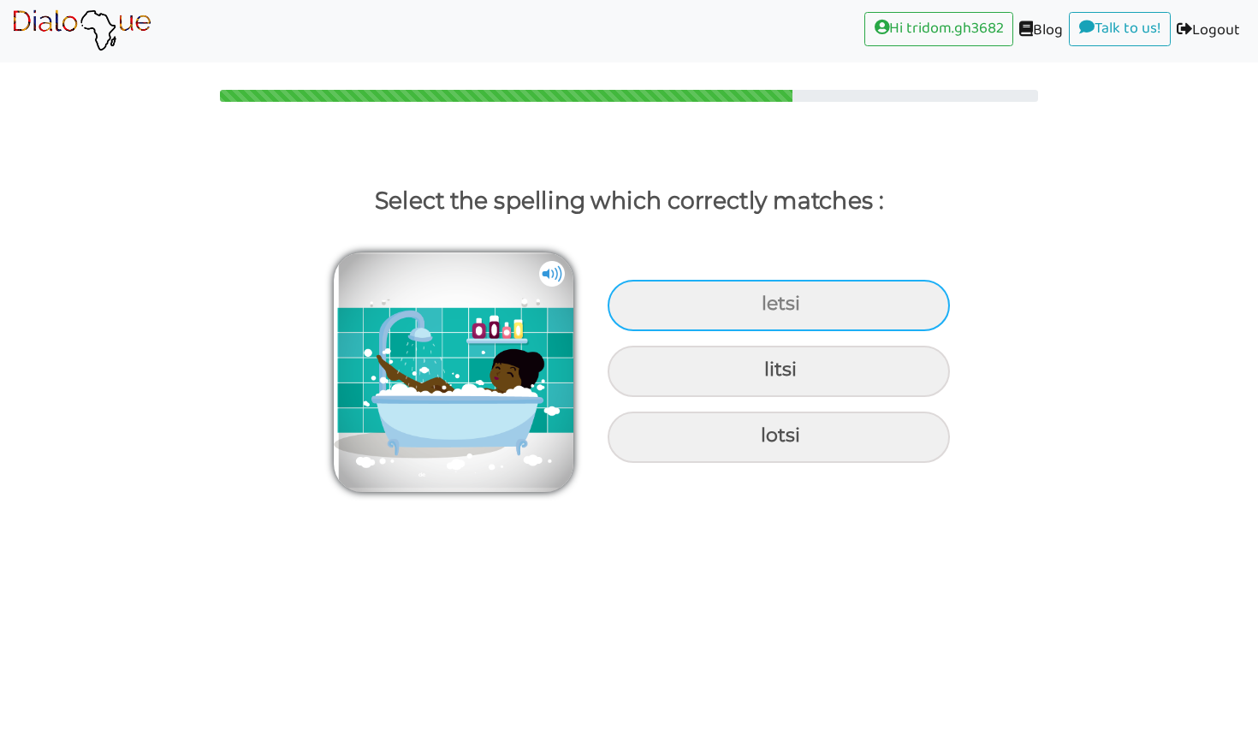
click at [711, 306] on div "letsi" at bounding box center [779, 305] width 342 height 51
click at [758, 306] on input "letsi" at bounding box center [763, 304] width 11 height 11
radio input "true"
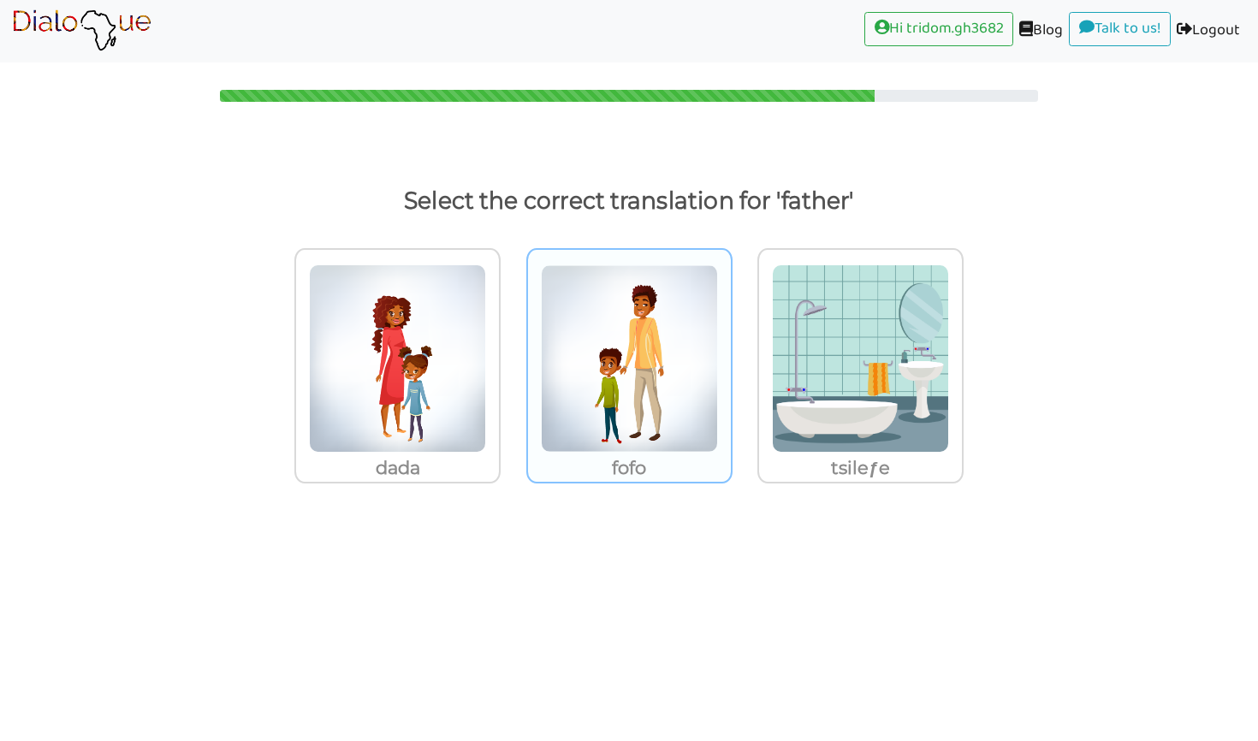
click at [486, 377] on img at bounding box center [397, 358] width 177 height 188
click at [512, 354] on input "fofo" at bounding box center [505, 347] width 13 height 13
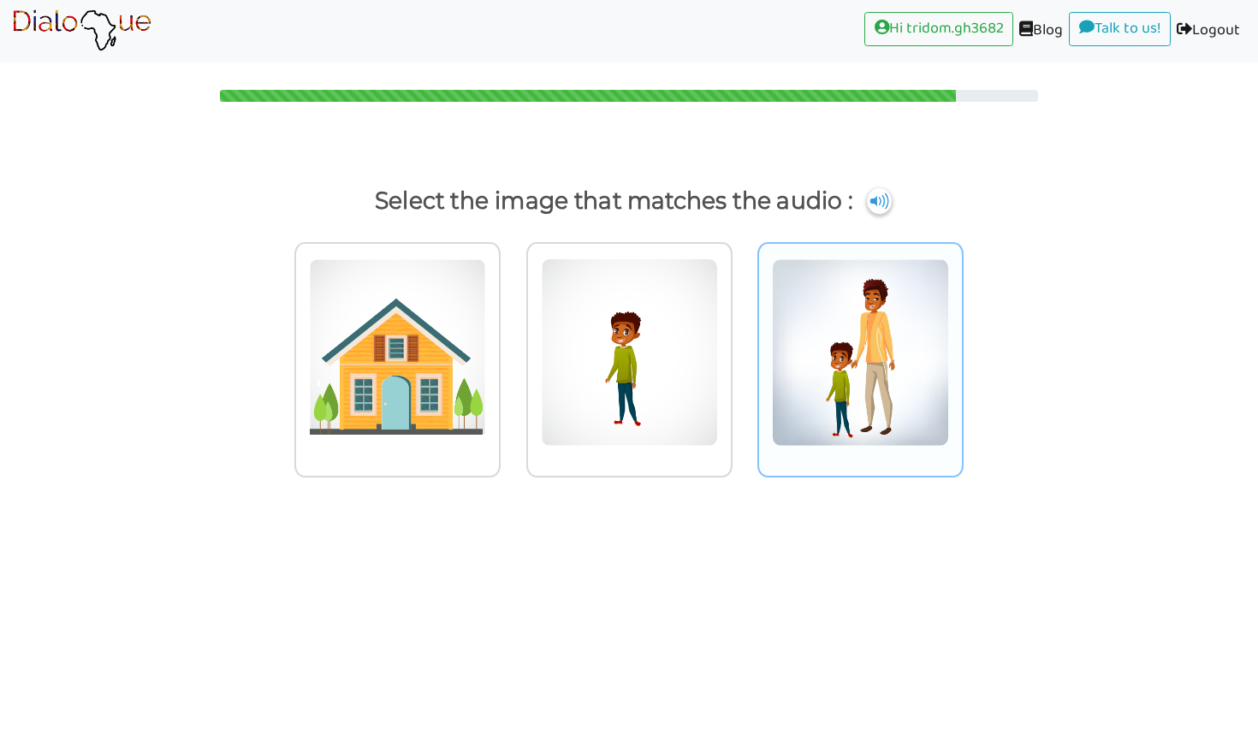
click at [486, 332] on img at bounding box center [397, 352] width 177 height 188
click at [512, 335] on input "radio" at bounding box center [505, 341] width 13 height 13
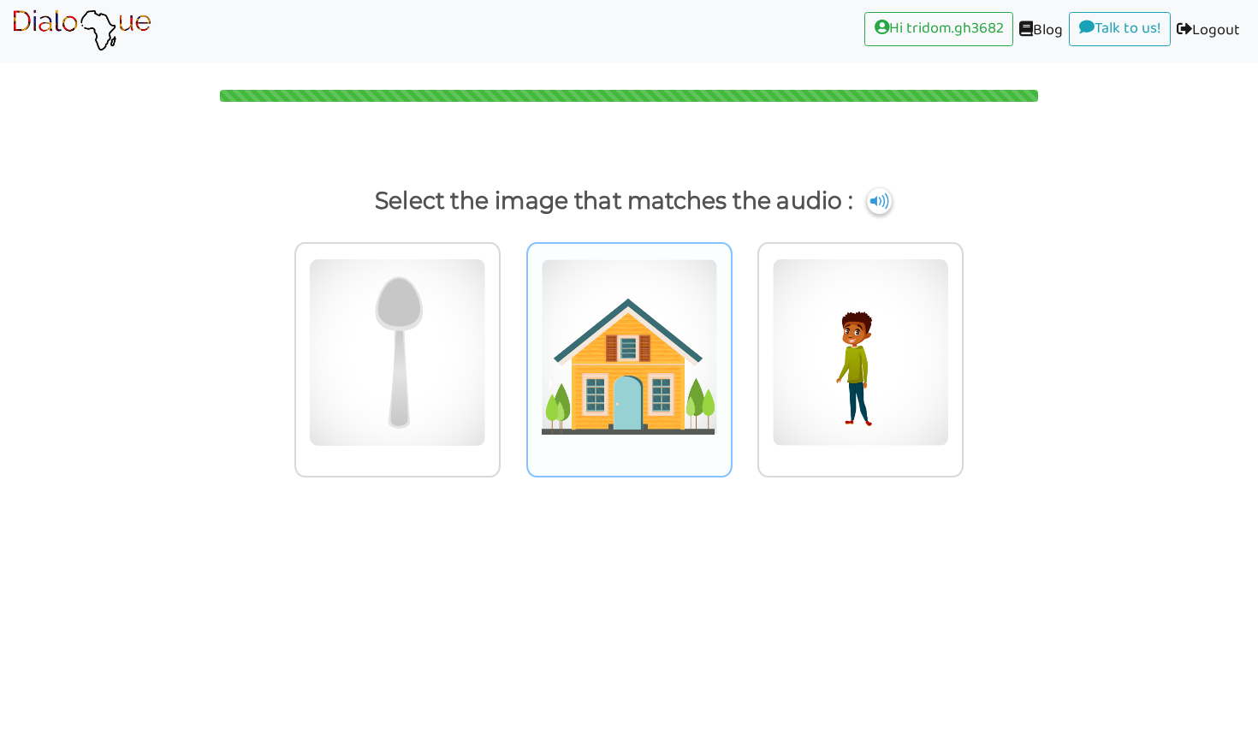
click at [501, 453] on div at bounding box center [397, 359] width 206 height 235
click at [512, 348] on input "radio" at bounding box center [505, 341] width 13 height 13
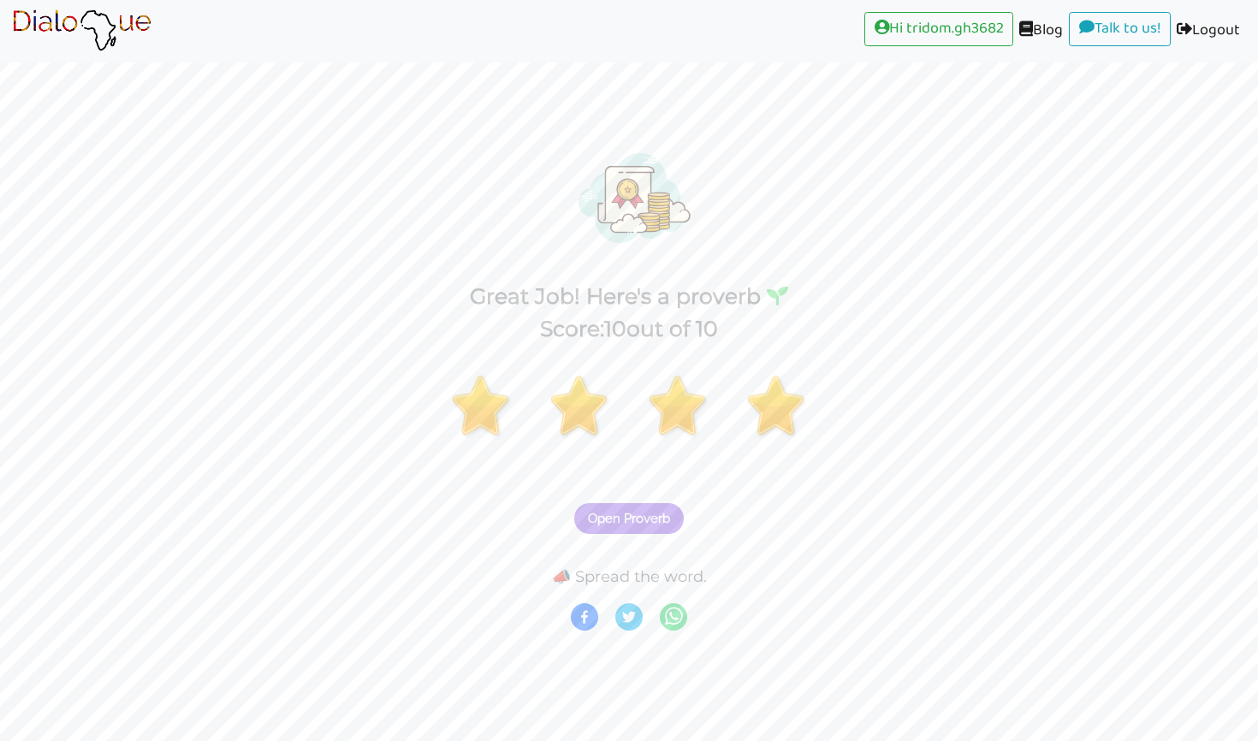
click at [596, 524] on span "Open Proverb" at bounding box center [629, 518] width 82 height 15
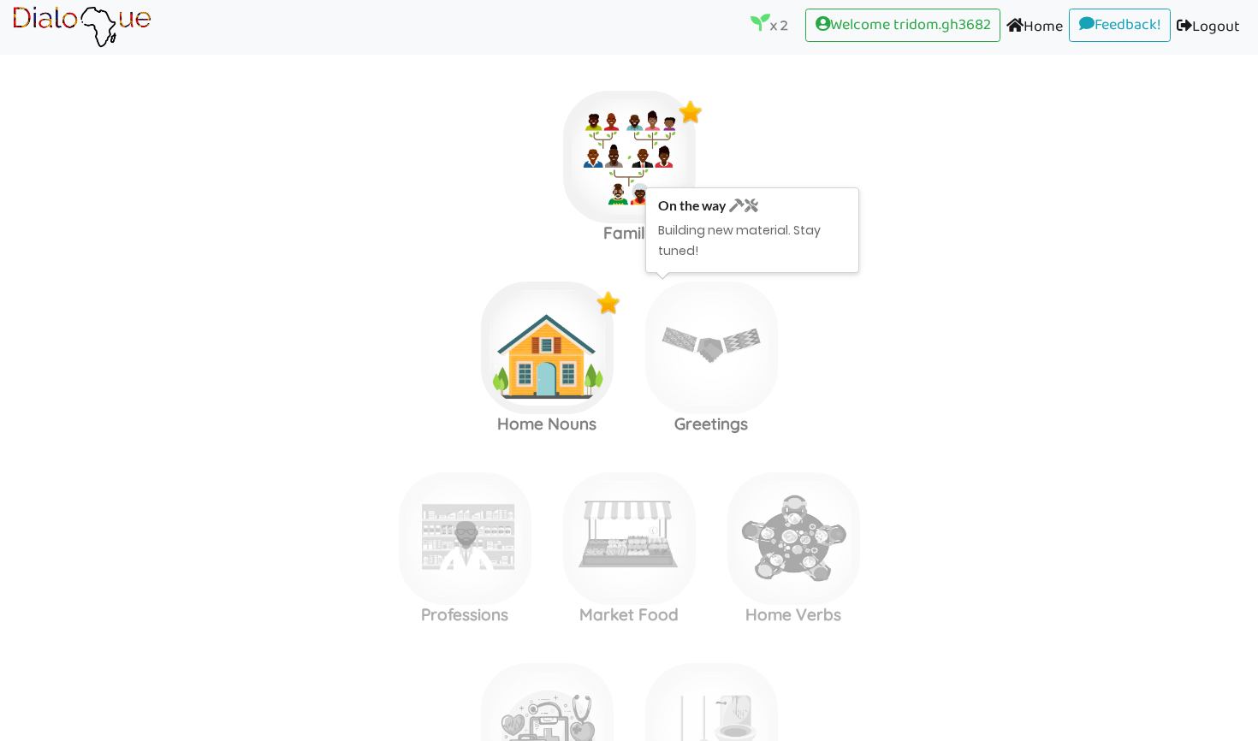
click at [732, 389] on img at bounding box center [711, 348] width 133 height 133
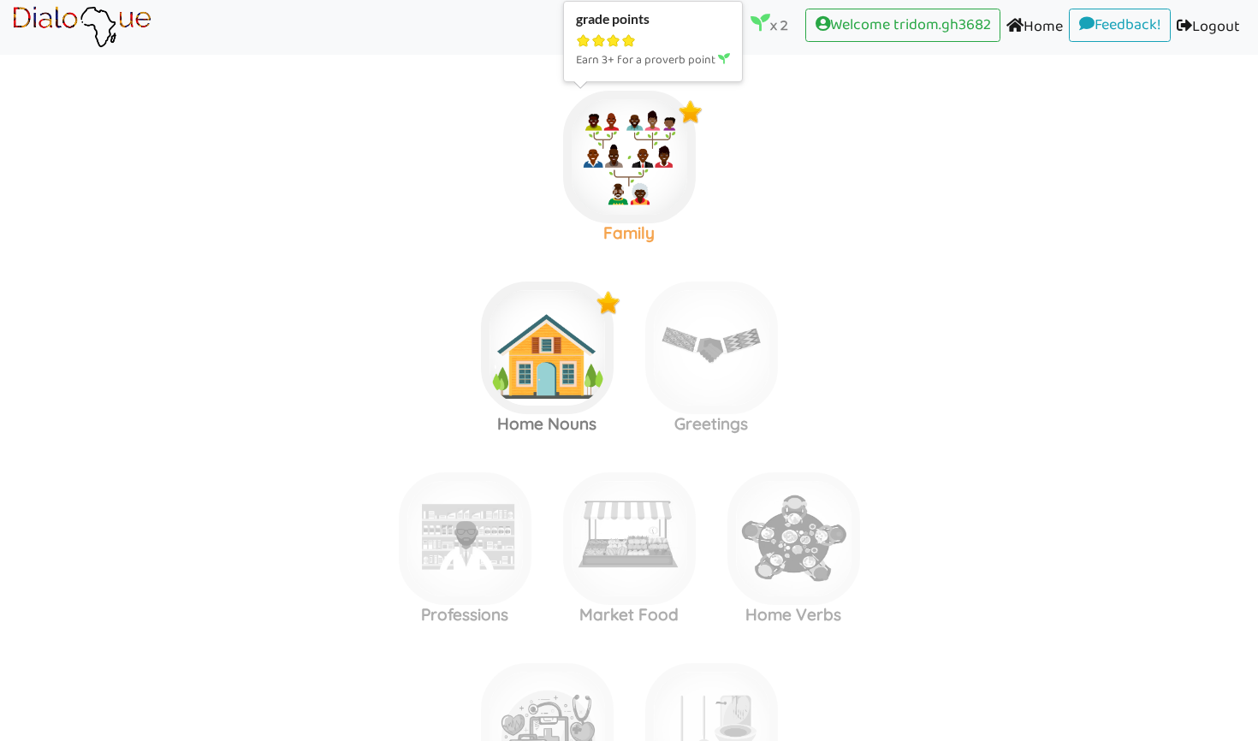
click at [592, 135] on img at bounding box center [629, 157] width 133 height 133
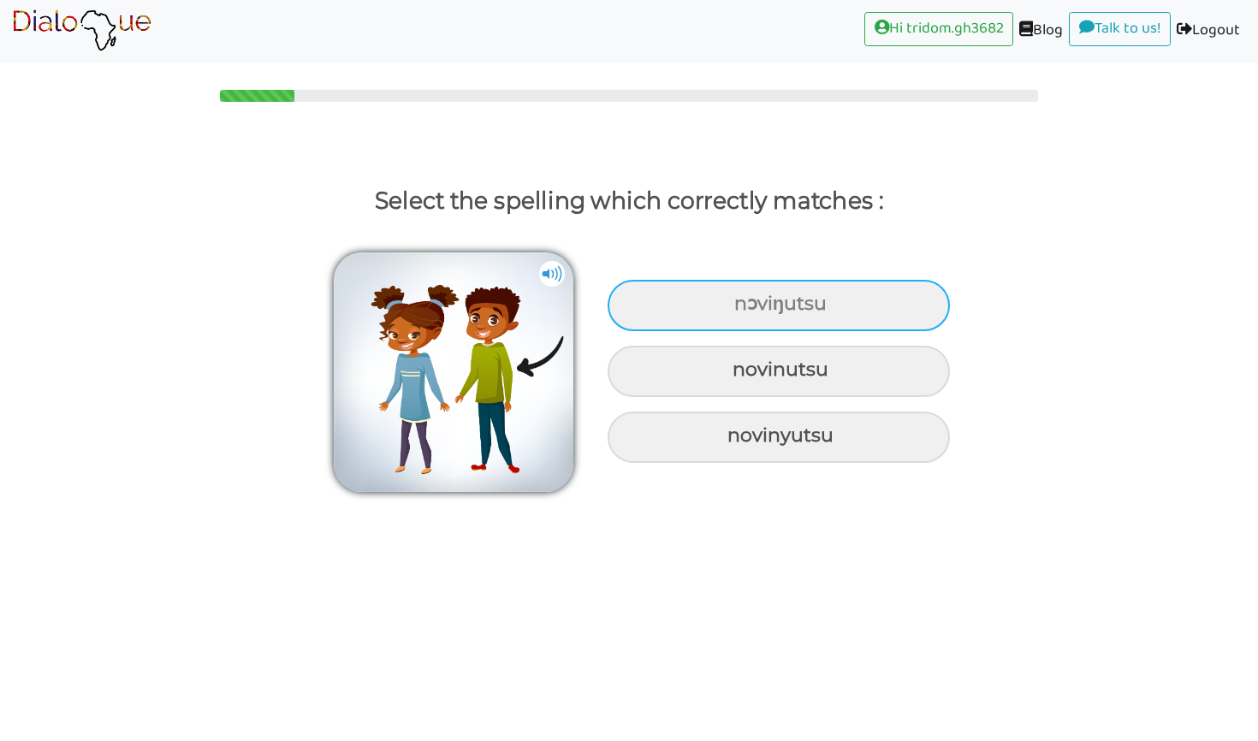
click at [707, 317] on div "nɔviŋutsu" at bounding box center [779, 305] width 342 height 51
click at [731, 310] on input "nɔviŋutsu" at bounding box center [736, 304] width 11 height 11
radio input "true"
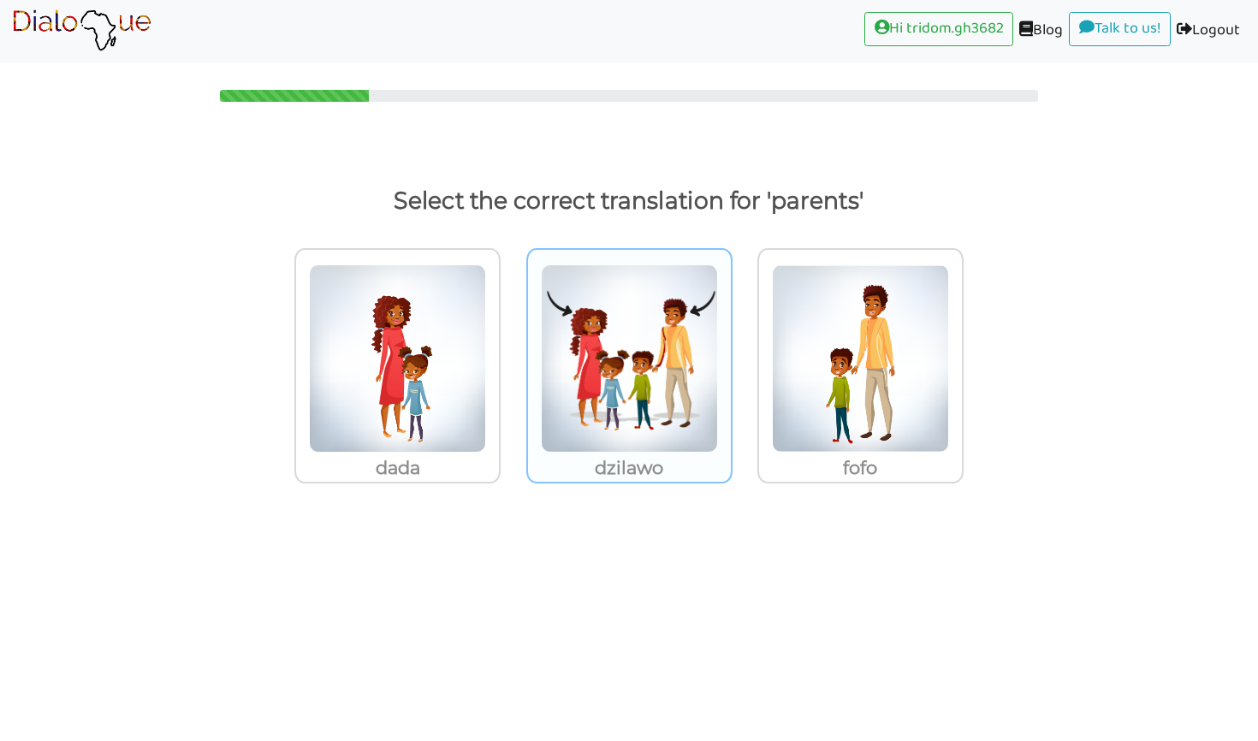
click at [486, 418] on img at bounding box center [397, 358] width 177 height 188
click at [512, 354] on input "dzilawo" at bounding box center [505, 347] width 13 height 13
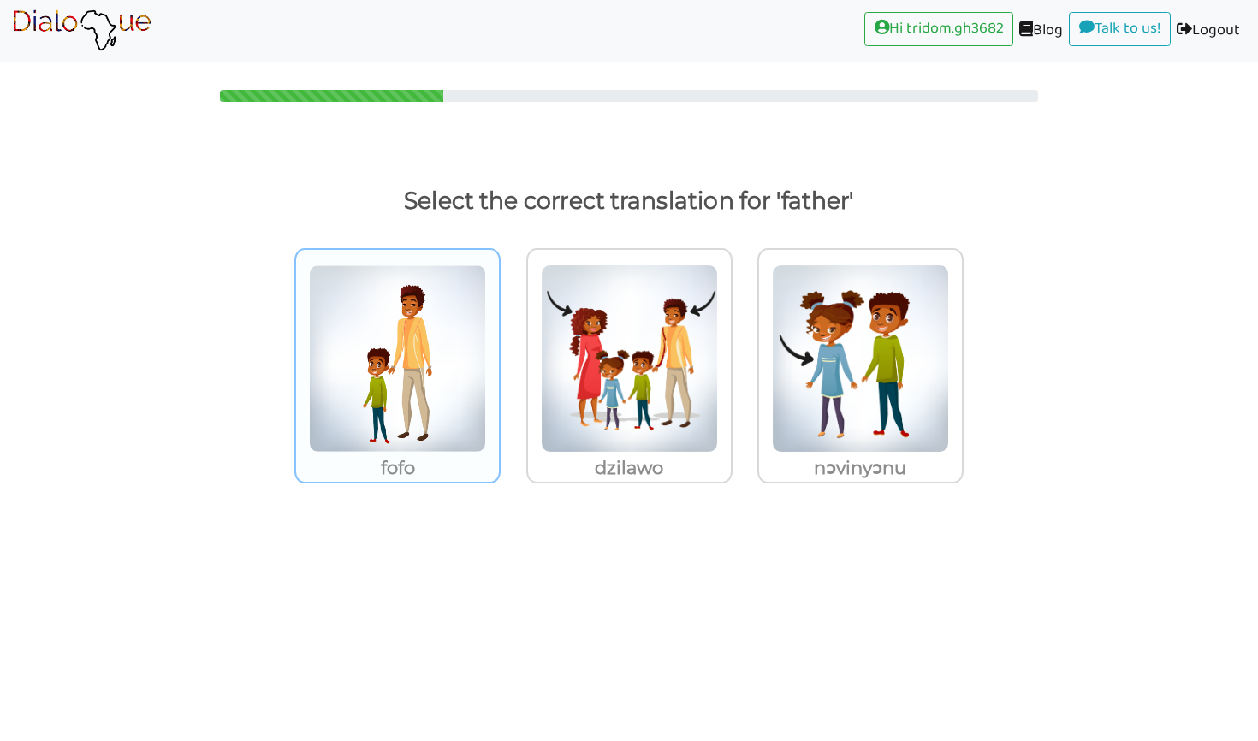
click at [389, 446] on img at bounding box center [397, 358] width 177 height 188
click at [499, 354] on input "fofo" at bounding box center [505, 347] width 13 height 13
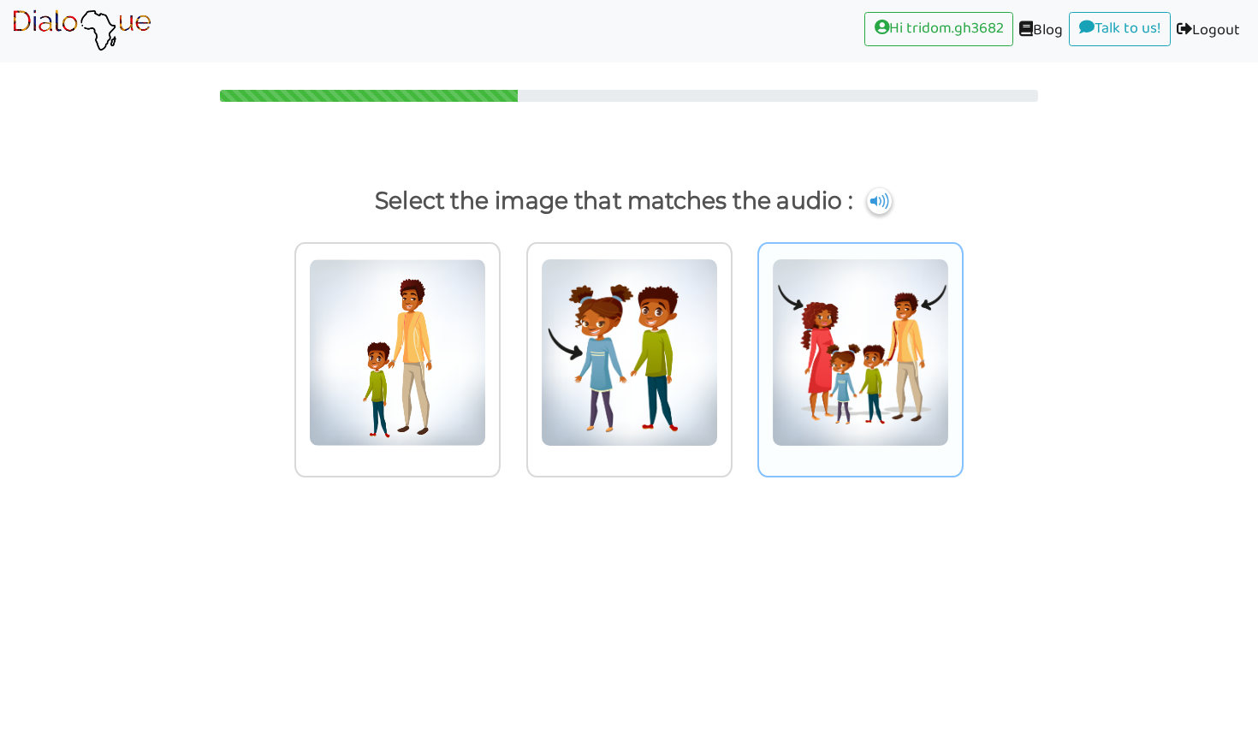
click at [486, 398] on img at bounding box center [397, 352] width 177 height 188
click at [512, 348] on input "radio" at bounding box center [505, 341] width 13 height 13
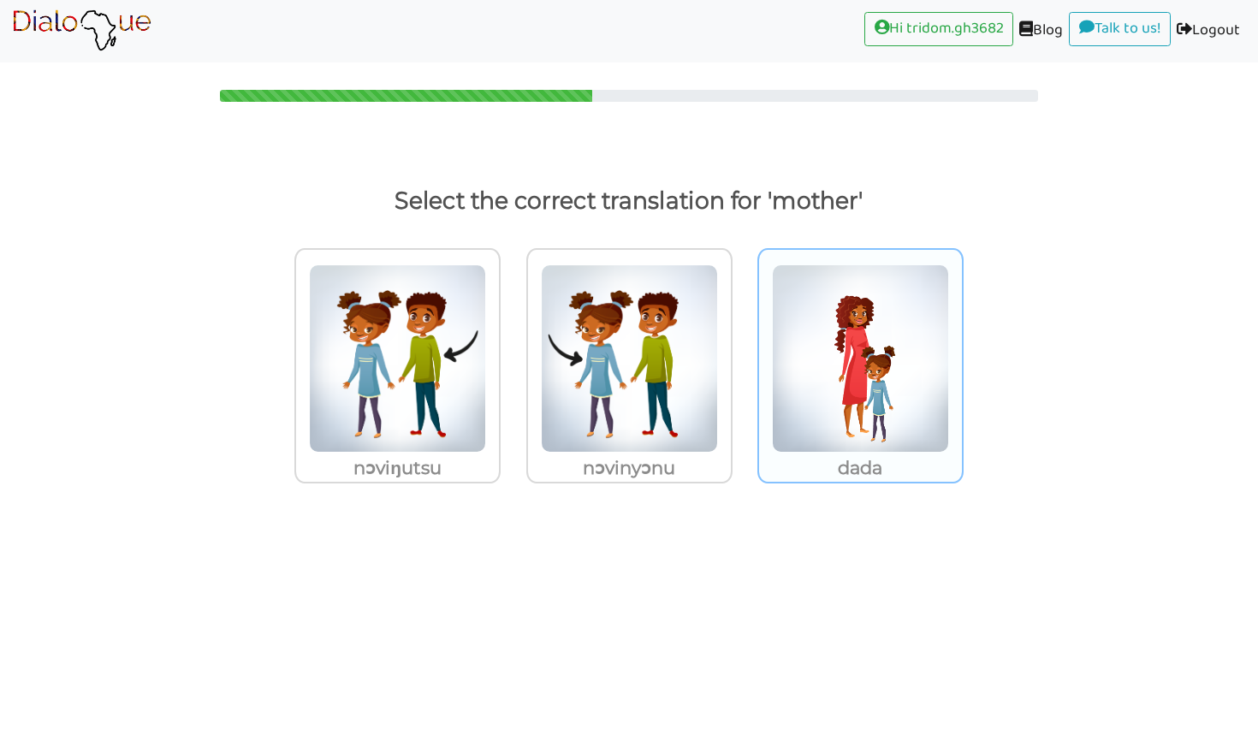
click at [486, 373] on img at bounding box center [397, 358] width 177 height 188
click at [512, 354] on input "dada" at bounding box center [505, 347] width 13 height 13
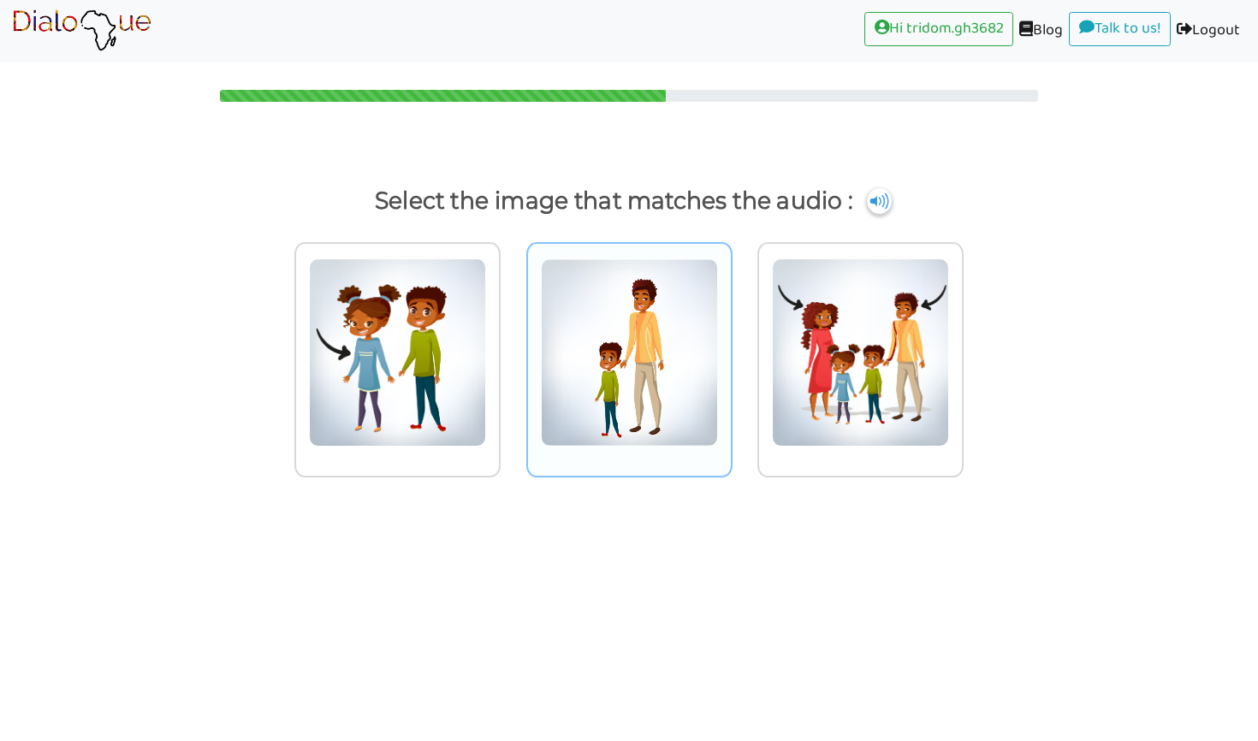
click at [486, 385] on img at bounding box center [397, 352] width 177 height 188
click at [512, 348] on input "radio" at bounding box center [505, 341] width 13 height 13
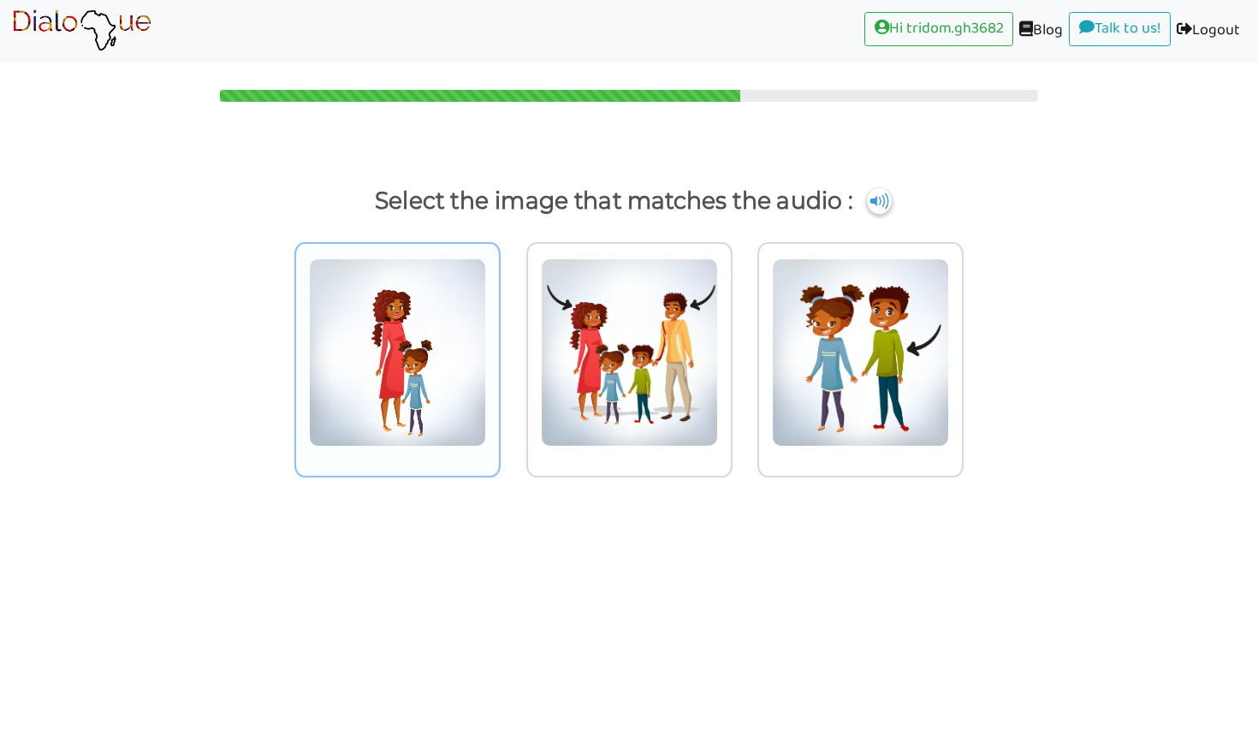
click at [412, 414] on img at bounding box center [397, 352] width 177 height 188
click at [499, 348] on input "radio" at bounding box center [505, 341] width 13 height 13
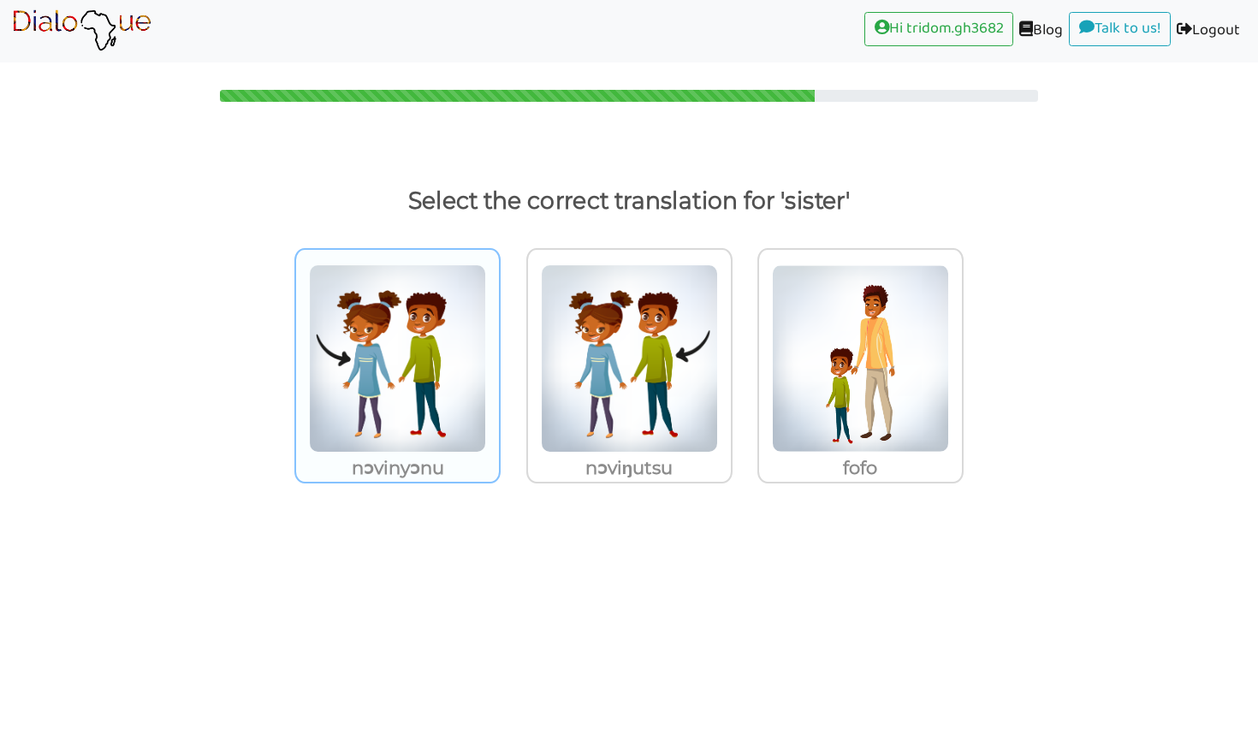
click at [452, 414] on img at bounding box center [397, 358] width 177 height 188
click at [499, 354] on input "nɔvinyɔnu" at bounding box center [505, 347] width 13 height 13
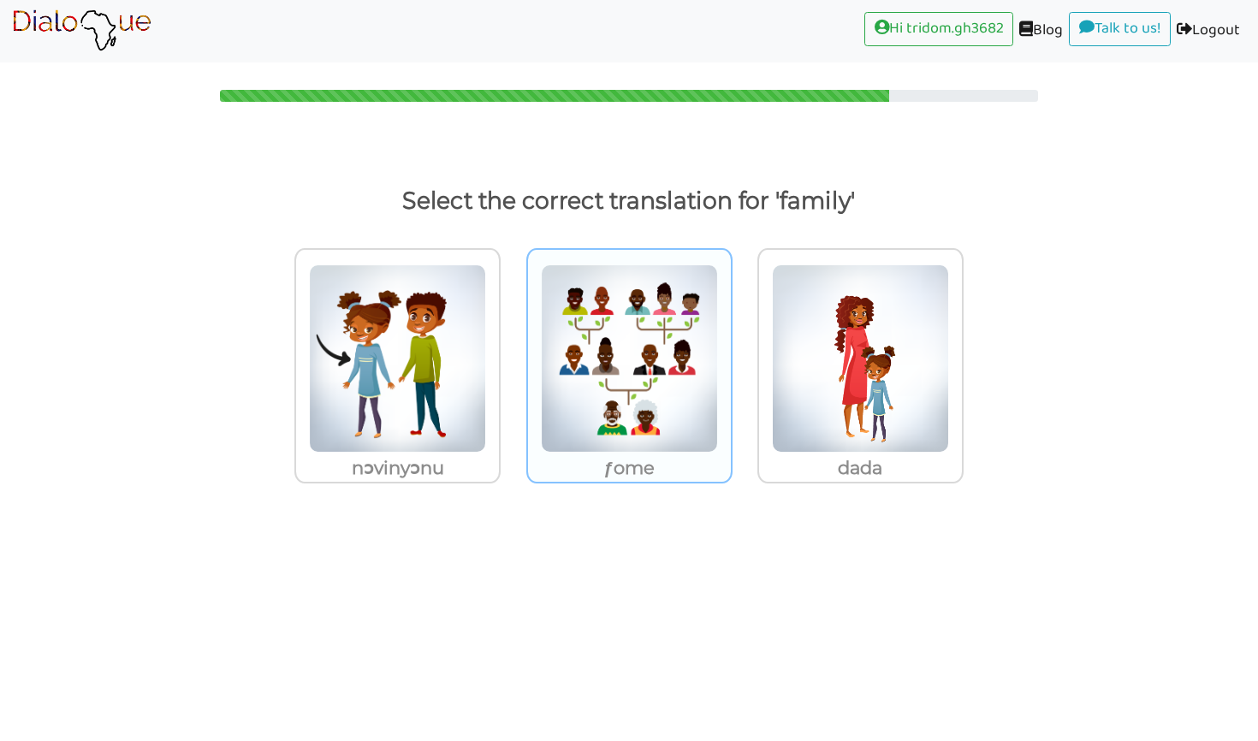
click at [486, 427] on img at bounding box center [397, 358] width 177 height 188
click at [512, 354] on input "ƒome" at bounding box center [505, 347] width 13 height 13
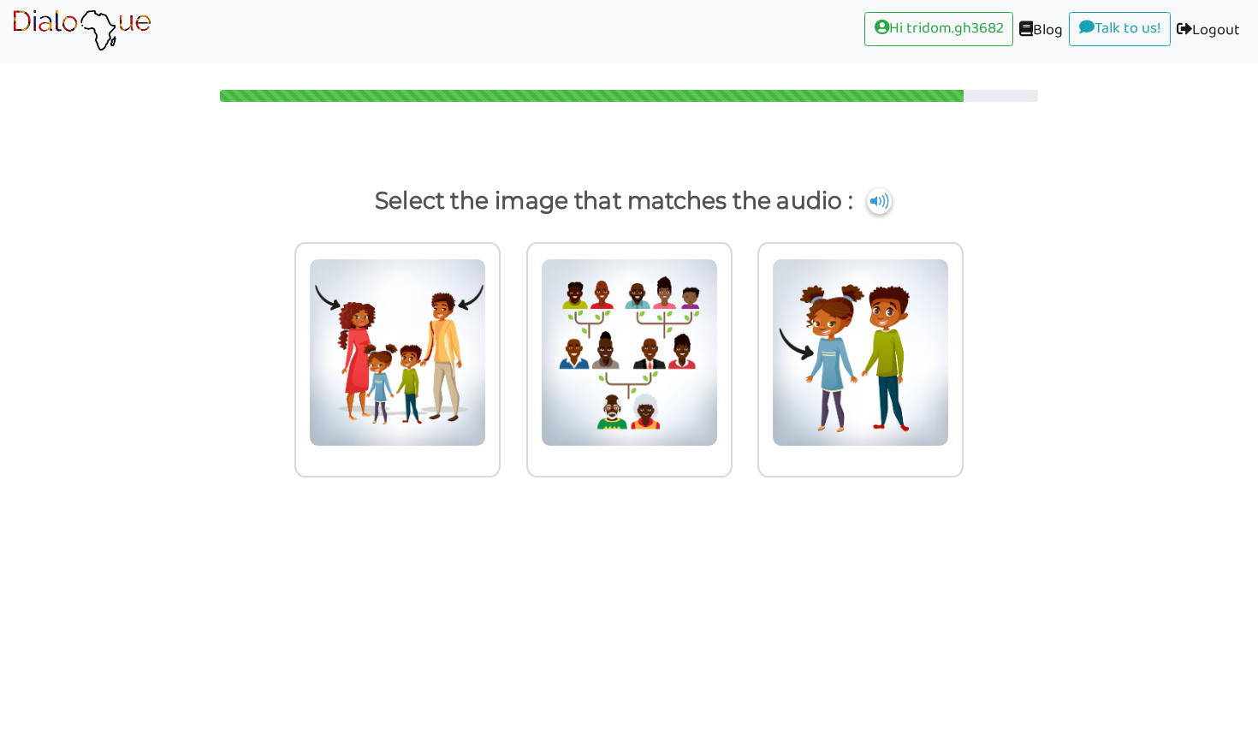
click at [849, 189] on p "Select the image that matches the audio :" at bounding box center [629, 201] width 1195 height 41
click at [885, 208] on img at bounding box center [879, 200] width 26 height 27
click at [486, 360] on img at bounding box center [397, 352] width 177 height 188
click at [512, 348] on input "radio" at bounding box center [505, 341] width 13 height 13
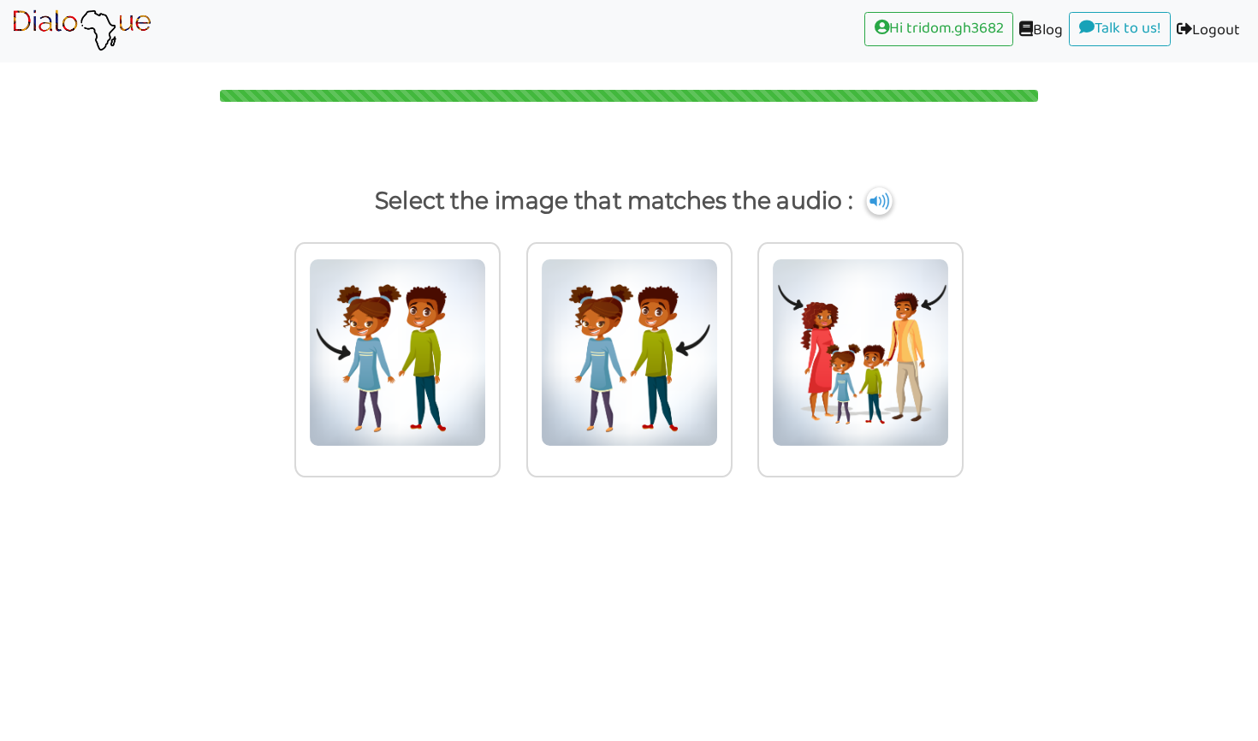
click at [884, 204] on img at bounding box center [879, 200] width 26 height 27
click at [486, 389] on img at bounding box center [397, 352] width 177 height 188
click at [512, 348] on input "radio" at bounding box center [505, 341] width 13 height 13
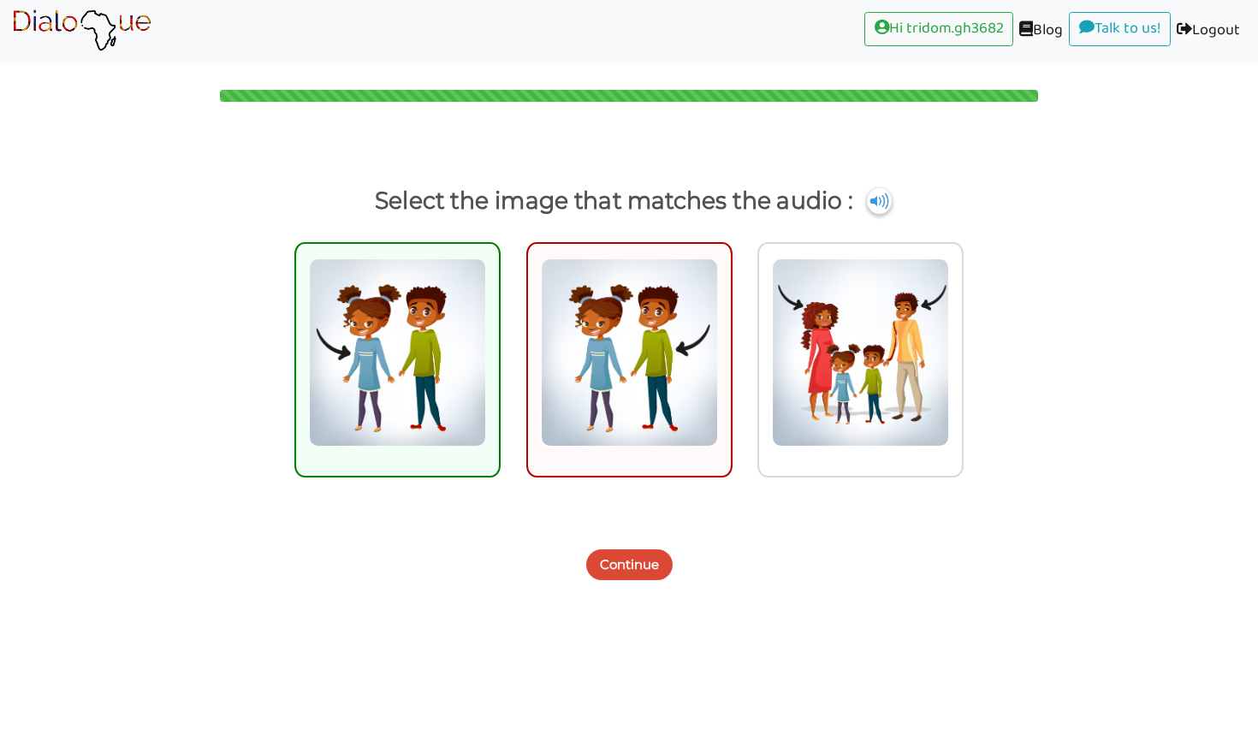
click at [633, 563] on button "Continue" at bounding box center [629, 564] width 86 height 31
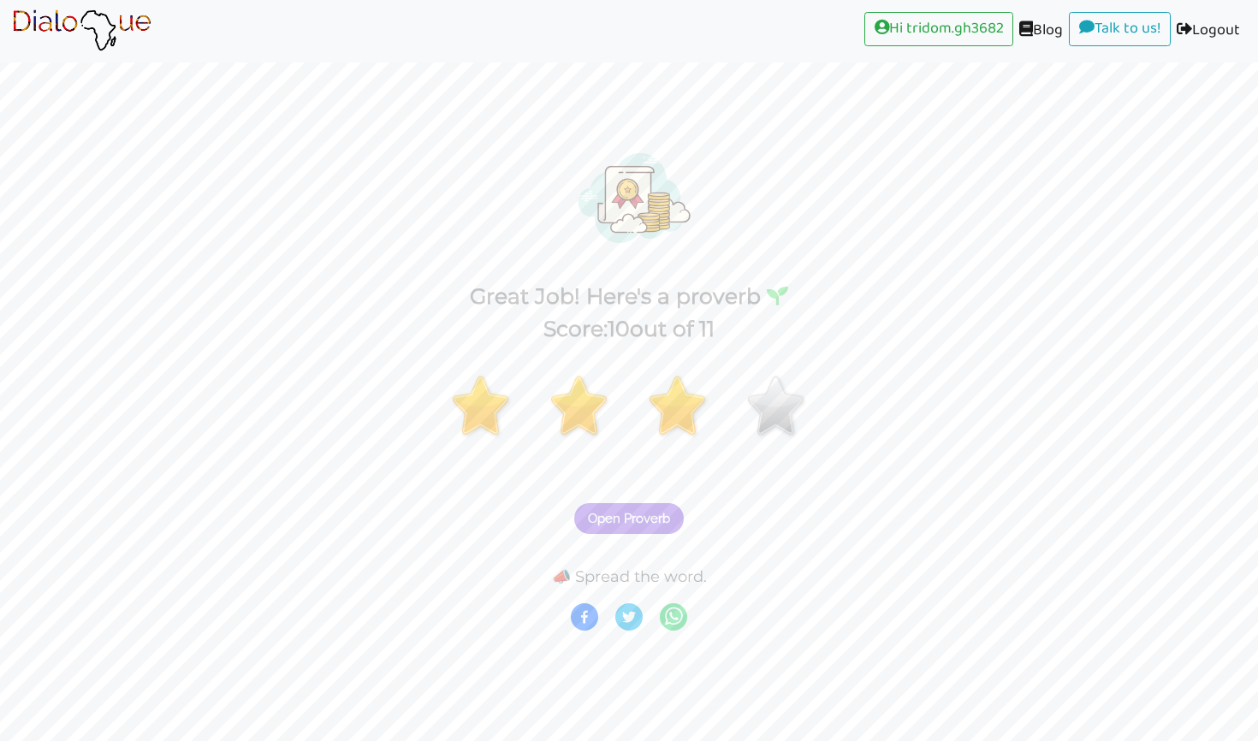
click at [621, 518] on span "Open Proverb" at bounding box center [629, 518] width 82 height 15
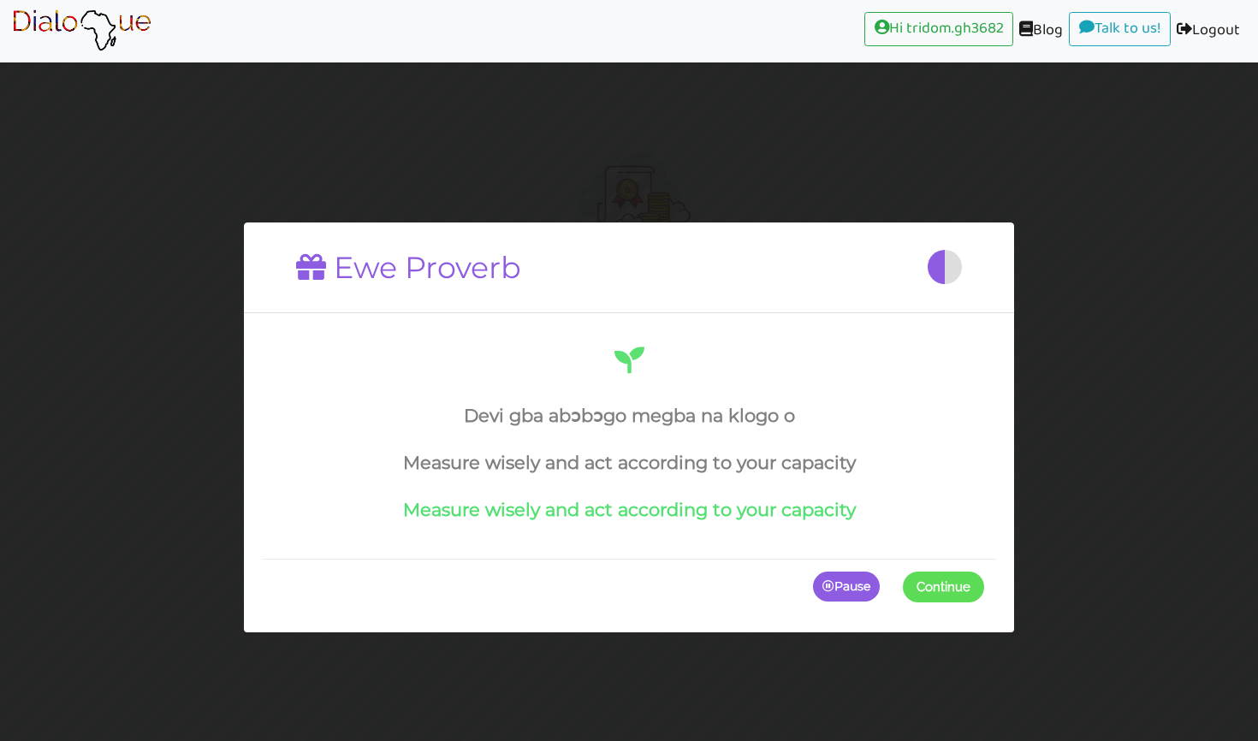
click at [984, 590] on span at bounding box center [984, 586] width 0 height 31
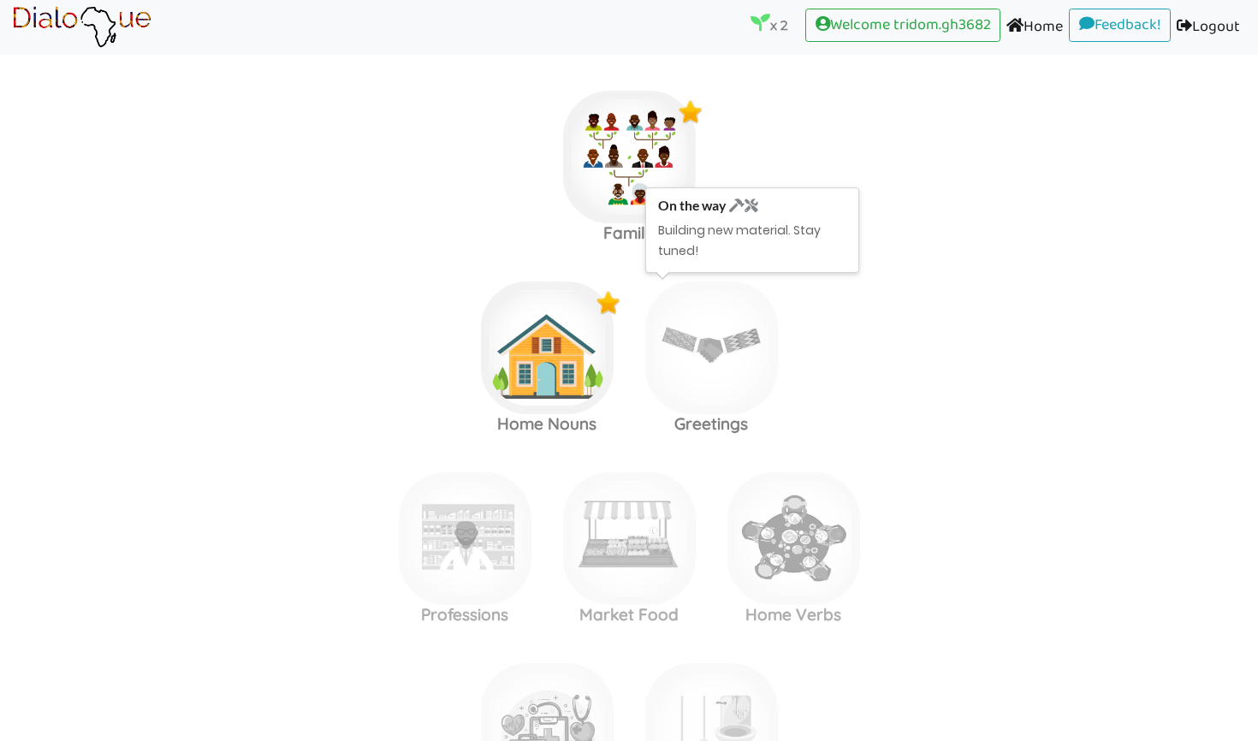
click at [720, 366] on img at bounding box center [711, 348] width 133 height 133
click at [12, 49] on area at bounding box center [12, 49] width 0 height 0
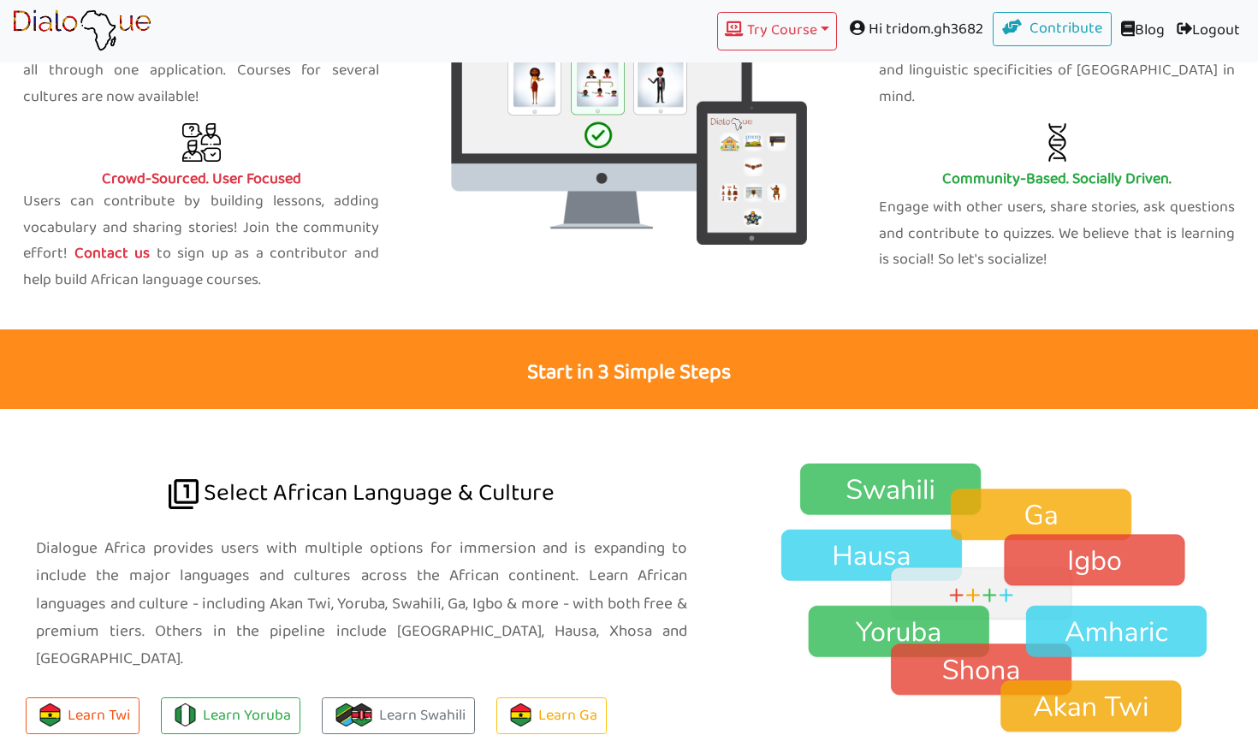
scroll to position [1037, 0]
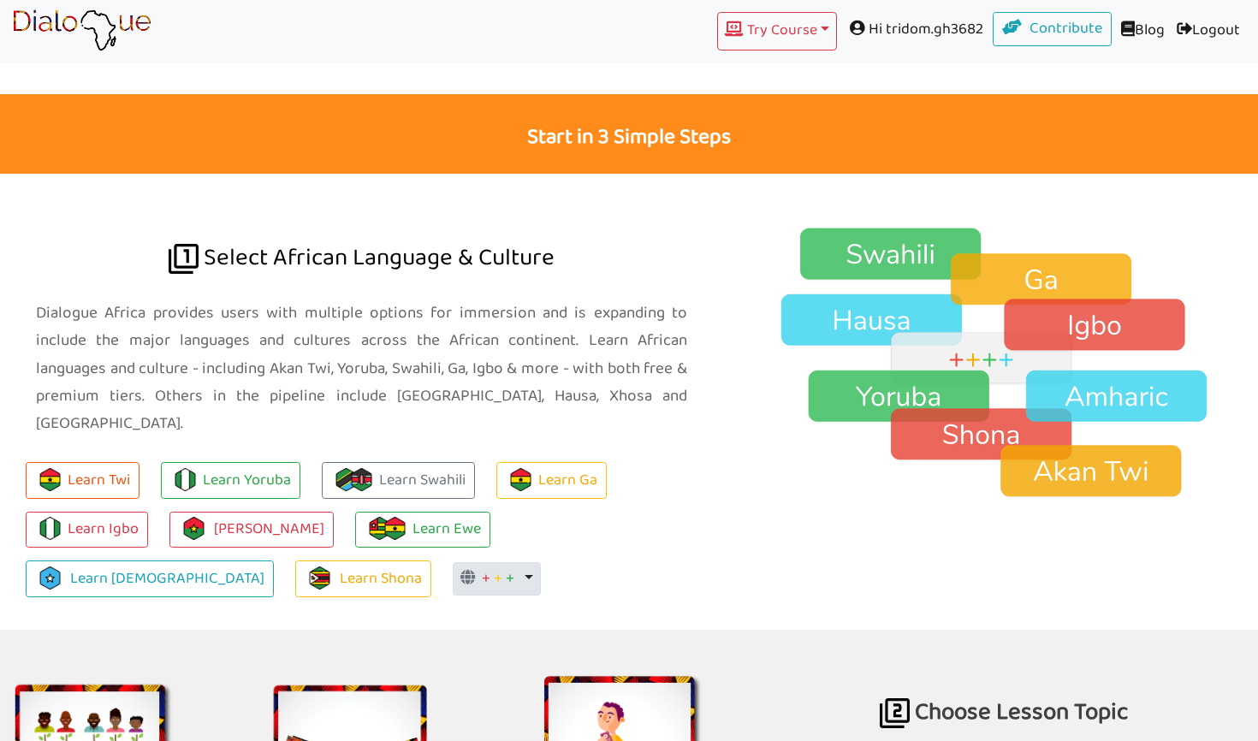
click at [453, 562] on button "+ + + Toggle Dropdown" at bounding box center [497, 579] width 88 height 34
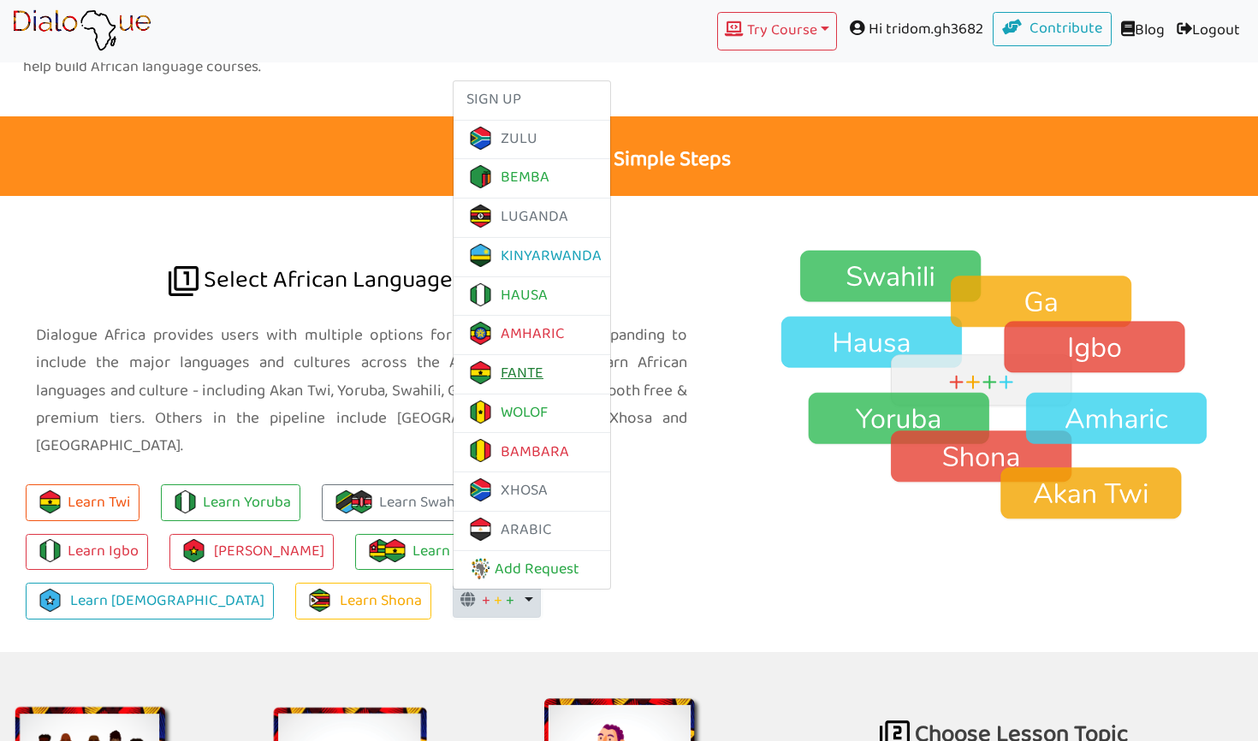
scroll to position [1011, 0]
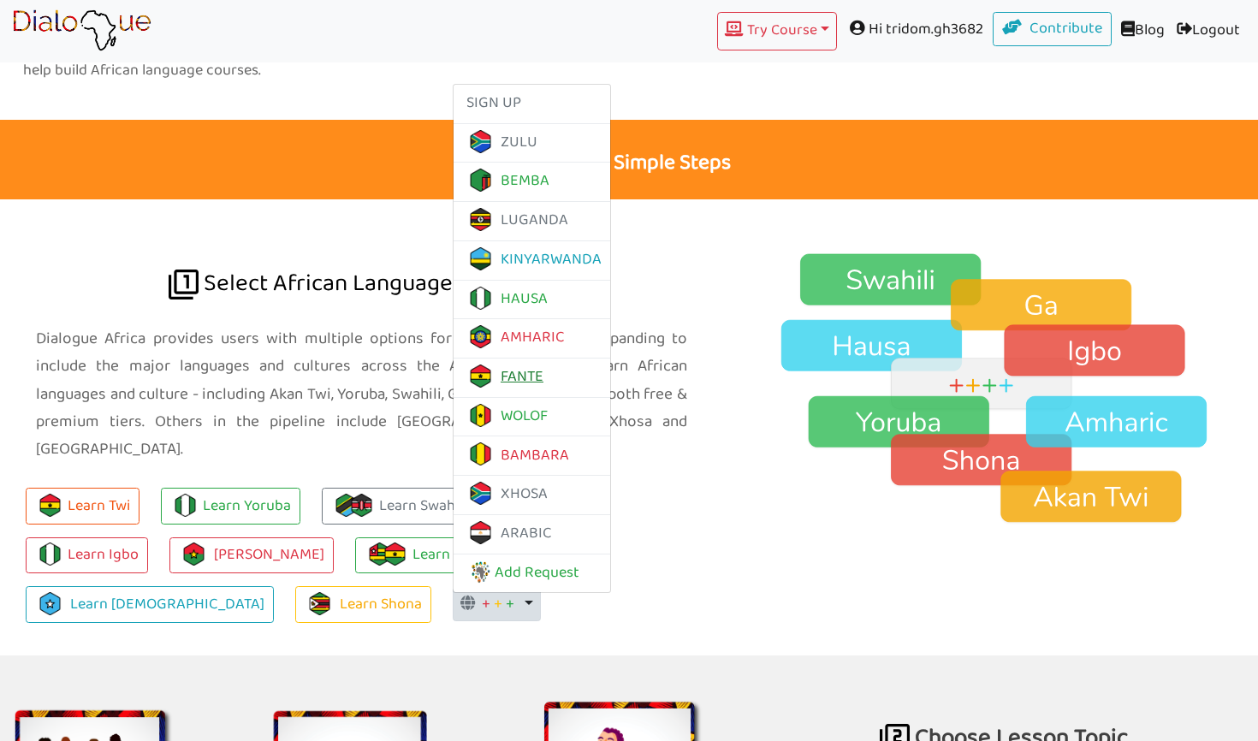
click at [466, 364] on link "FANTE" at bounding box center [504, 377] width 77 height 27
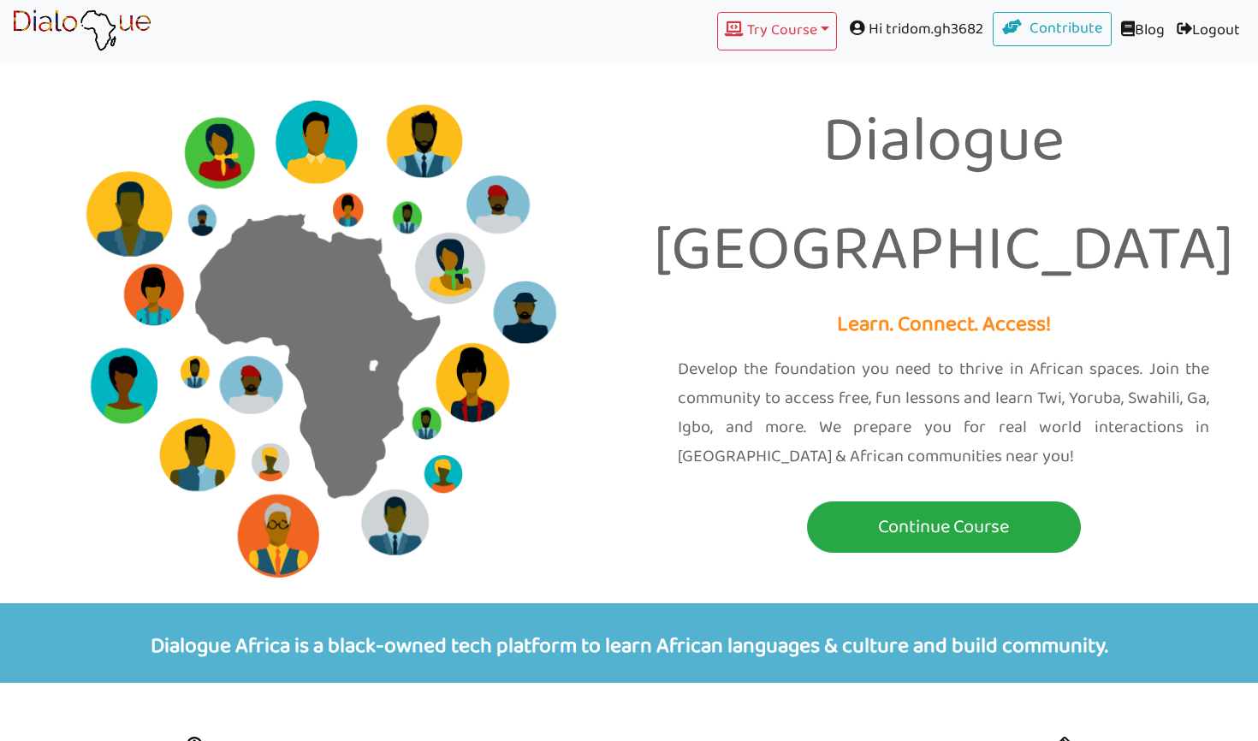
scroll to position [0, 0]
click at [773, 30] on button "Try Course Toggle Dropdown" at bounding box center [777, 31] width 120 height 39
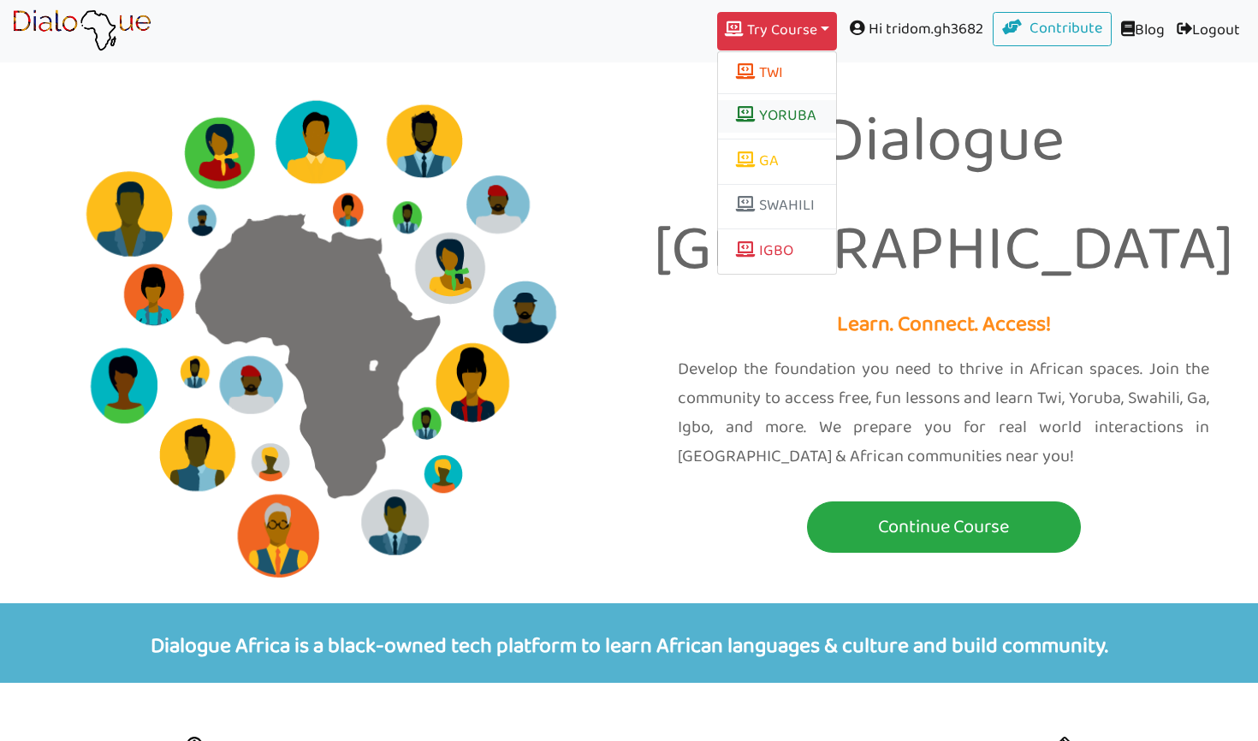
click at [768, 122] on link "YORUBA" at bounding box center [777, 116] width 118 height 33
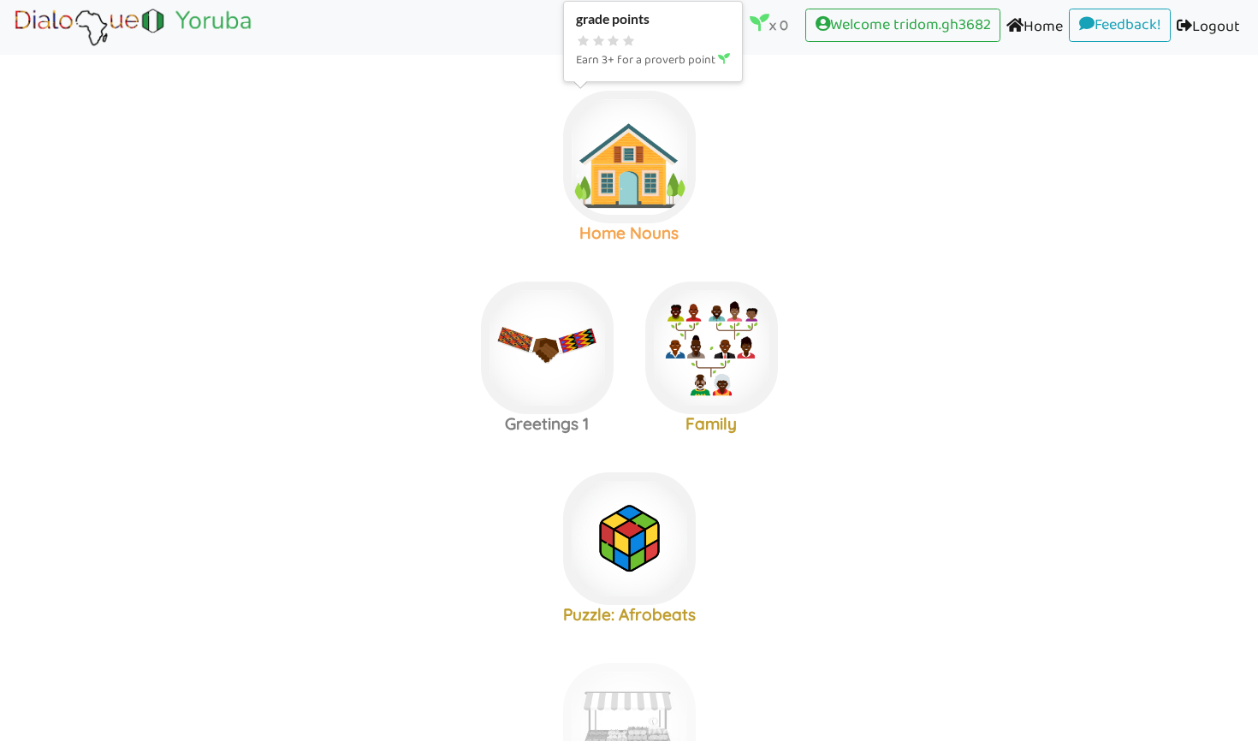
click at [612, 185] on img at bounding box center [629, 157] width 133 height 133
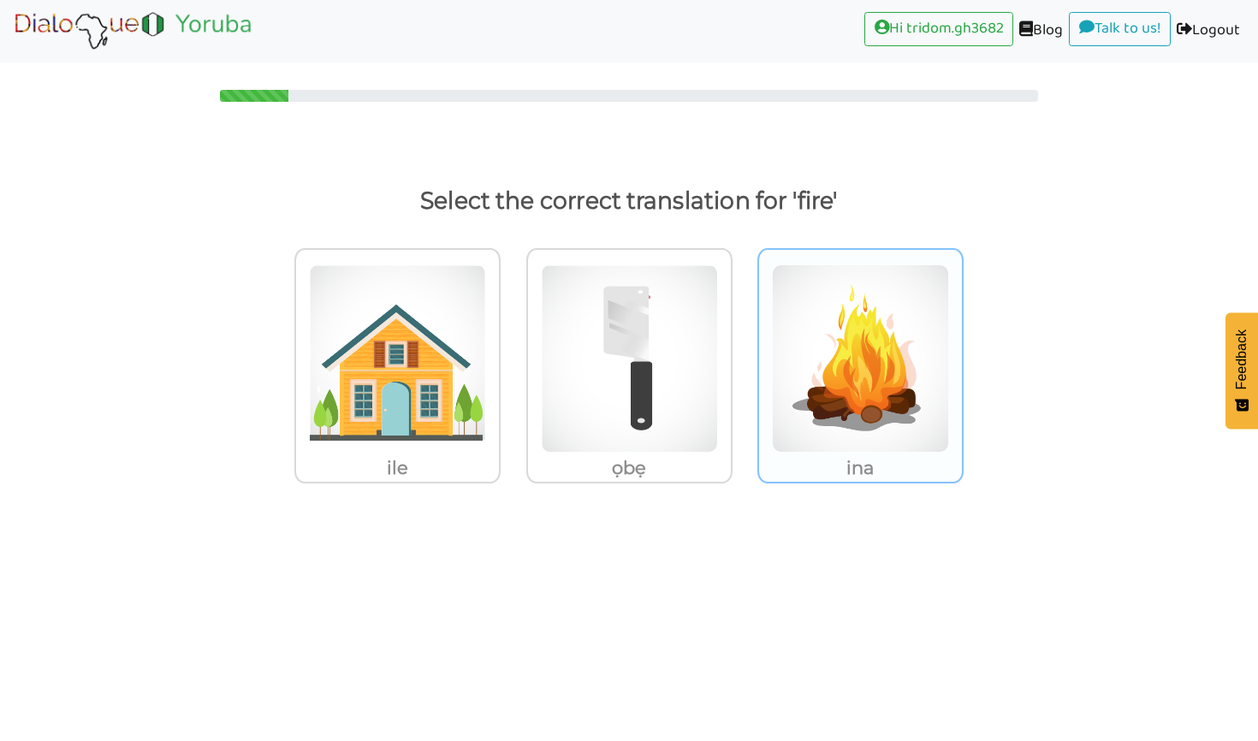
click at [486, 384] on img at bounding box center [397, 358] width 177 height 188
click at [512, 354] on input "ina" at bounding box center [505, 347] width 13 height 13
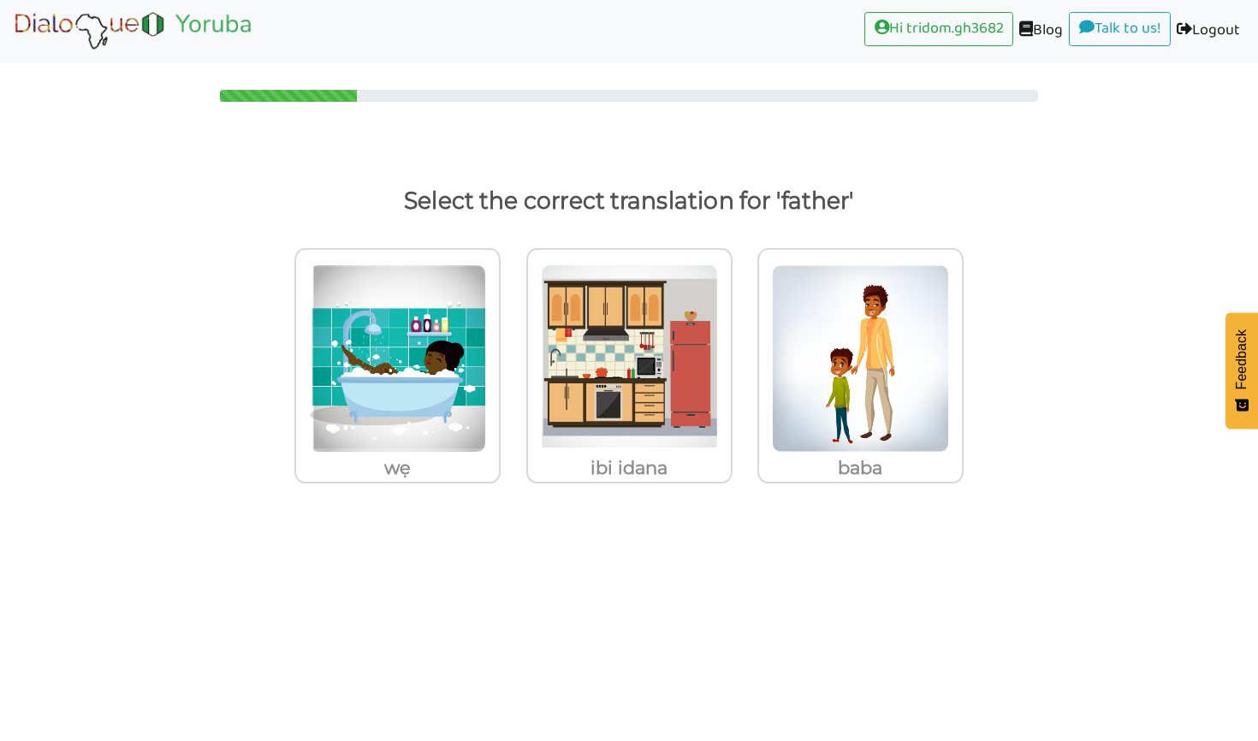
click at [486, 384] on img at bounding box center [397, 358] width 177 height 188
click at [512, 354] on input "baba" at bounding box center [505, 347] width 13 height 13
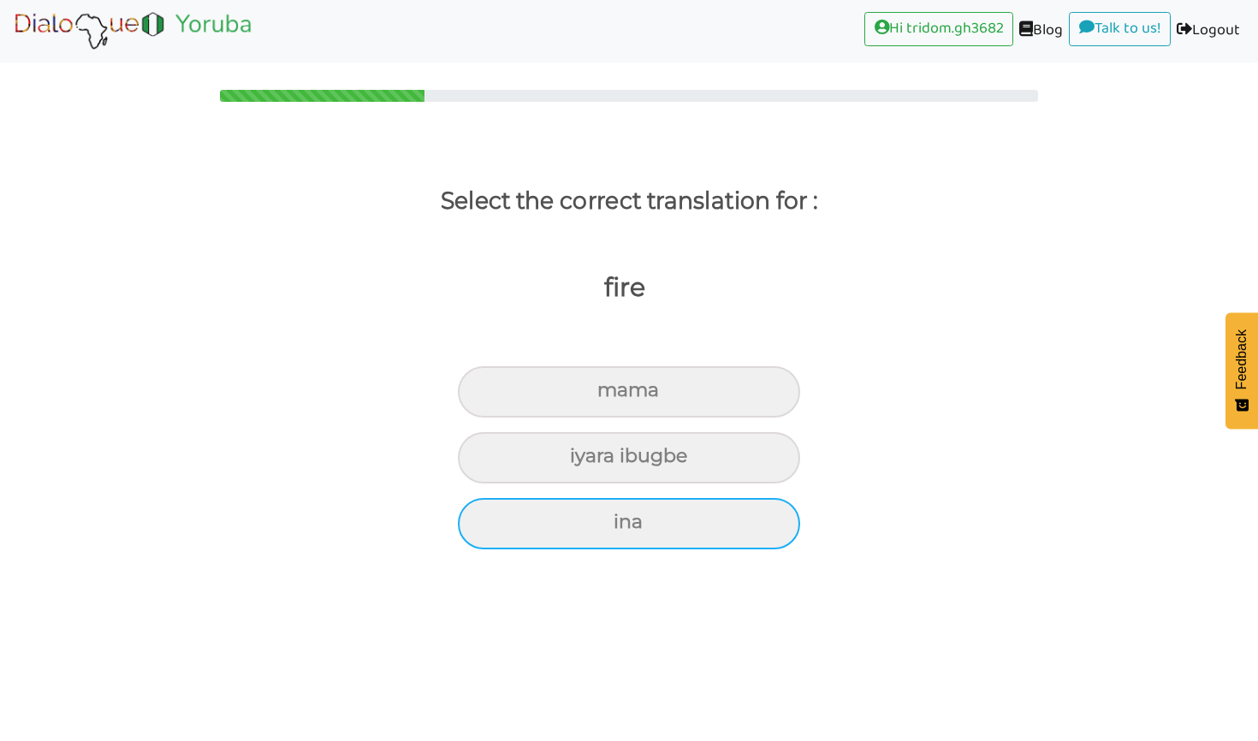
click at [716, 418] on div "ina" at bounding box center [629, 391] width 342 height 51
click at [610, 396] on input "ina" at bounding box center [604, 390] width 11 height 11
radio input "true"
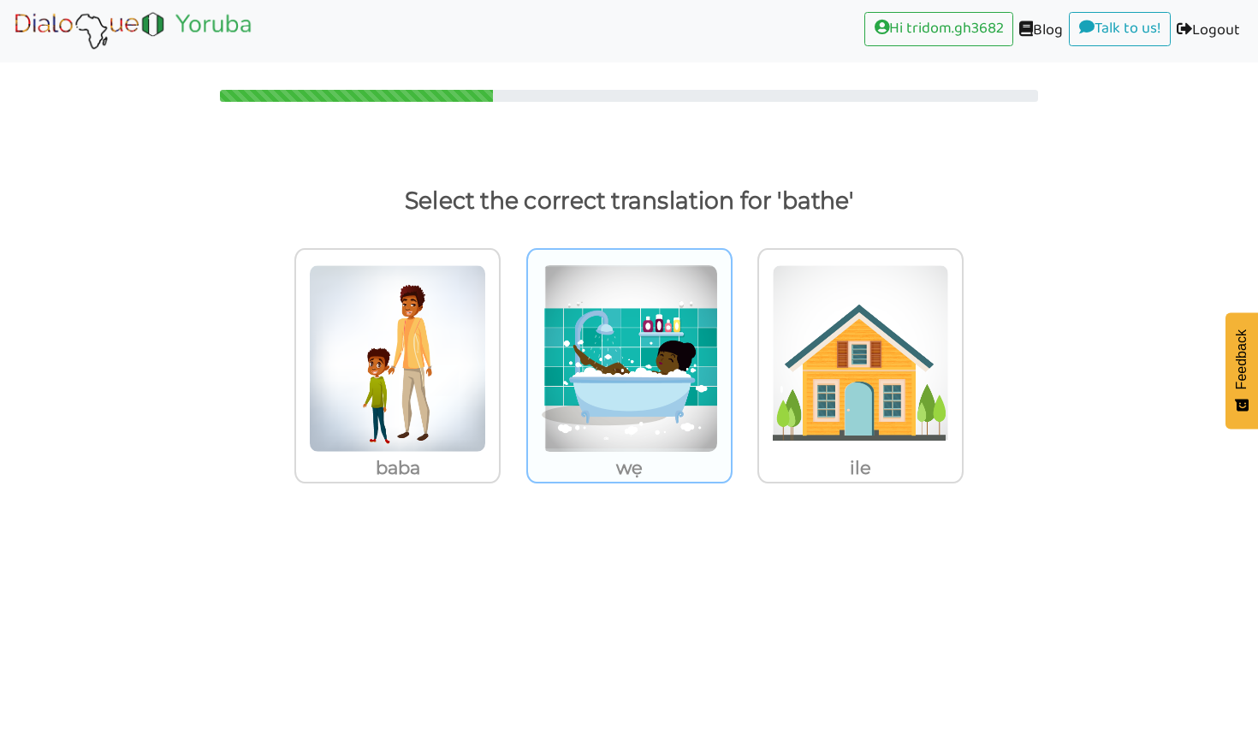
click at [499, 462] on p "wẹ" at bounding box center [397, 468] width 203 height 31
click at [512, 354] on input "wẹ" at bounding box center [505, 347] width 13 height 13
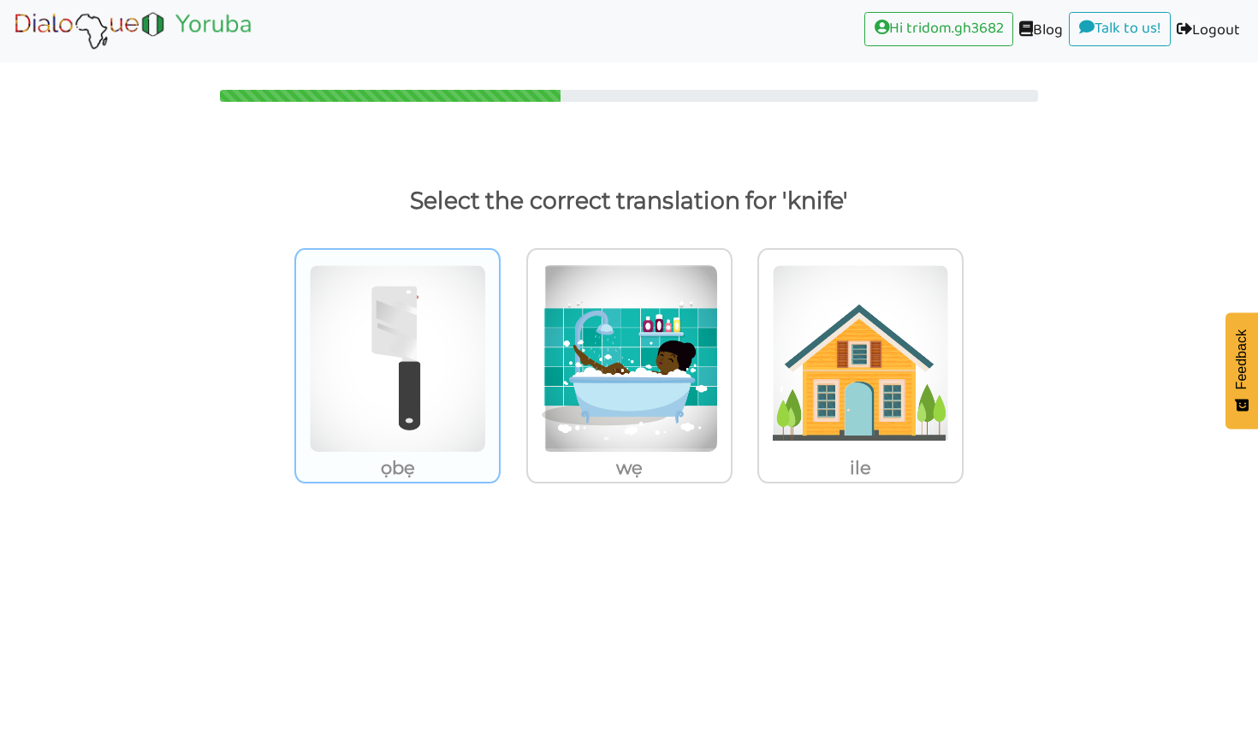
click at [329, 441] on img at bounding box center [397, 358] width 177 height 188
click at [499, 354] on input "ọbẹ" at bounding box center [505, 347] width 13 height 13
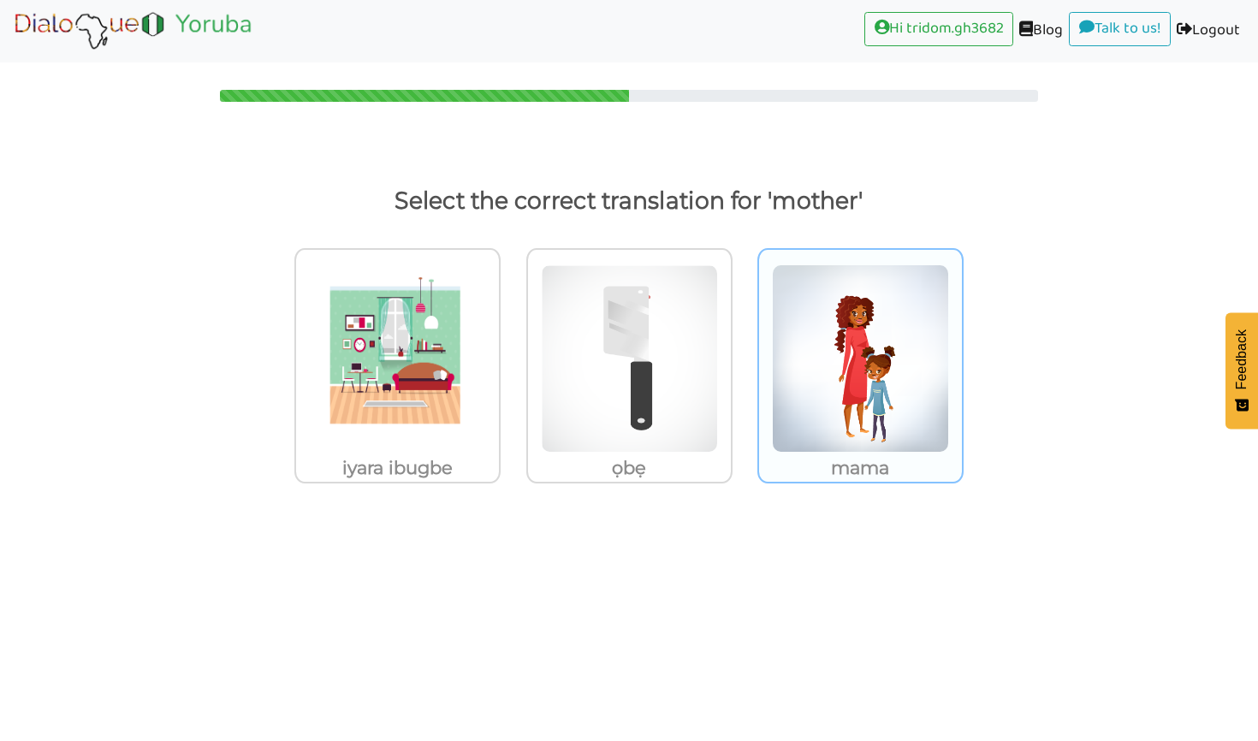
click at [499, 463] on p "mama" at bounding box center [397, 468] width 203 height 31
click at [512, 354] on input "mama" at bounding box center [505, 347] width 13 height 13
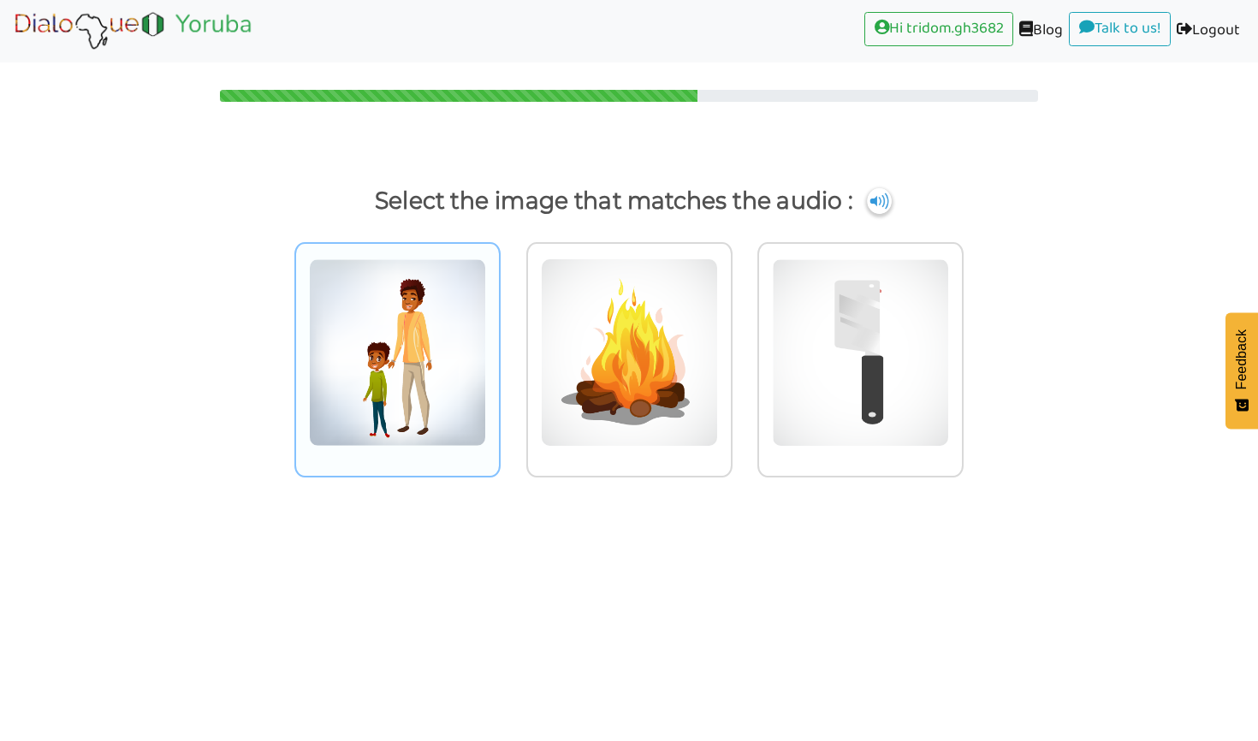
click at [336, 412] on img at bounding box center [397, 352] width 177 height 188
click at [499, 348] on input "radio" at bounding box center [505, 341] width 13 height 13
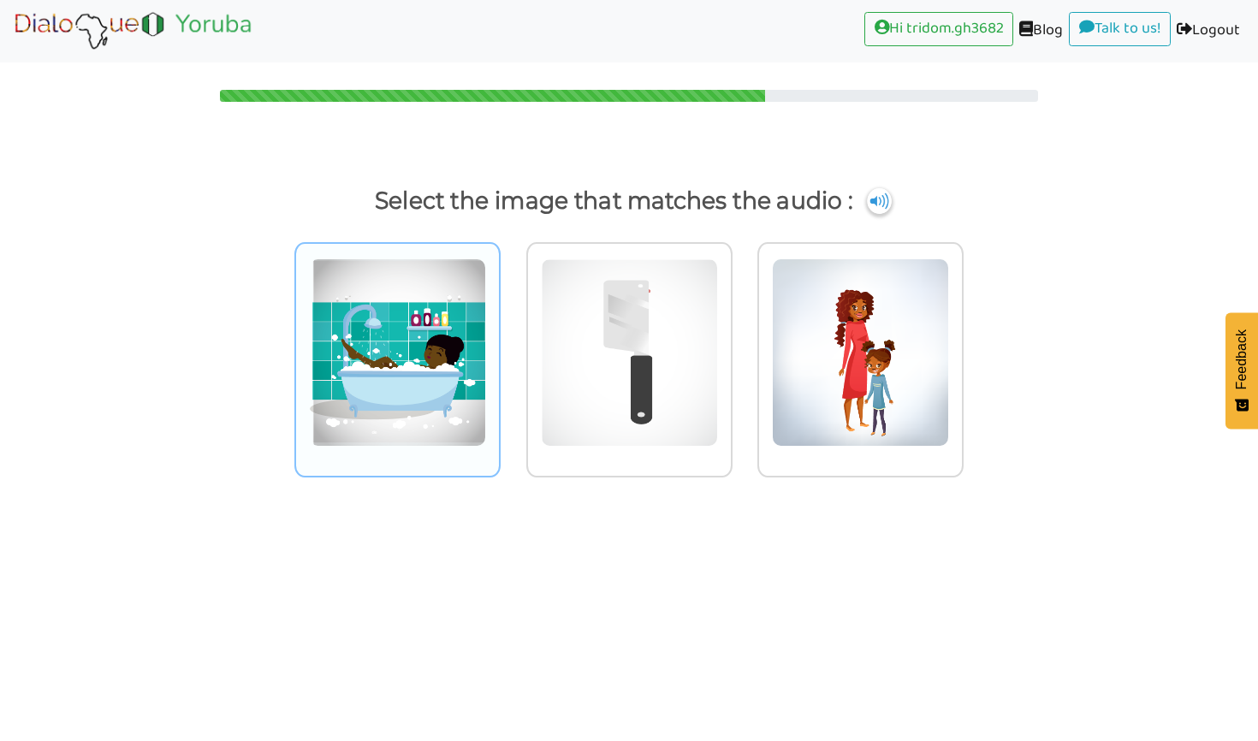
click at [443, 419] on img at bounding box center [397, 352] width 177 height 188
click at [499, 348] on input "radio" at bounding box center [505, 341] width 13 height 13
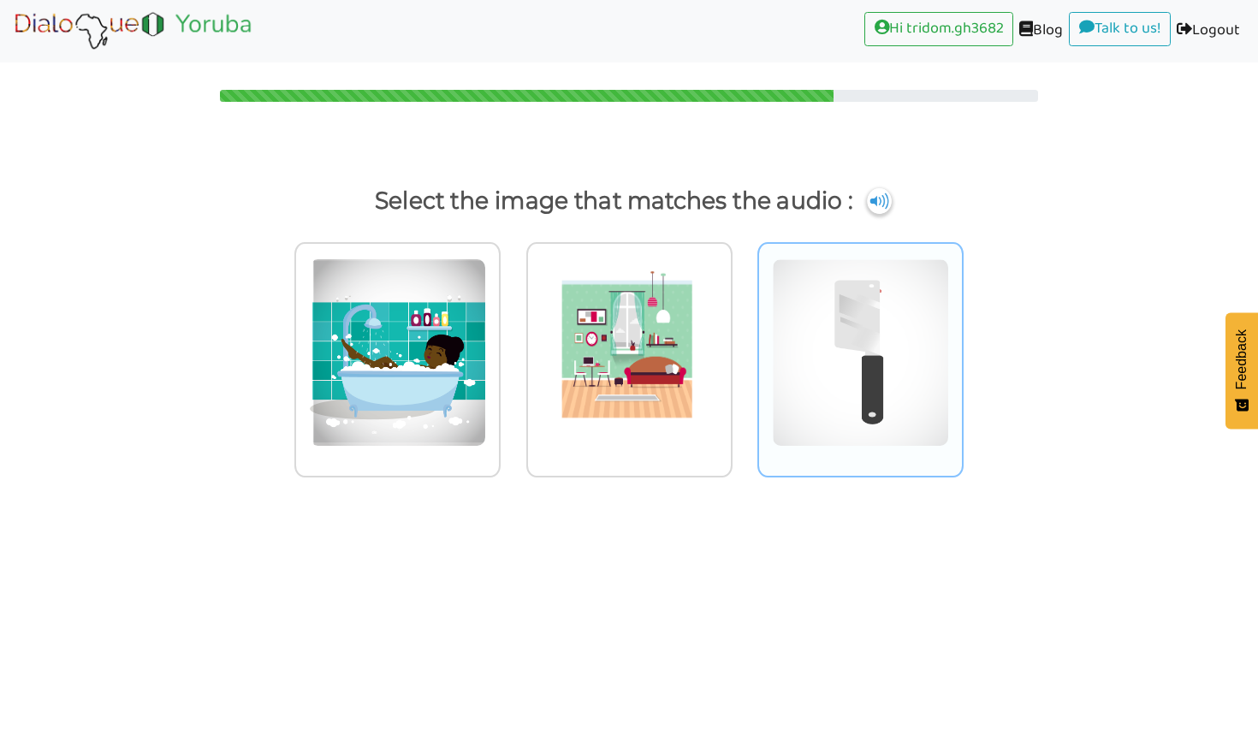
click at [486, 437] on img at bounding box center [397, 352] width 177 height 188
click at [512, 348] on input "radio" at bounding box center [505, 341] width 13 height 13
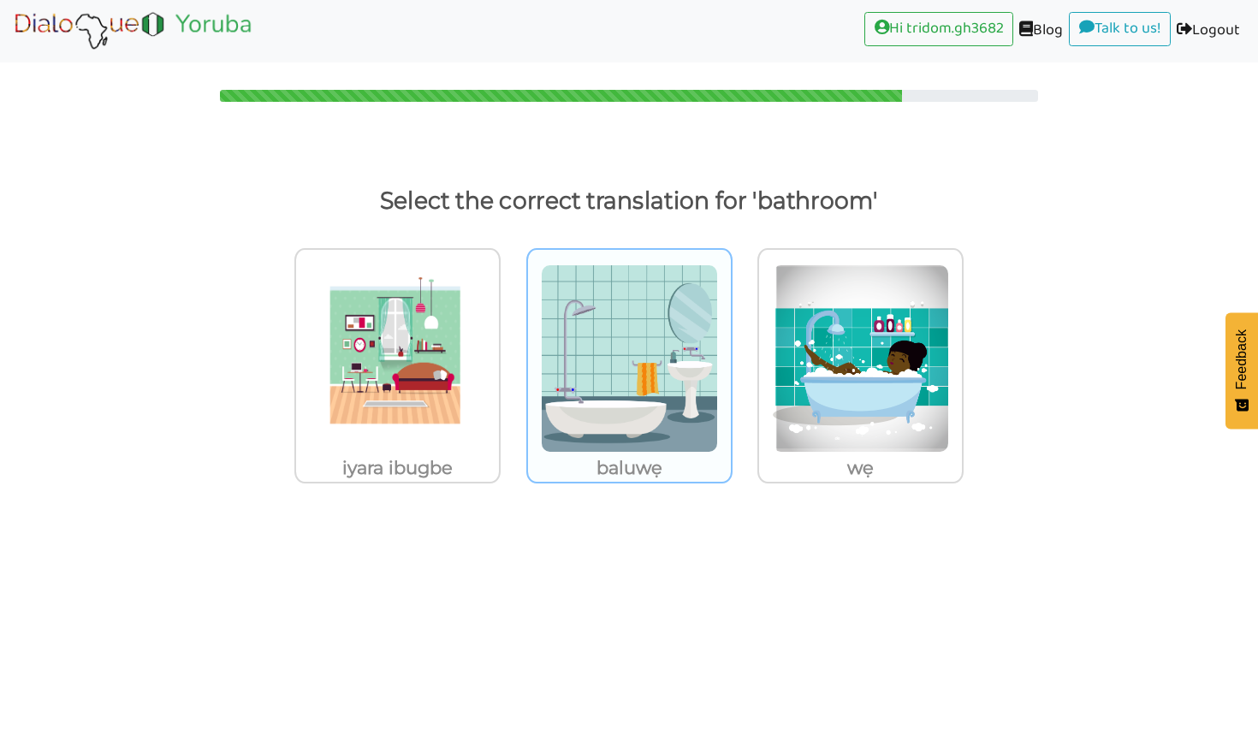
click at [499, 465] on p "baluwẹ" at bounding box center [397, 468] width 203 height 31
click at [512, 354] on input "baluwẹ" at bounding box center [505, 347] width 13 height 13
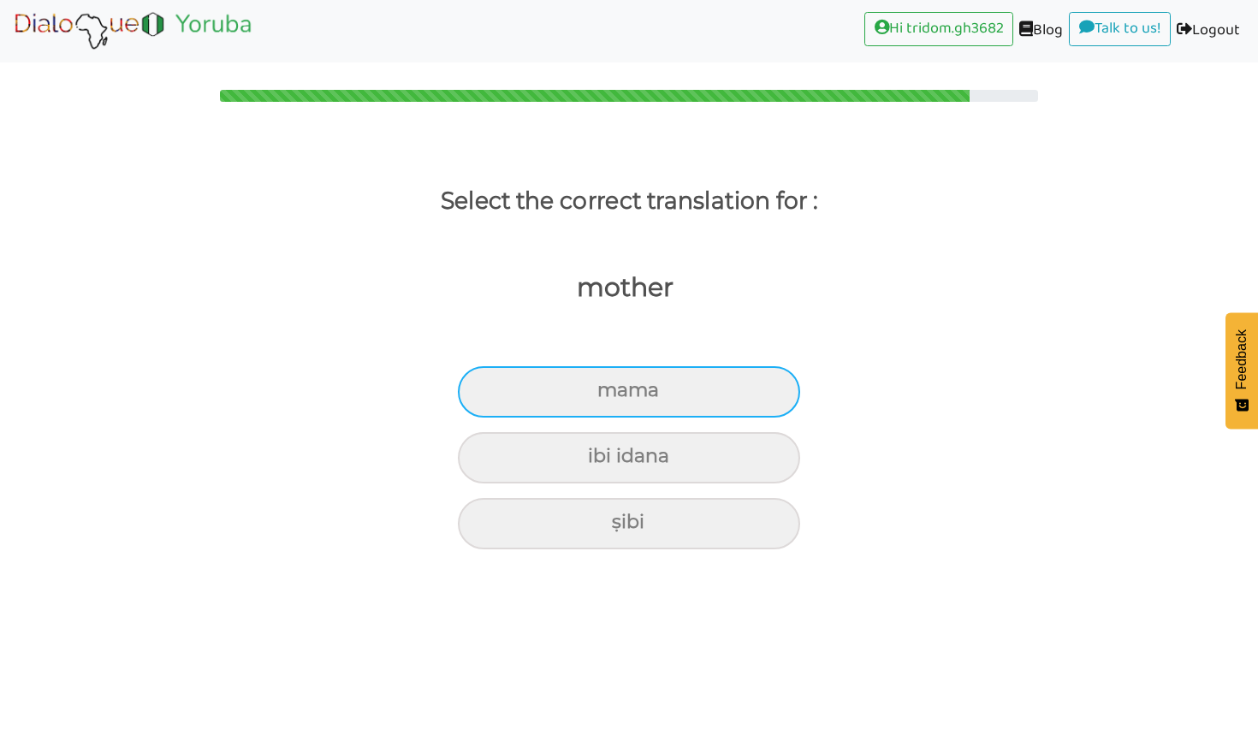
click at [654, 390] on div "mama" at bounding box center [629, 391] width 342 height 51
click at [610, 390] on input "mama" at bounding box center [604, 390] width 11 height 11
radio input "true"
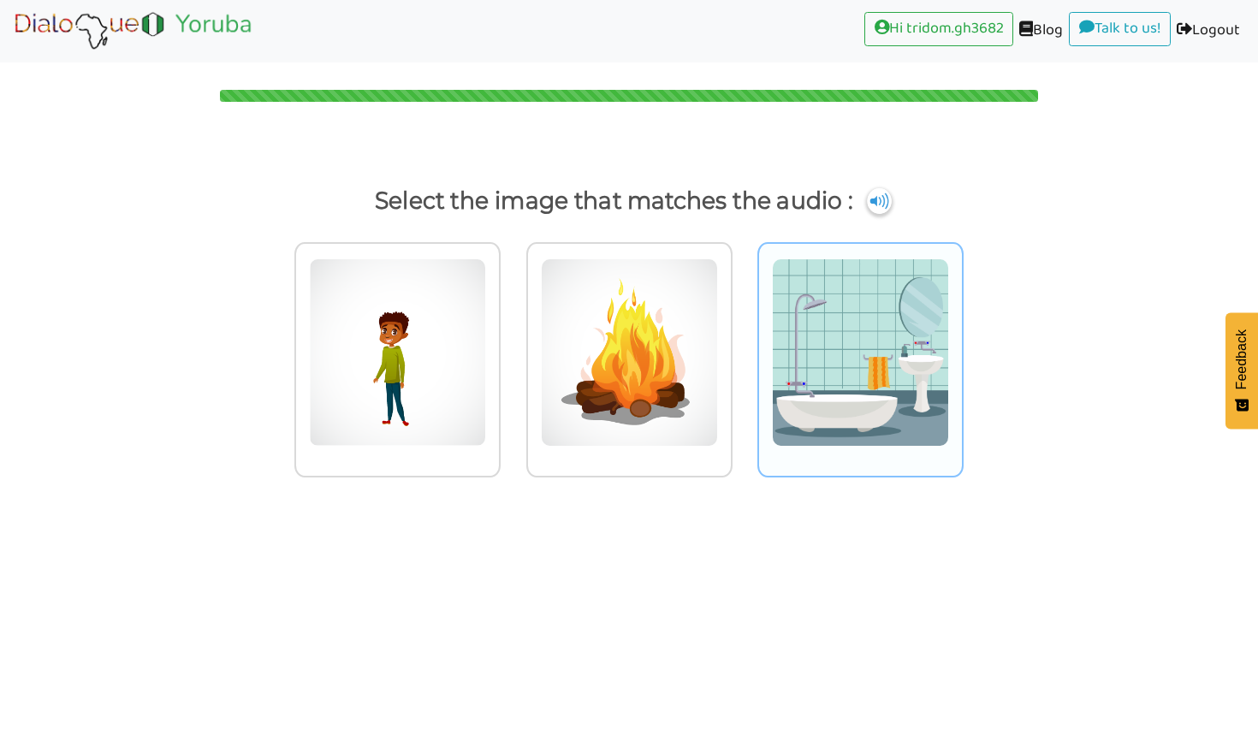
click at [486, 437] on img at bounding box center [397, 352] width 177 height 188
click at [512, 348] on input "radio" at bounding box center [505, 341] width 13 height 13
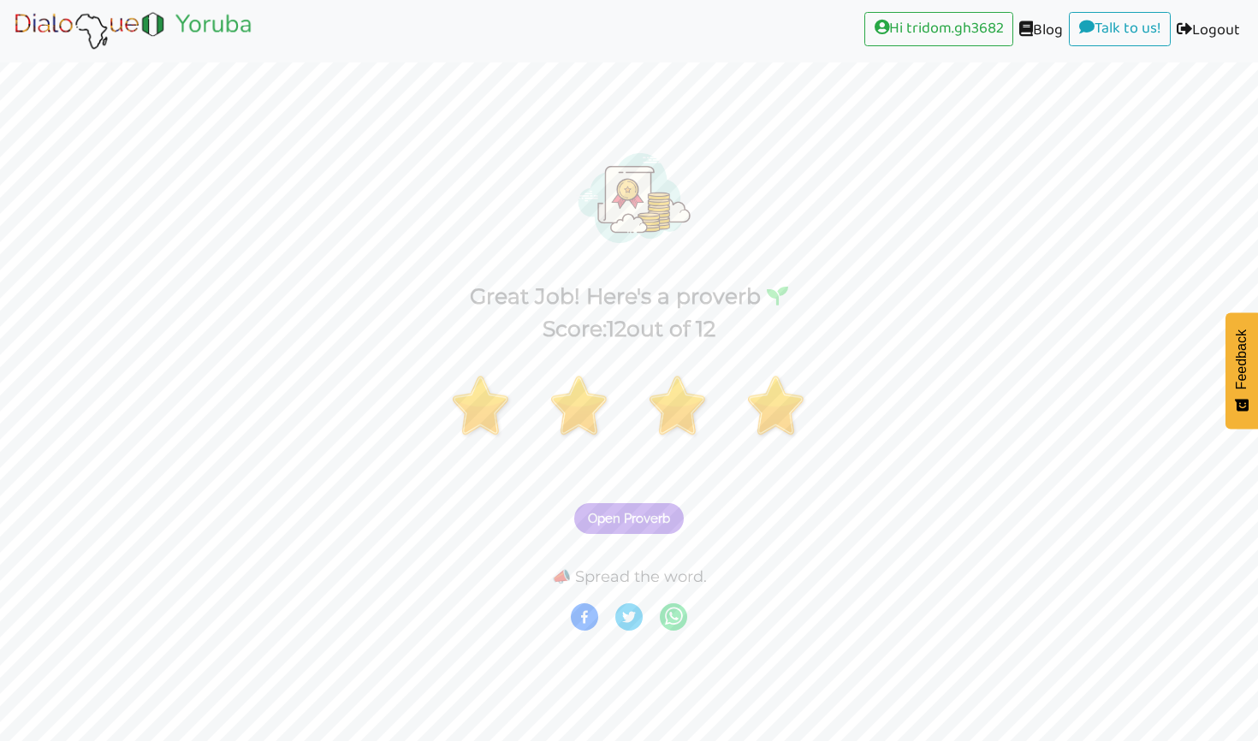
click at [624, 518] on span "Open Proverb" at bounding box center [629, 518] width 82 height 15
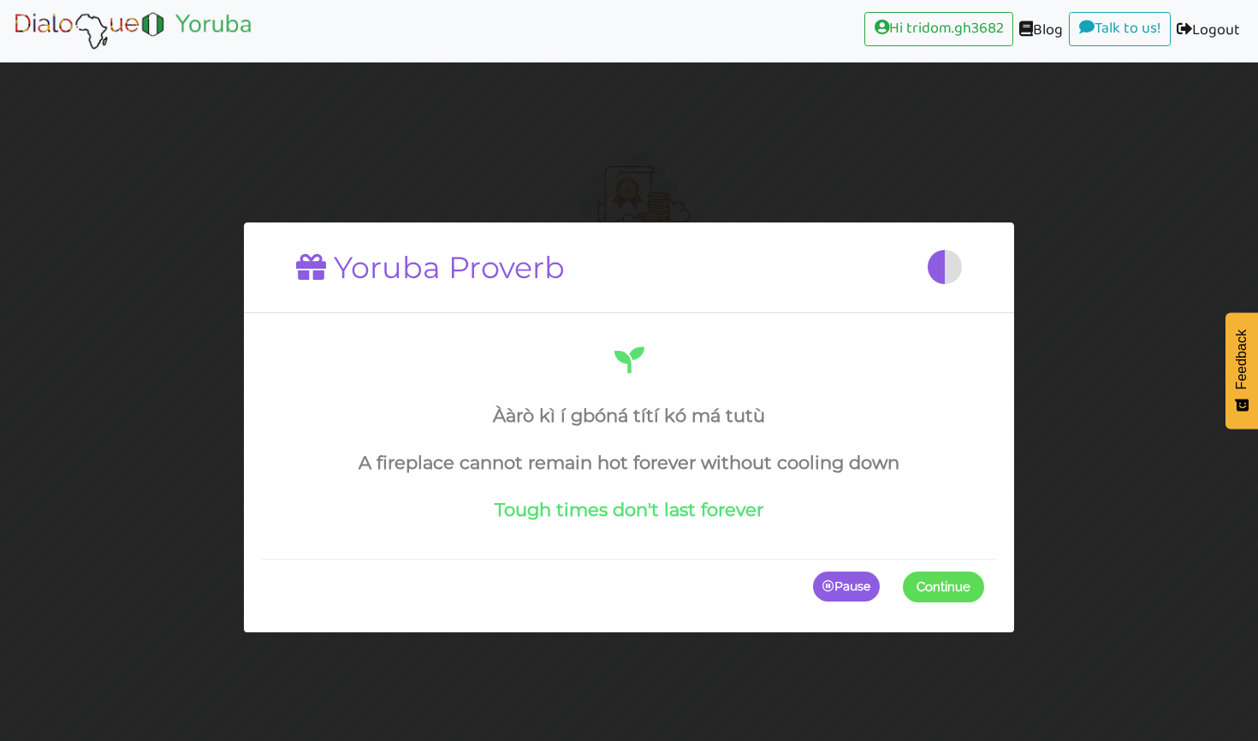
click at [945, 597] on button "Continue" at bounding box center [943, 586] width 81 height 31
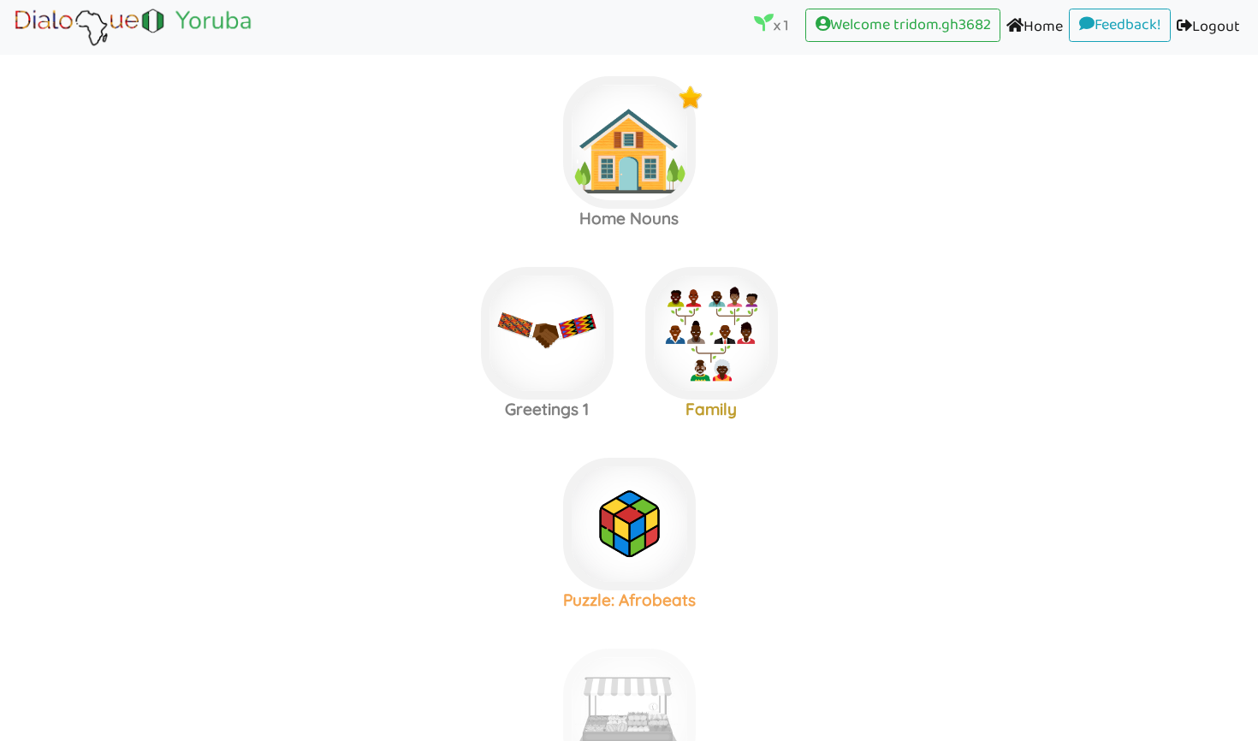
scroll to position [104, 0]
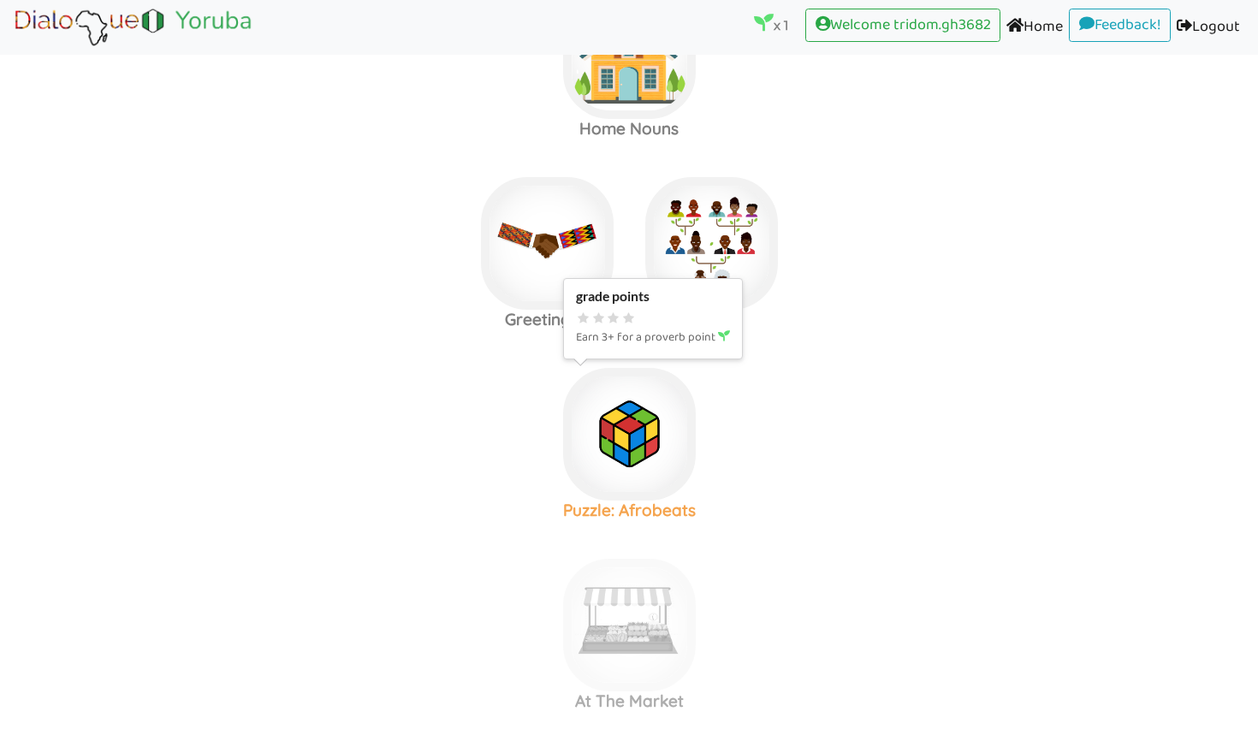
click at [649, 119] on img at bounding box center [629, 52] width 133 height 133
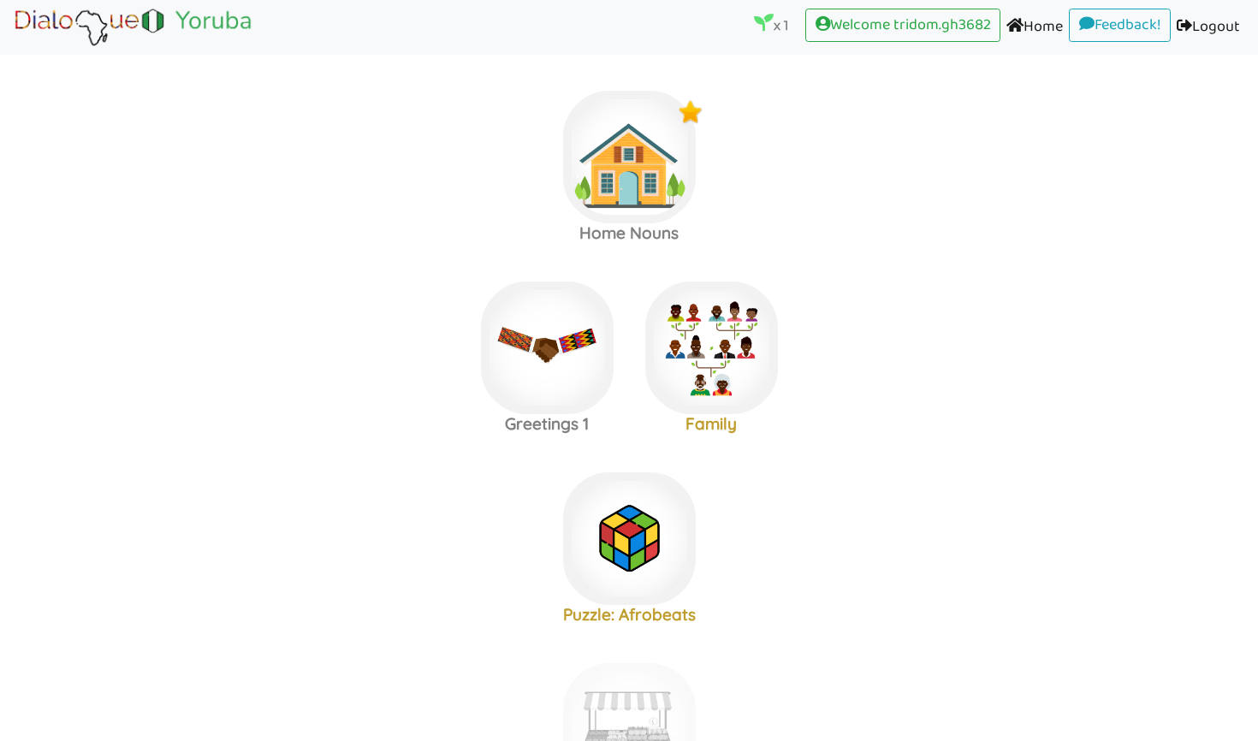
click at [12, 49] on area at bounding box center [12, 49] width 0 height 0
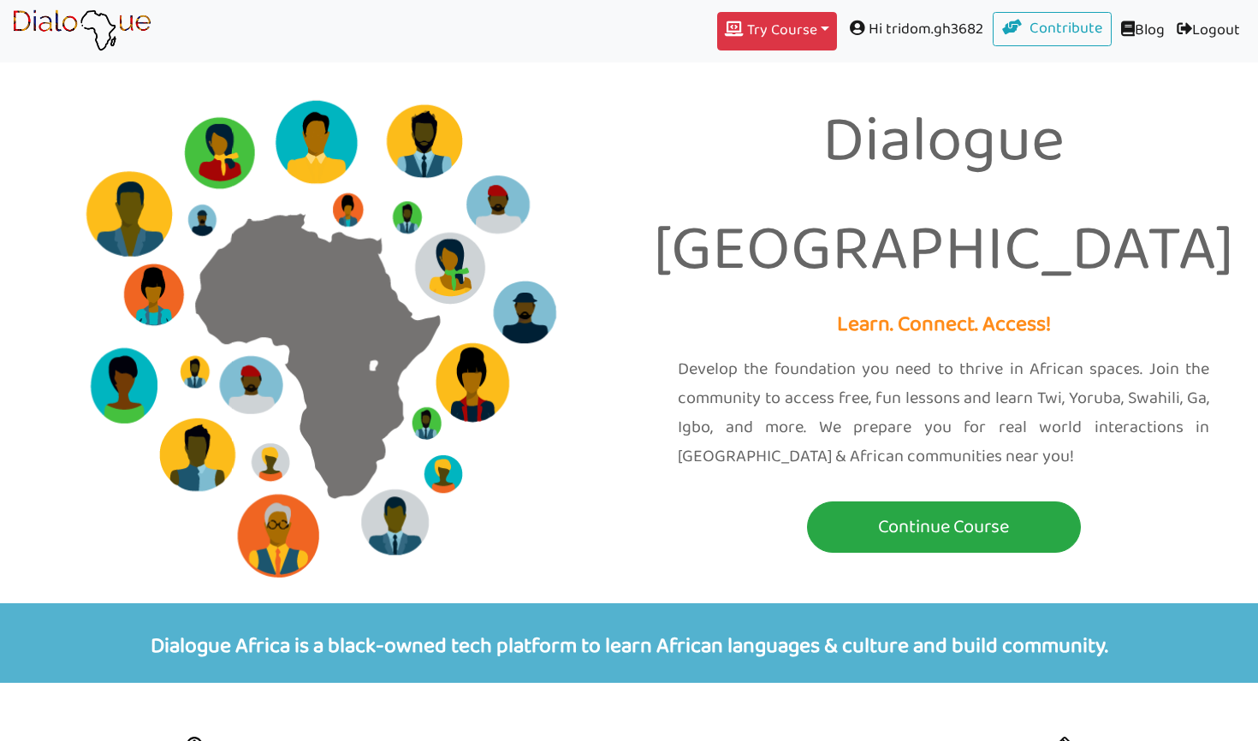
click at [785, 33] on button "Try Course Toggle Dropdown" at bounding box center [777, 31] width 120 height 39
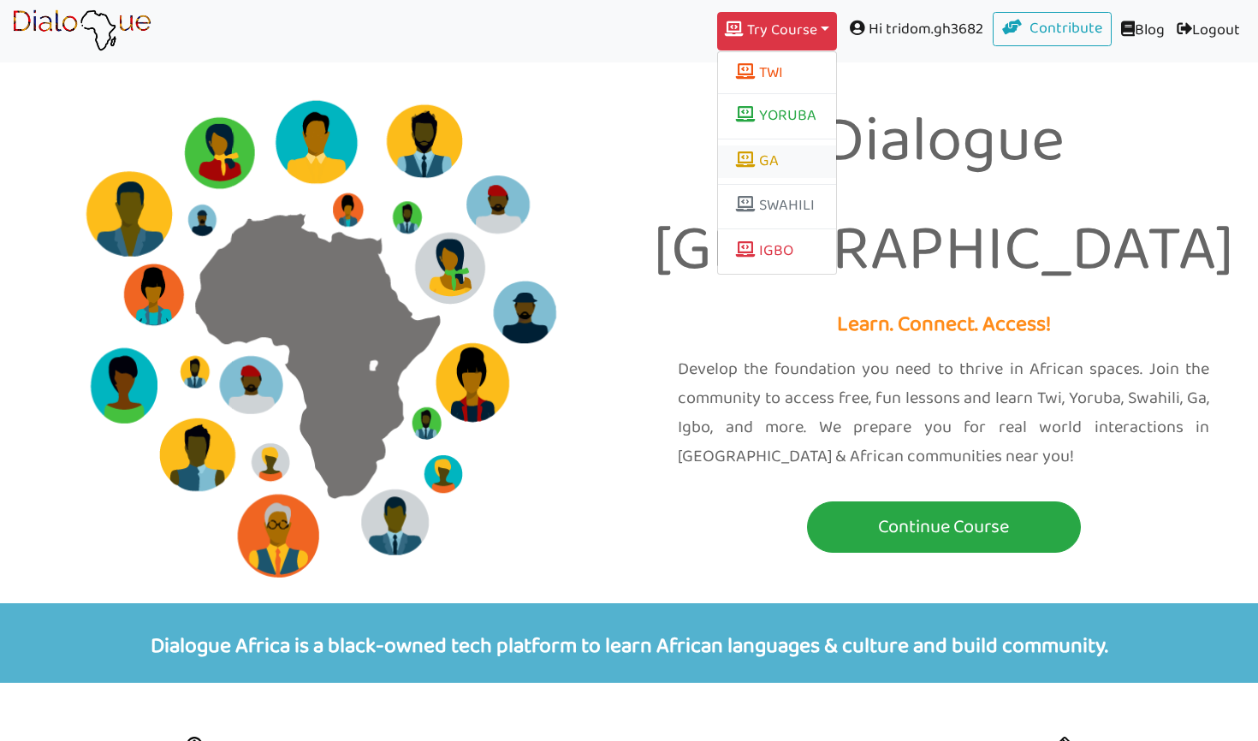
click at [760, 149] on link "GA" at bounding box center [777, 161] width 118 height 33
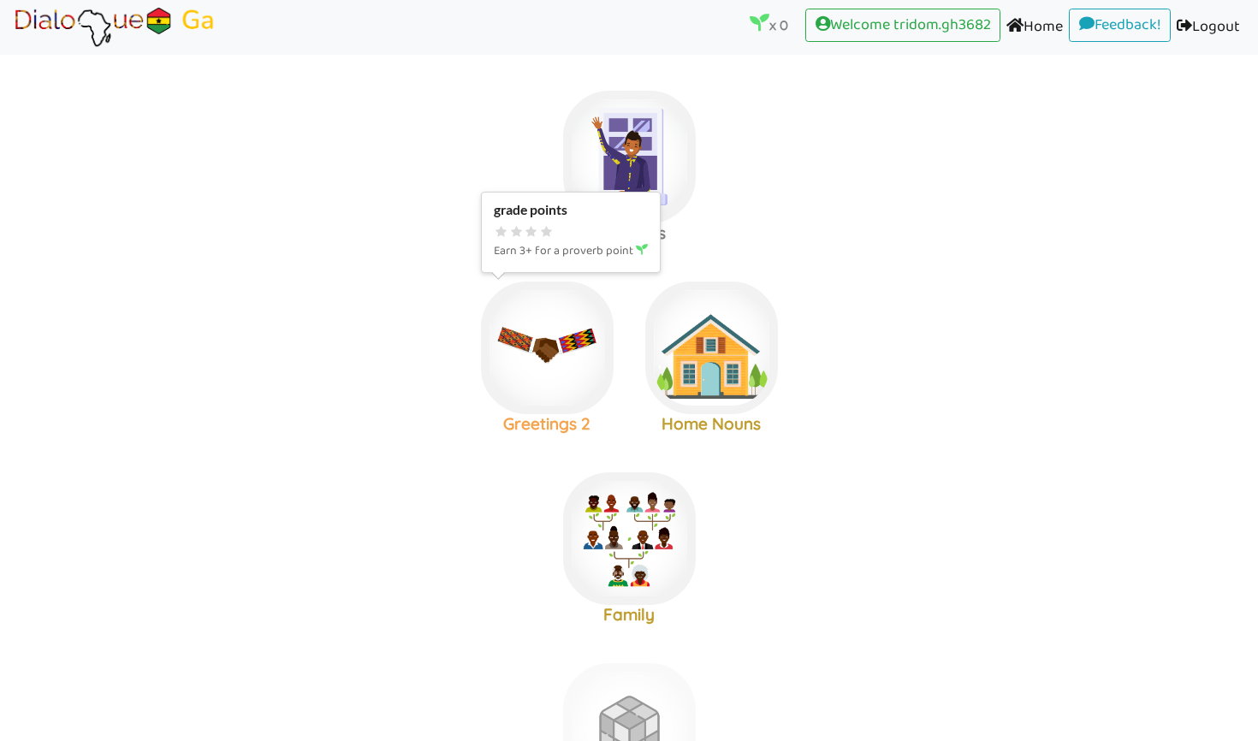
click at [563, 223] on img at bounding box center [629, 157] width 133 height 133
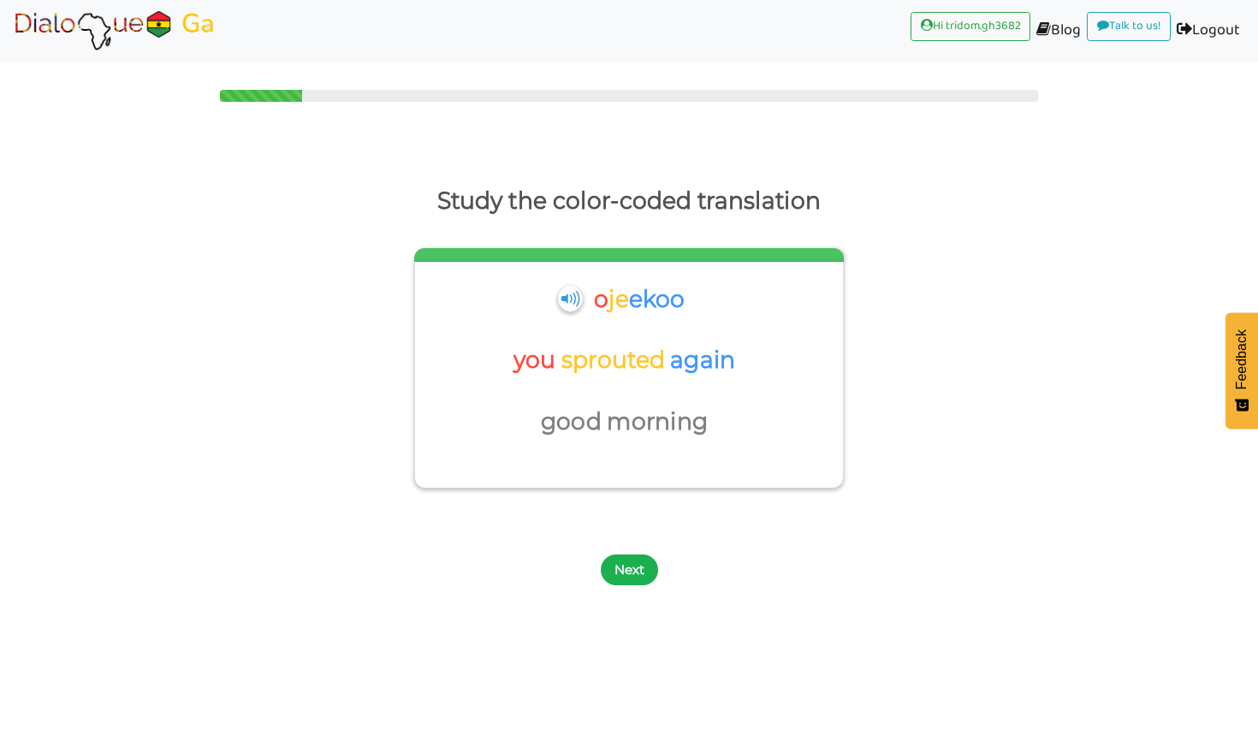
click at [628, 554] on button "Next" at bounding box center [629, 569] width 57 height 31
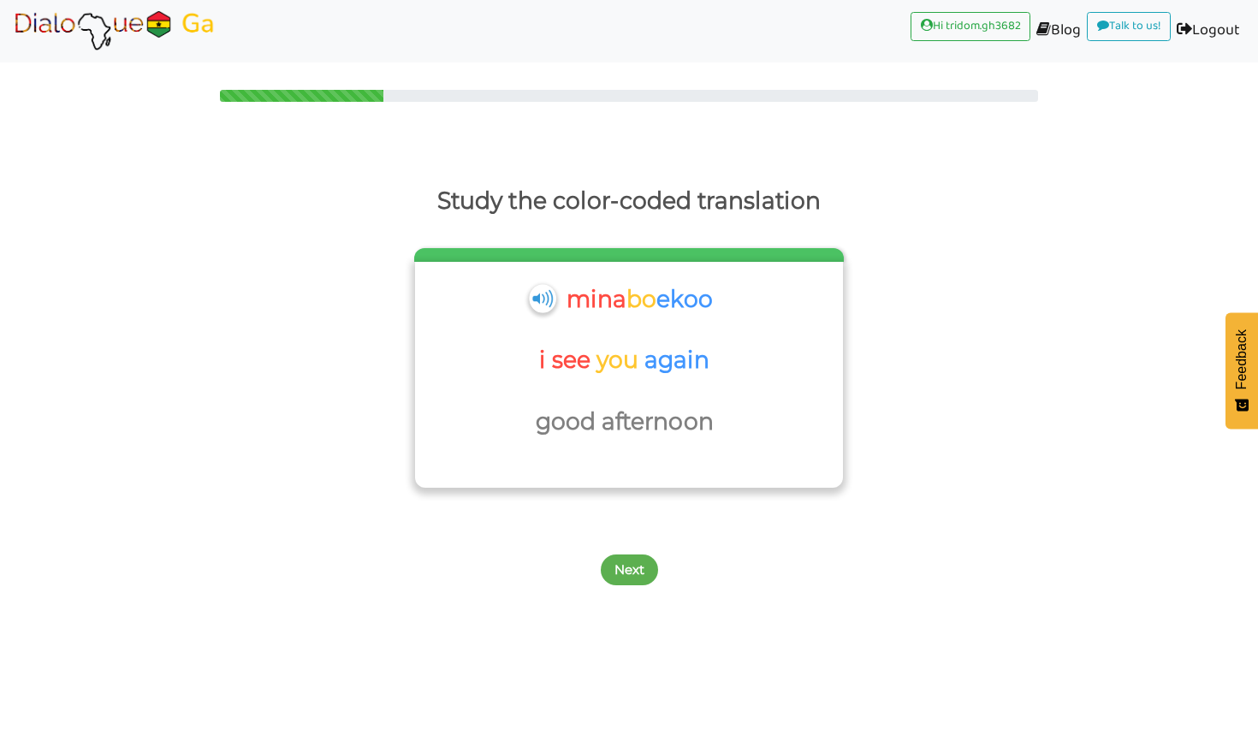
click at [542, 294] on img at bounding box center [542, 298] width 27 height 28
click at [631, 575] on button "Next" at bounding box center [629, 569] width 57 height 31
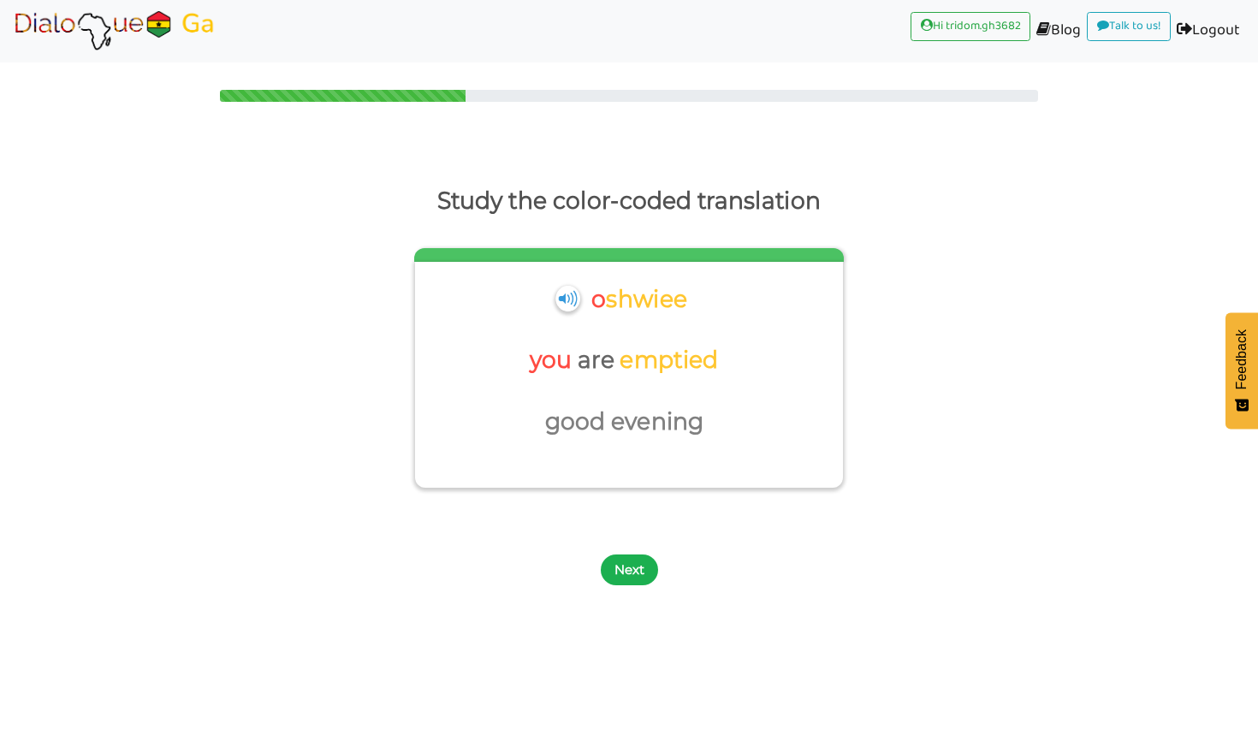
click at [636, 582] on button "Next" at bounding box center [629, 569] width 57 height 31
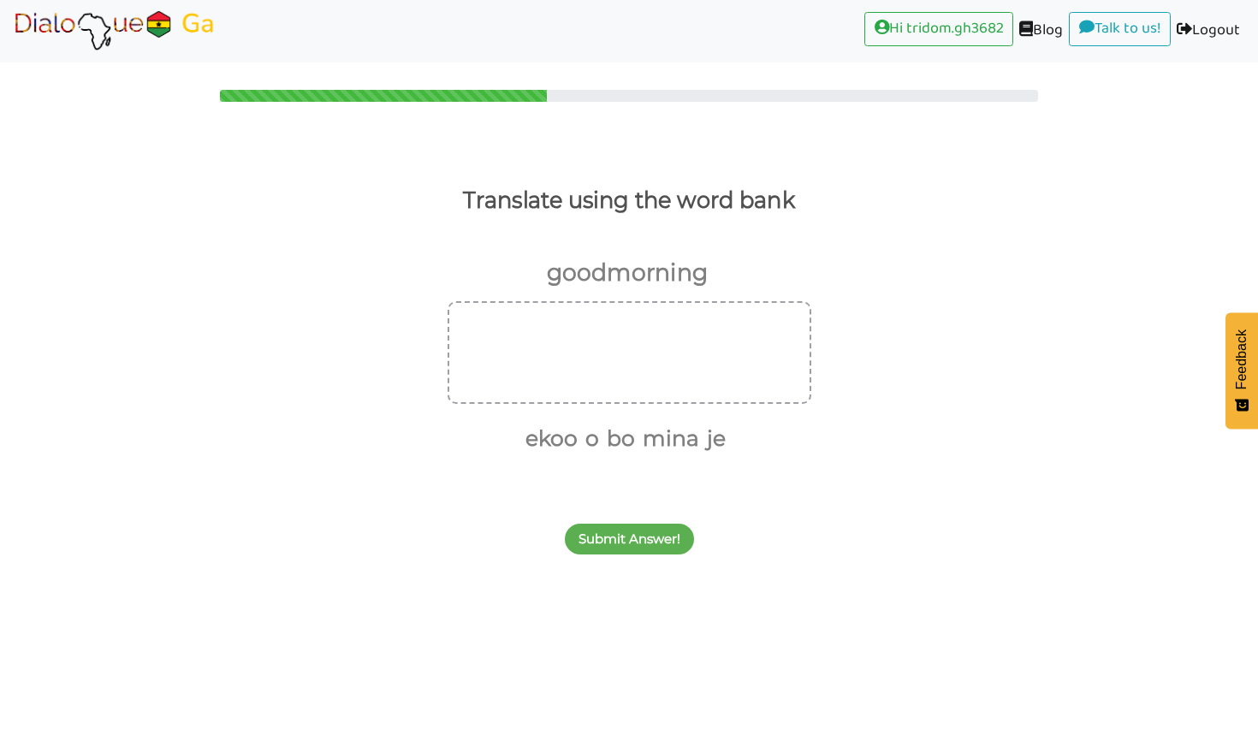
click at [61, 27] on img at bounding box center [114, 30] width 205 height 43
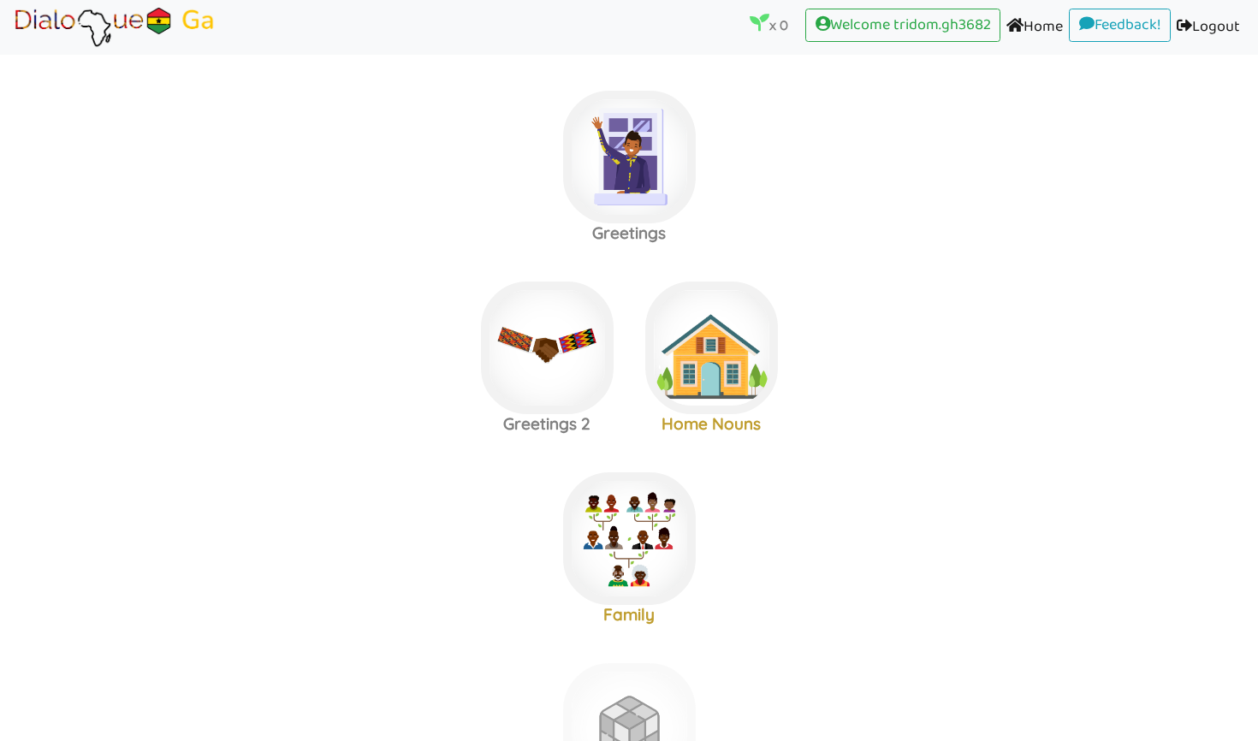
click at [1036, 21] on link "Home (current)" at bounding box center [1034, 28] width 68 height 39
